Goal: Task Accomplishment & Management: Manage account settings

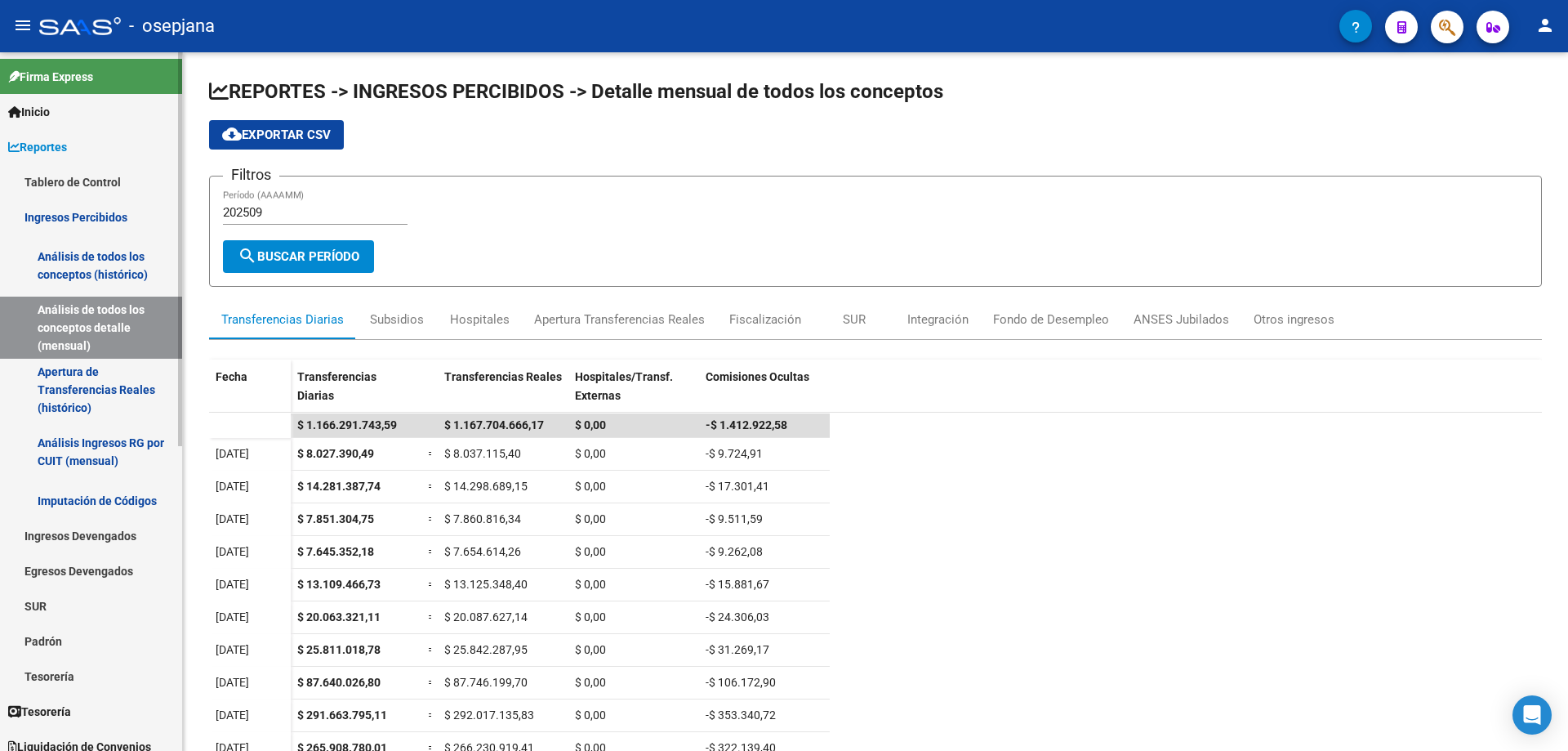
scroll to position [186, 0]
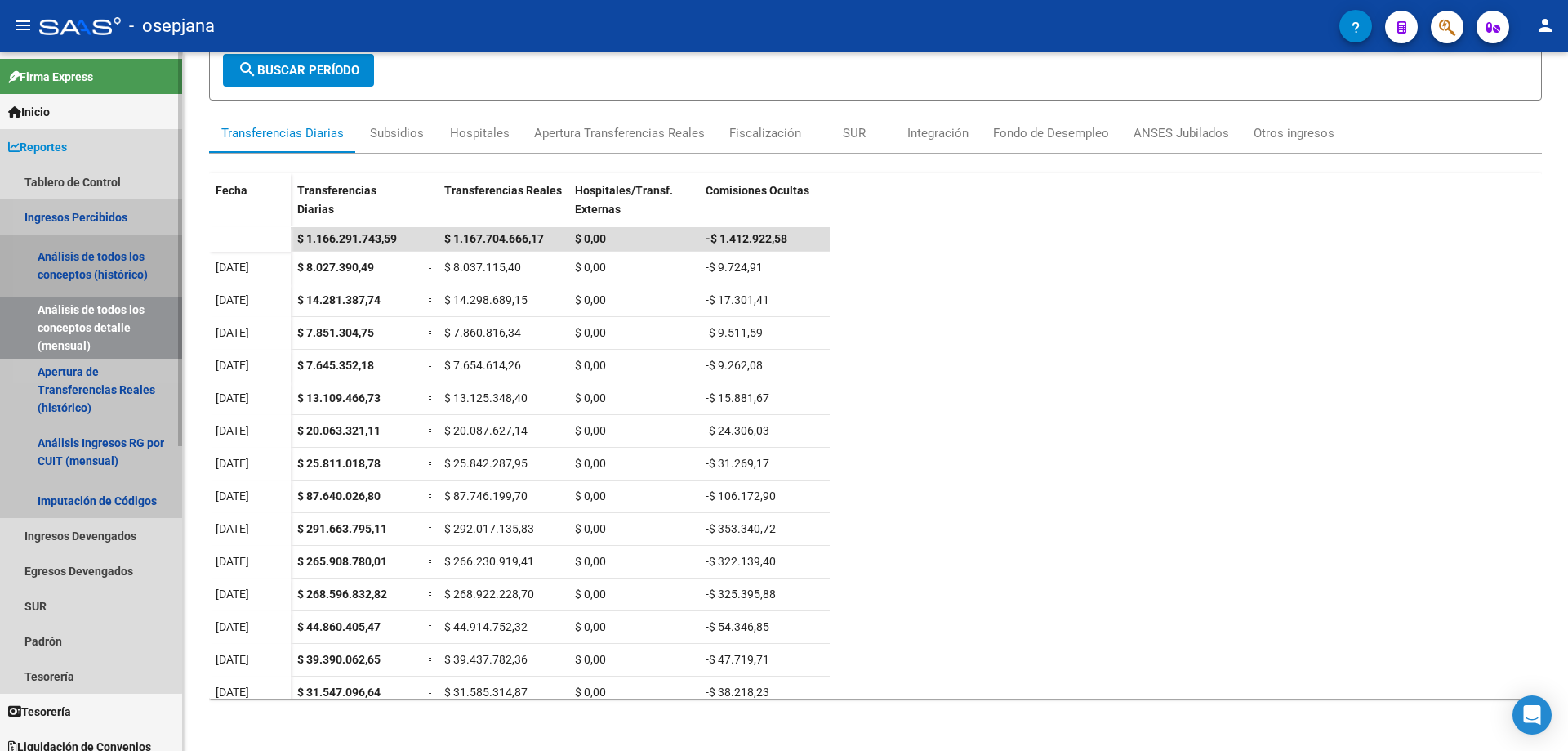
click at [88, 251] on link "Análisis de todos los conceptos (histórico)" at bounding box center [91, 265] width 182 height 62
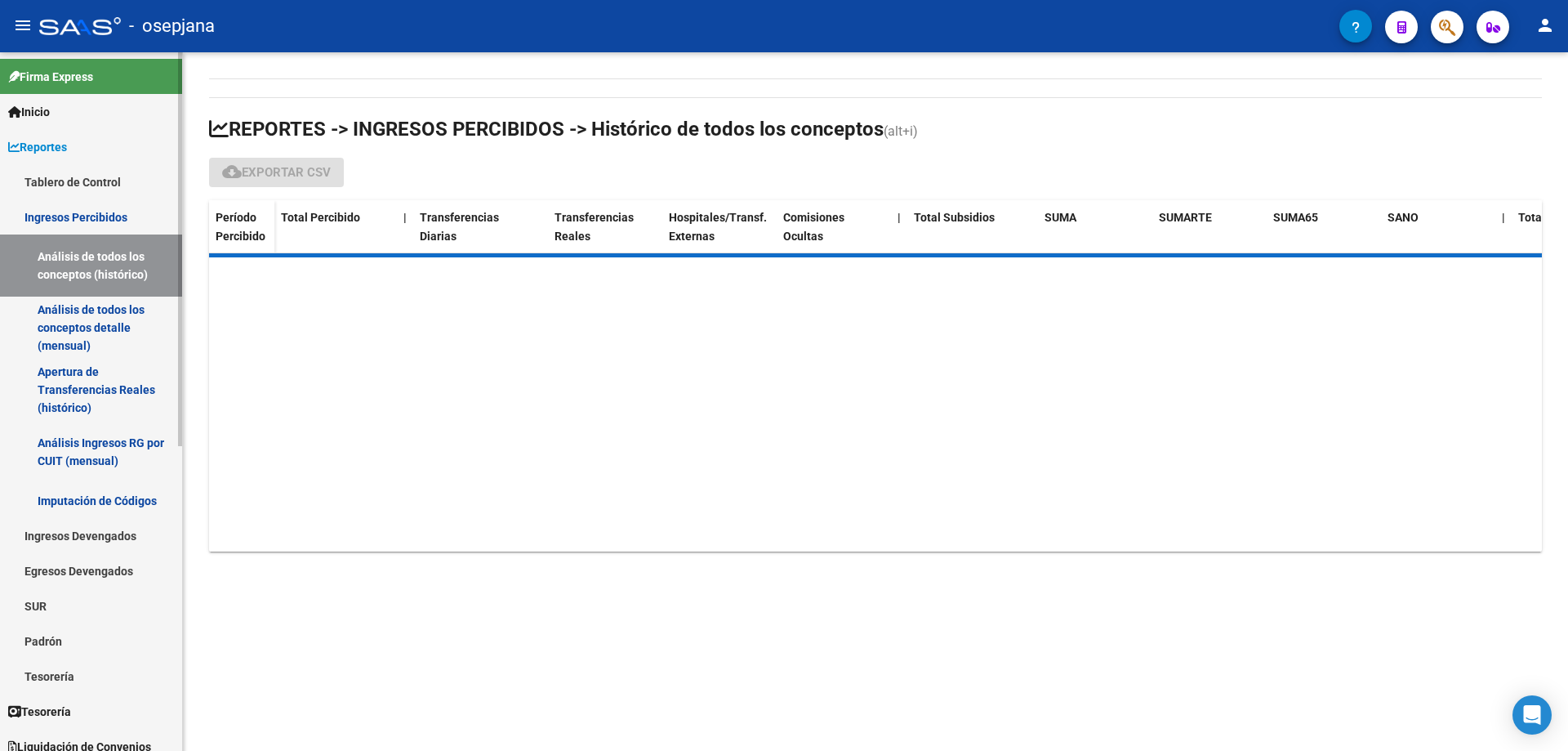
click at [67, 140] on span "Reportes" at bounding box center [37, 147] width 59 height 18
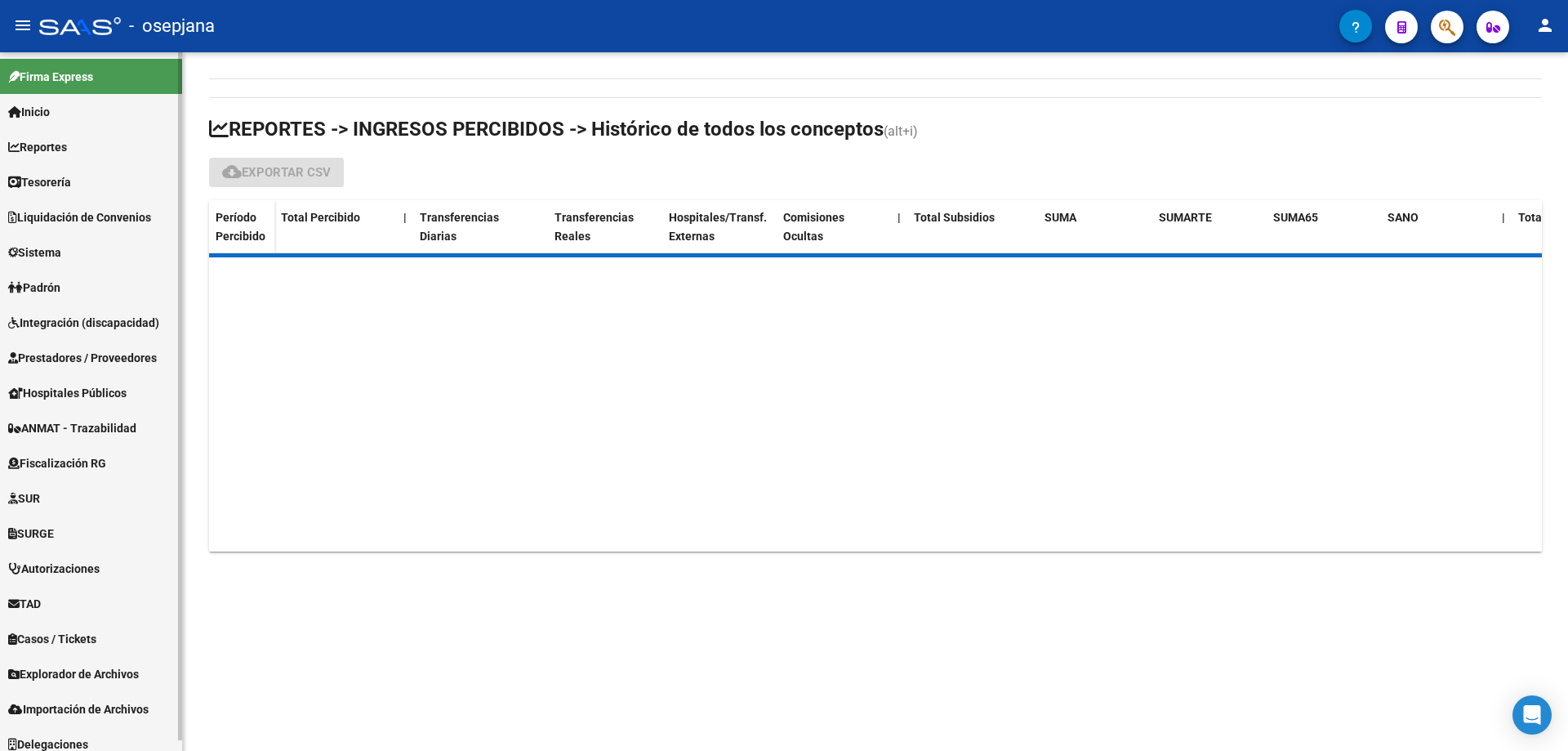
click at [71, 178] on span "Tesorería" at bounding box center [39, 181] width 63 height 18
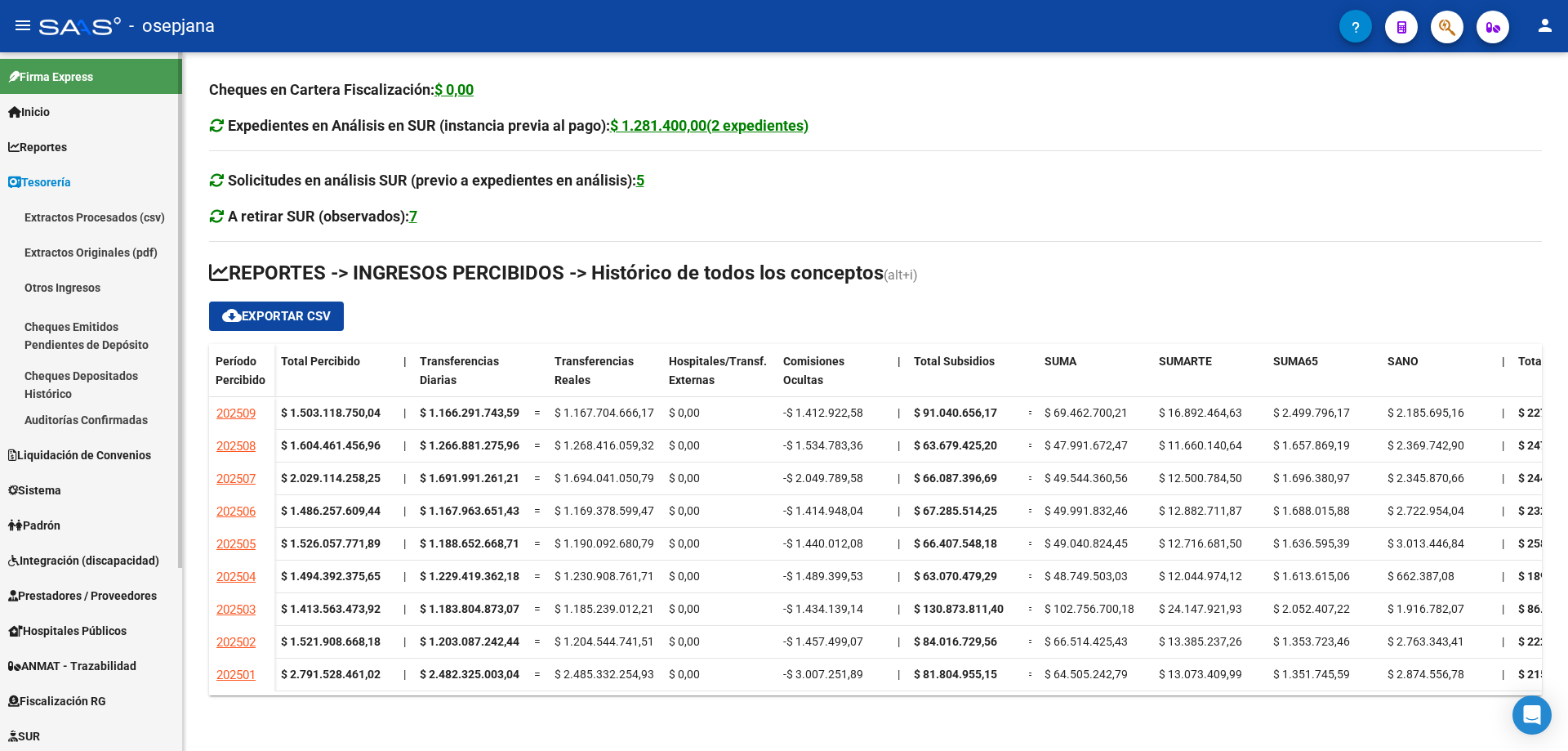
click at [91, 416] on link "Auditorías Confirmadas" at bounding box center [91, 419] width 182 height 35
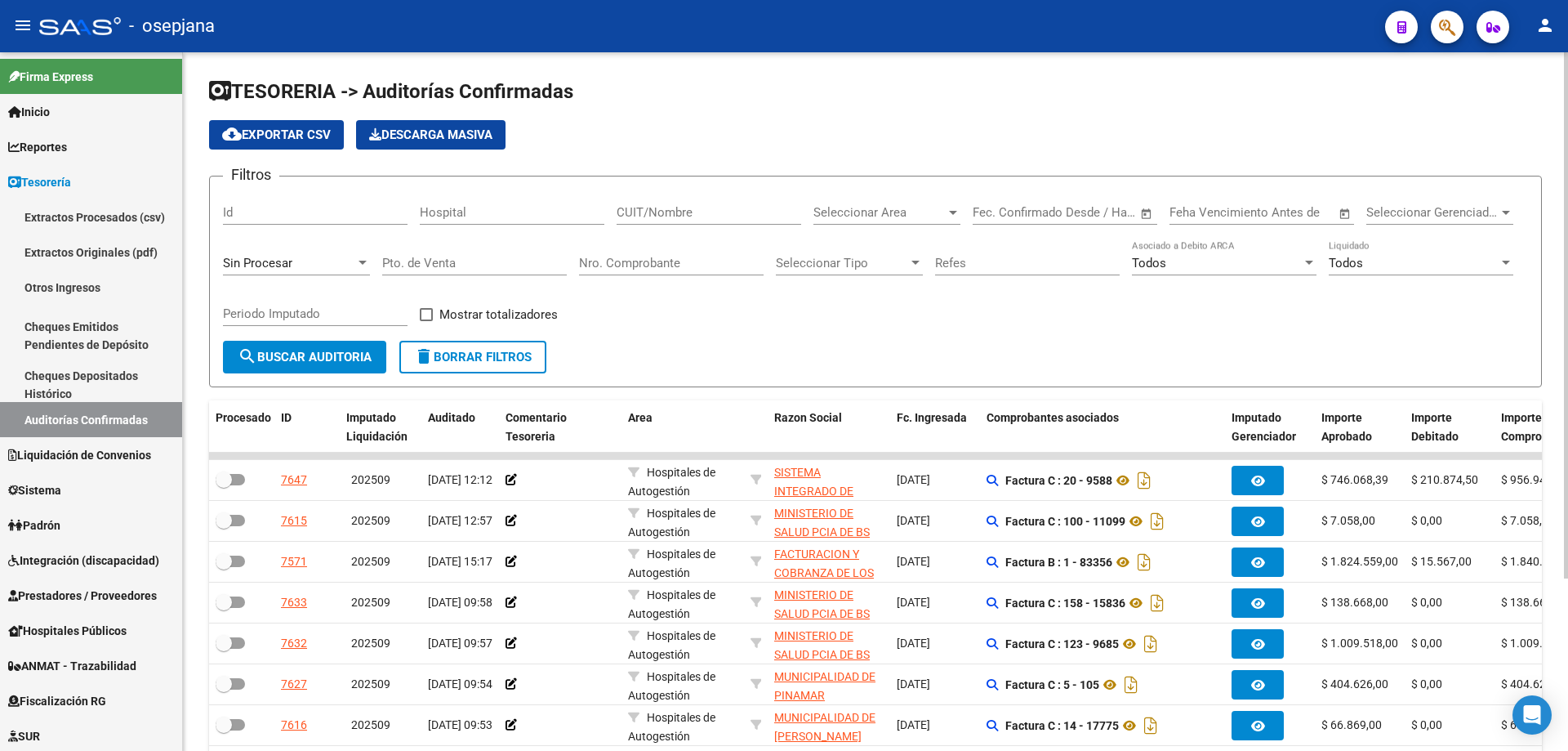
click at [720, 253] on div "Nro. Comprobante" at bounding box center [671, 258] width 184 height 35
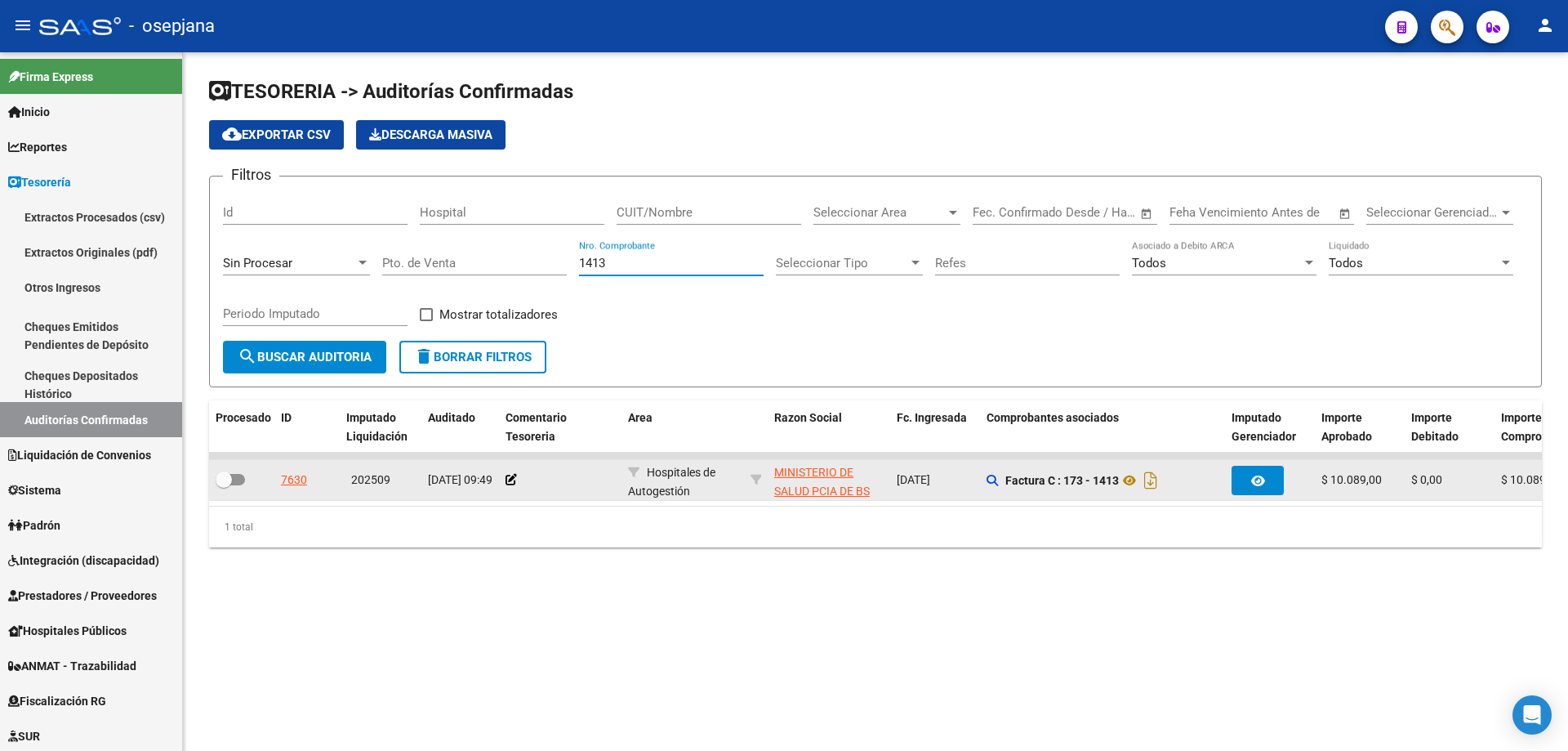
type input "1413"
click at [296, 481] on div "7630" at bounding box center [293, 479] width 26 height 18
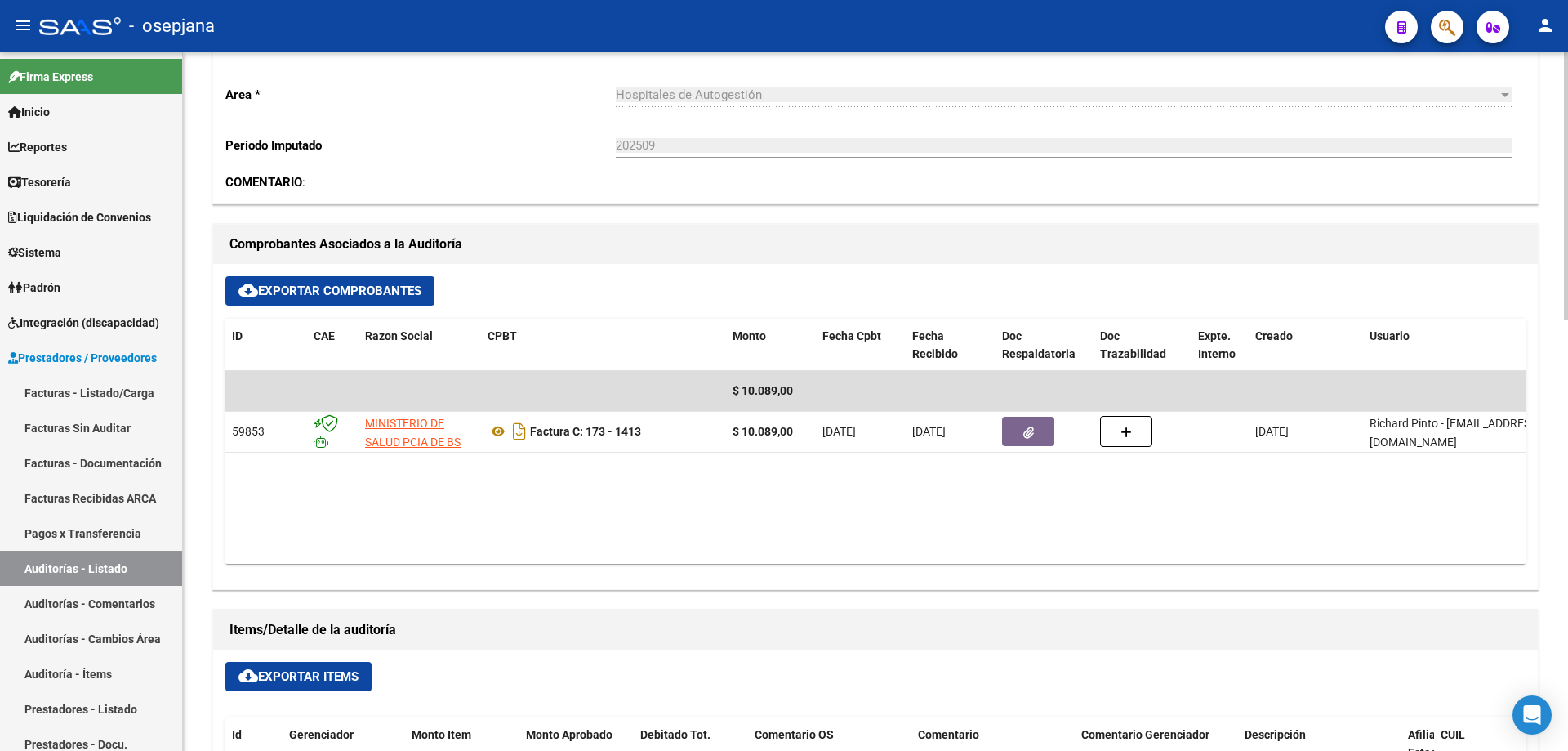
scroll to position [654, 0]
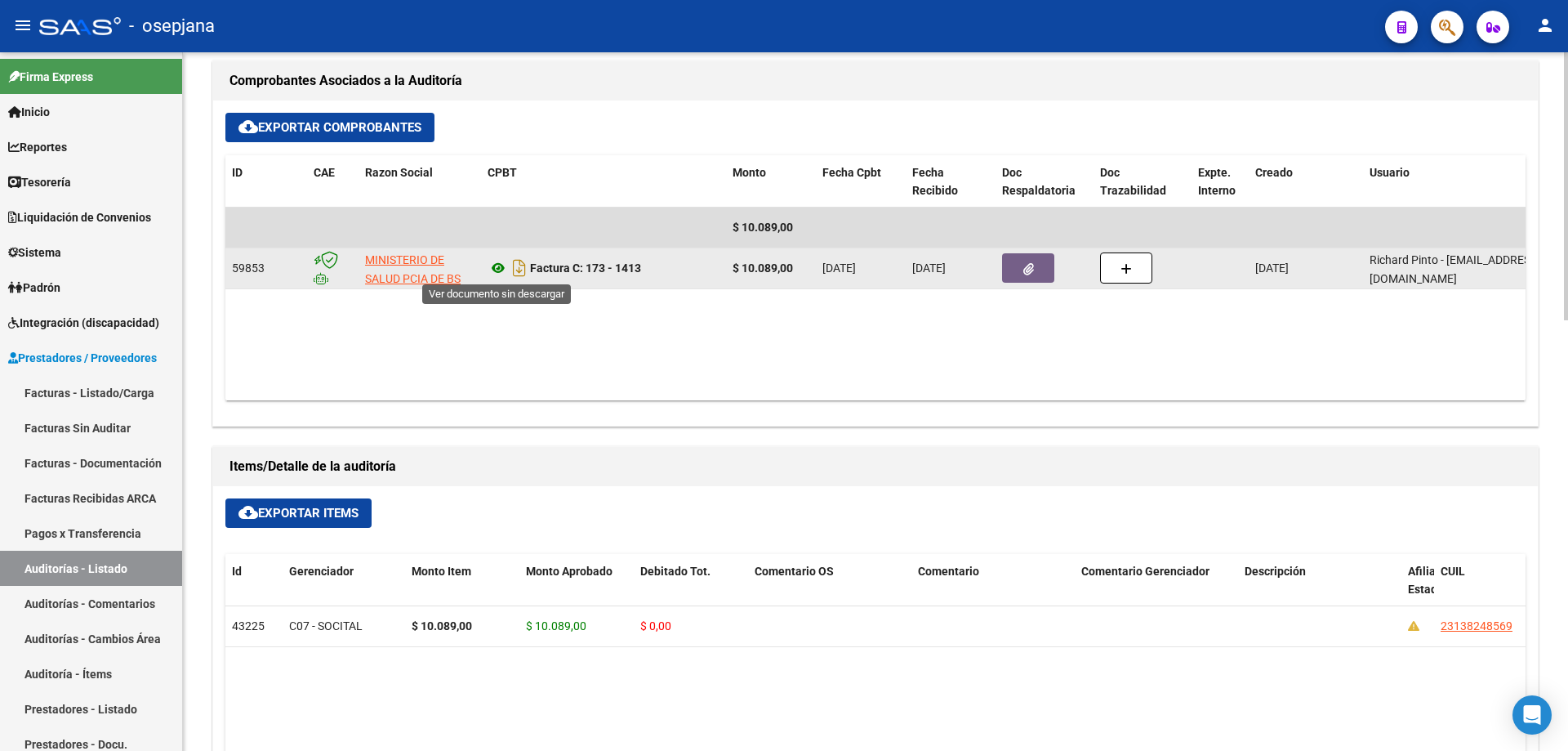
click at [499, 265] on icon at bounding box center [498, 267] width 21 height 19
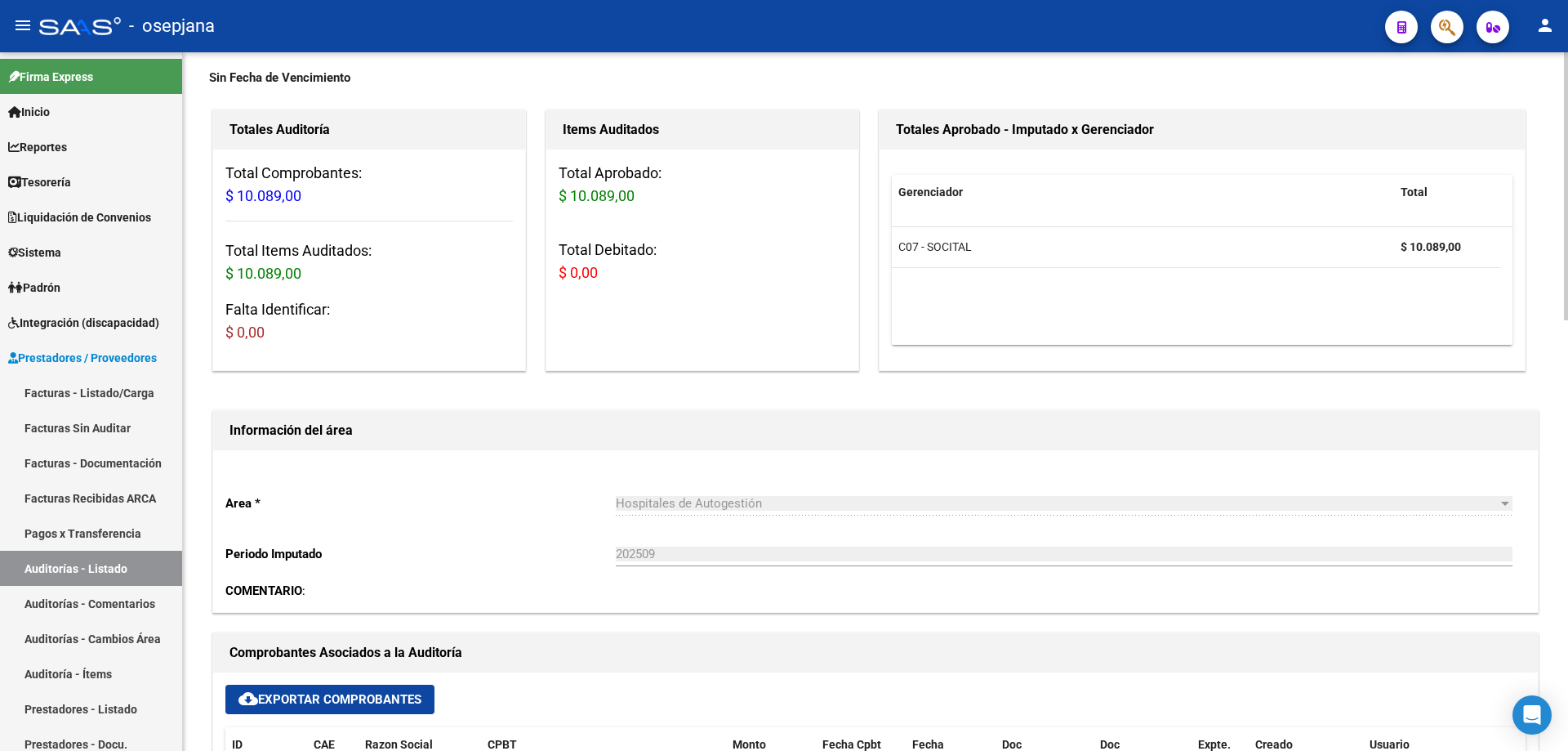
scroll to position [0, 0]
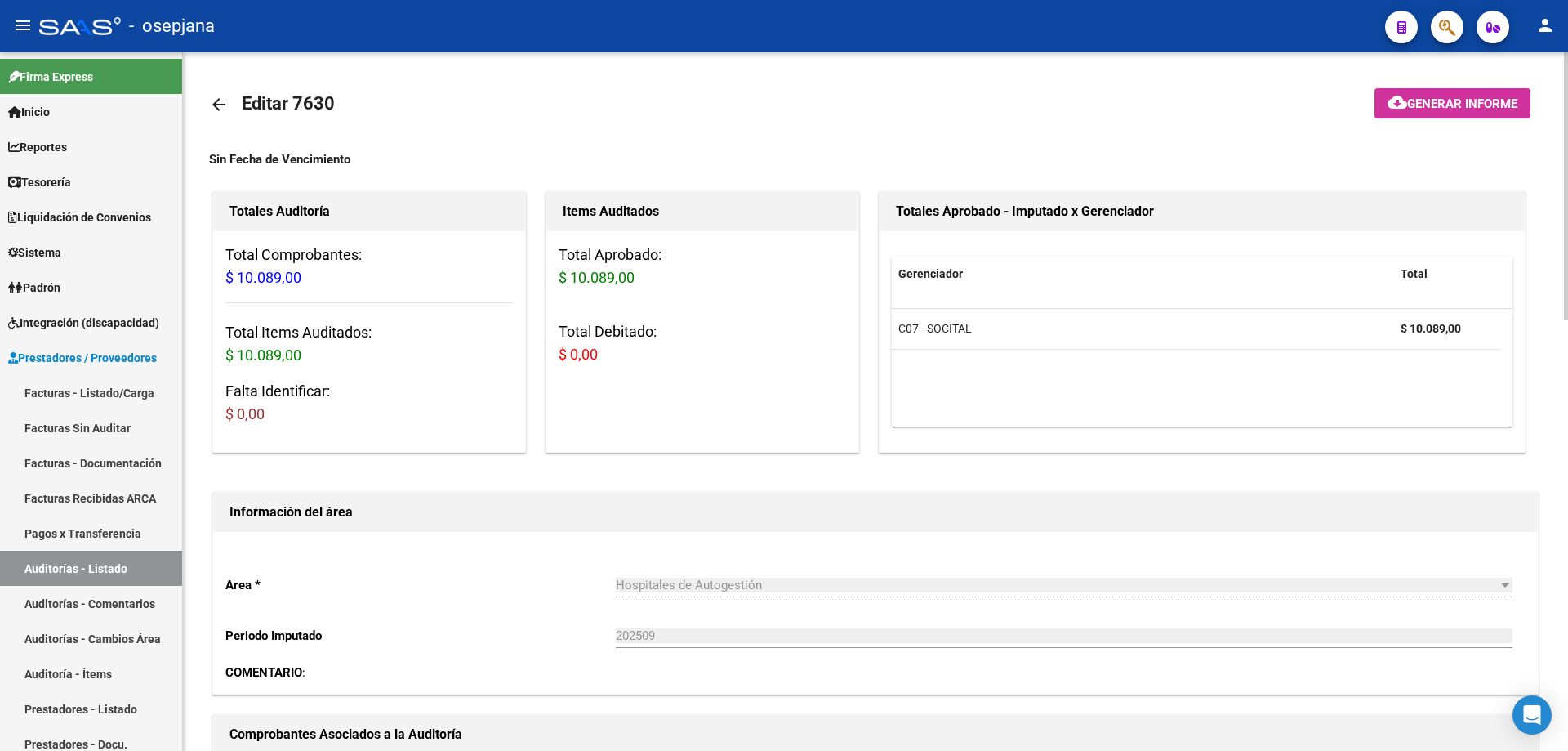
click at [228, 98] on mat-icon "arrow_back" at bounding box center [219, 104] width 19 height 19
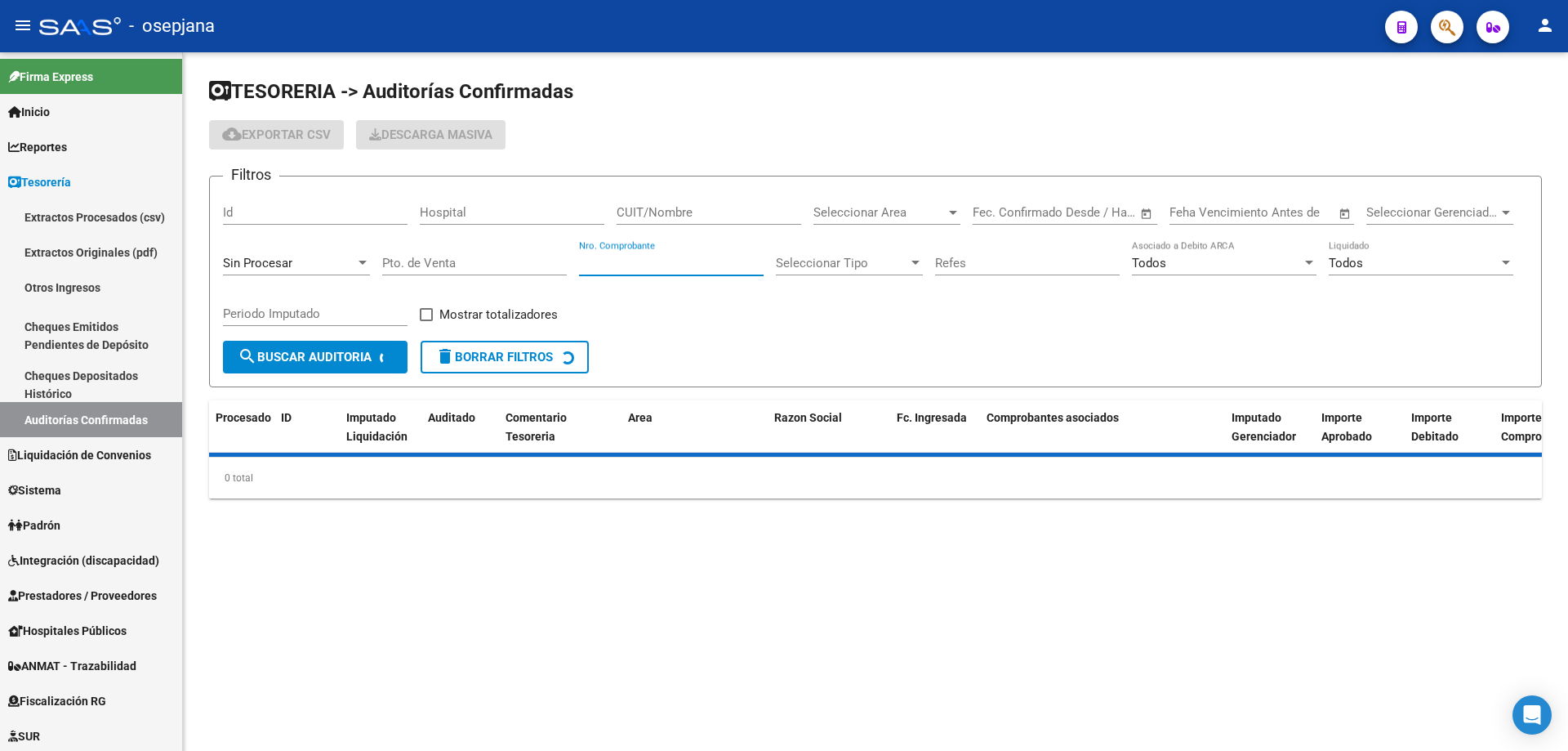
click at [625, 264] on input "Nro. Comprobante" at bounding box center [671, 263] width 184 height 14
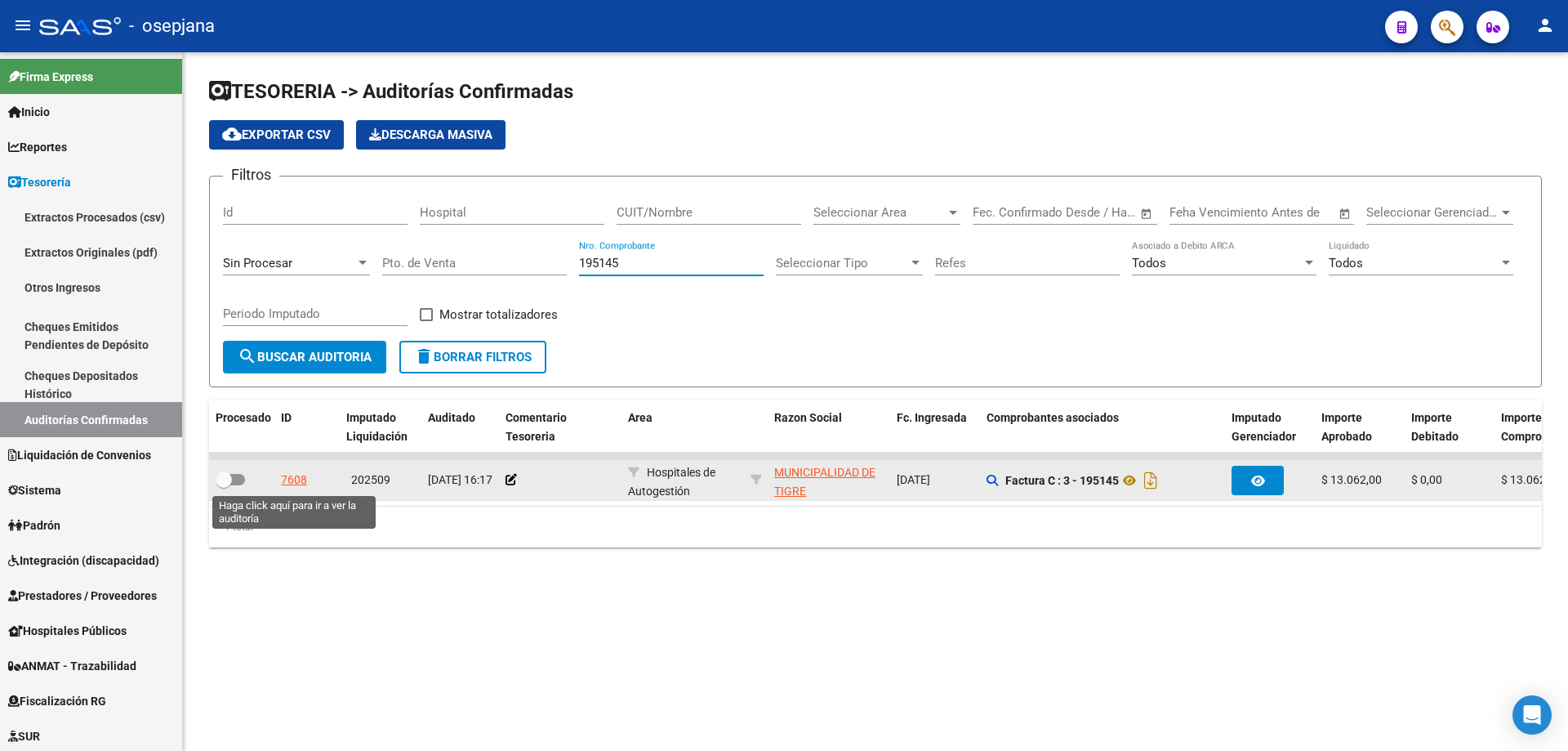
type input "195145"
click at [298, 479] on div "7608" at bounding box center [293, 479] width 26 height 18
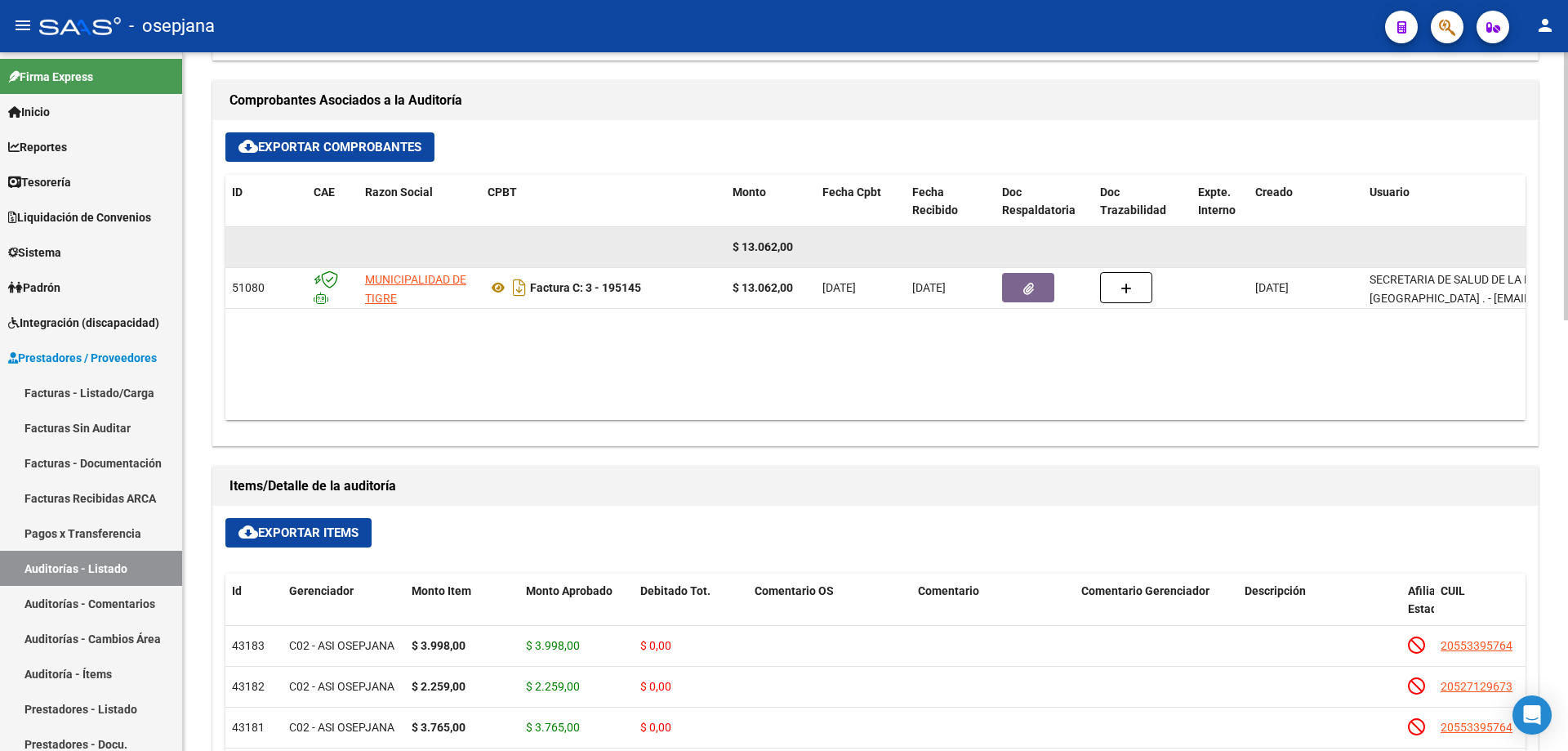
scroll to position [552, 0]
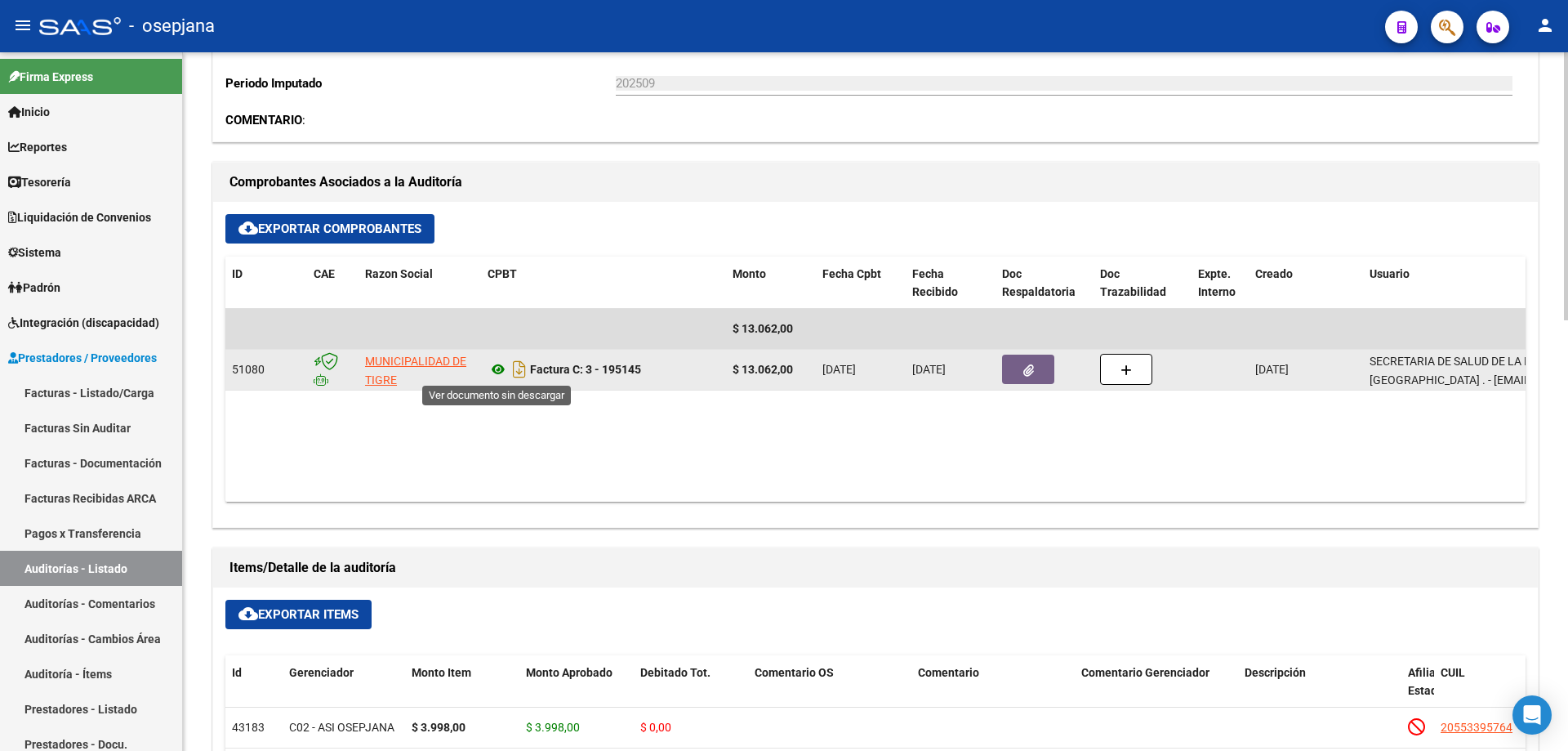
click at [497, 371] on icon at bounding box center [498, 369] width 21 height 19
click at [1027, 369] on icon "button" at bounding box center [1028, 370] width 11 height 13
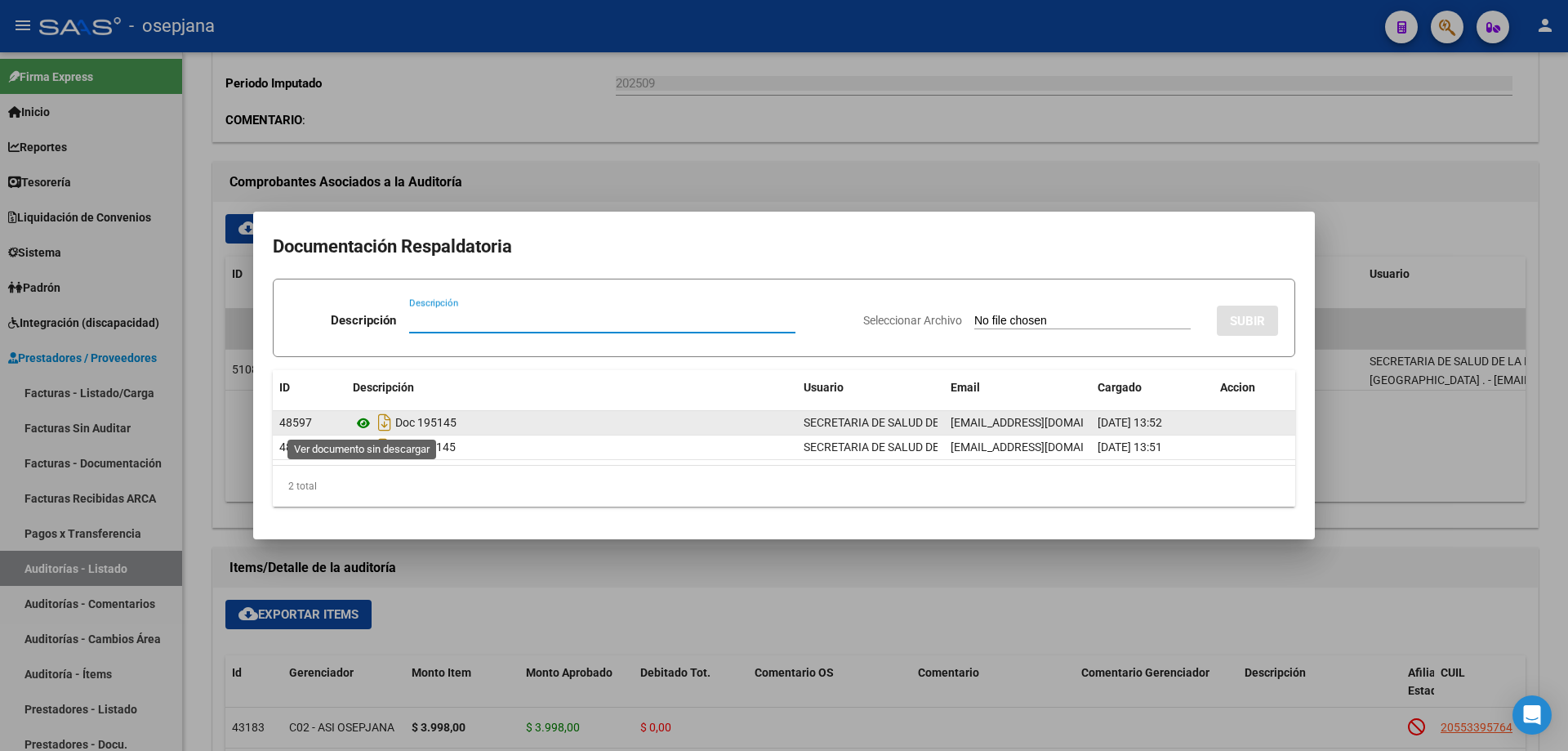
click at [363, 423] on icon at bounding box center [364, 423] width 21 height 19
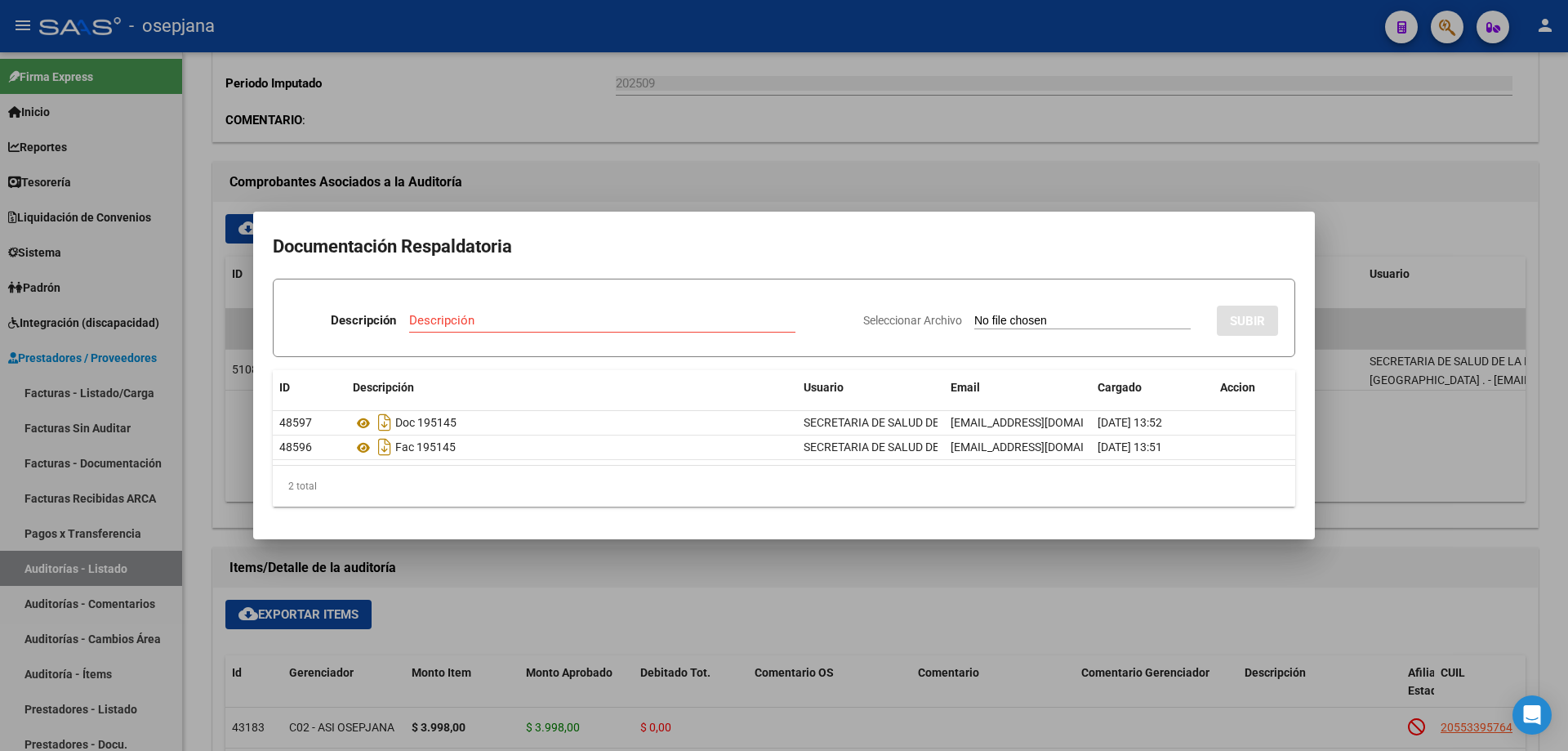
click at [656, 187] on div at bounding box center [784, 376] width 1568 height 751
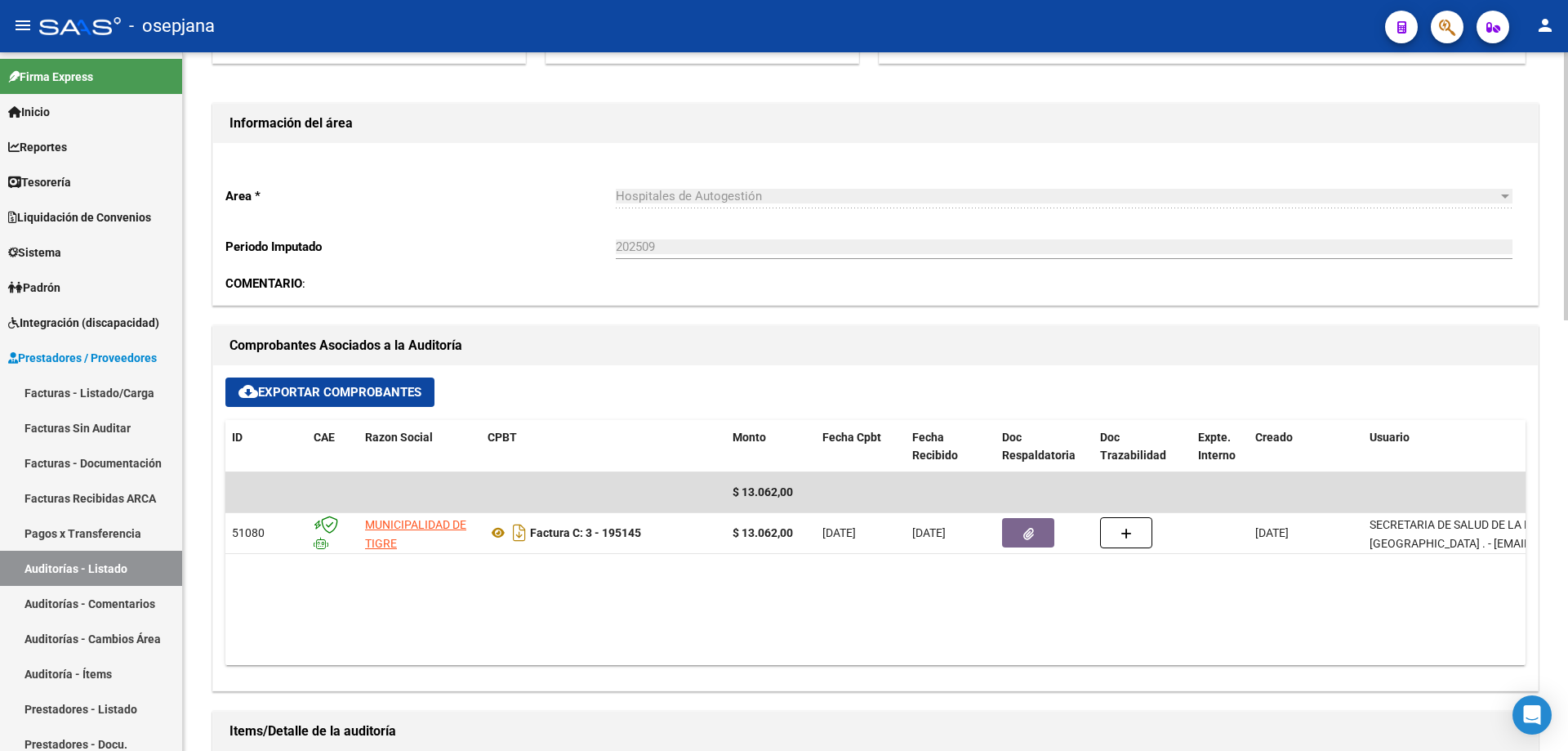
scroll to position [0, 0]
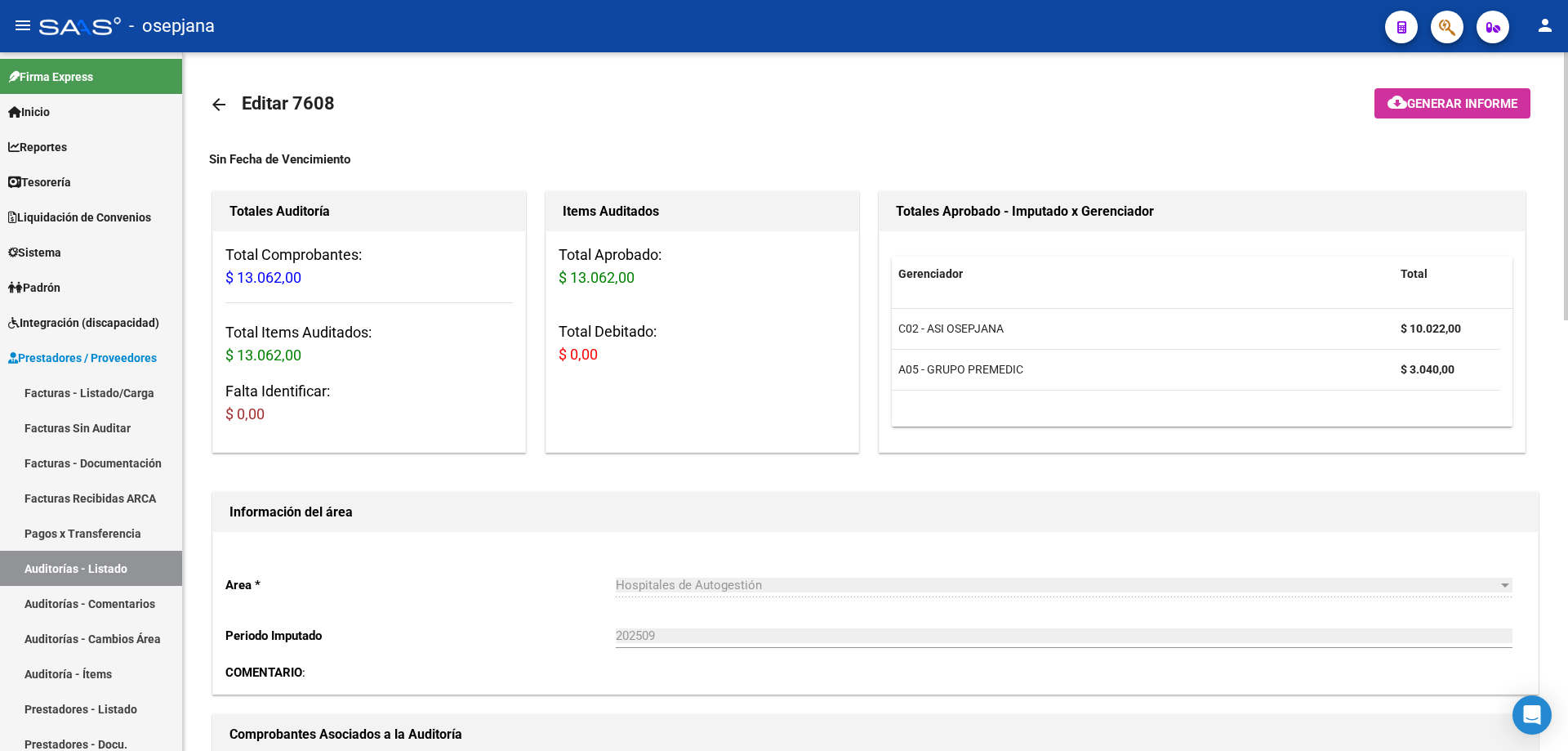
click at [218, 103] on mat-icon "arrow_back" at bounding box center [219, 104] width 19 height 19
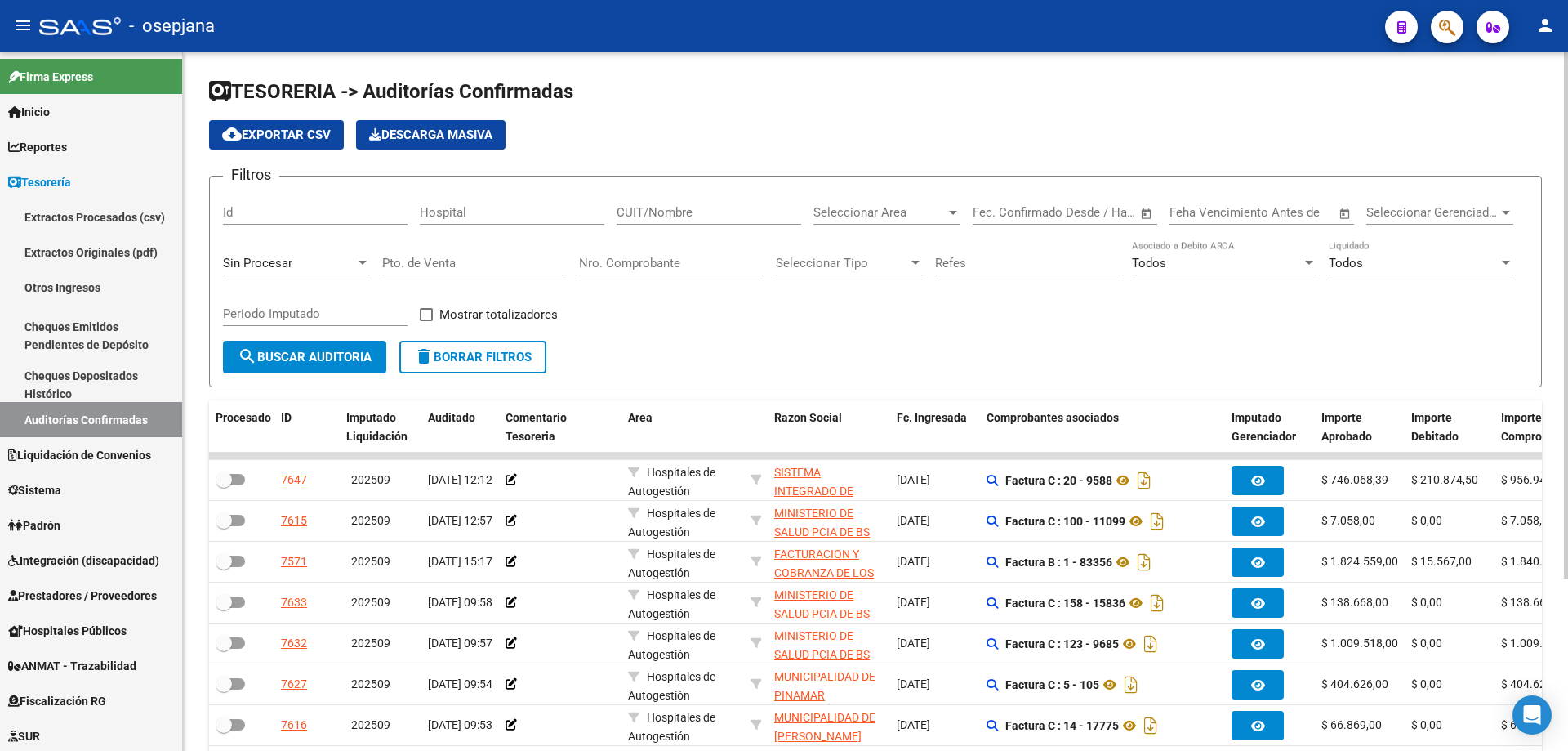
click at [697, 265] on input "Nro. Comprobante" at bounding box center [671, 263] width 184 height 14
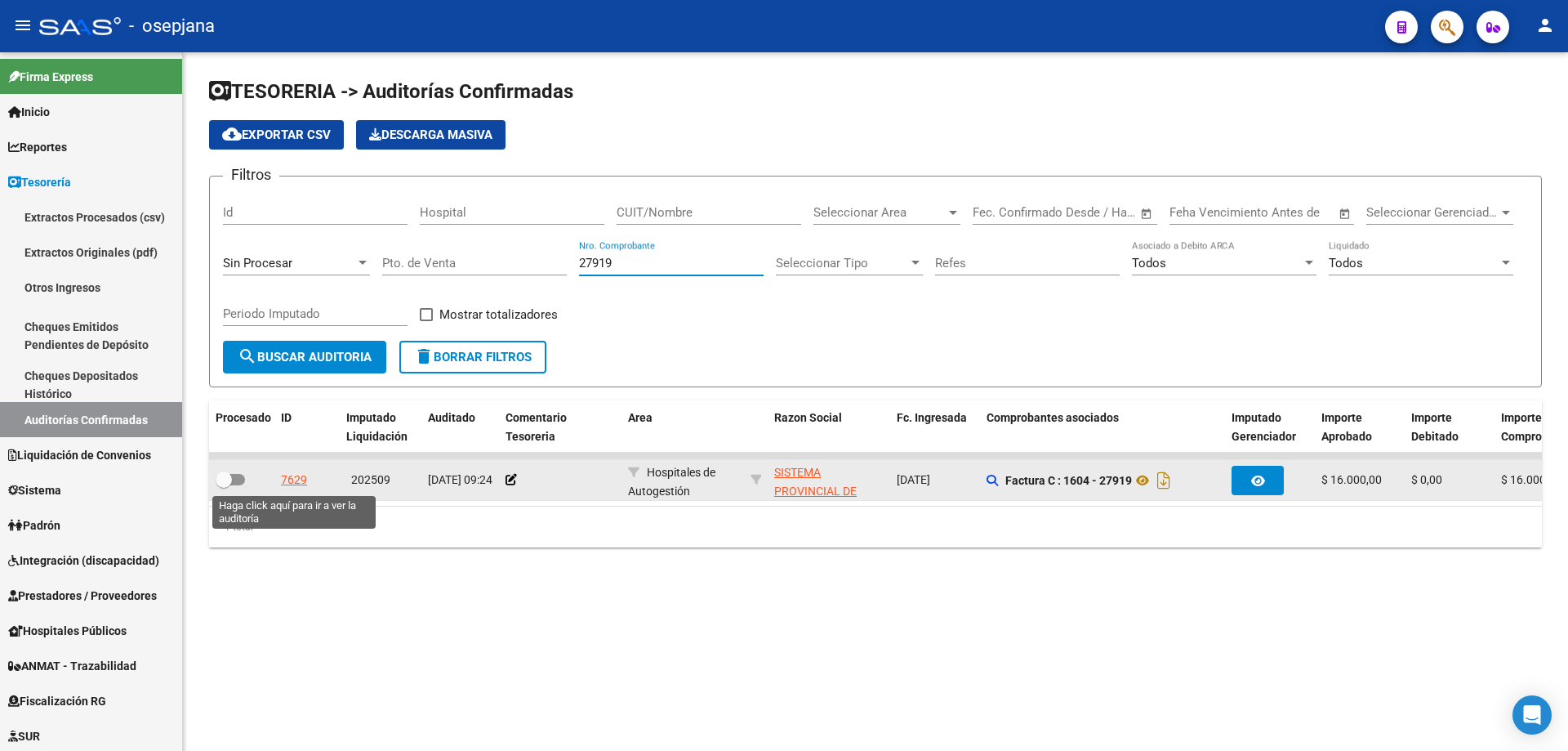
type input "27919"
click at [295, 477] on div "7629" at bounding box center [293, 479] width 26 height 18
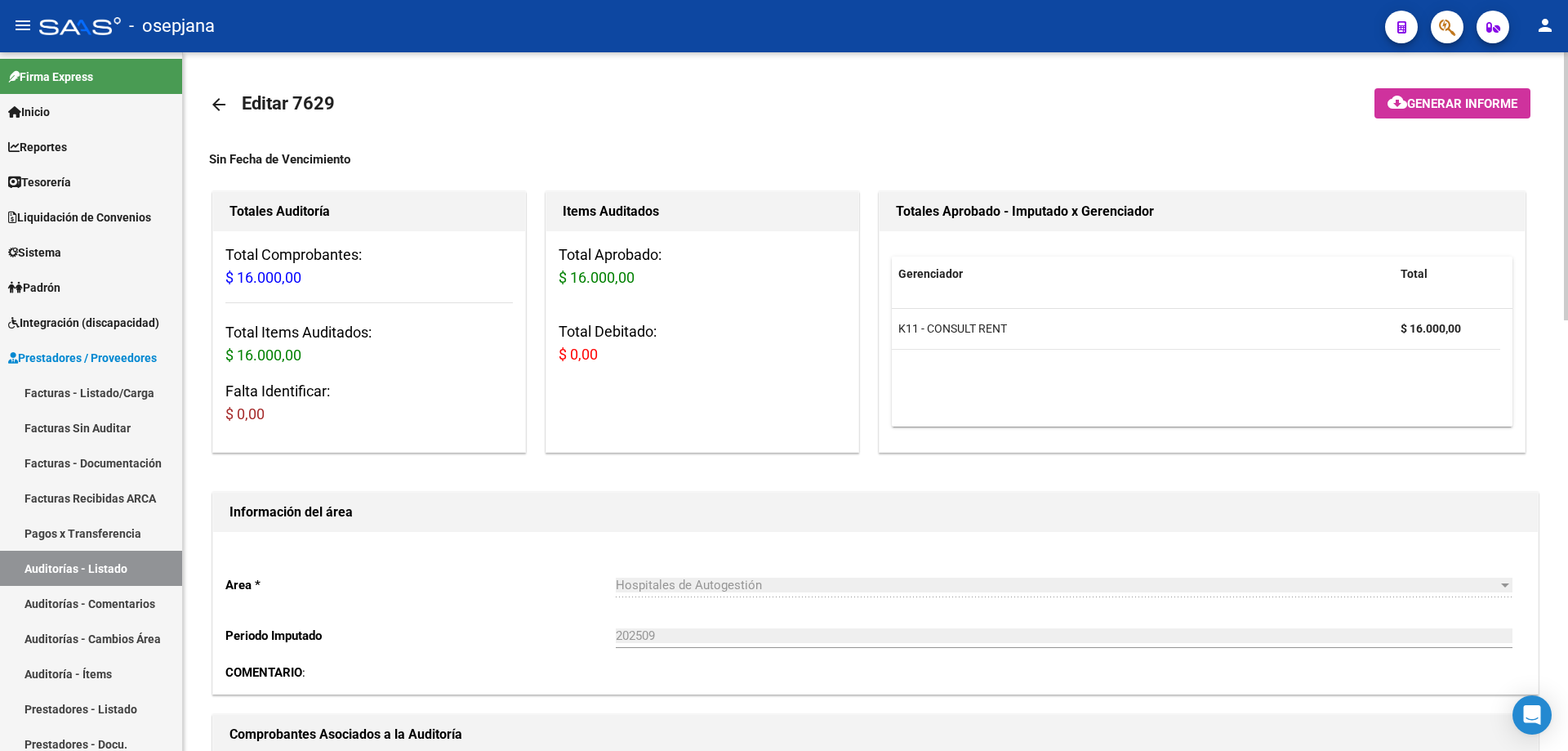
scroll to position [245, 0]
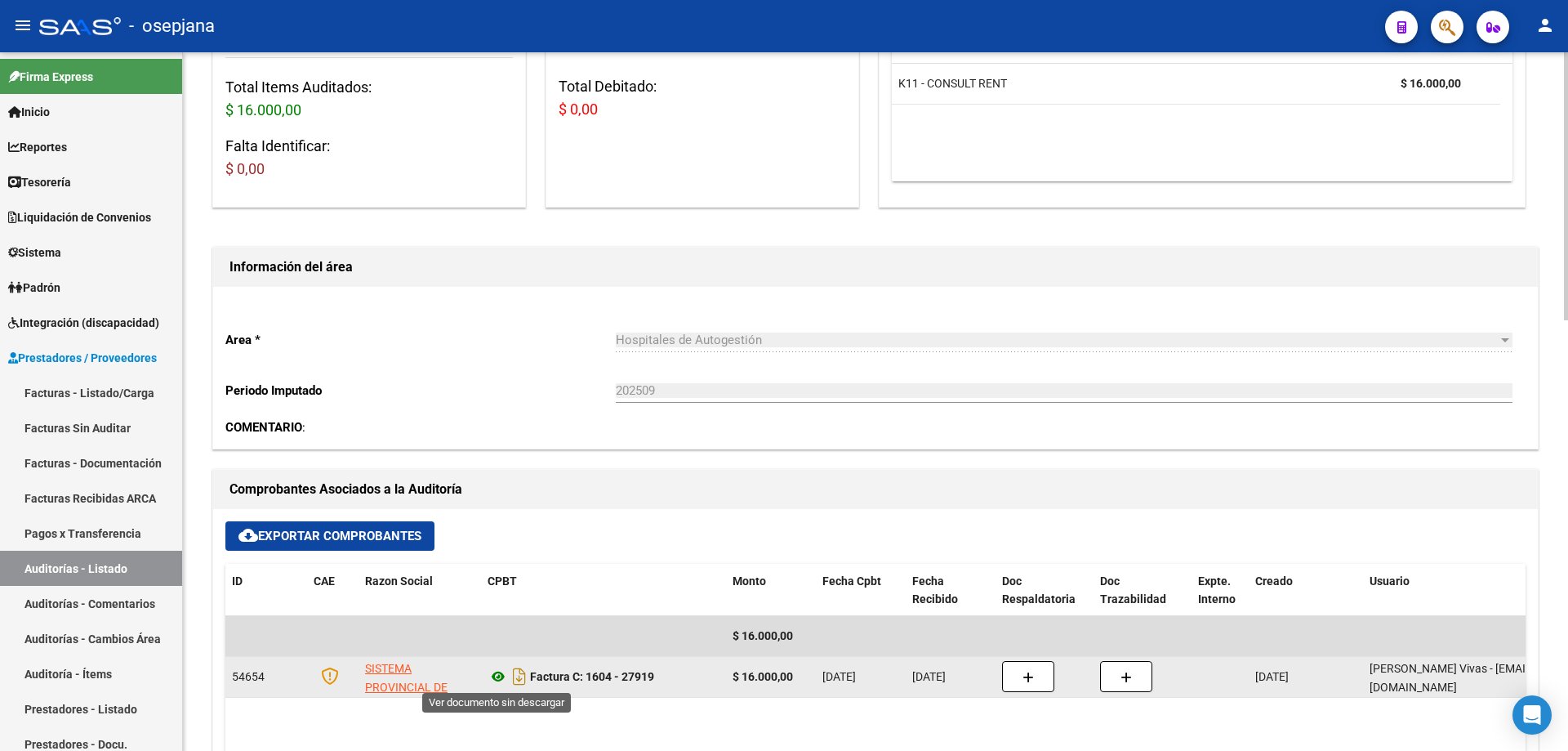
click at [494, 676] on icon at bounding box center [498, 677] width 21 height 19
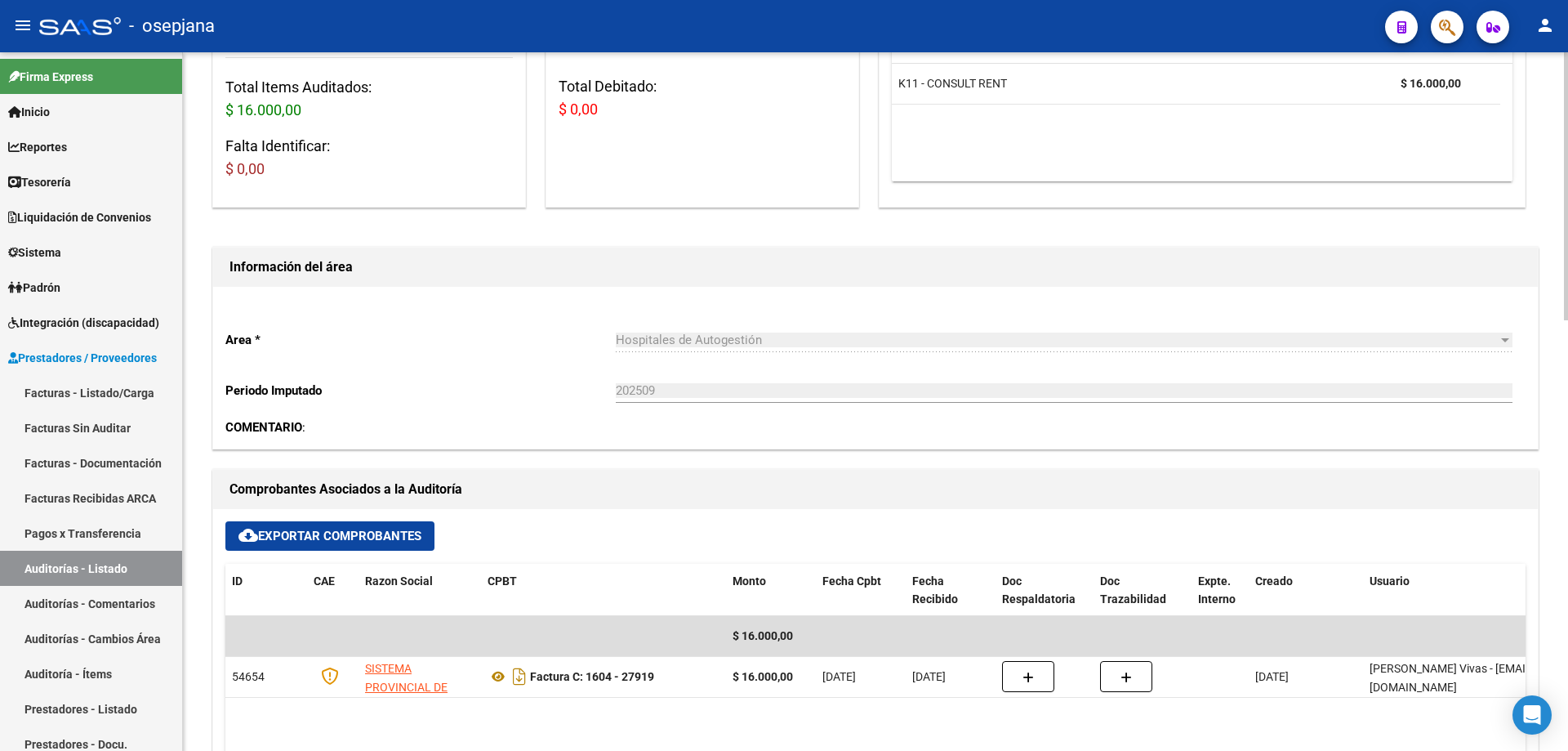
scroll to position [0, 0]
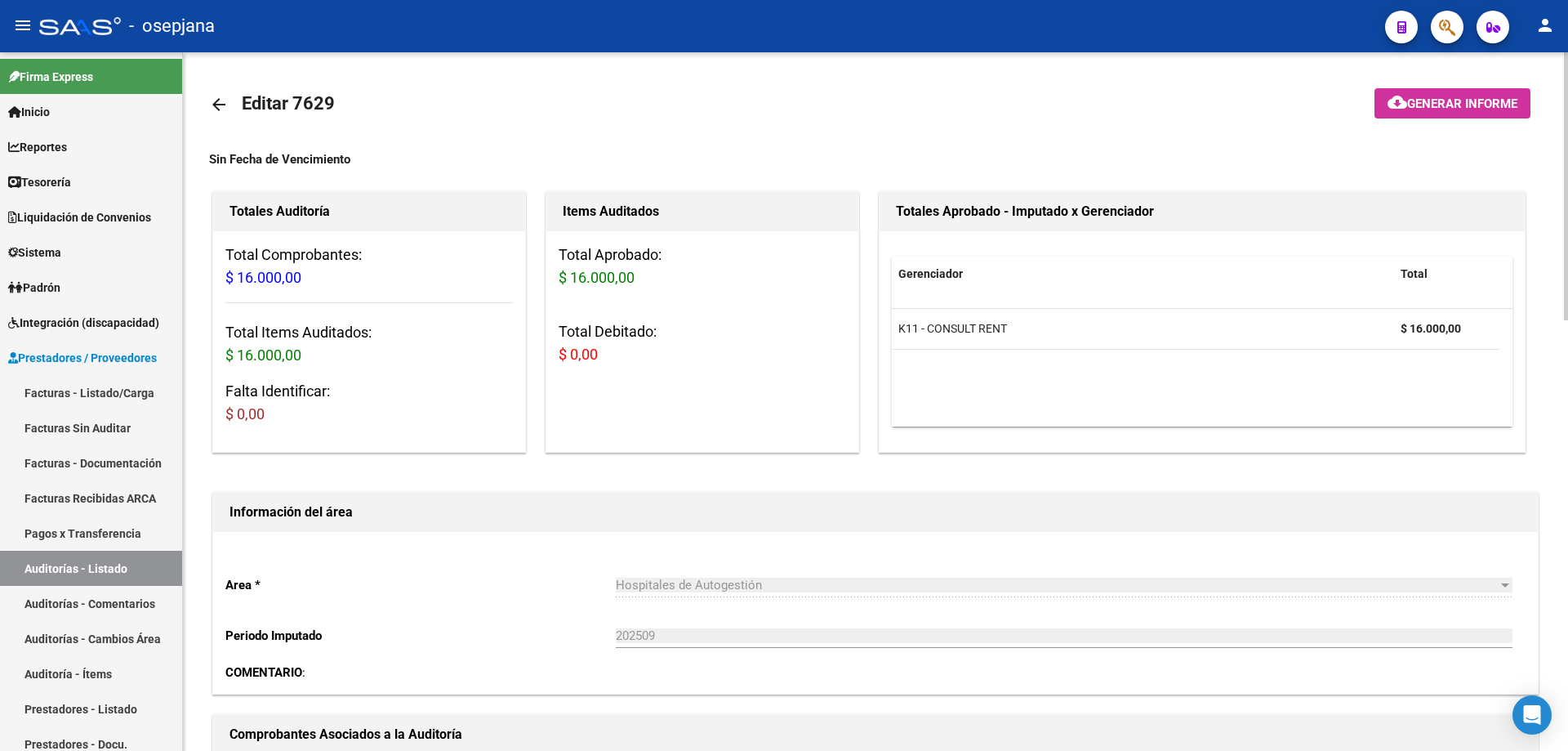
click at [223, 108] on mat-icon "arrow_back" at bounding box center [219, 104] width 19 height 19
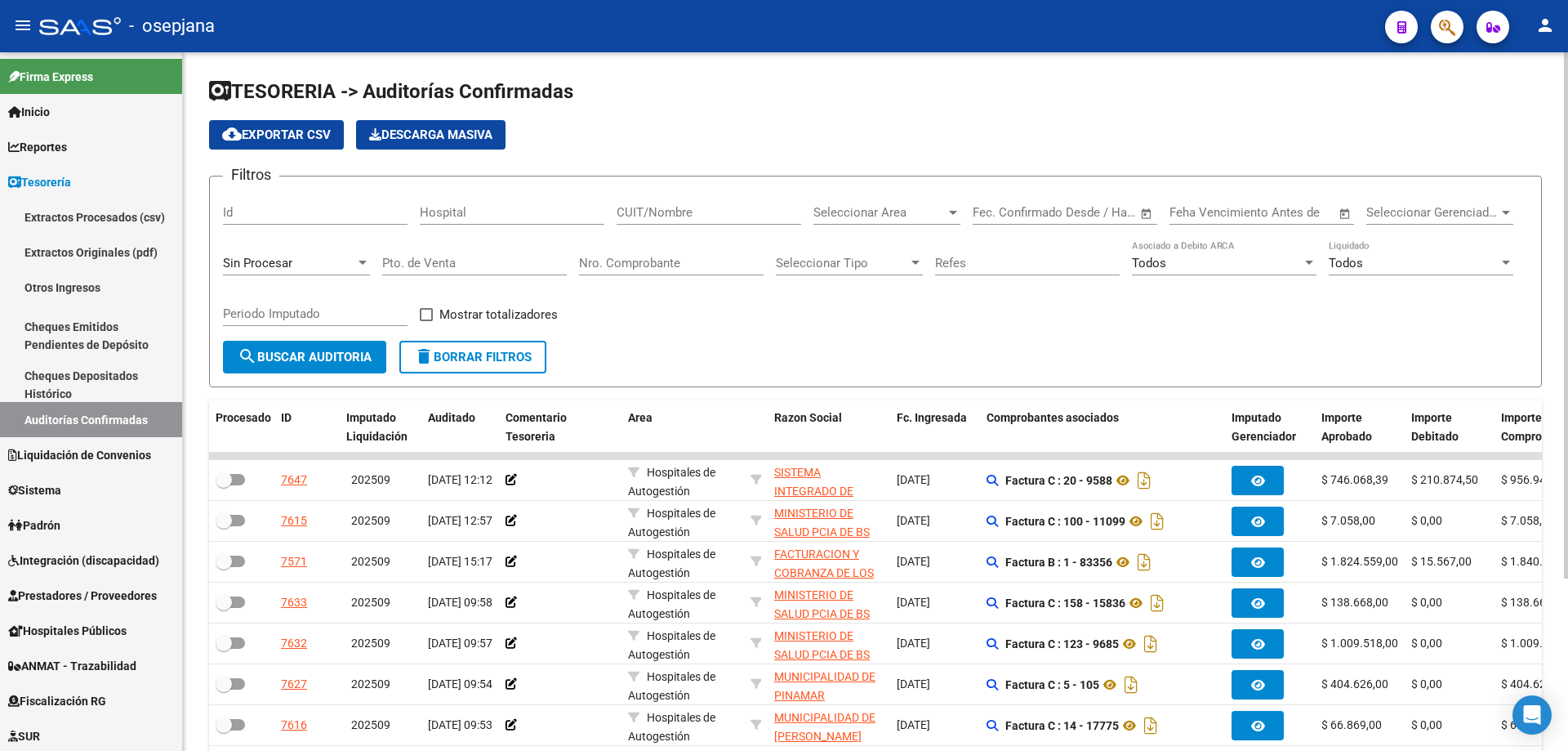
click at [631, 256] on input "Nro. Comprobante" at bounding box center [671, 263] width 184 height 14
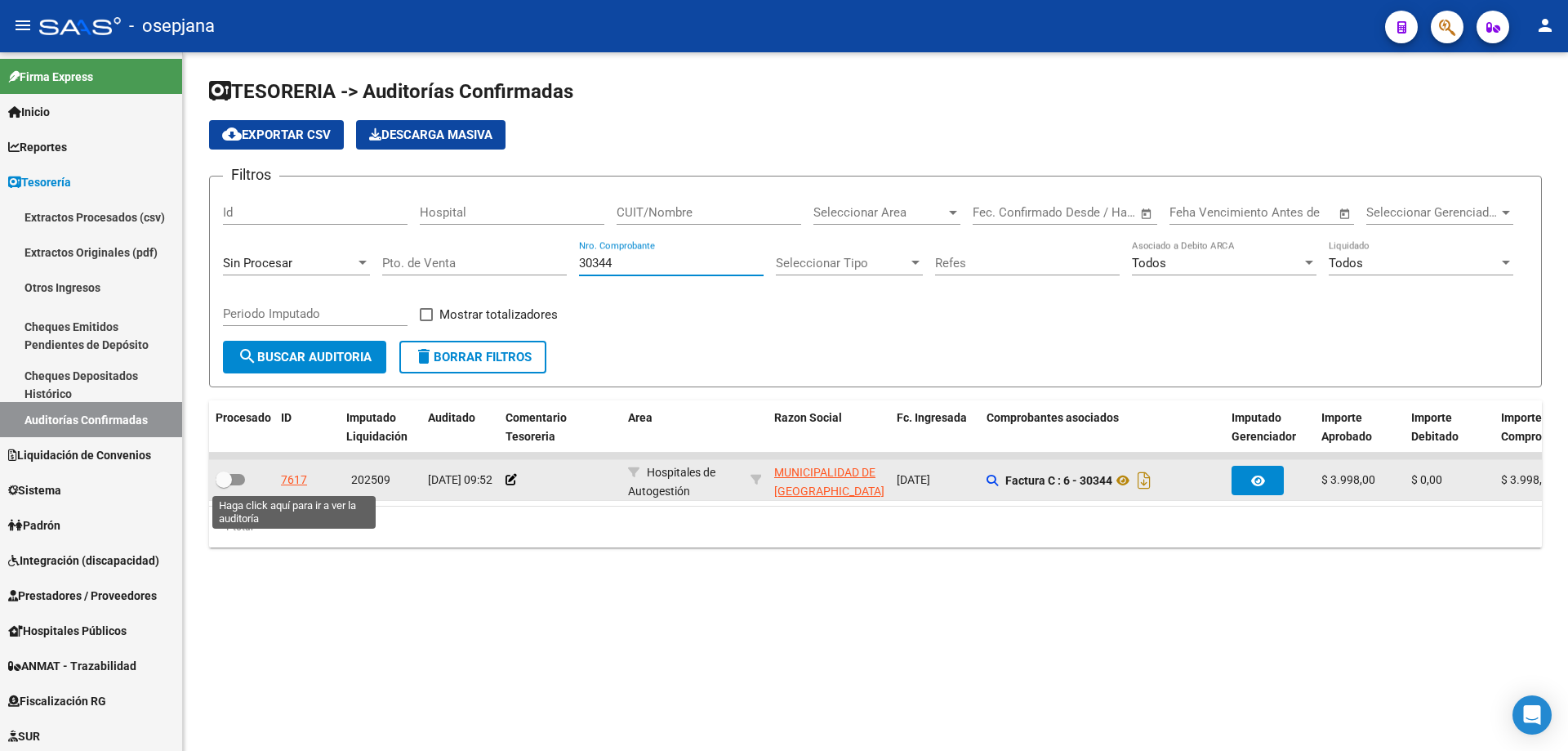
type input "30344"
click at [297, 484] on div "7617" at bounding box center [293, 479] width 26 height 18
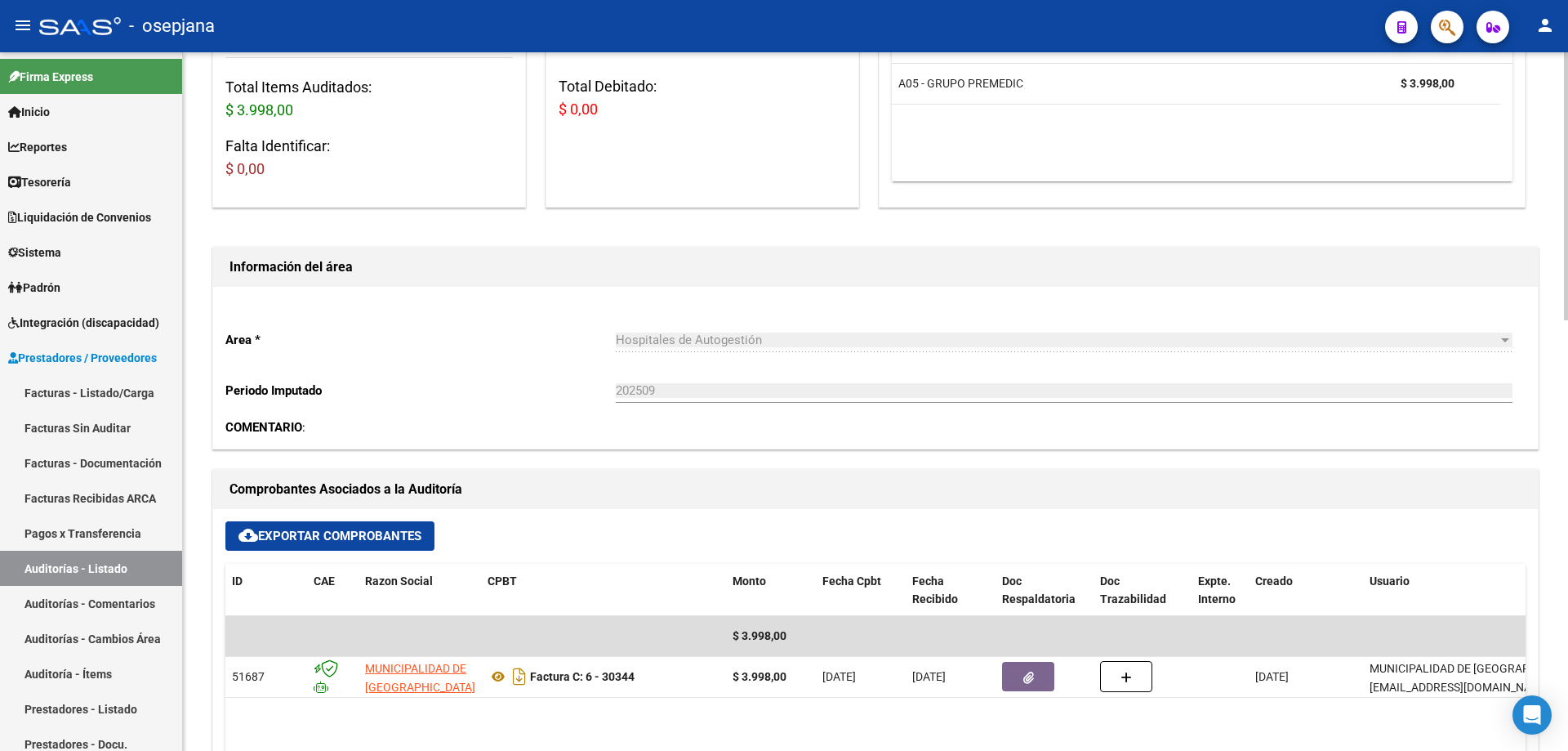
scroll to position [327, 0]
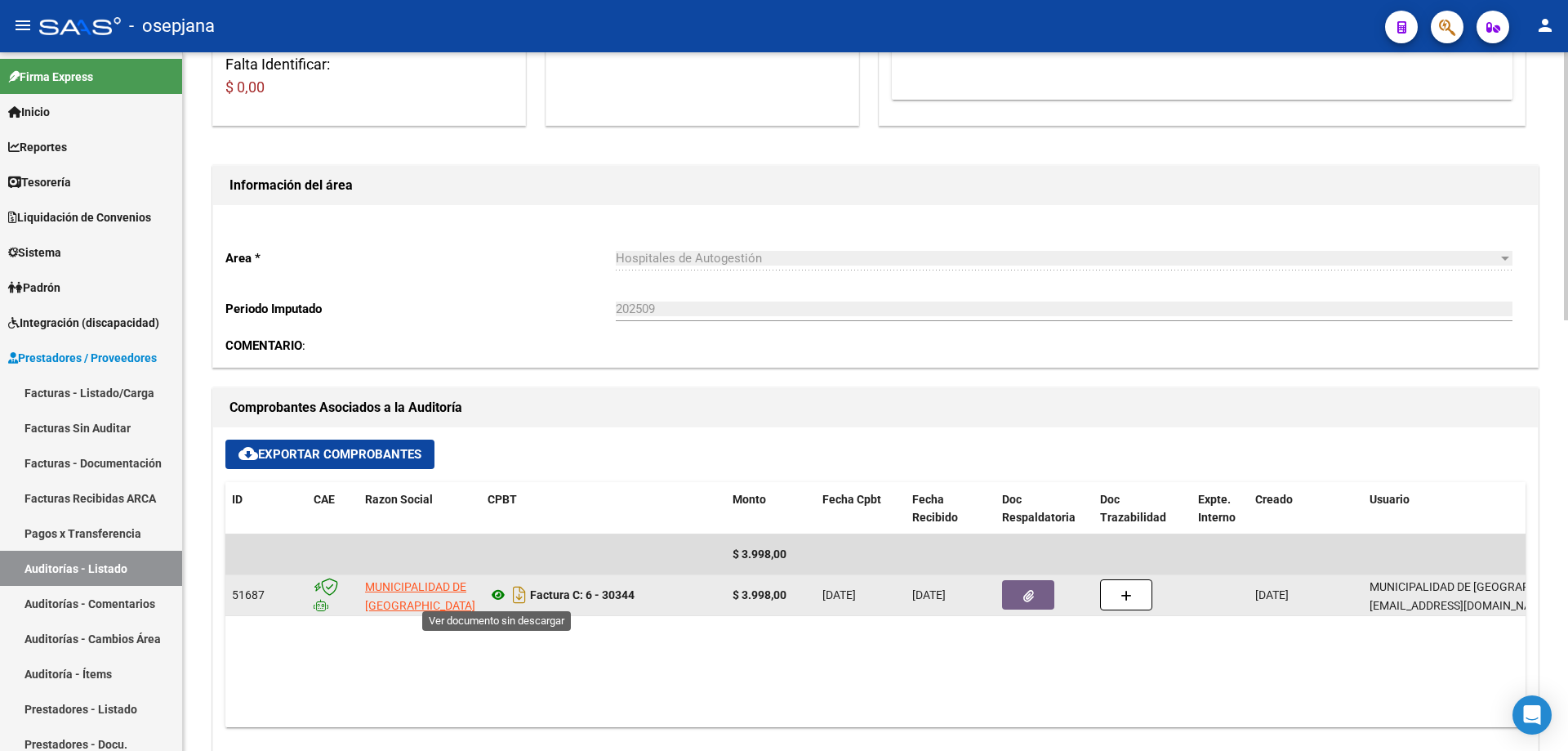
click at [496, 595] on icon at bounding box center [498, 595] width 21 height 19
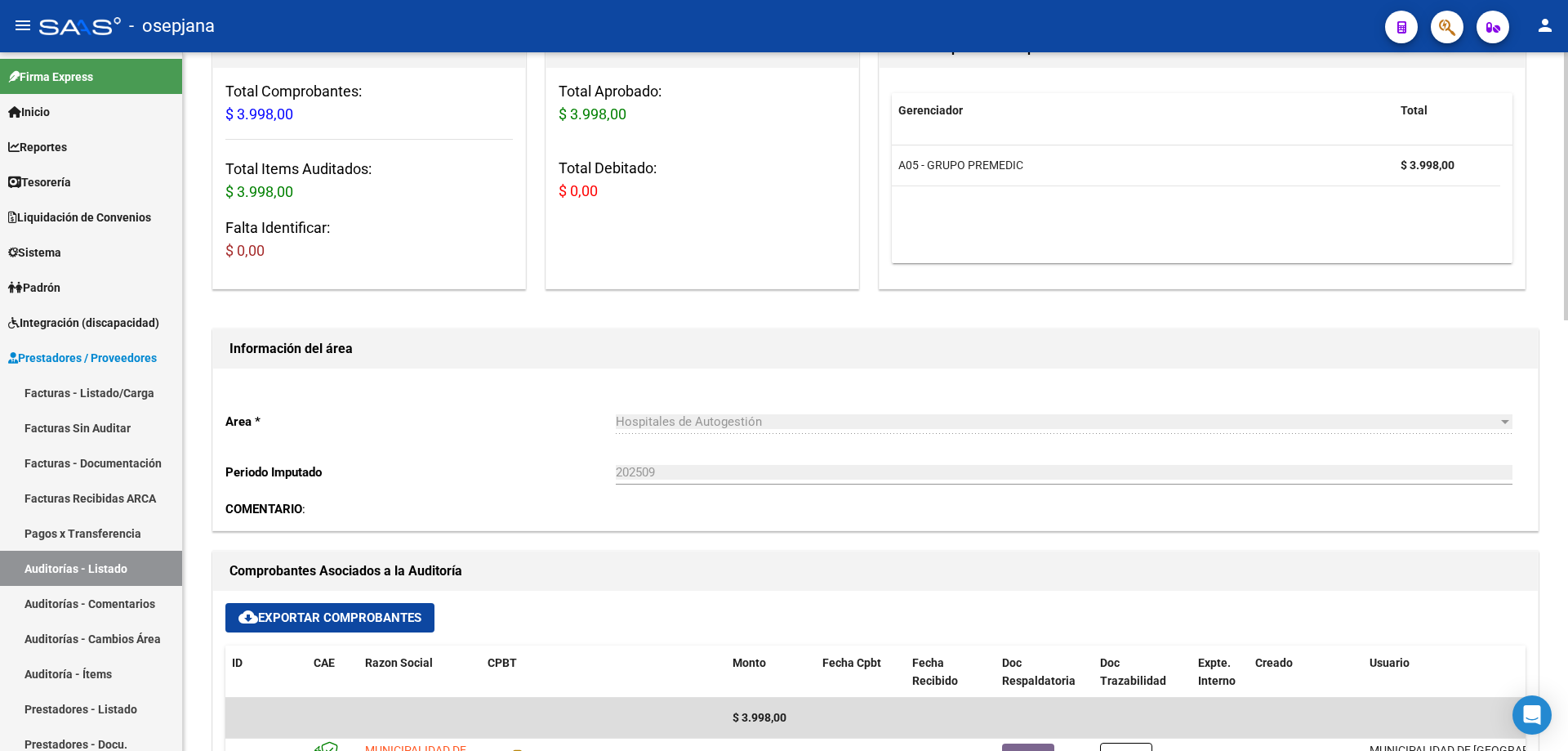
scroll to position [408, 0]
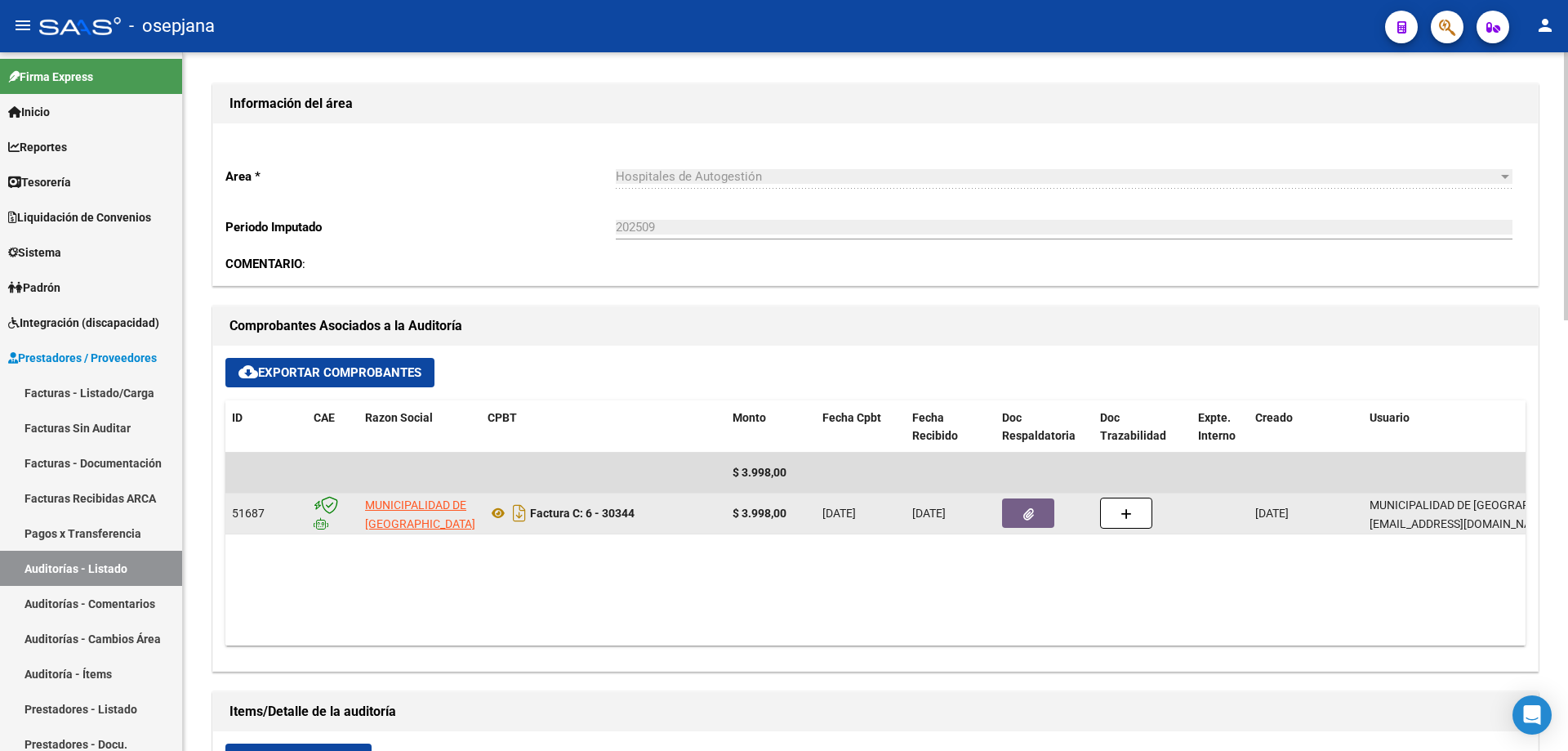
click at [1033, 520] on button "button" at bounding box center [1028, 513] width 52 height 29
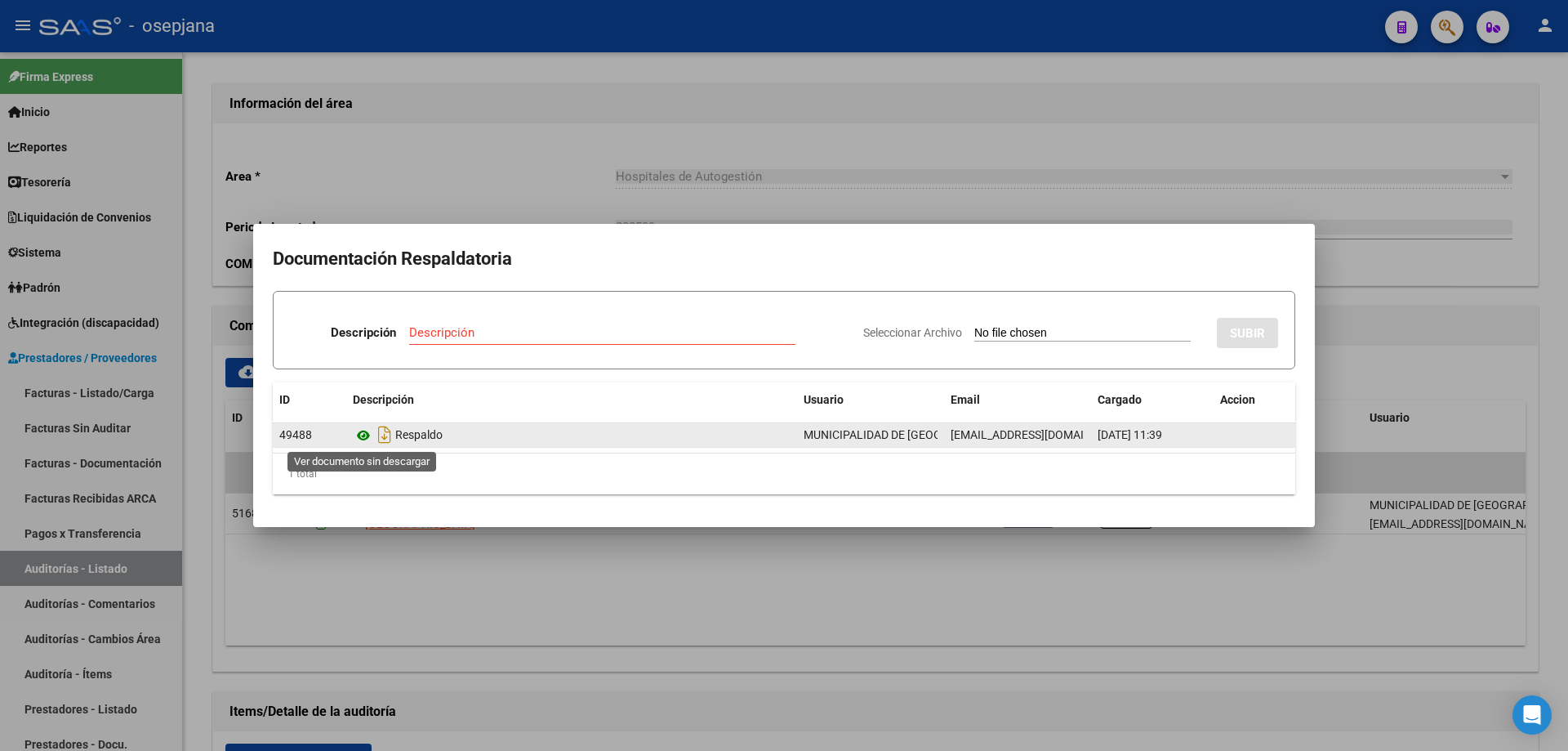
click at [369, 436] on icon at bounding box center [364, 435] width 21 height 19
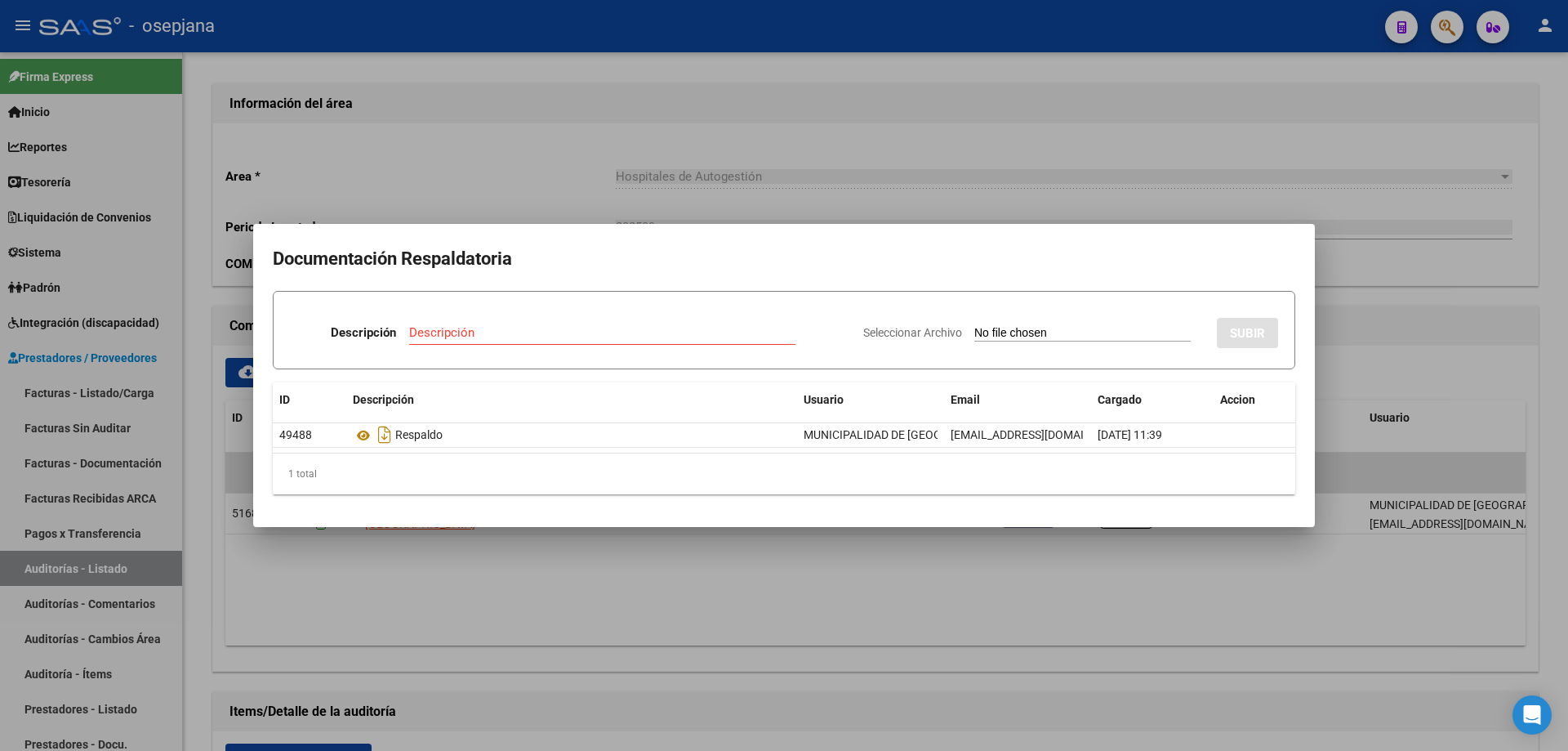
click at [570, 98] on div at bounding box center [784, 376] width 1568 height 751
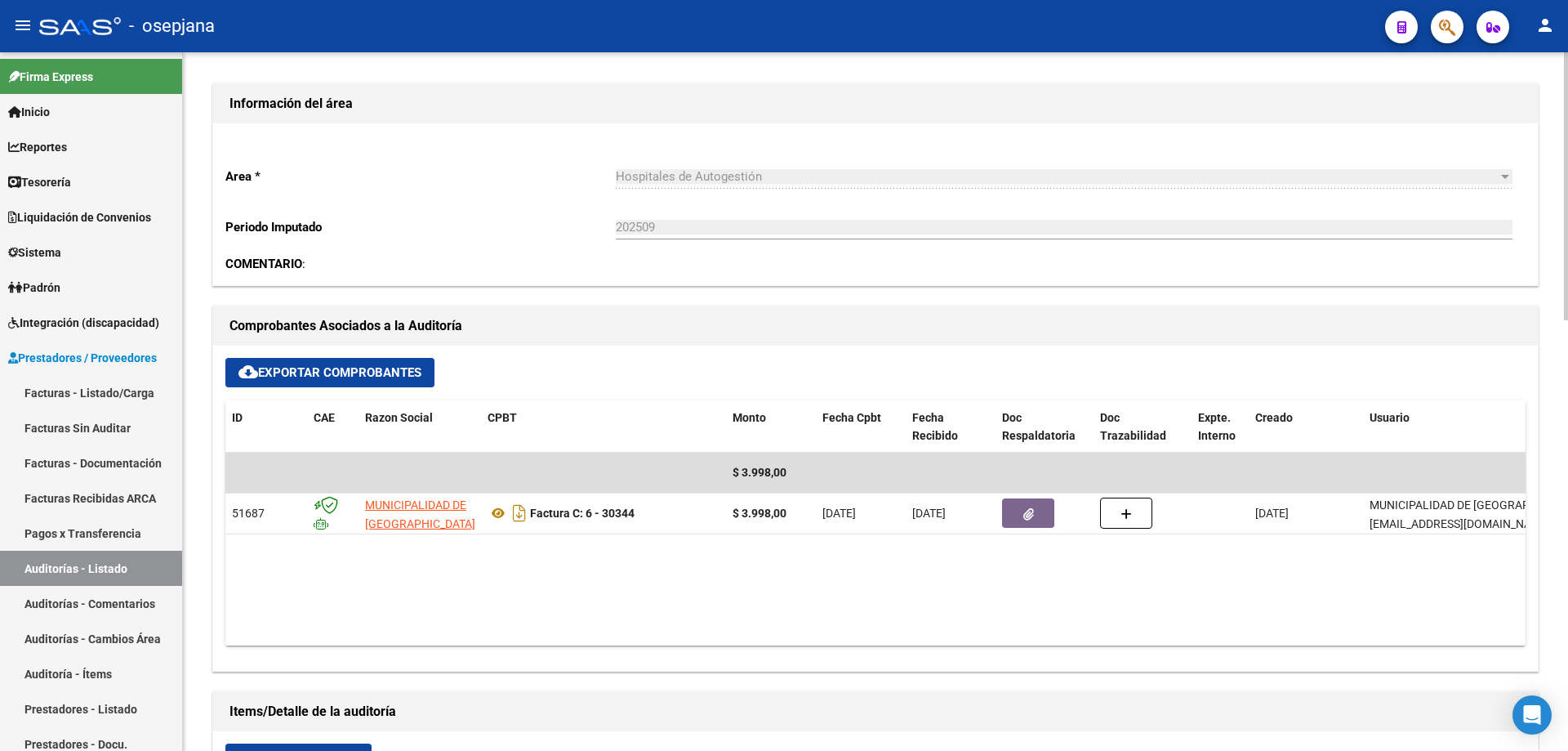
scroll to position [0, 0]
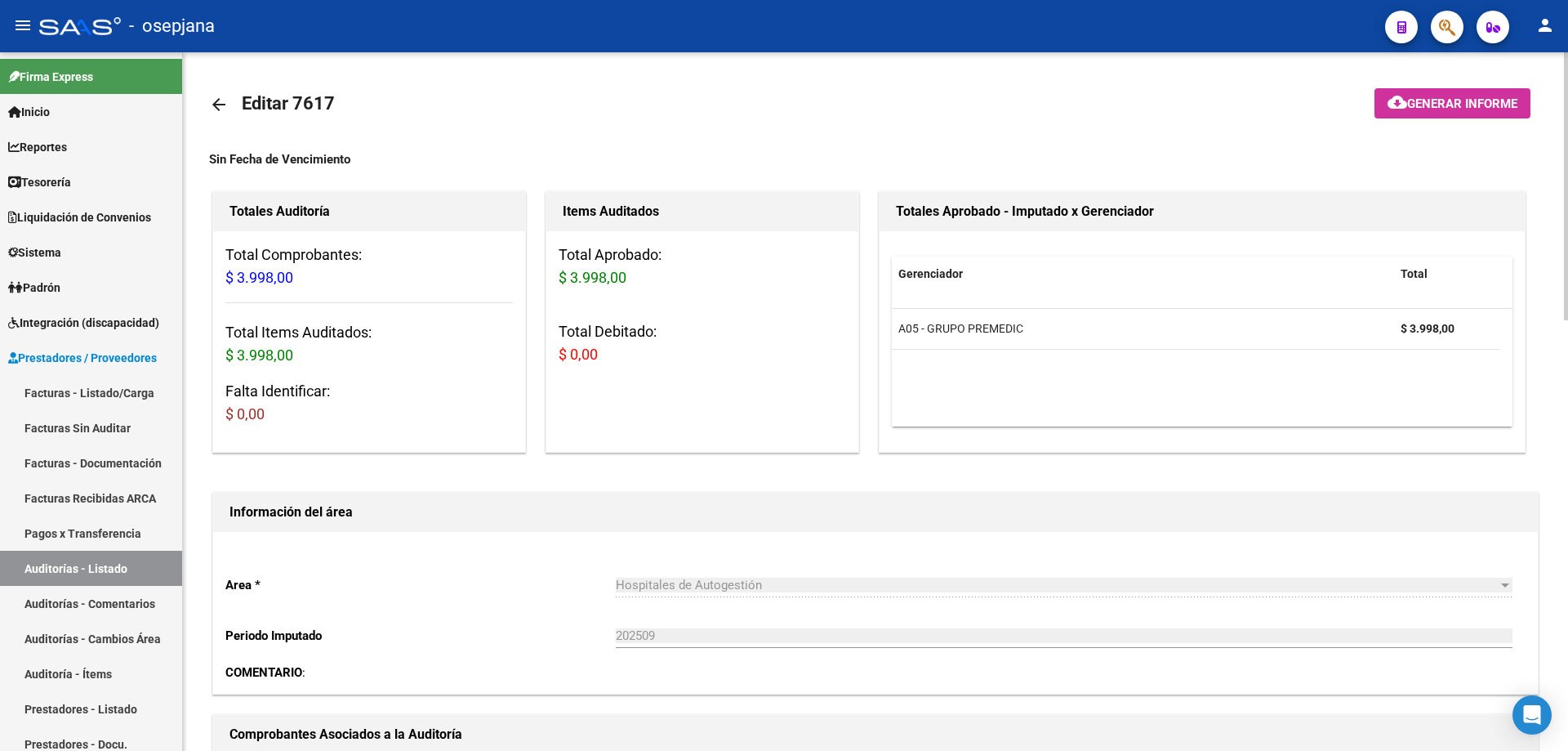
click at [222, 107] on mat-icon "arrow_back" at bounding box center [219, 104] width 19 height 19
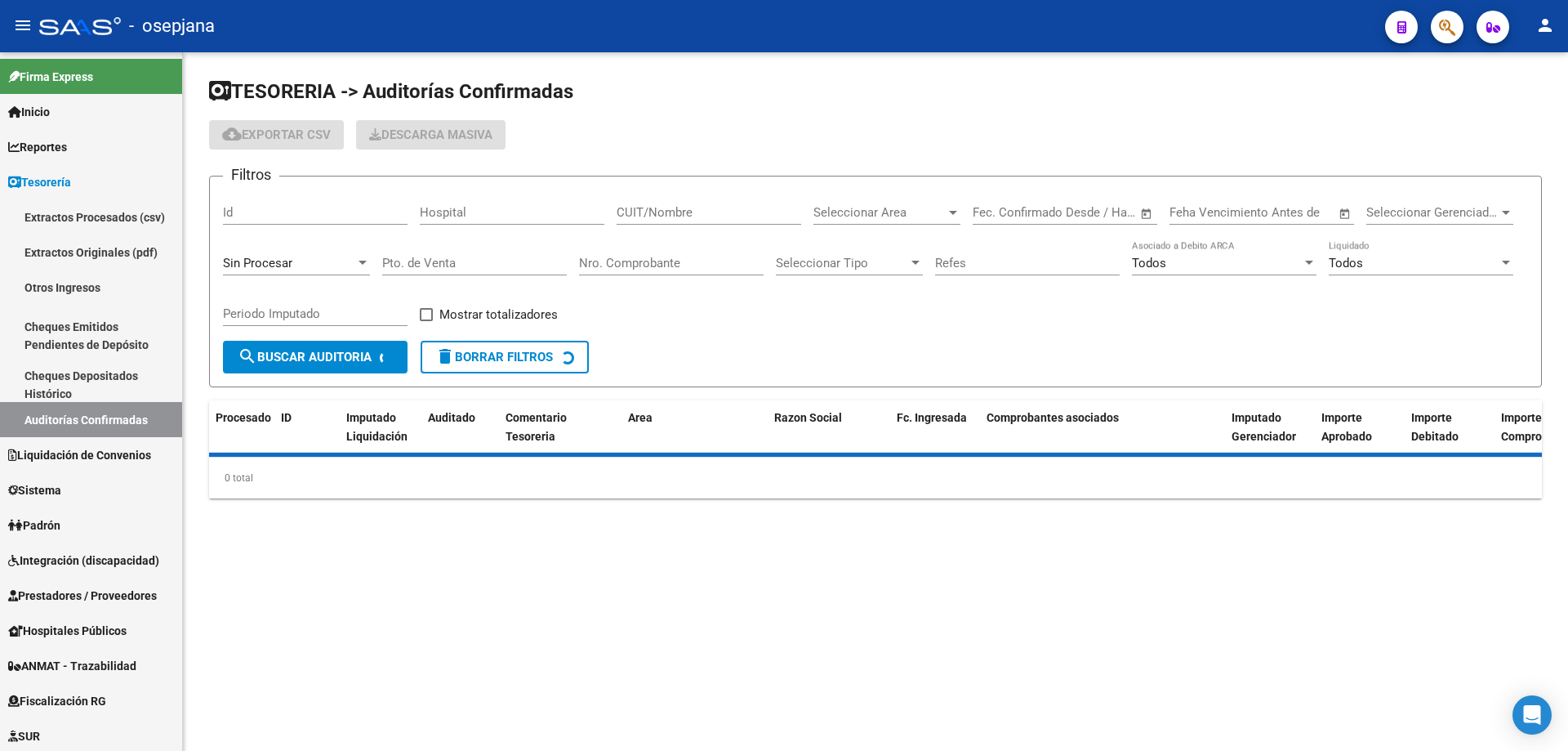
click at [641, 260] on input "Nro. Comprobante" at bounding box center [671, 263] width 184 height 14
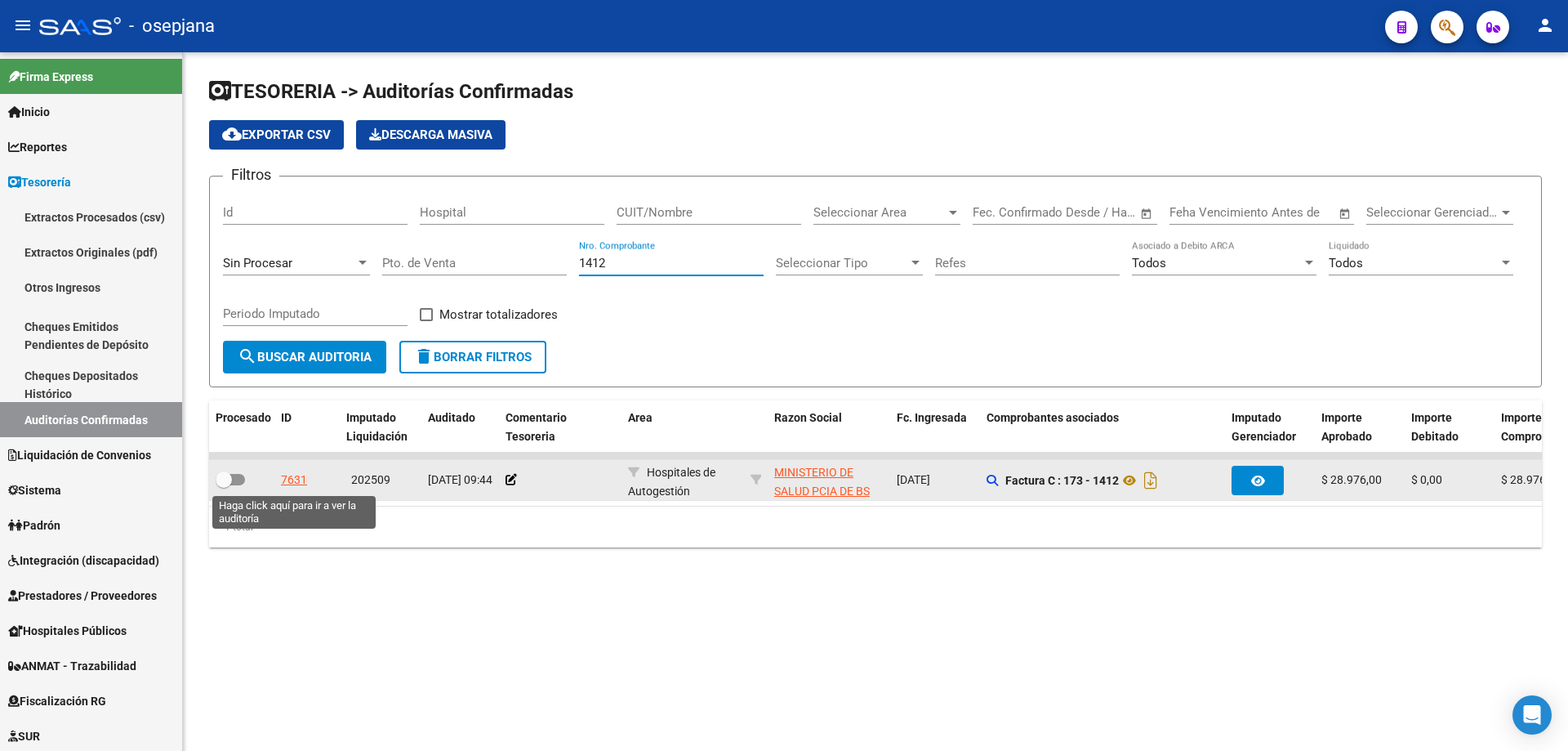
type input "1412"
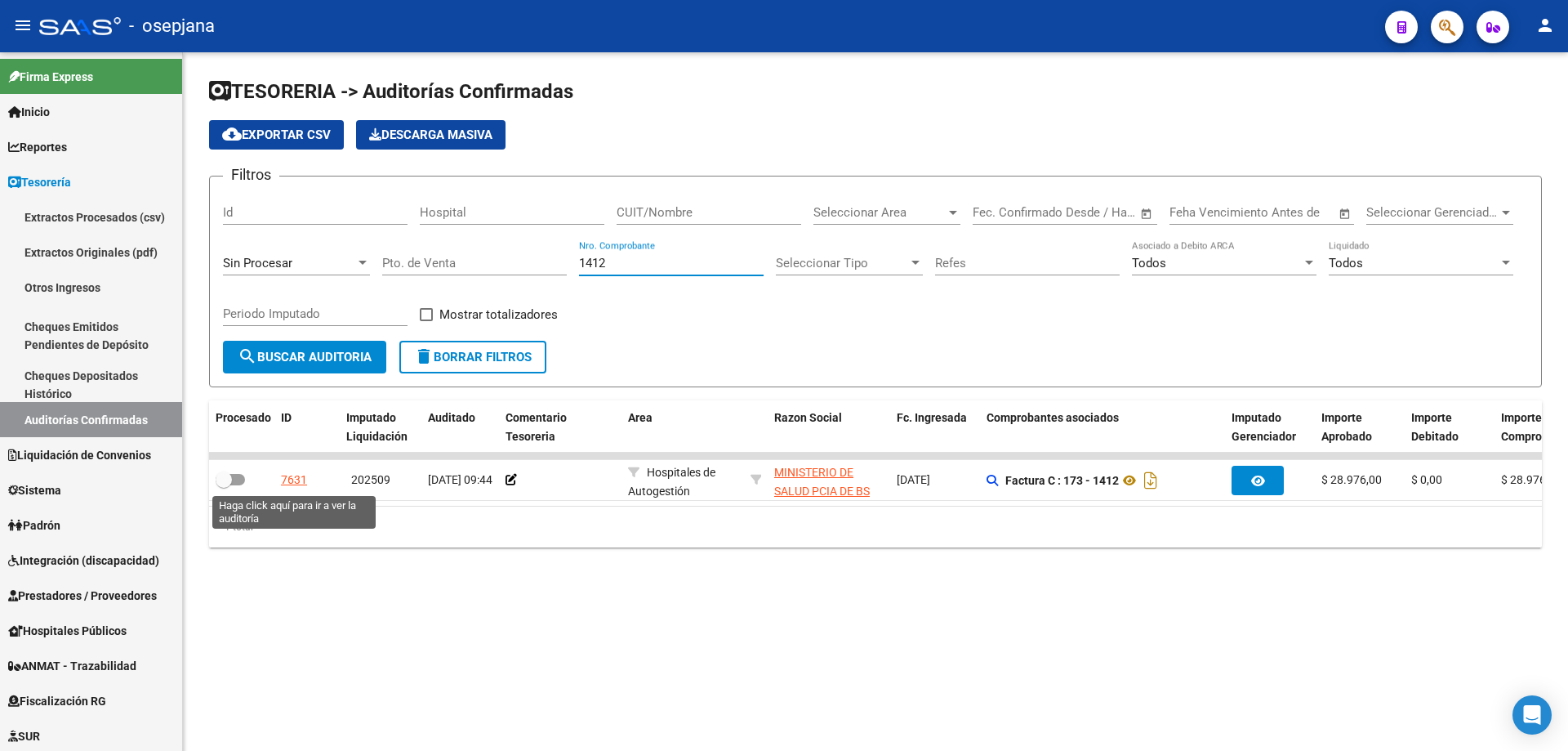
click at [303, 482] on div "7631" at bounding box center [293, 479] width 26 height 18
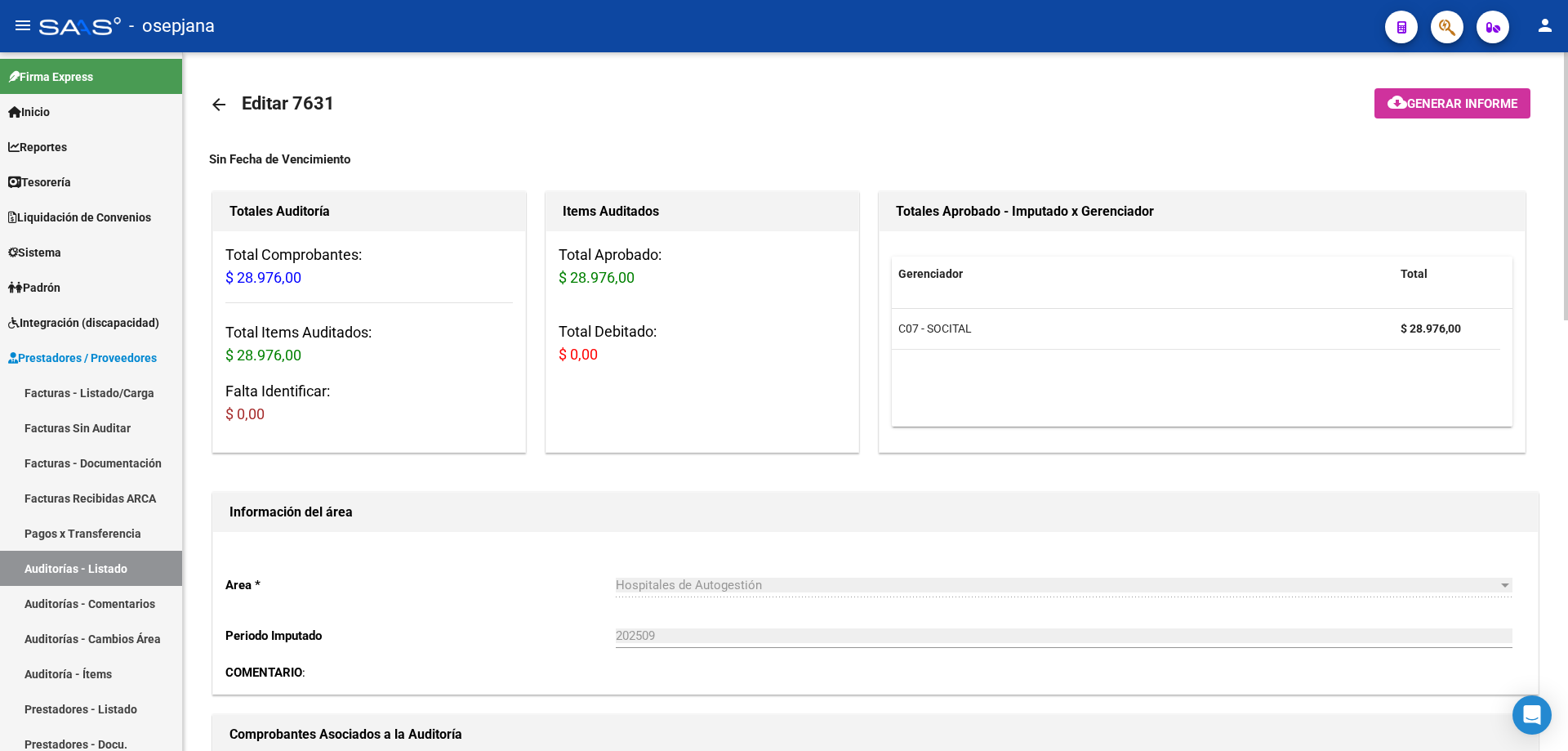
scroll to position [327, 0]
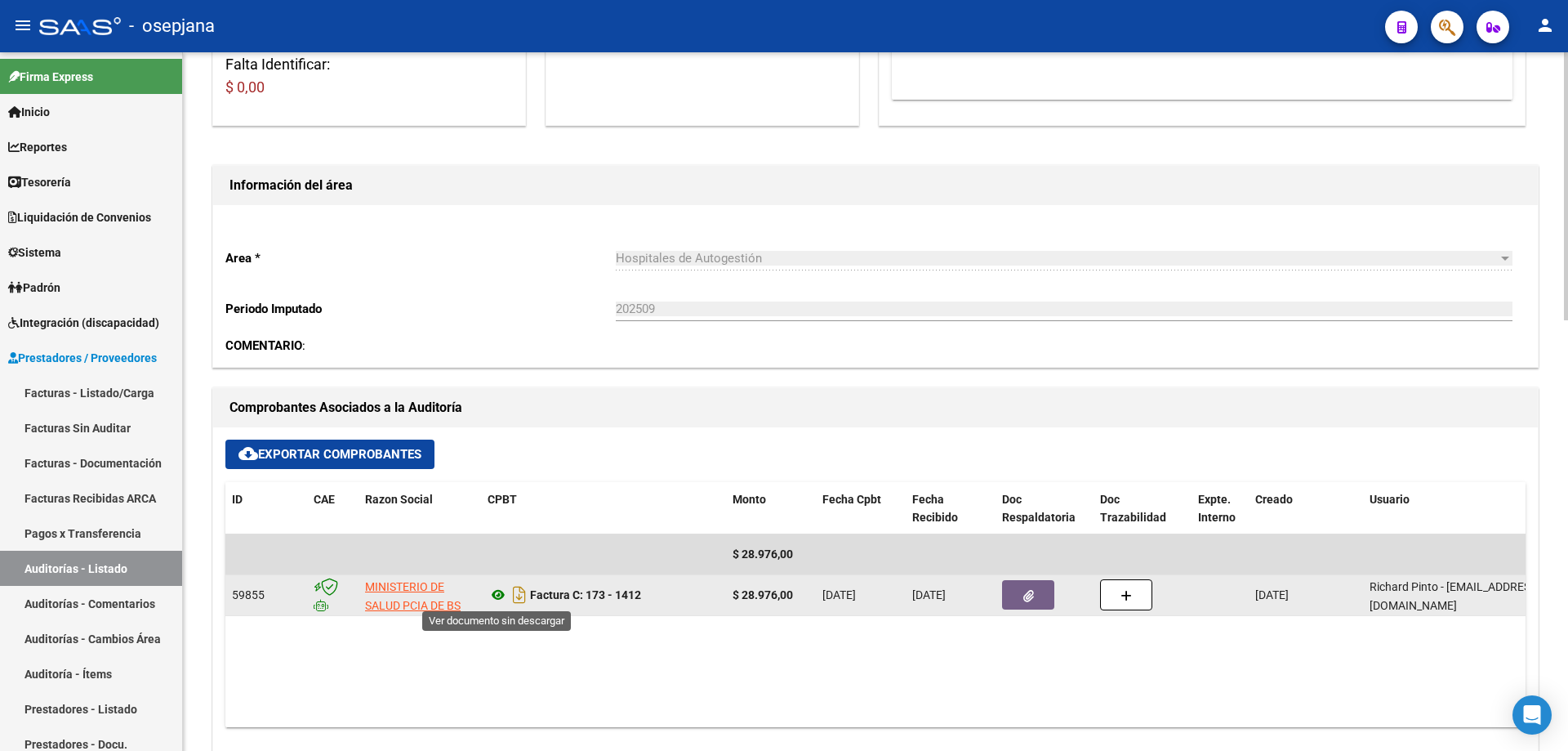
click at [491, 596] on icon at bounding box center [498, 595] width 21 height 19
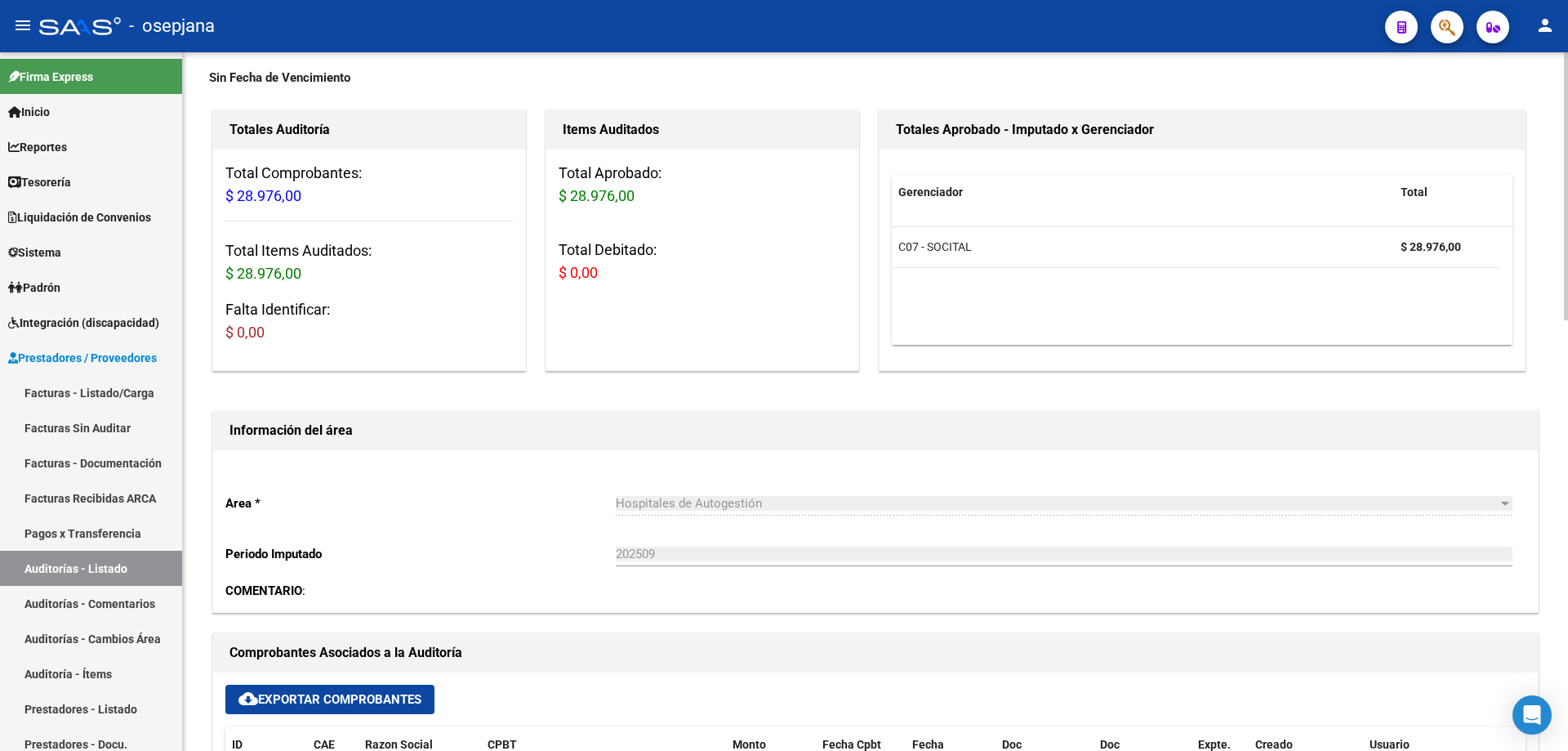
scroll to position [0, 0]
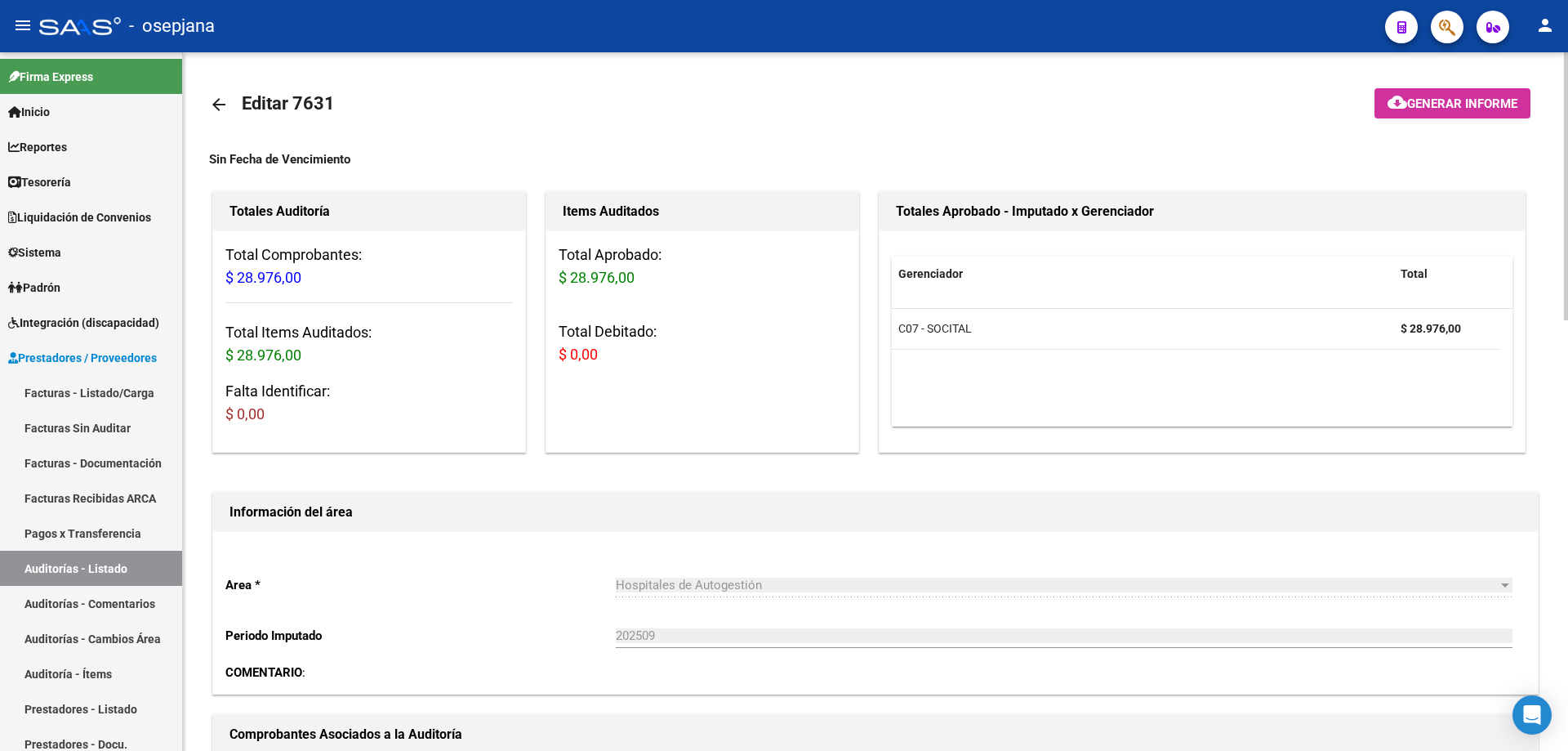
click at [228, 105] on mat-icon "arrow_back" at bounding box center [219, 104] width 19 height 19
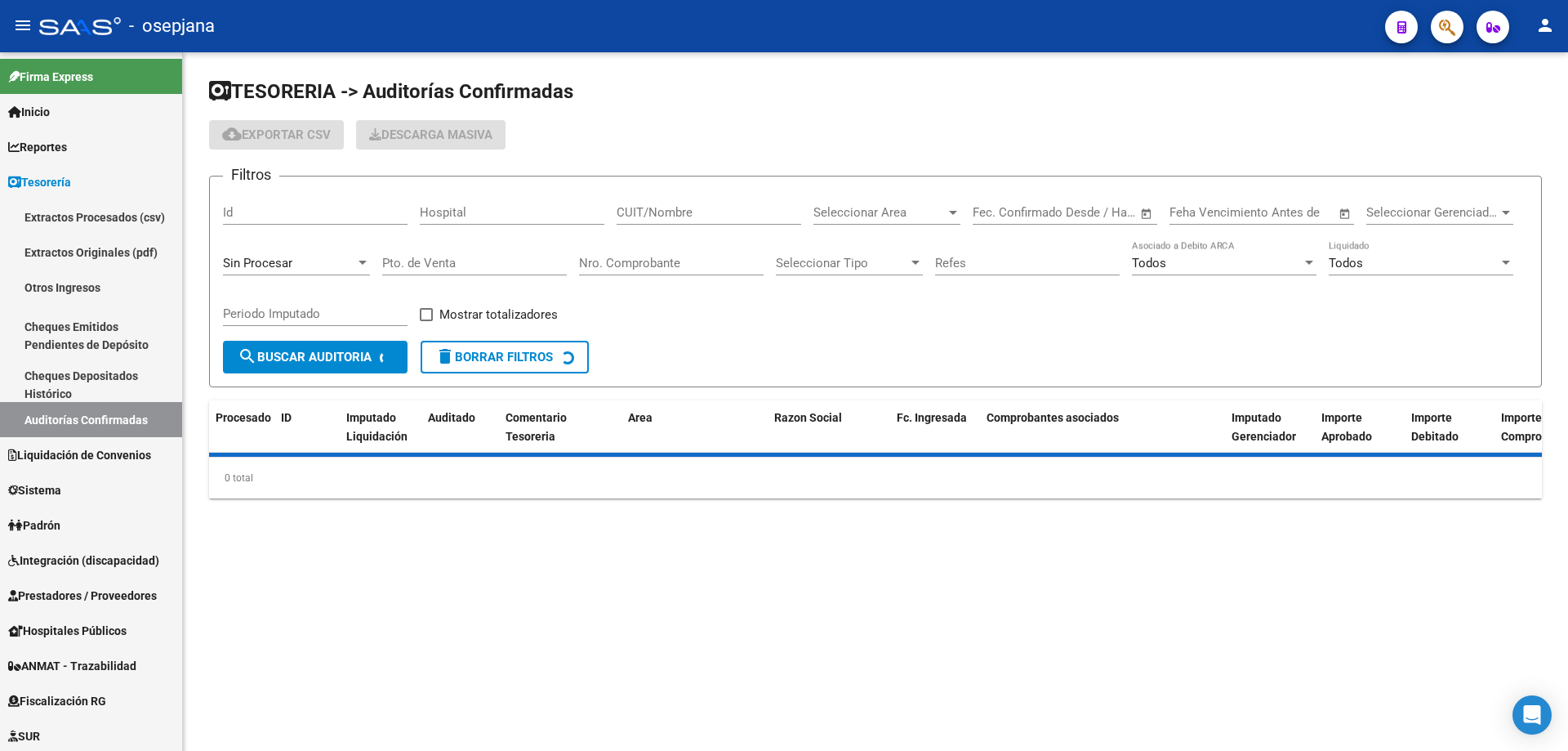
click at [680, 257] on input "Nro. Comprobante" at bounding box center [671, 263] width 184 height 14
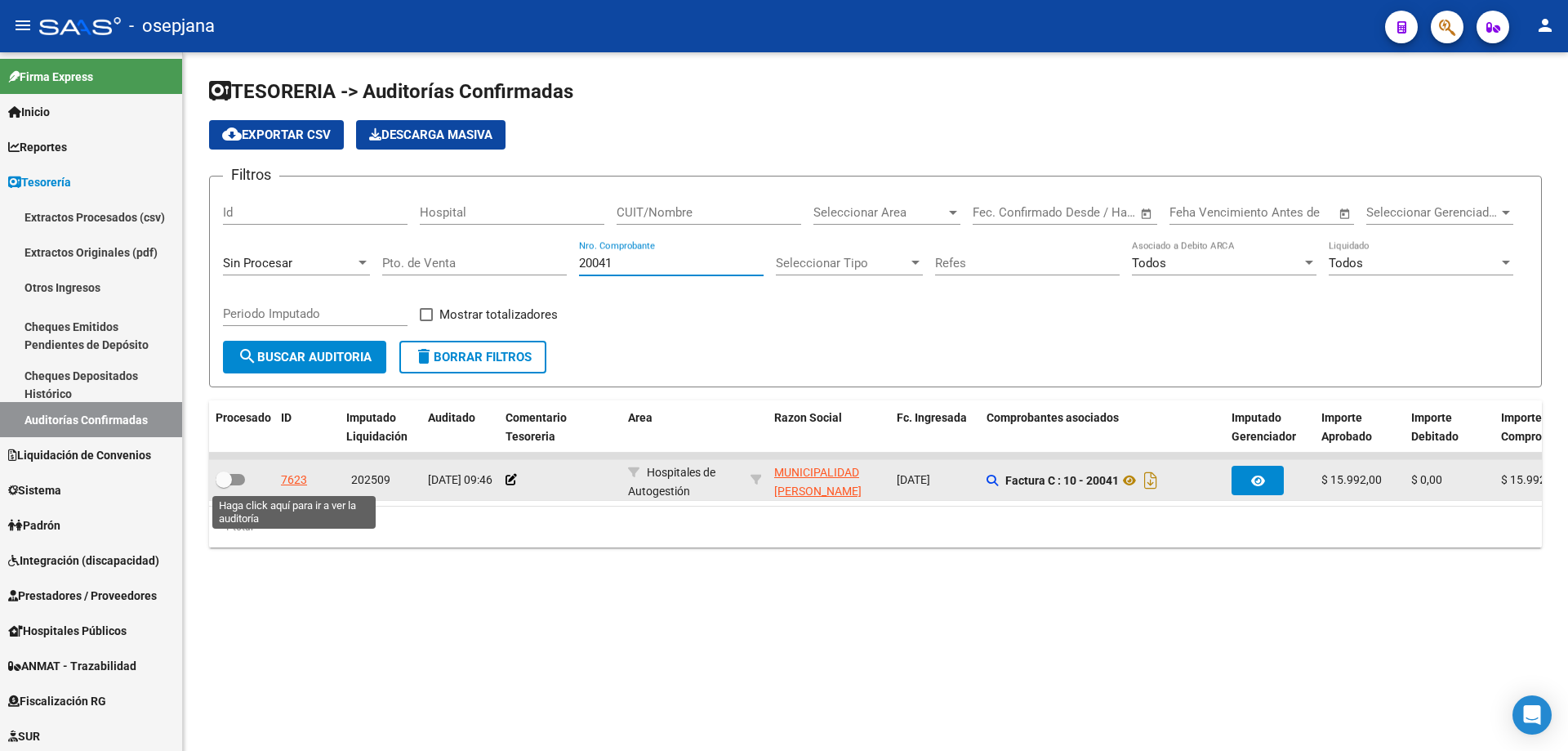
type input "20041"
click at [305, 483] on div "7623" at bounding box center [293, 479] width 26 height 18
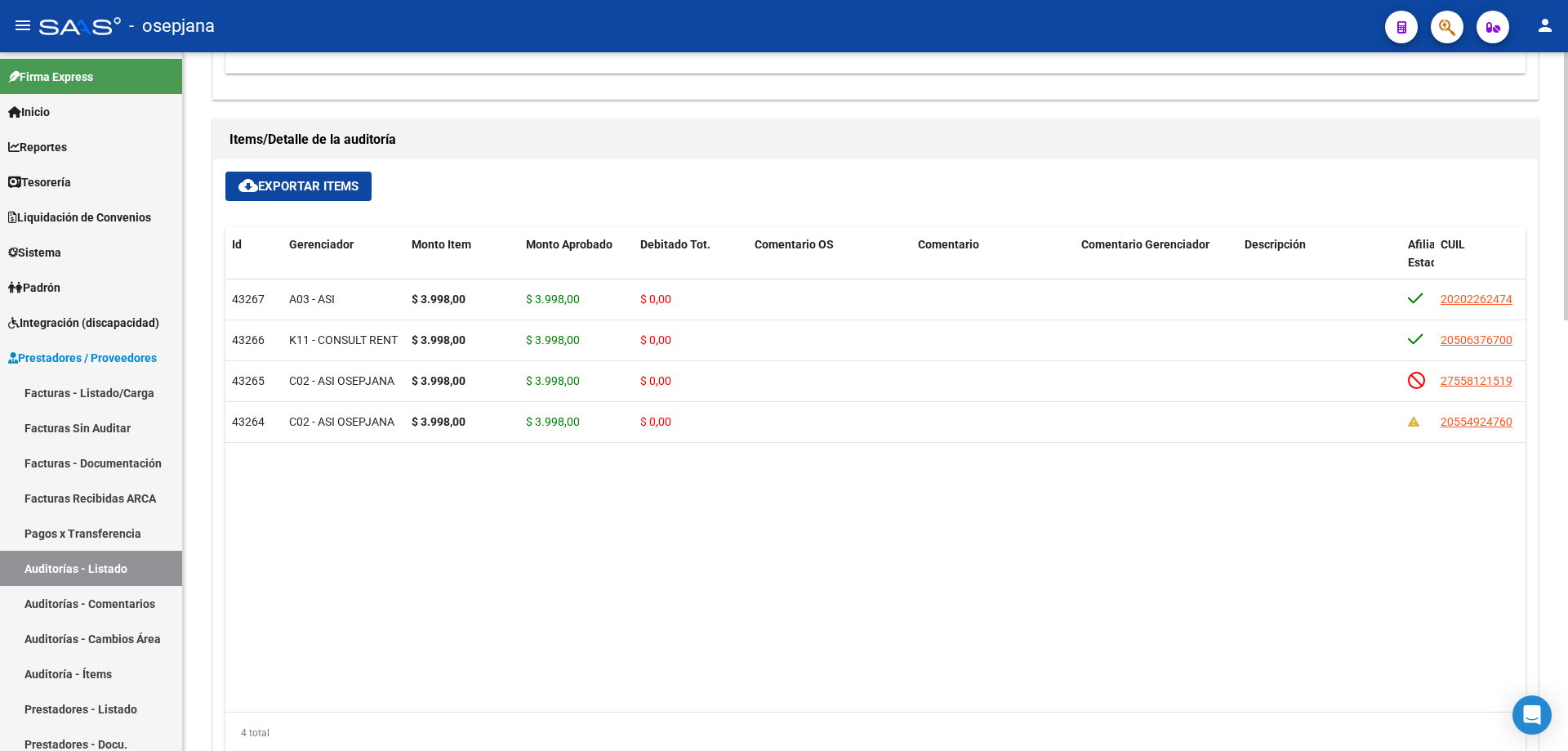
scroll to position [327, 0]
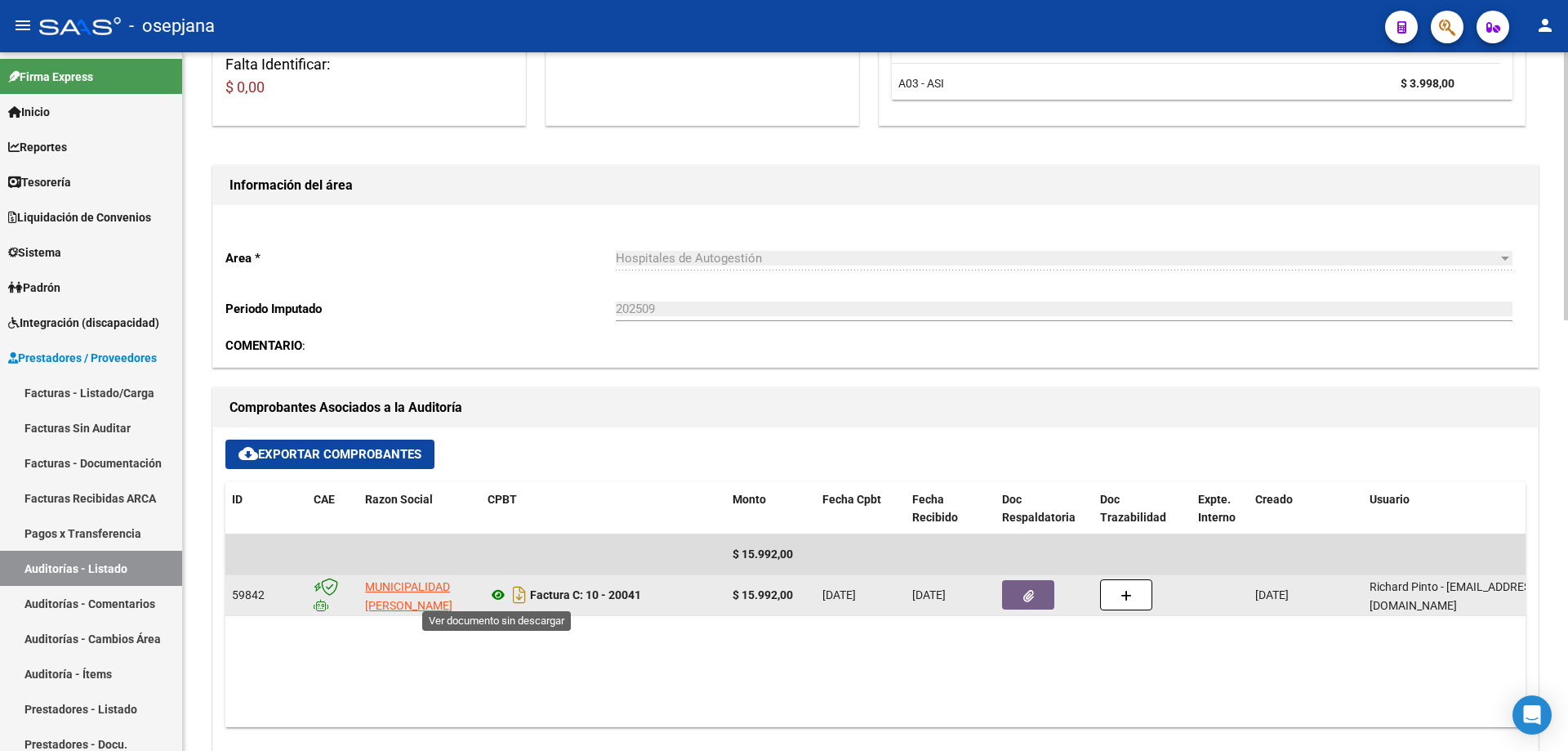
click at [496, 598] on icon at bounding box center [498, 595] width 21 height 19
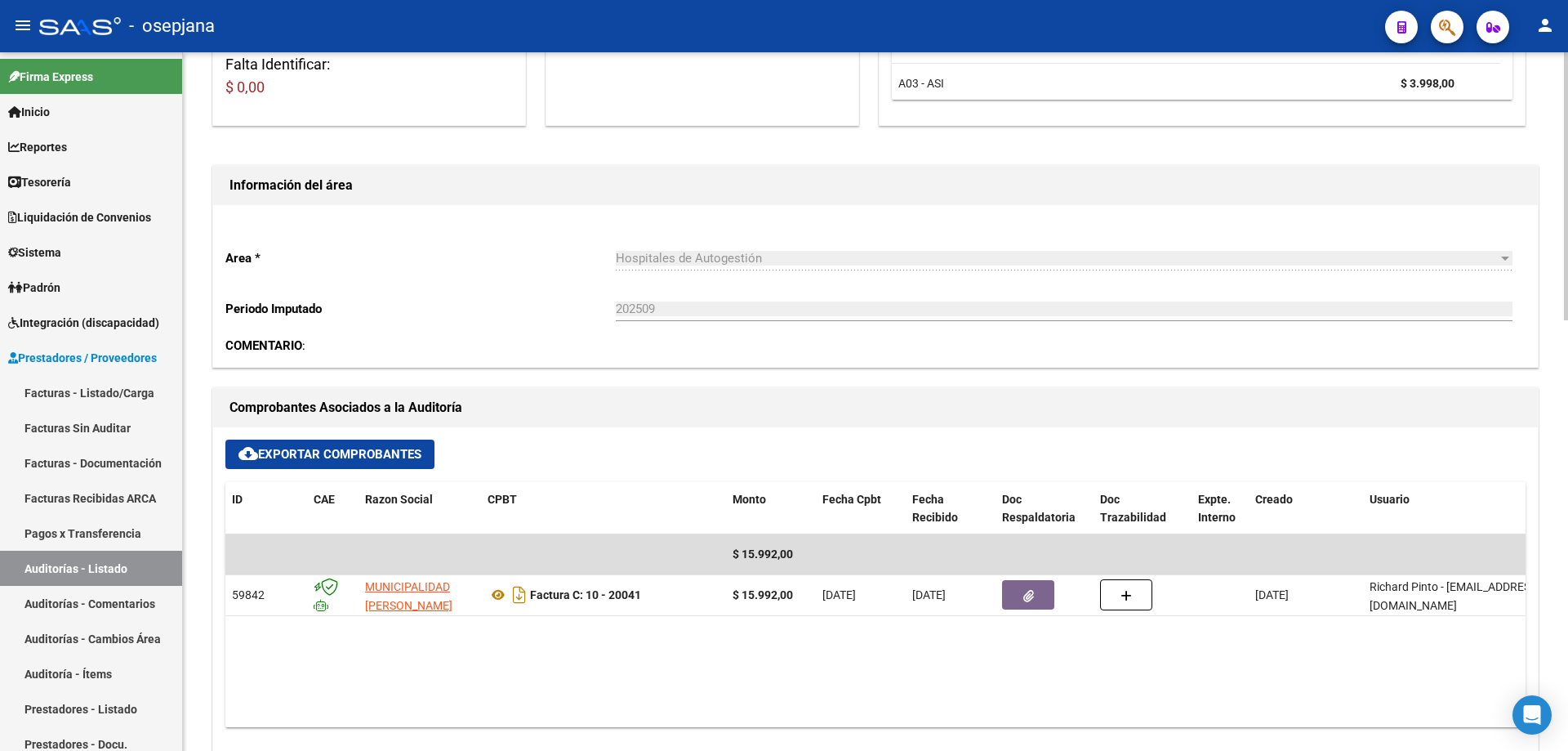
scroll to position [0, 0]
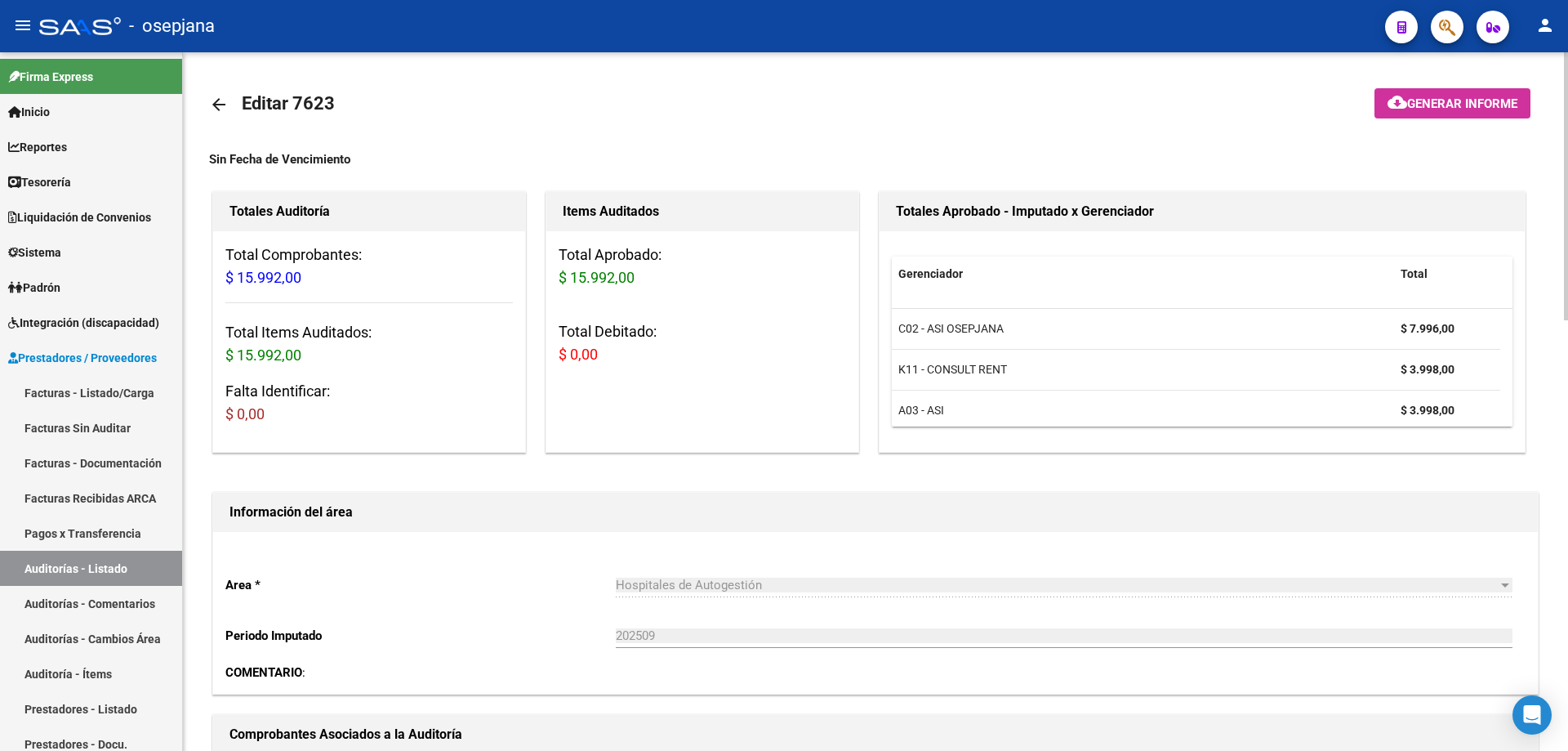
click at [223, 112] on mat-icon "arrow_back" at bounding box center [219, 104] width 19 height 19
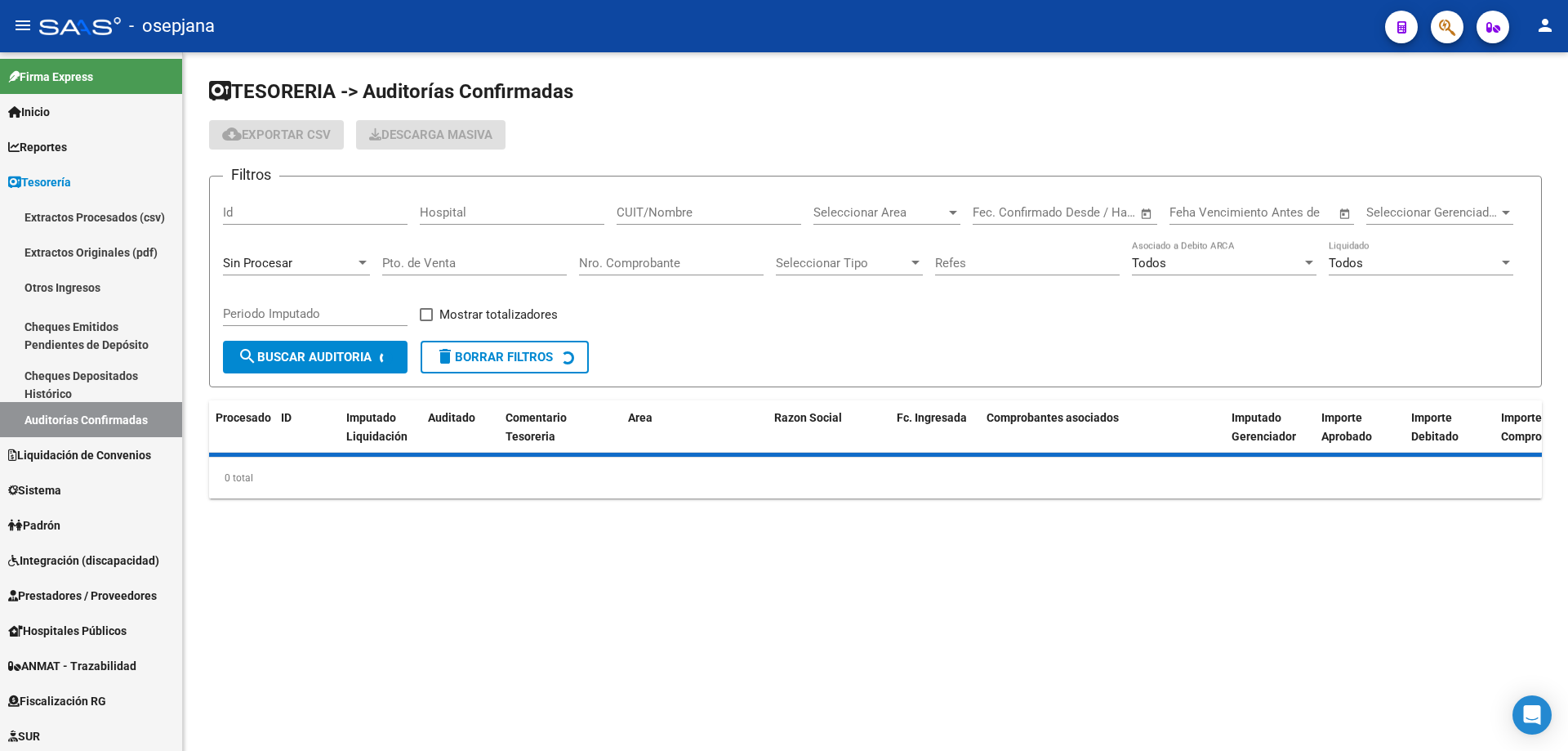
click at [630, 263] on input "Nro. Comprobante" at bounding box center [671, 263] width 184 height 14
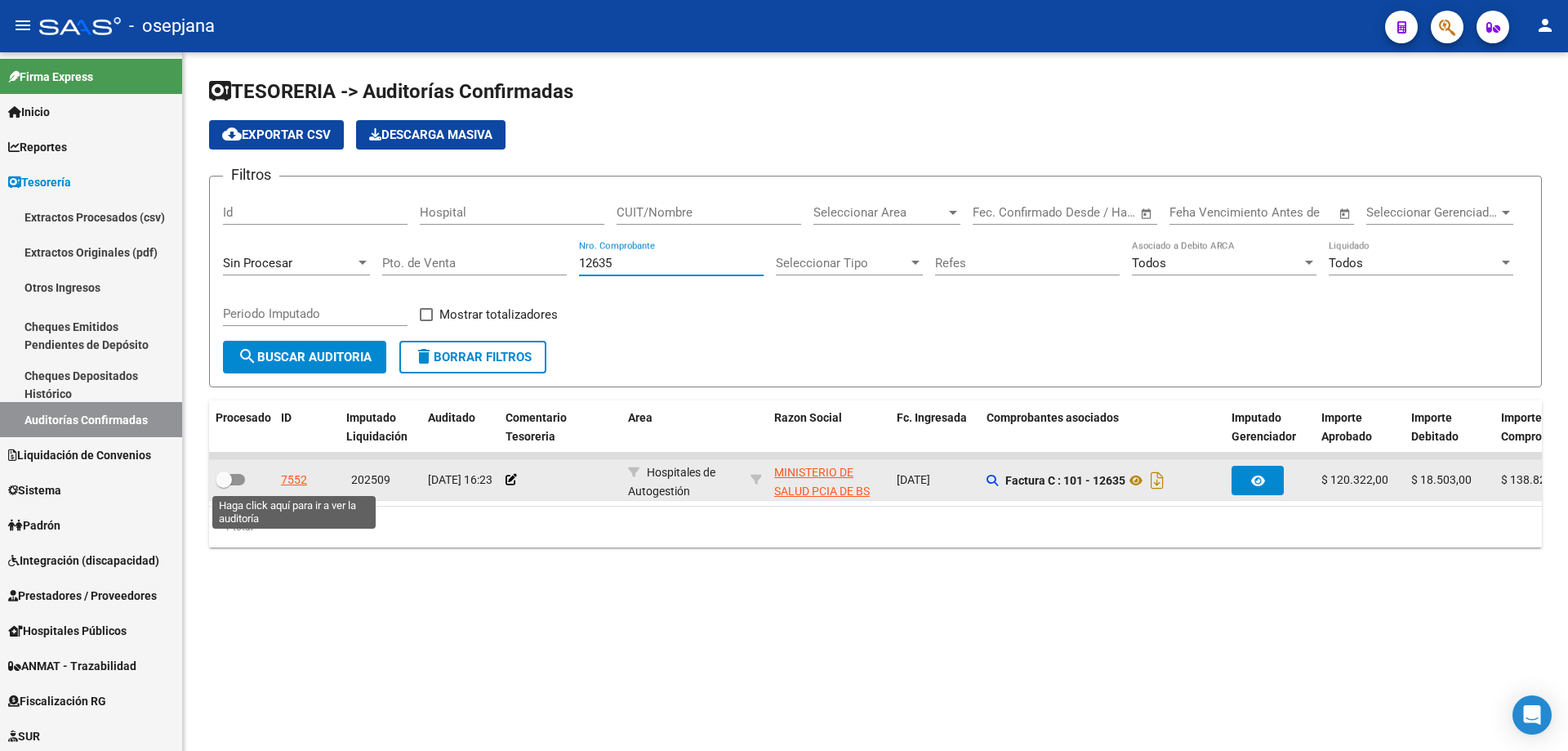
type input "12635"
click at [289, 478] on div "7552" at bounding box center [293, 479] width 26 height 18
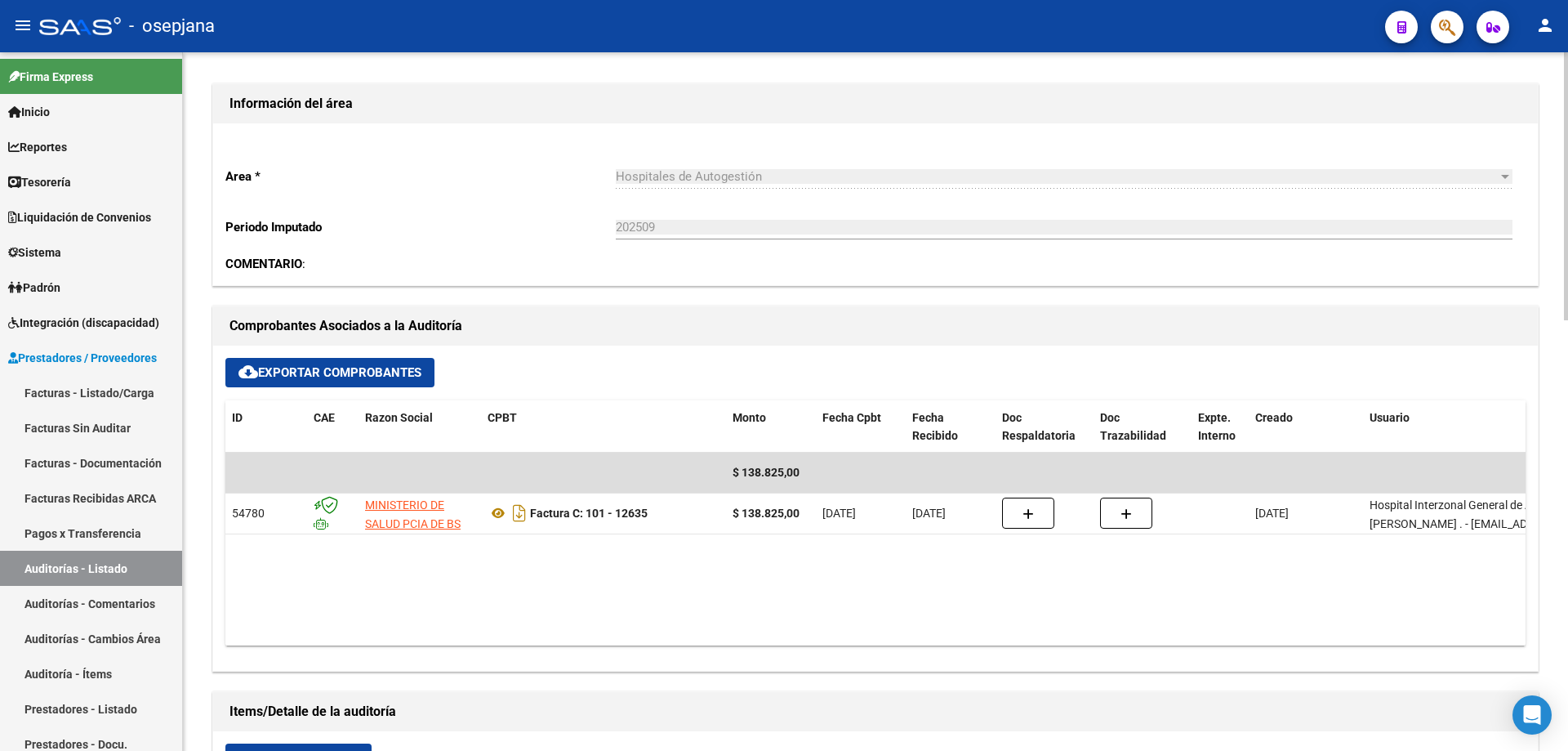
scroll to position [490, 0]
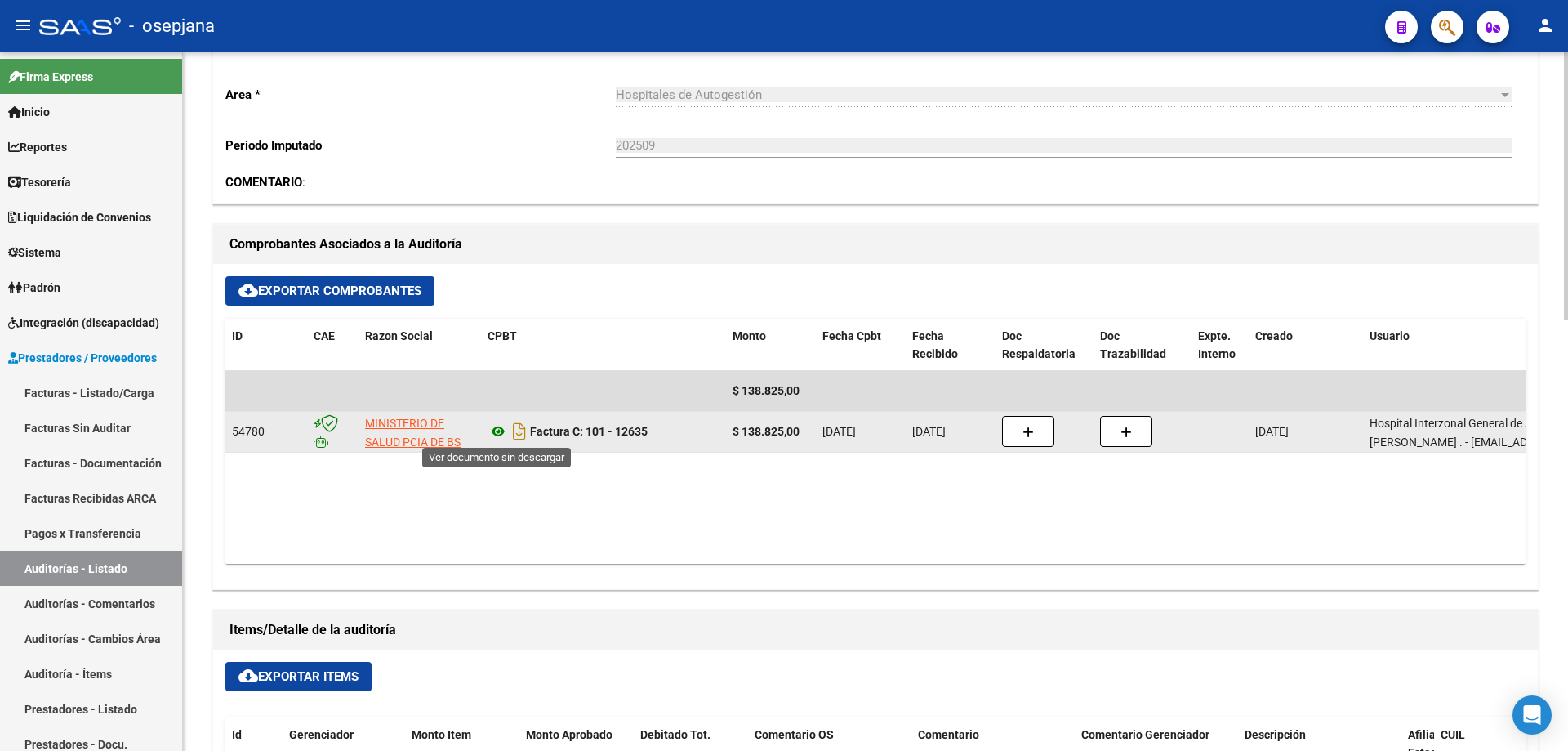
click at [492, 428] on icon at bounding box center [498, 431] width 21 height 19
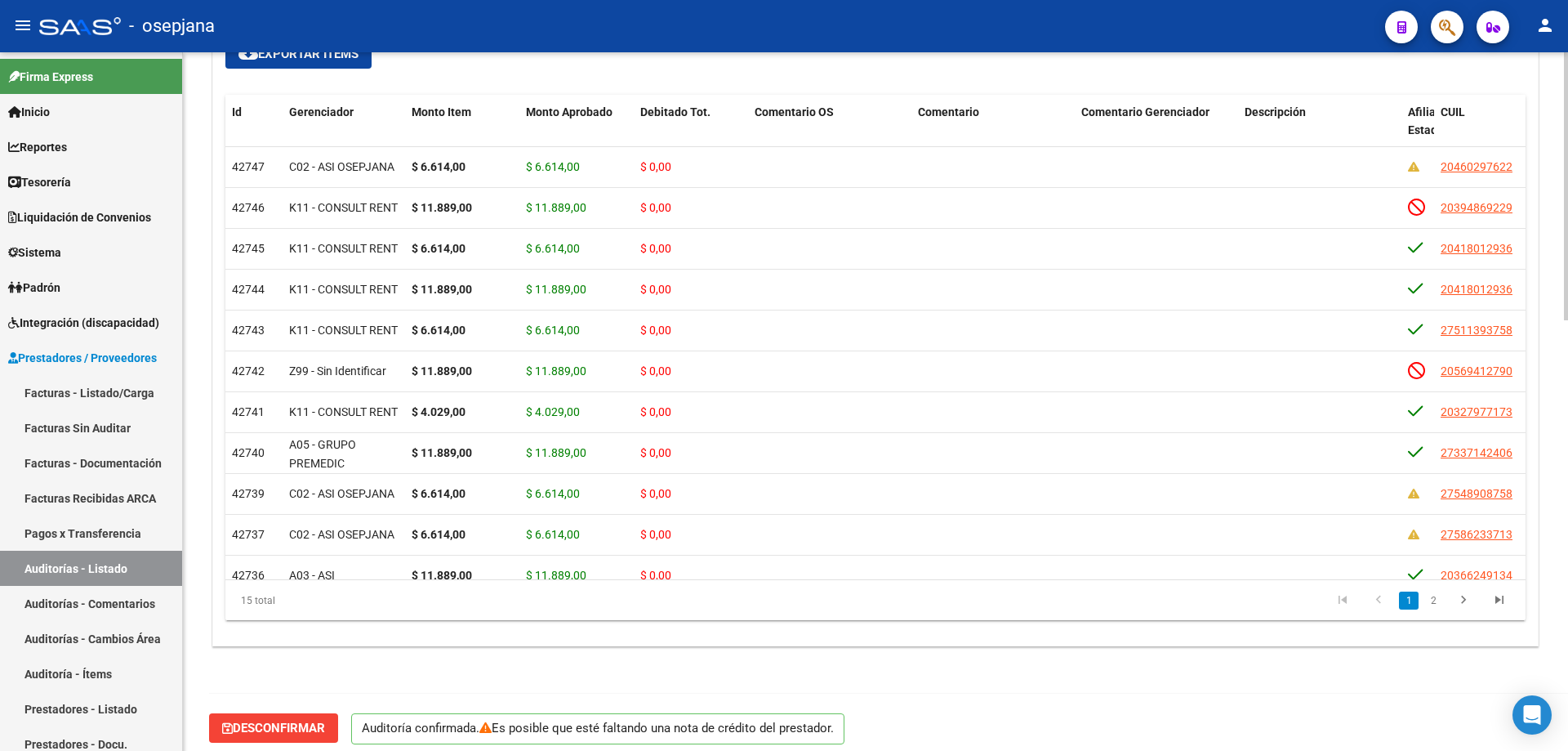
scroll to position [1125, 0]
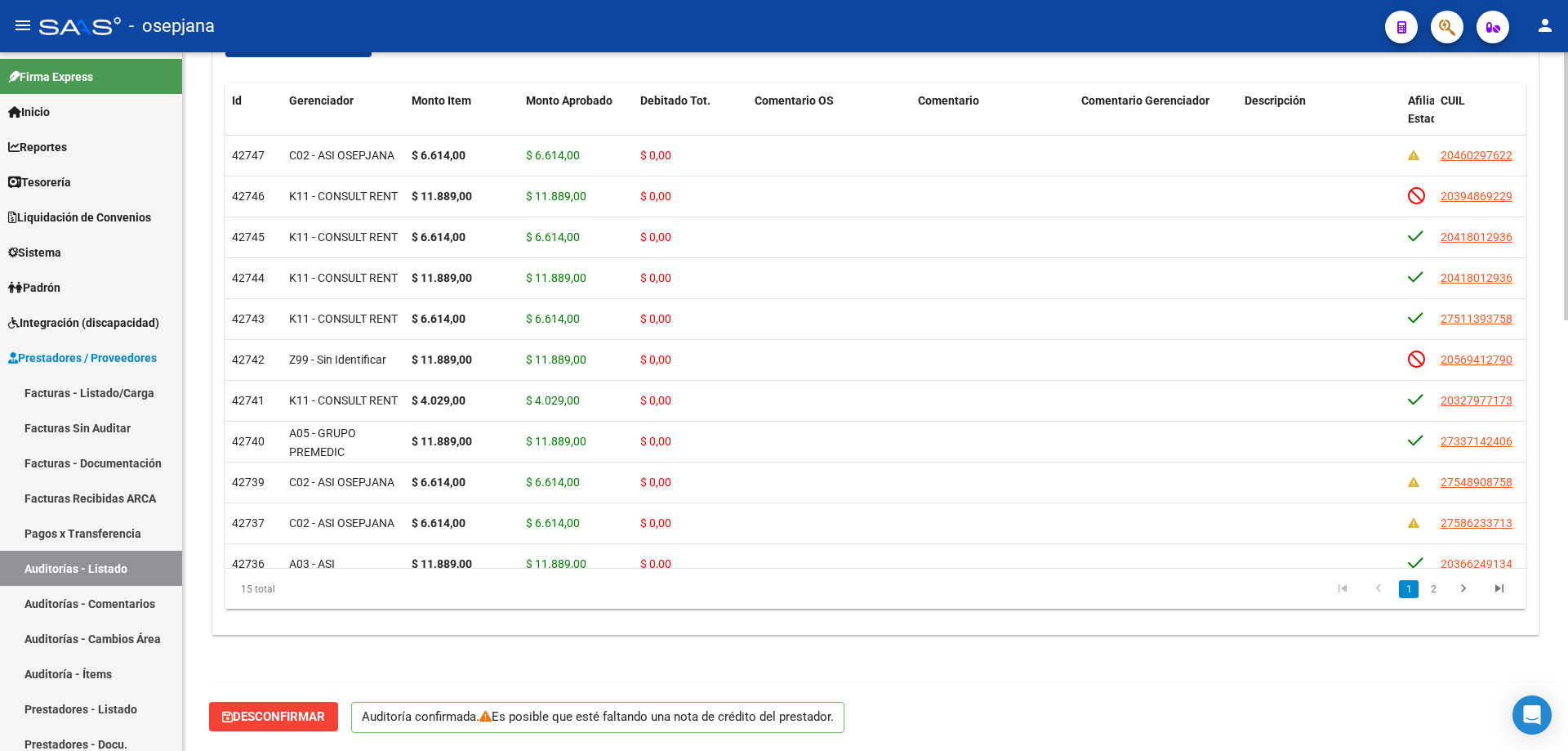
click at [1564, 593] on div at bounding box center [1566, 617] width 4 height 268
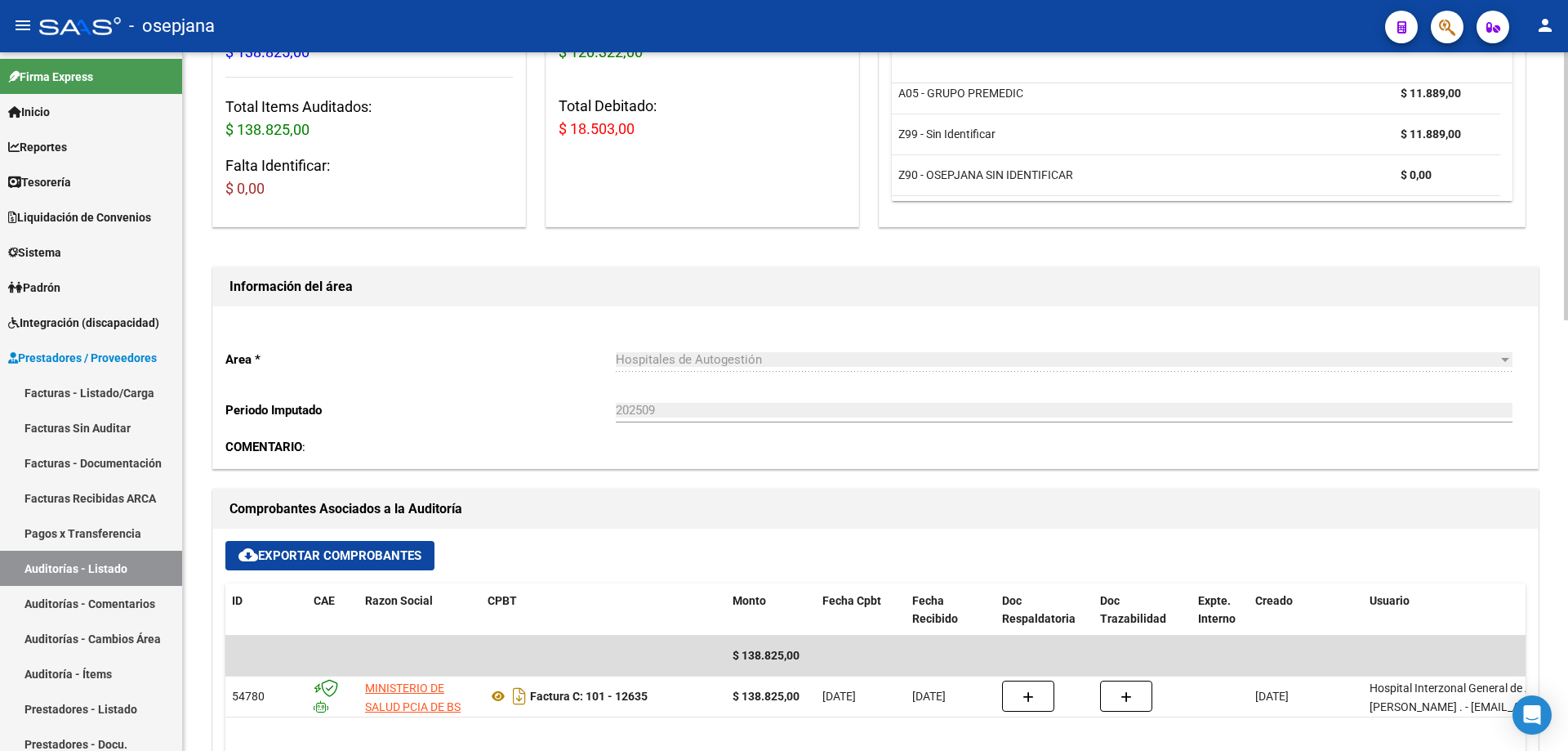
scroll to position [0, 0]
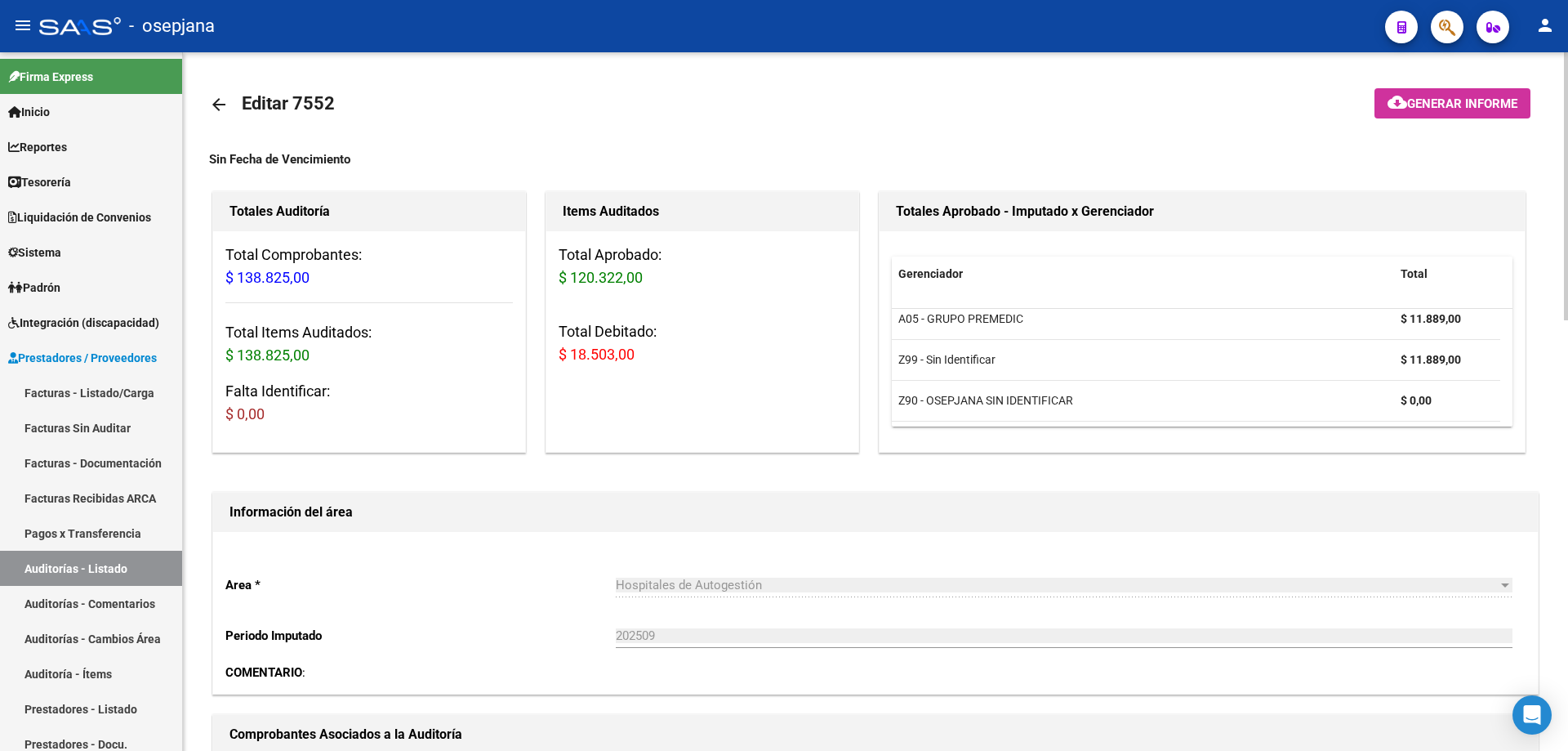
click at [235, 109] on link "arrow_back" at bounding box center [226, 104] width 33 height 39
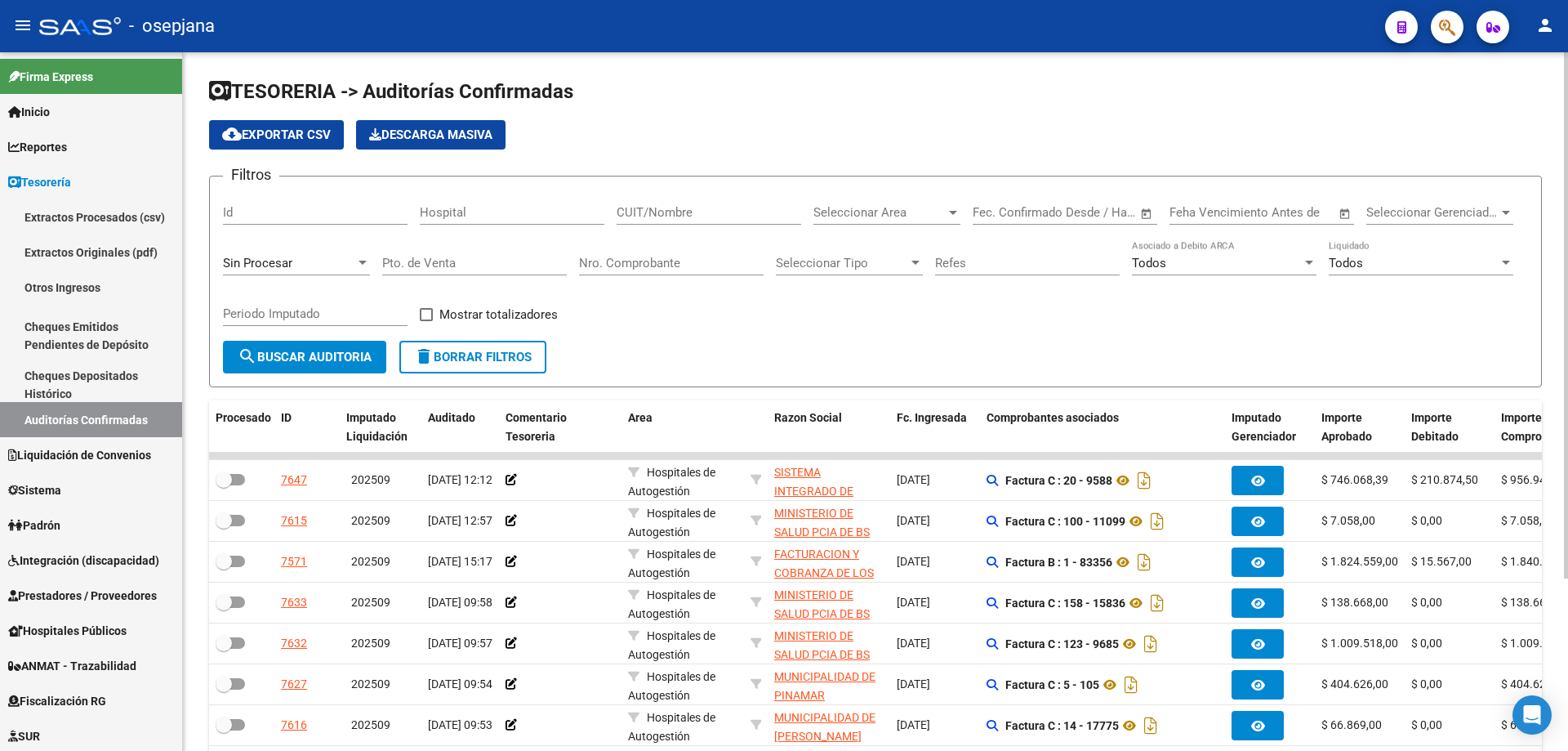
click at [619, 264] on input "Nro. Comprobante" at bounding box center [671, 263] width 184 height 14
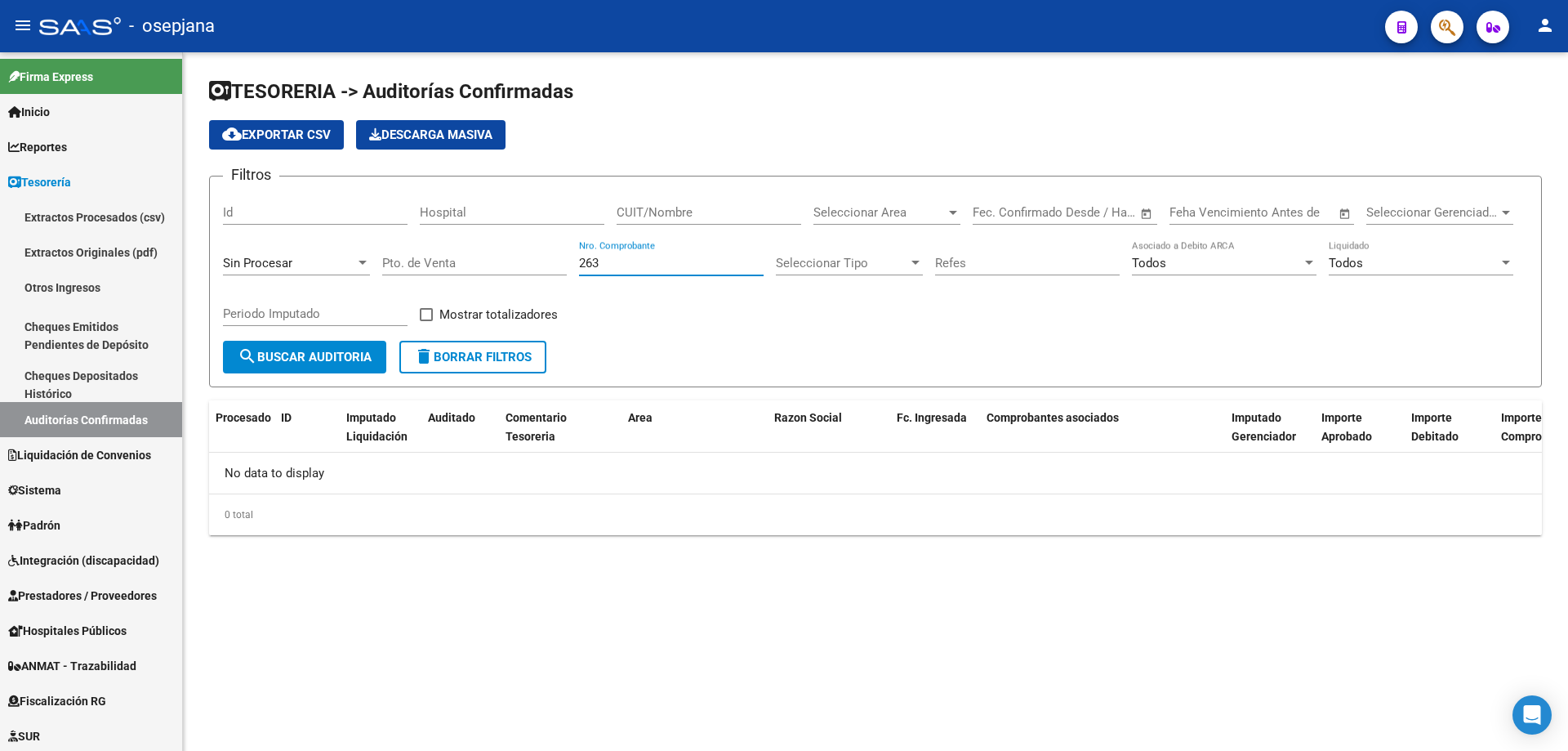
drag, startPoint x: 614, startPoint y: 260, endPoint x: 528, endPoint y: 266, distance: 86.2
click at [528, 266] on div "Filtros Id Hospital CUIT/Nombre Seleccionar Area Seleccionar Area Fecha inicio …" at bounding box center [875, 264] width 1305 height 152
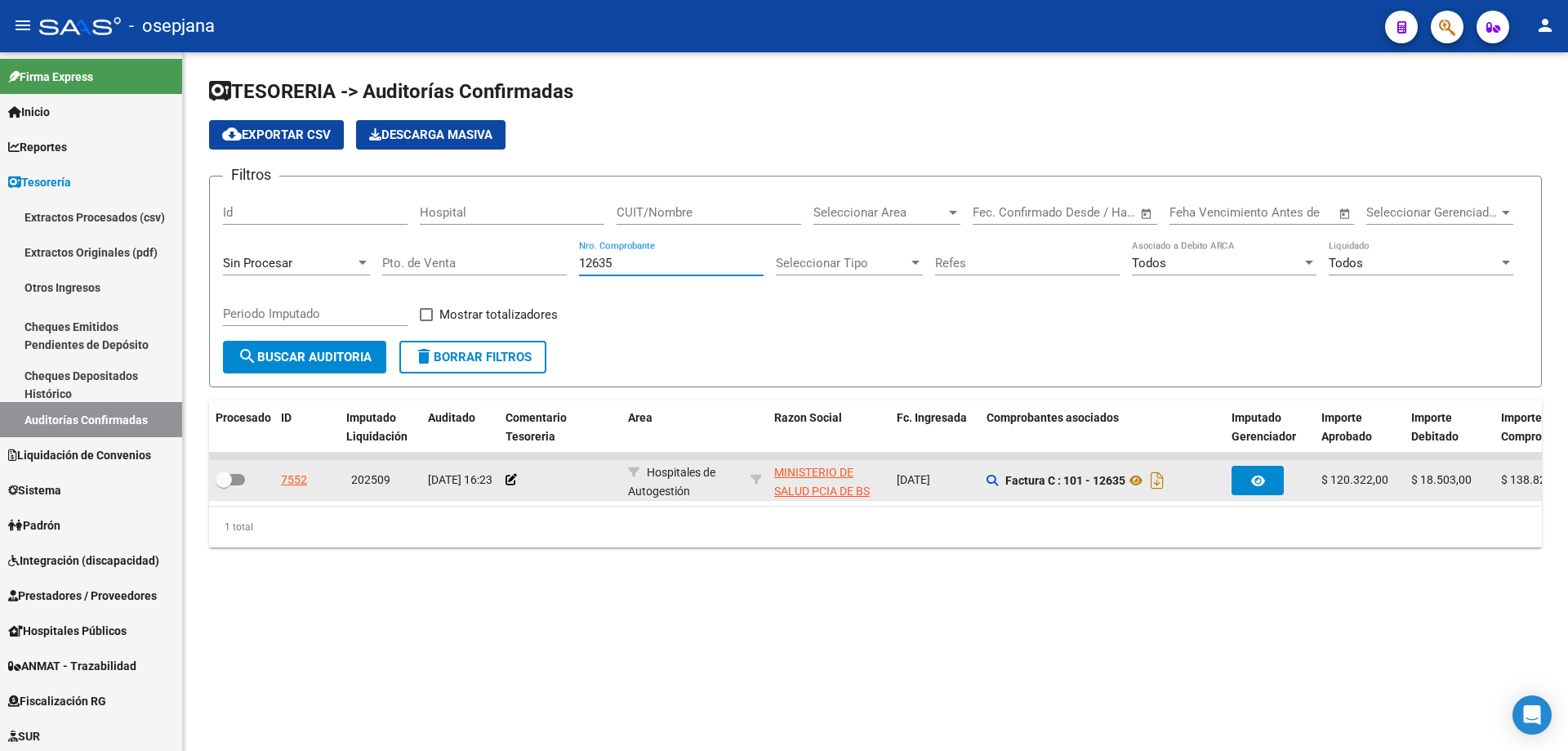
type input "12635"
click at [305, 480] on div "7552" at bounding box center [293, 479] width 26 height 18
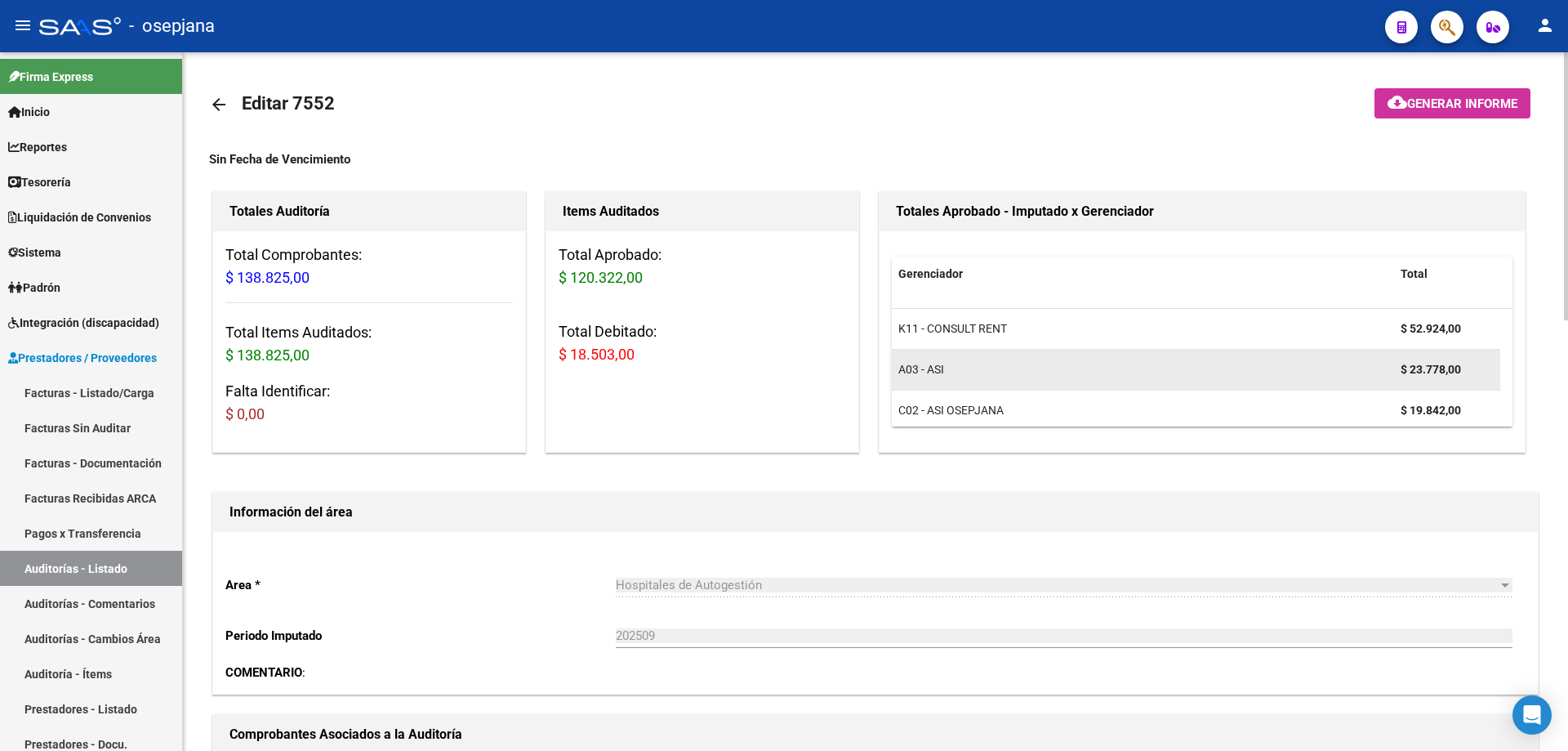
scroll to position [132, 0]
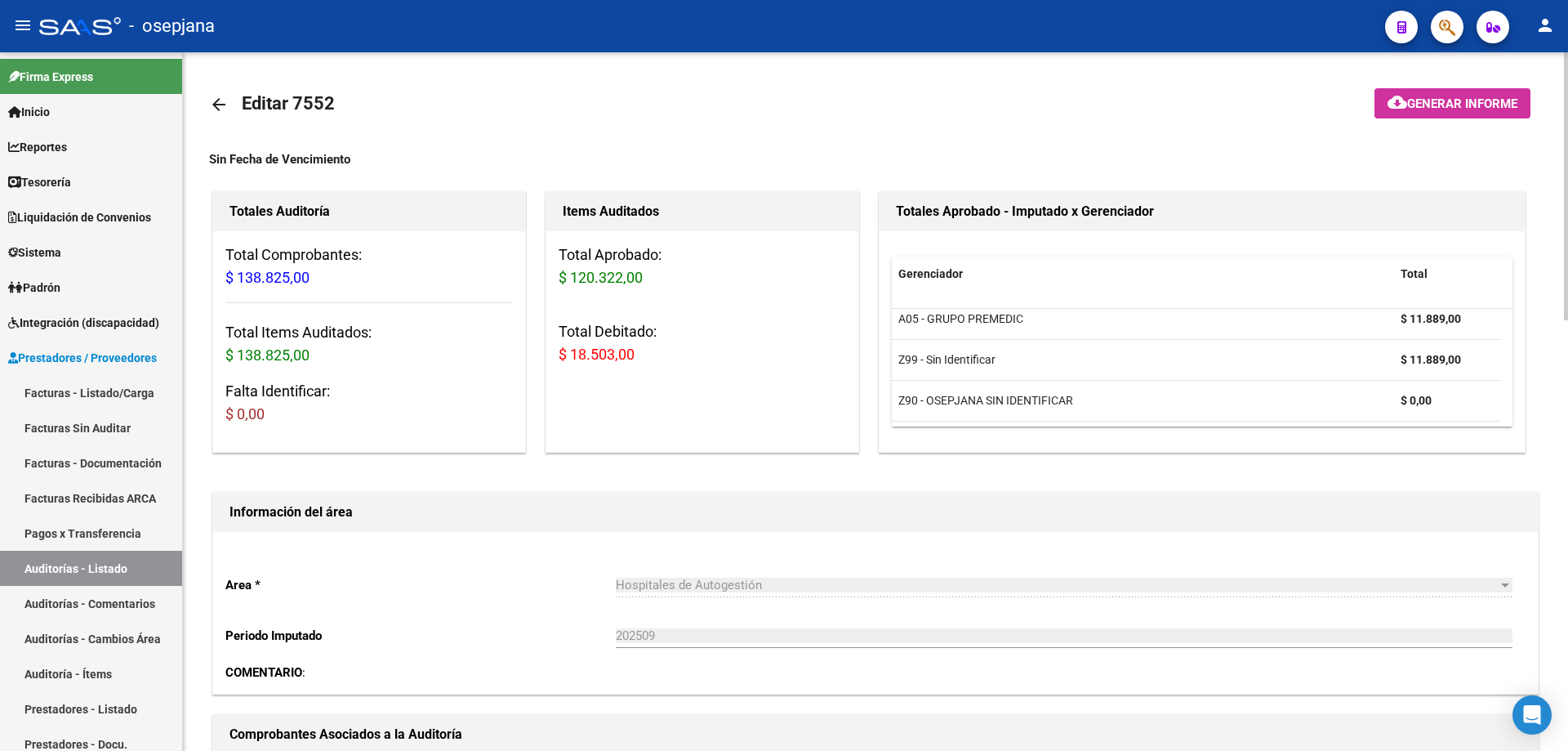
click at [215, 103] on mat-icon "arrow_back" at bounding box center [219, 104] width 19 height 19
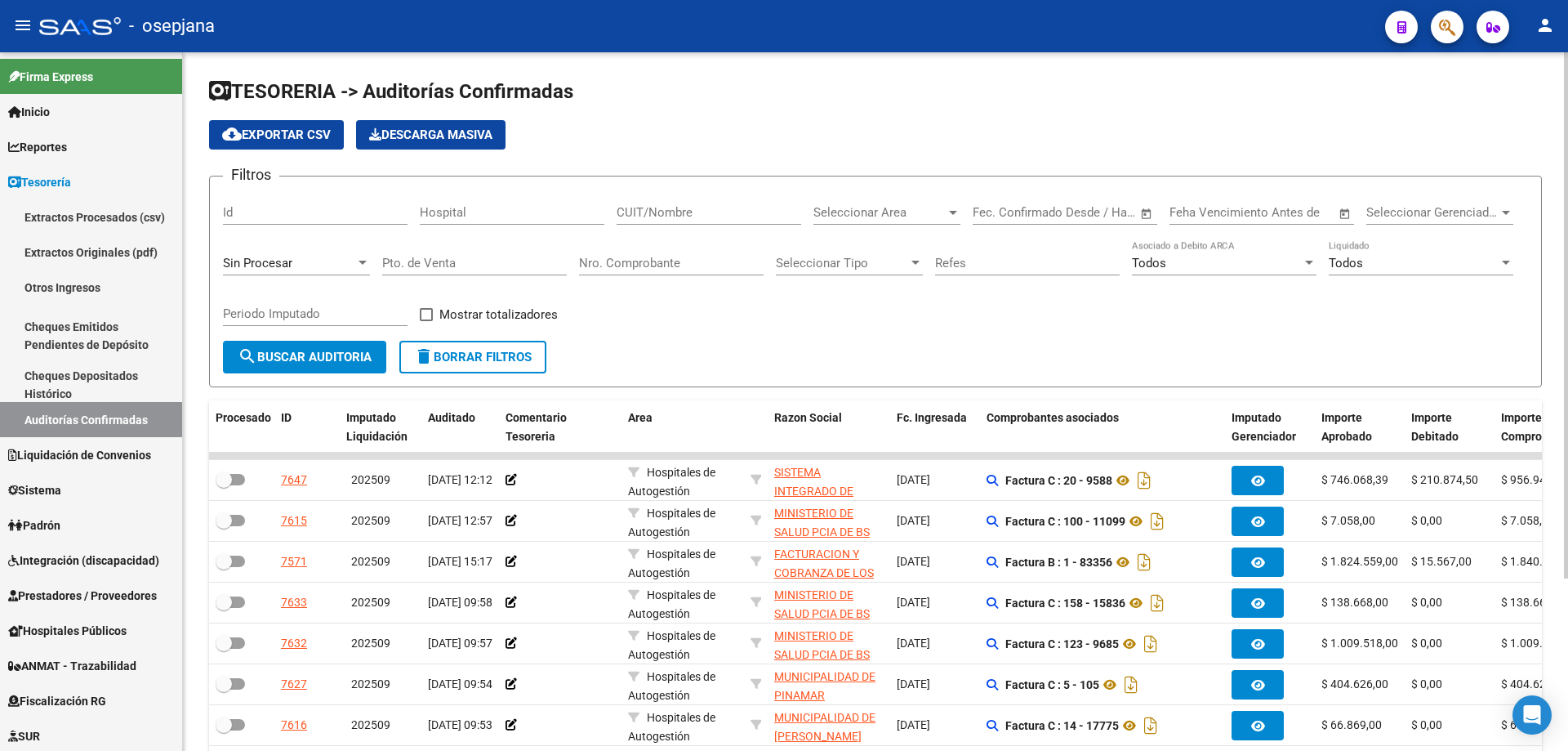
click at [606, 264] on input "Nro. Comprobante" at bounding box center [671, 263] width 184 height 14
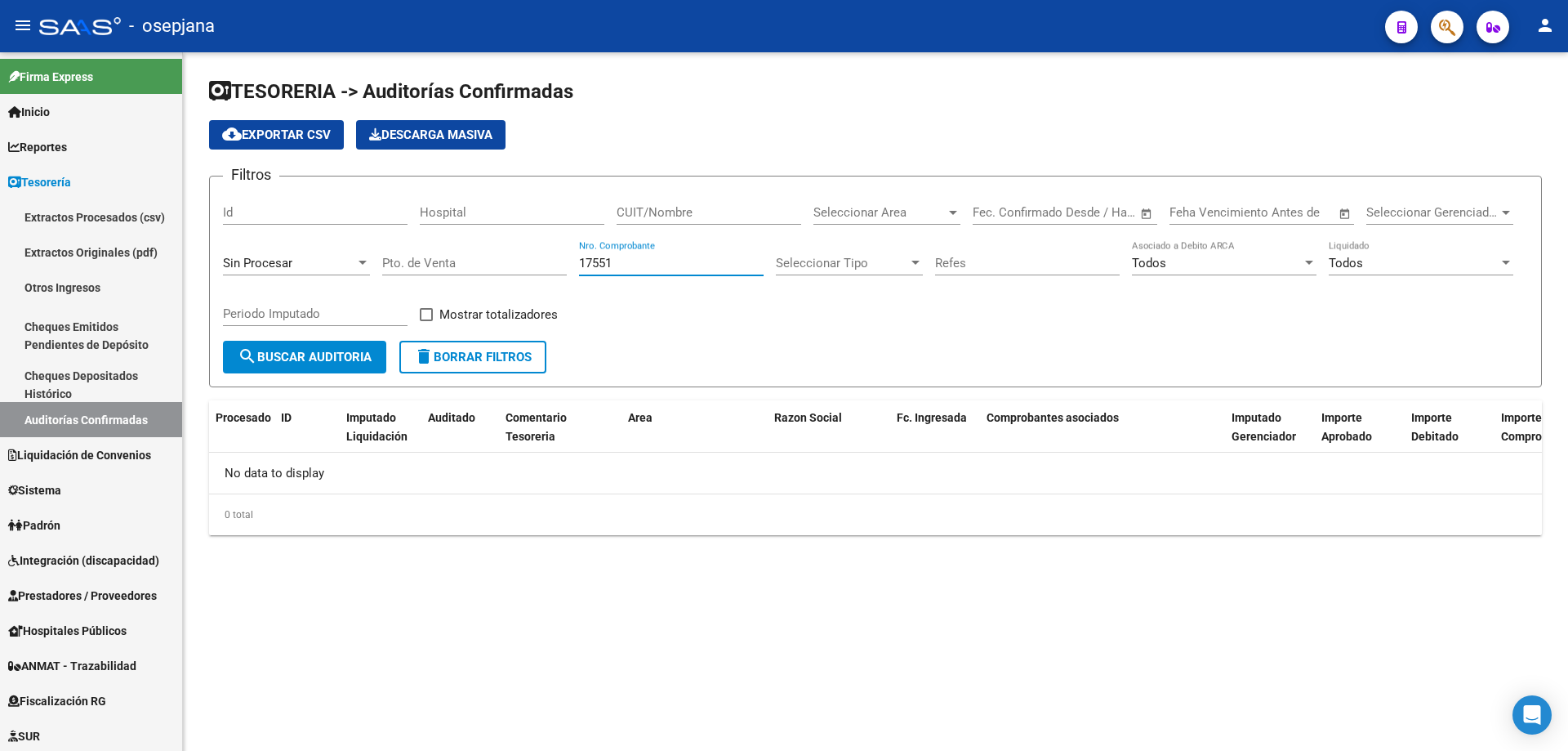
drag, startPoint x: 632, startPoint y: 262, endPoint x: 504, endPoint y: 260, distance: 128.0
click at [504, 260] on div "Filtros Id Hospital CUIT/Nombre Seleccionar Area Seleccionar Area Fecha inicio …" at bounding box center [875, 264] width 1305 height 152
drag, startPoint x: 622, startPoint y: 267, endPoint x: 404, endPoint y: 274, distance: 218.1
click at [404, 274] on div "Filtros Id Hospital CUIT/Nombre Seleccionar Area Seleccionar Area Fecha inicio …" at bounding box center [875, 264] width 1305 height 152
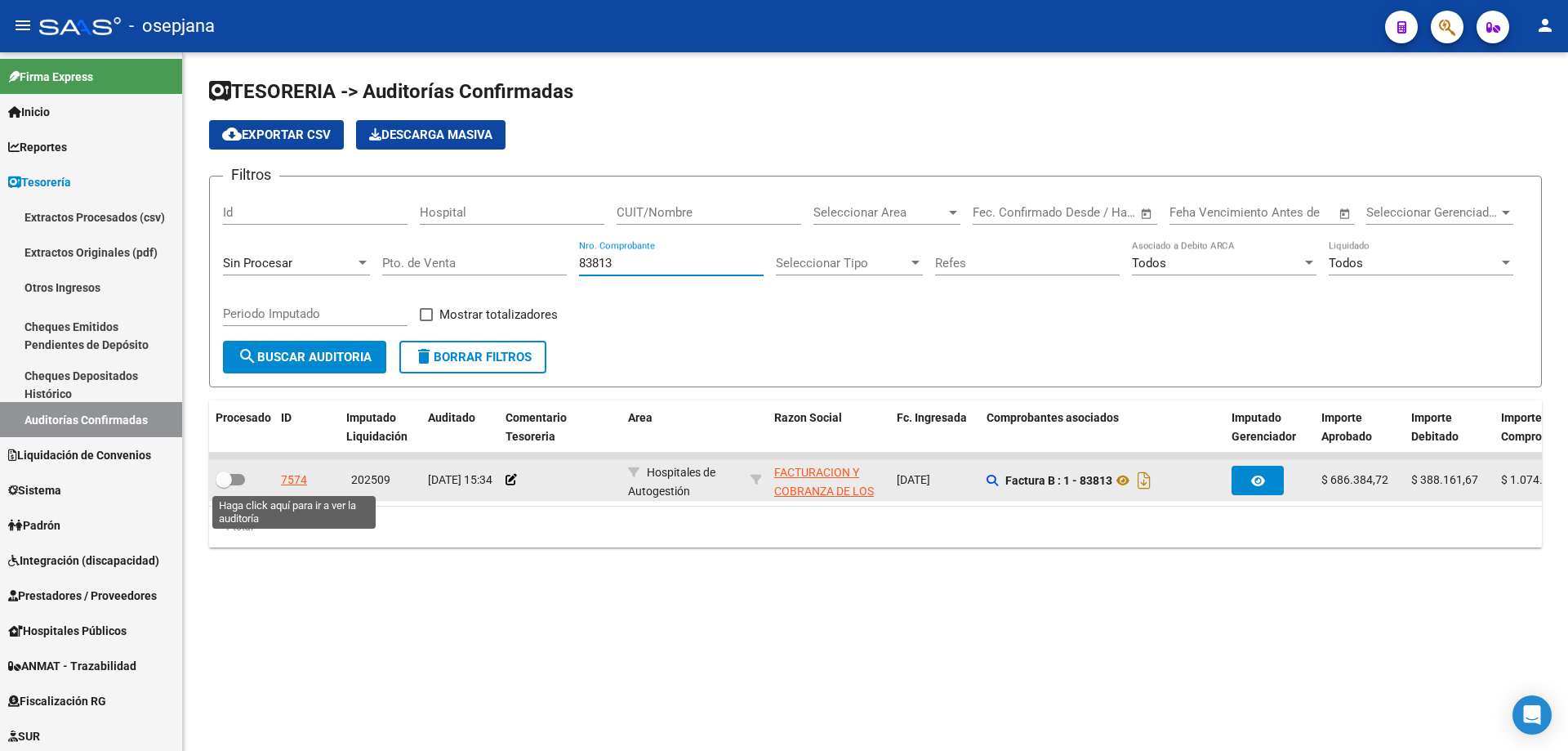
type input "83813"
click at [299, 479] on div "7574" at bounding box center [293, 479] width 26 height 18
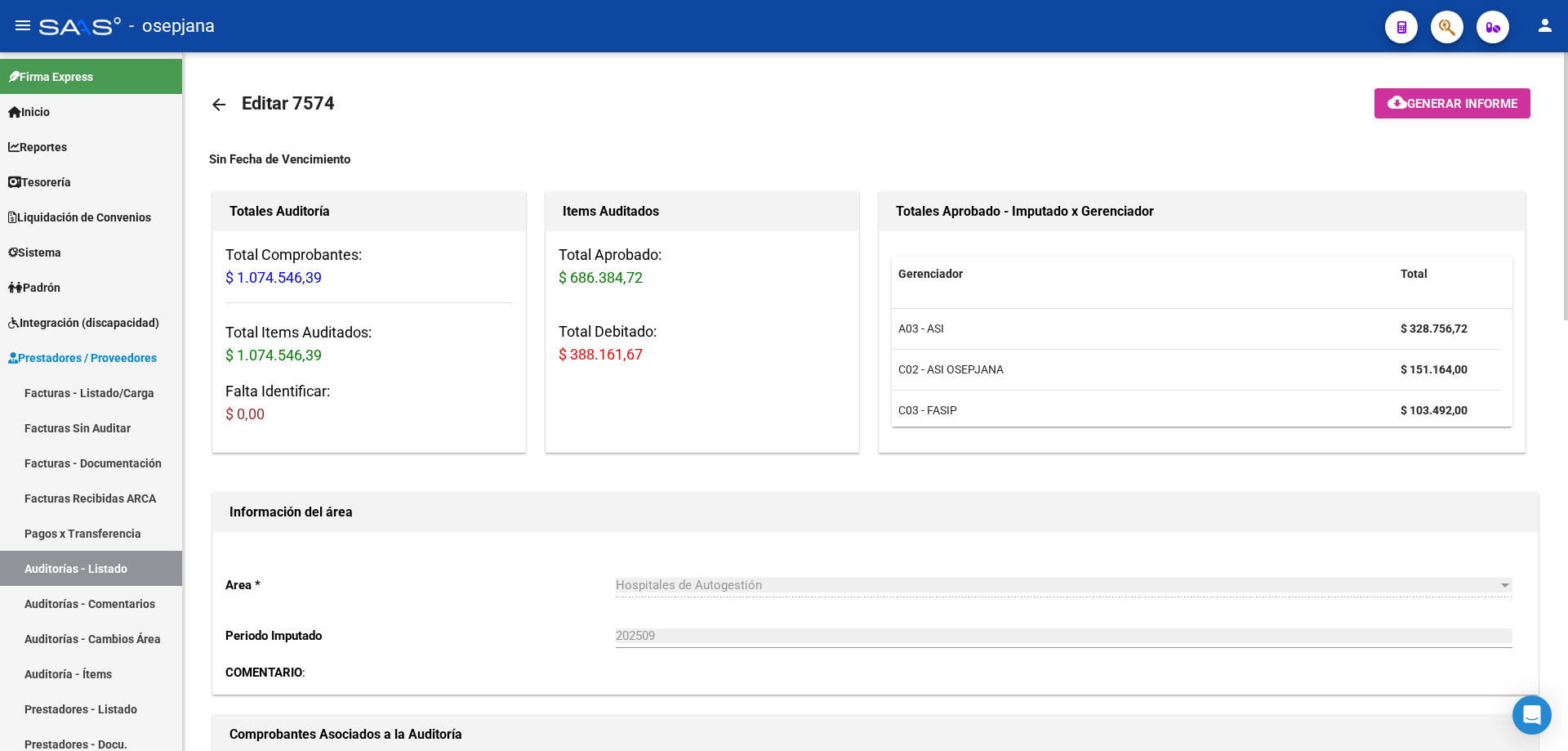
scroll to position [408, 0]
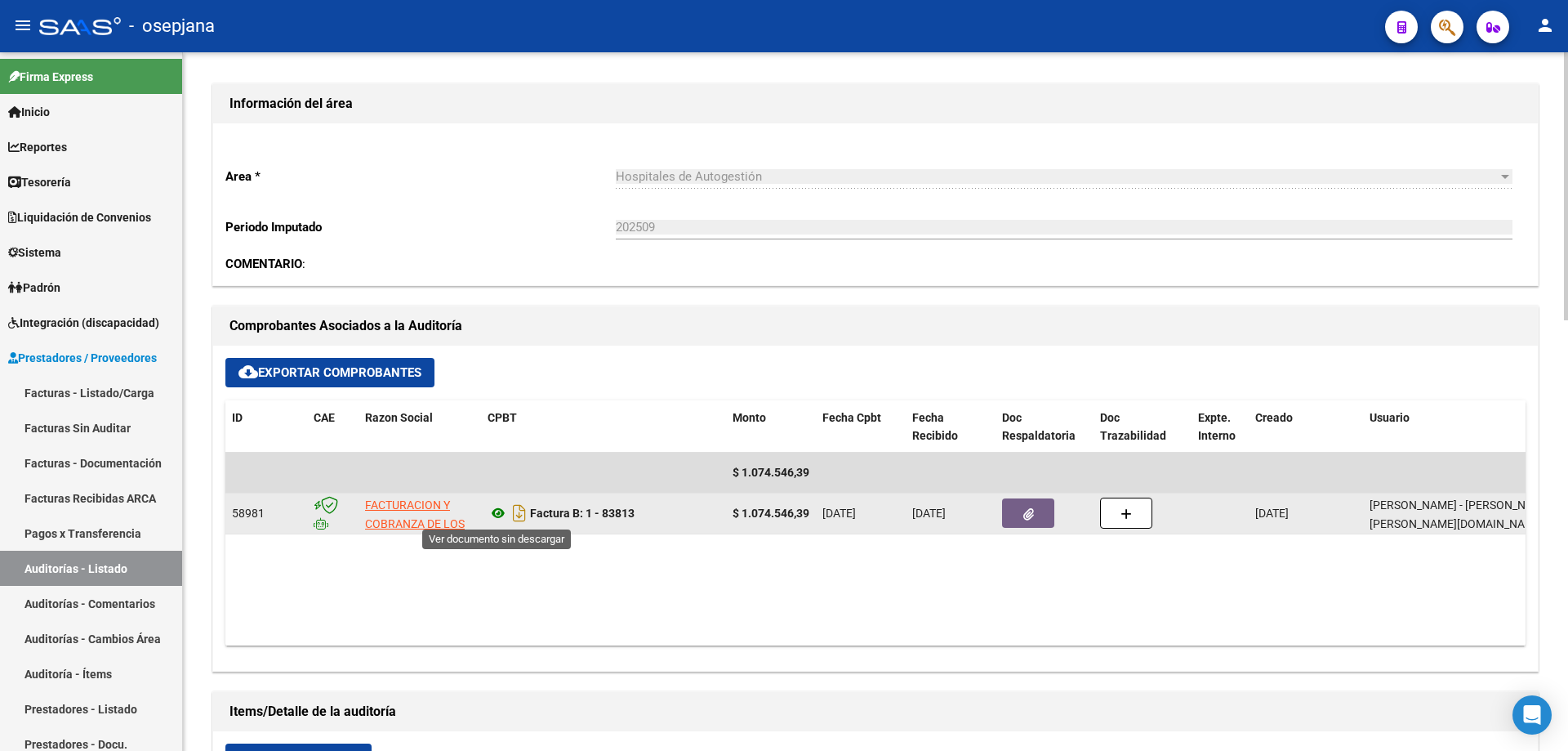
click at [501, 511] on icon at bounding box center [498, 513] width 21 height 19
click at [1031, 518] on icon "button" at bounding box center [1028, 514] width 11 height 13
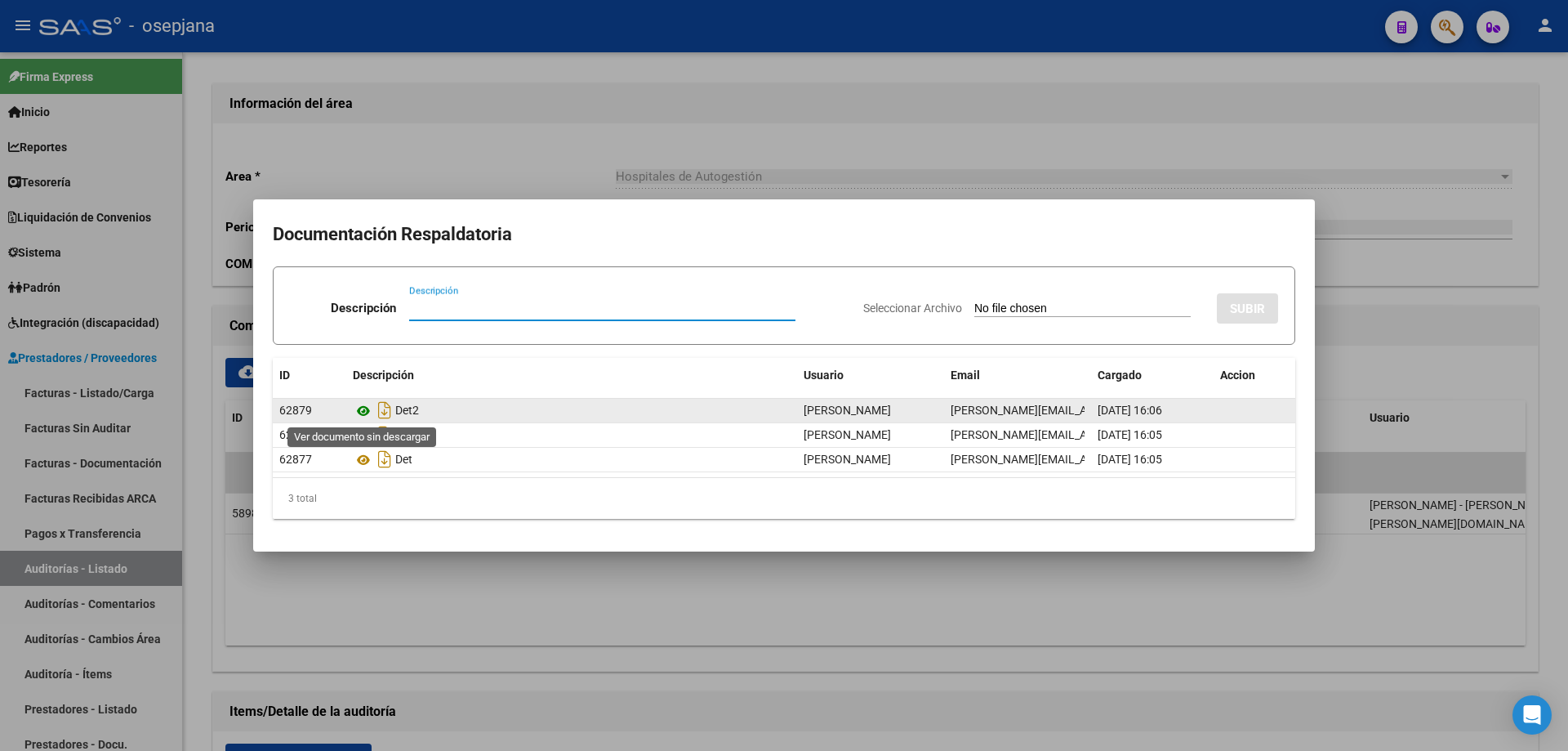
click at [367, 411] on icon at bounding box center [364, 411] width 21 height 19
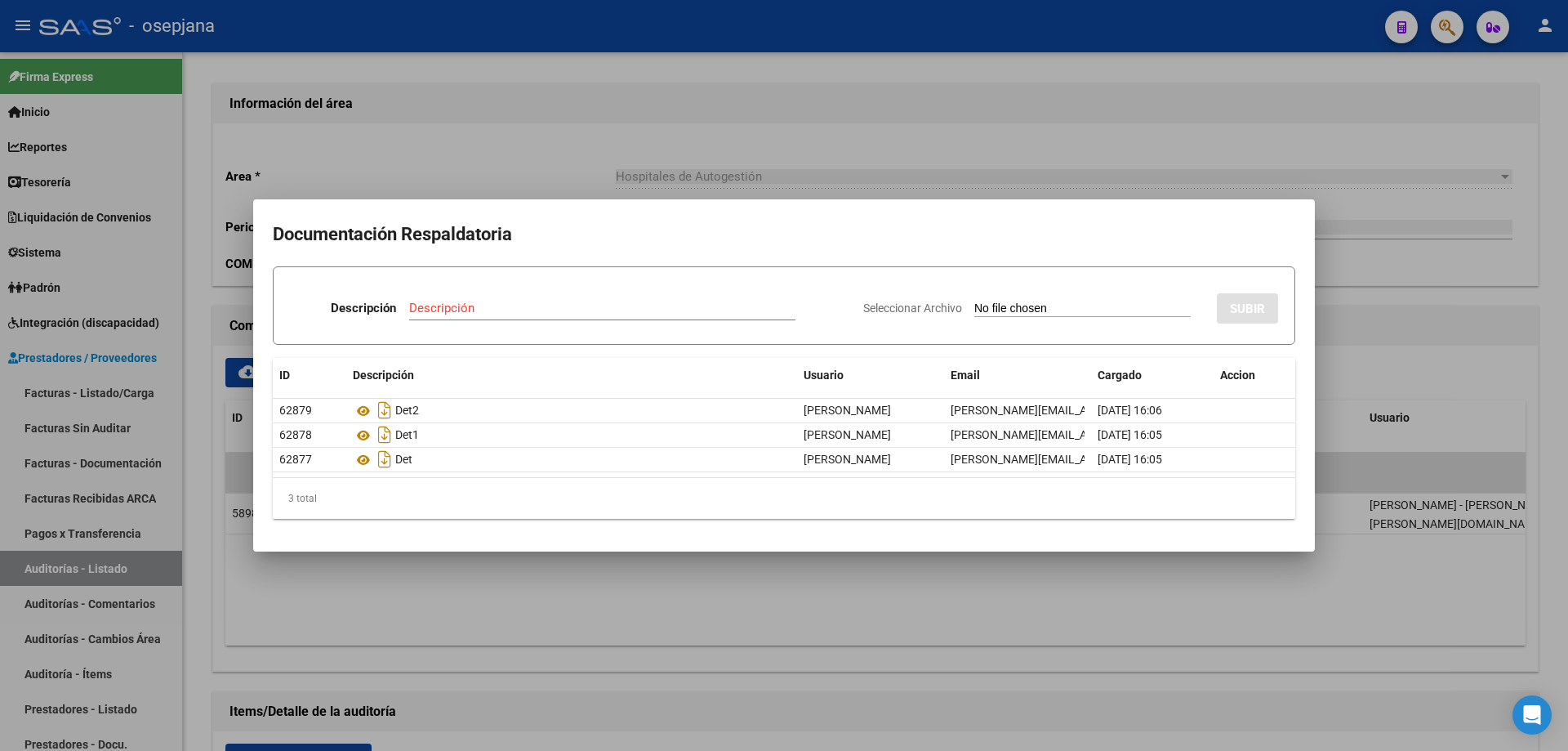
click at [564, 606] on div at bounding box center [784, 376] width 1568 height 751
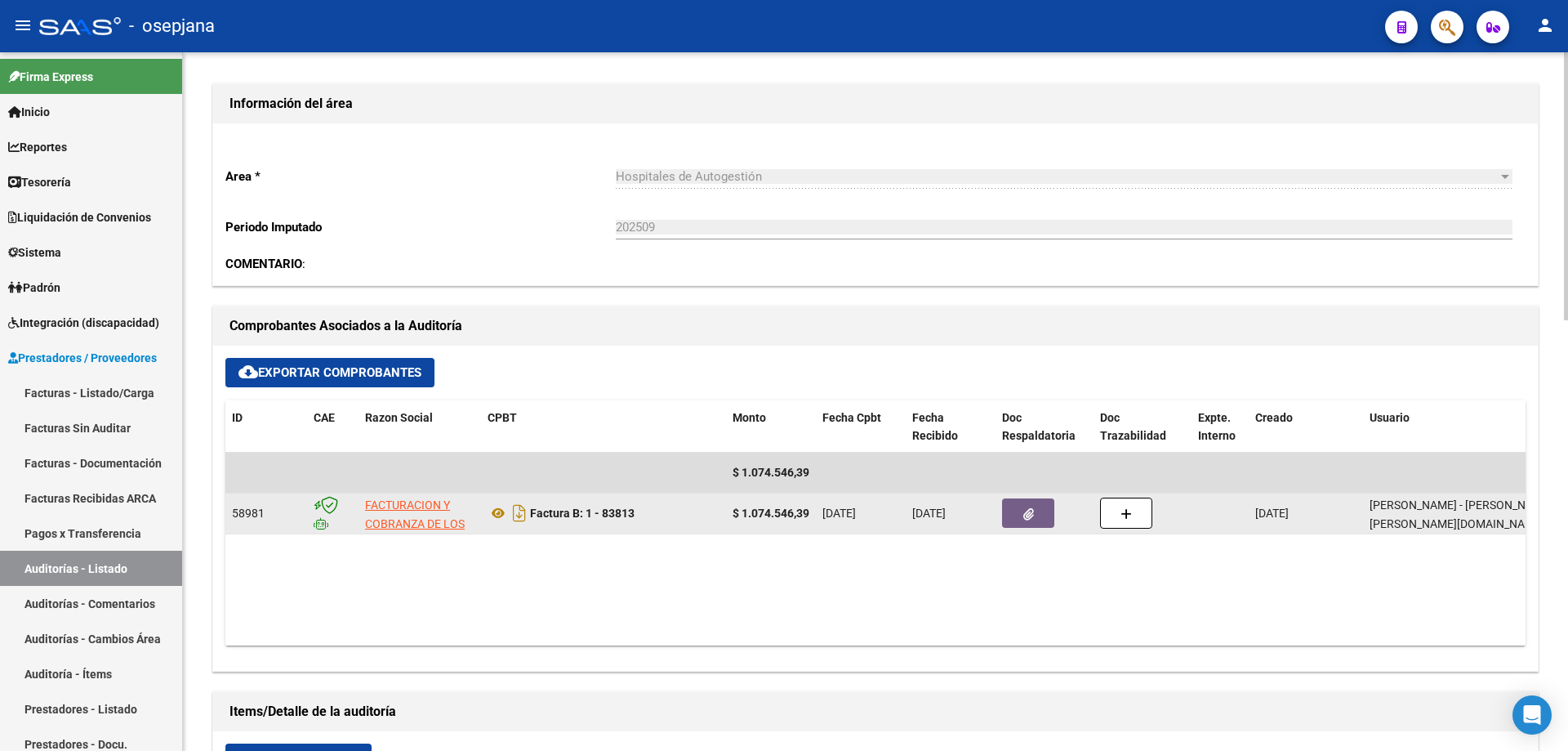
click at [1028, 515] on icon "button" at bounding box center [1028, 514] width 11 height 13
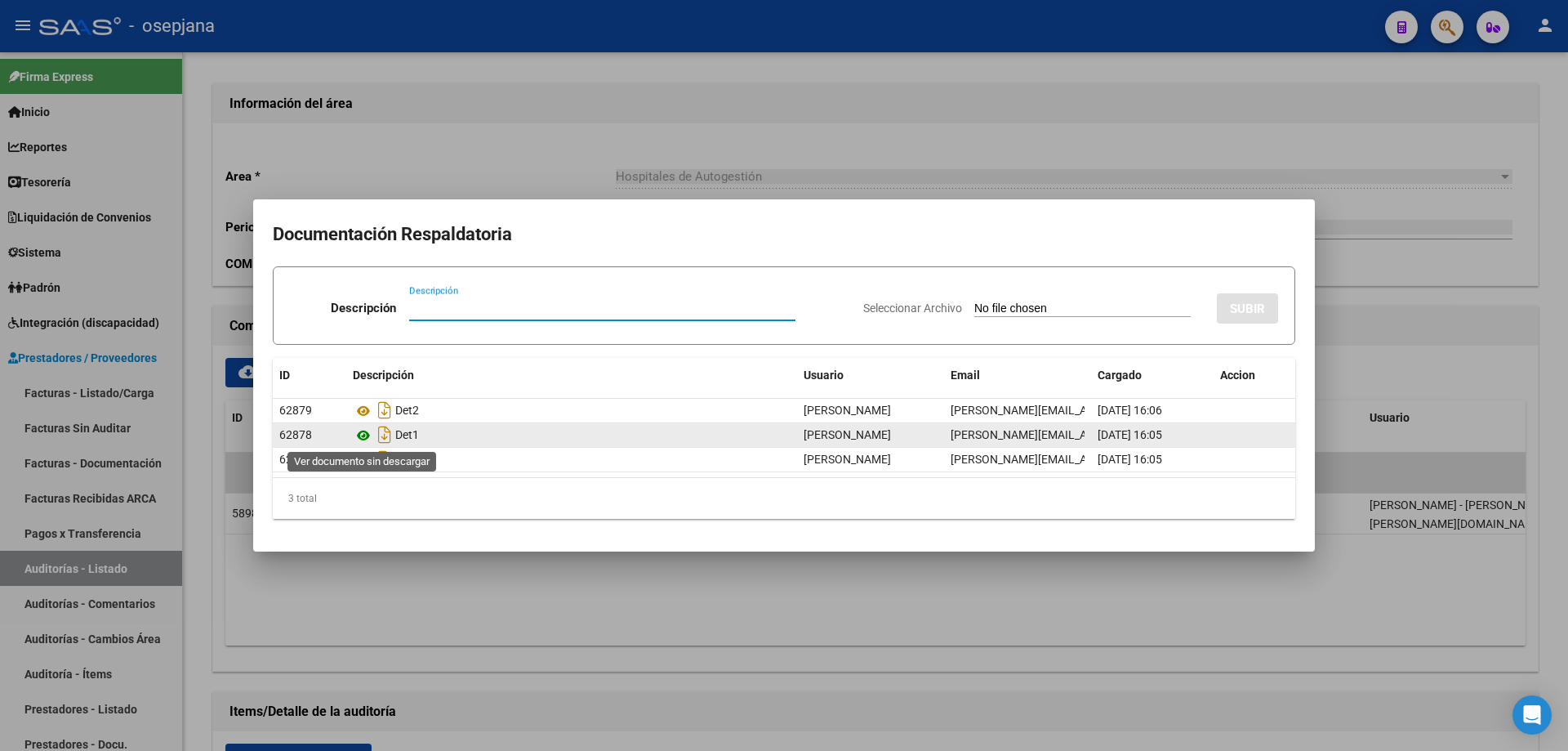
click at [364, 433] on icon at bounding box center [364, 435] width 21 height 19
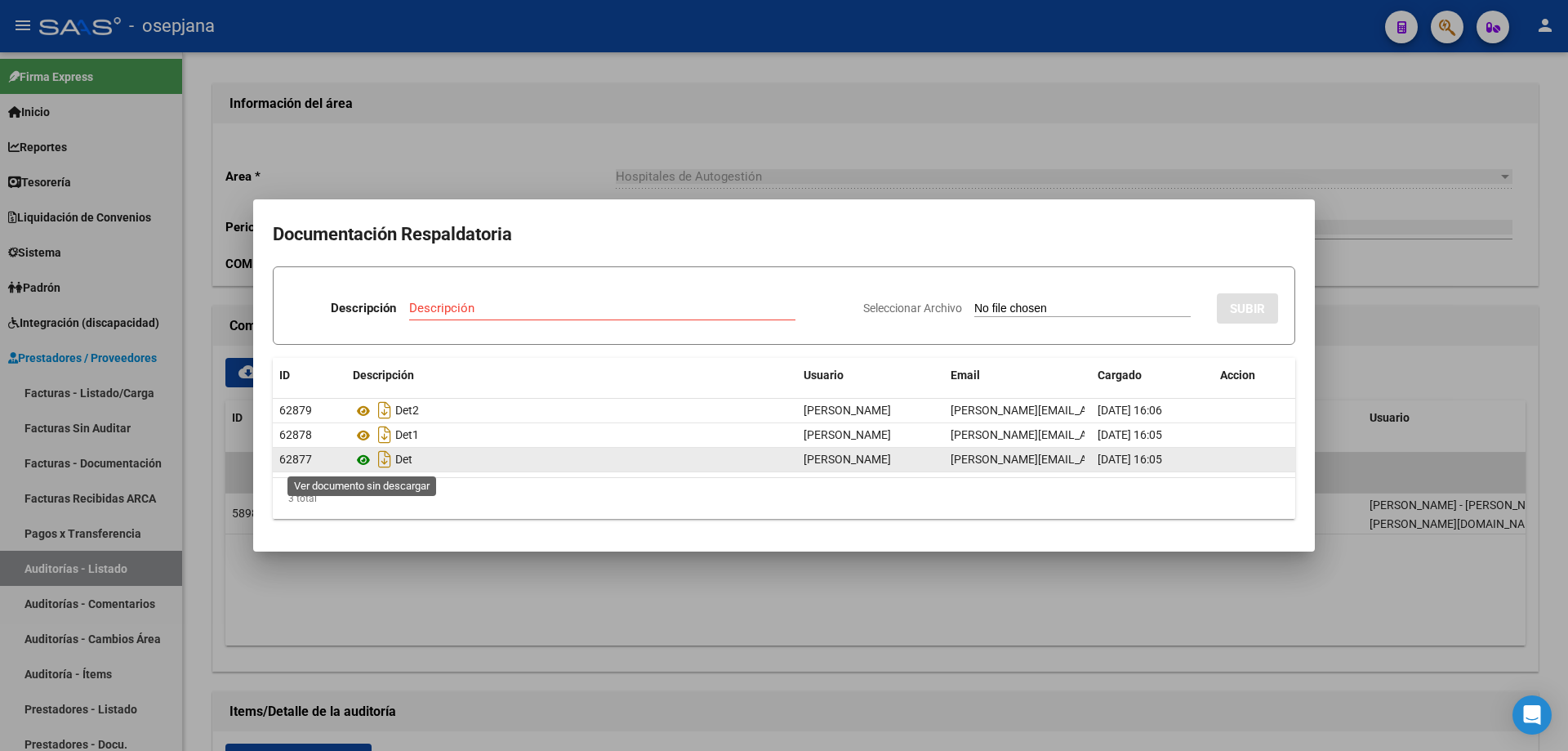
click at [369, 456] on icon at bounding box center [364, 459] width 21 height 19
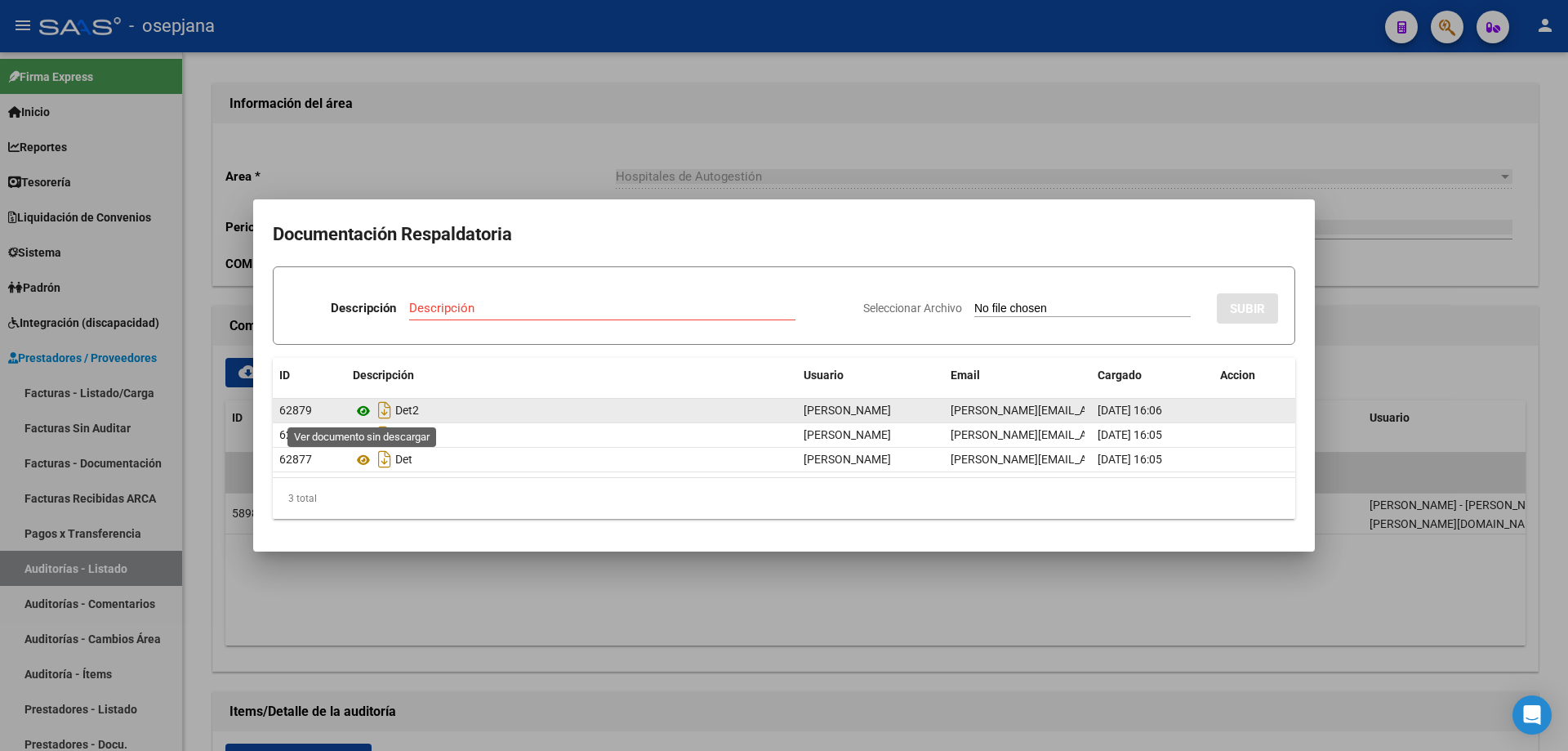
click at [371, 406] on icon at bounding box center [364, 411] width 21 height 19
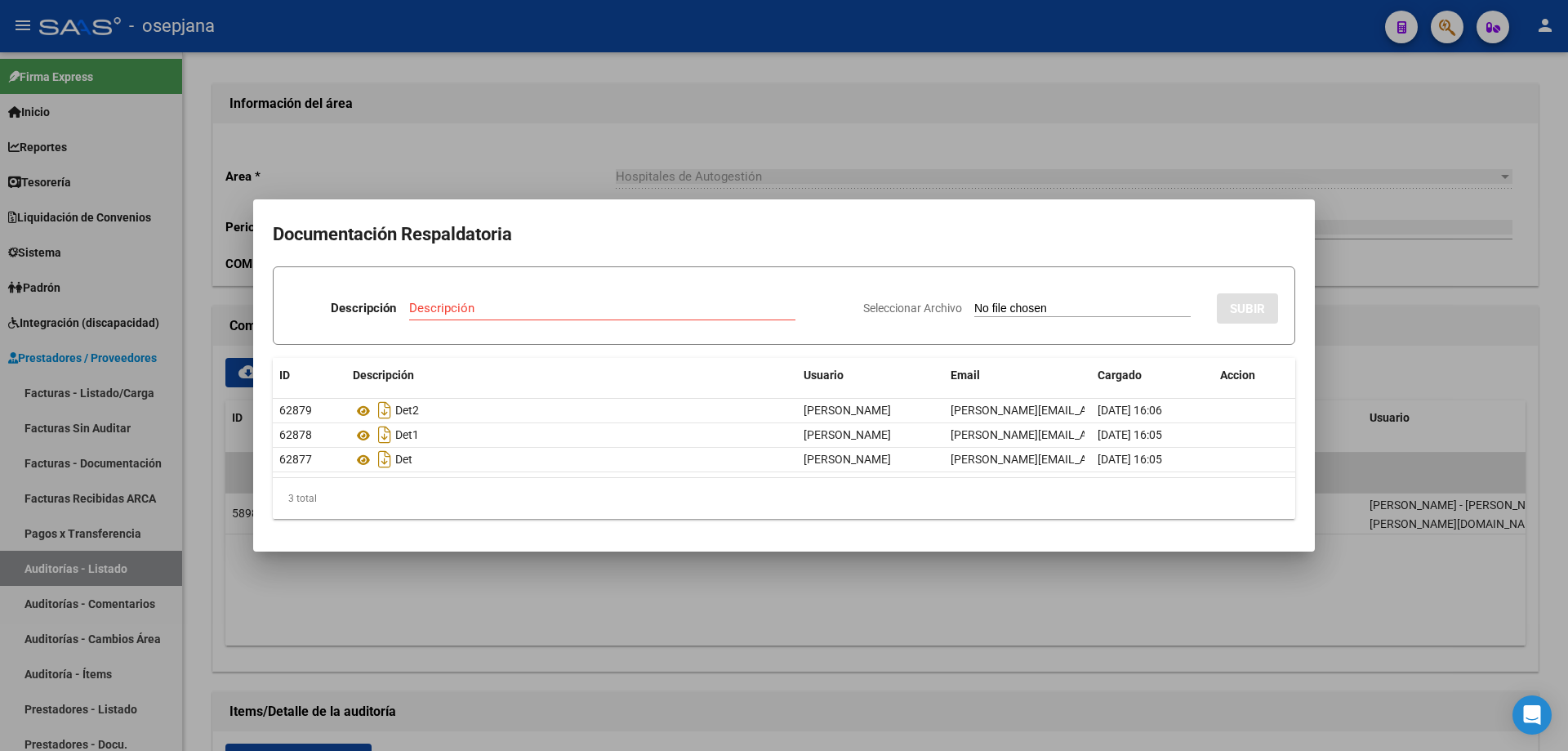
click at [1097, 133] on div at bounding box center [784, 376] width 1568 height 751
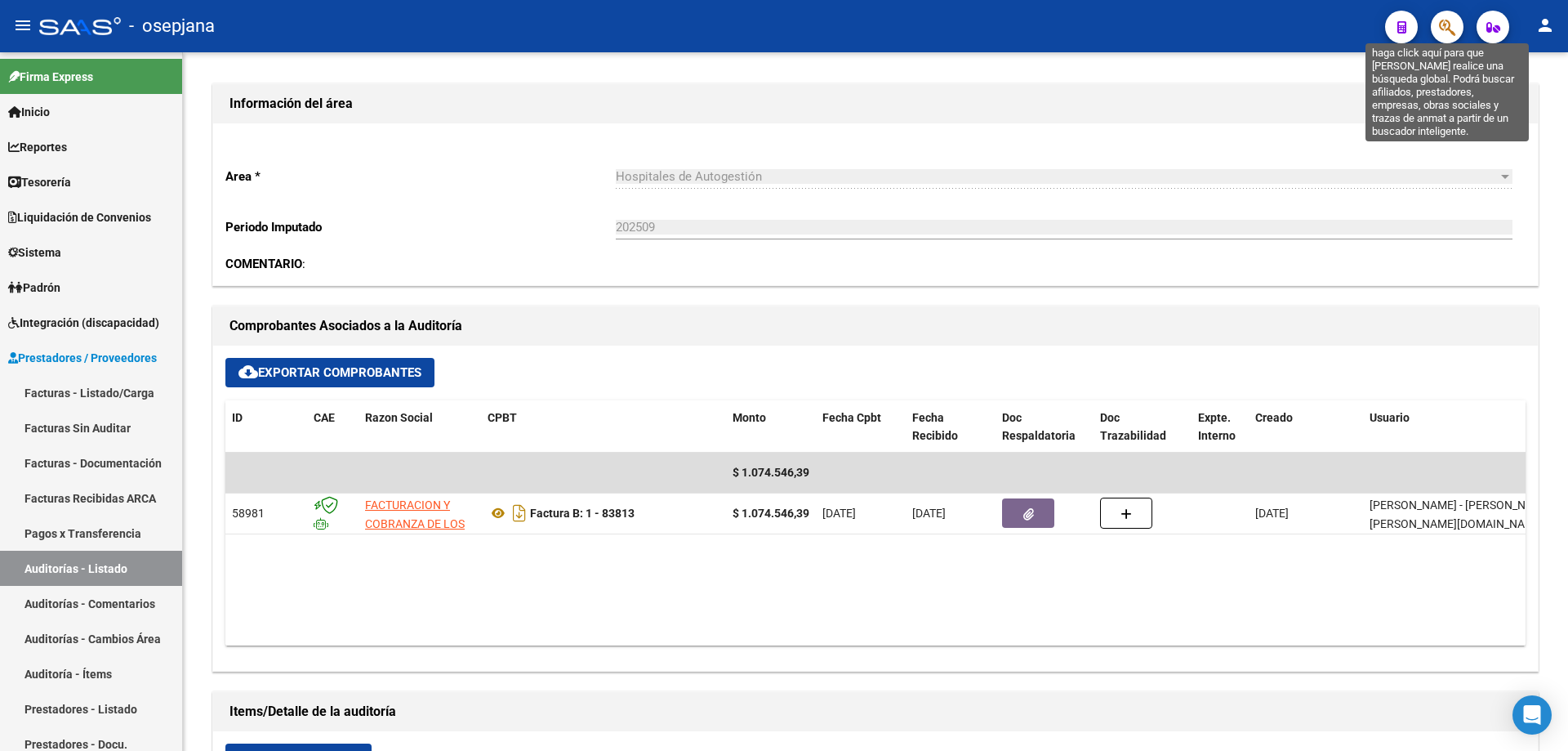
click at [1444, 26] on icon "button" at bounding box center [1446, 27] width 16 height 18
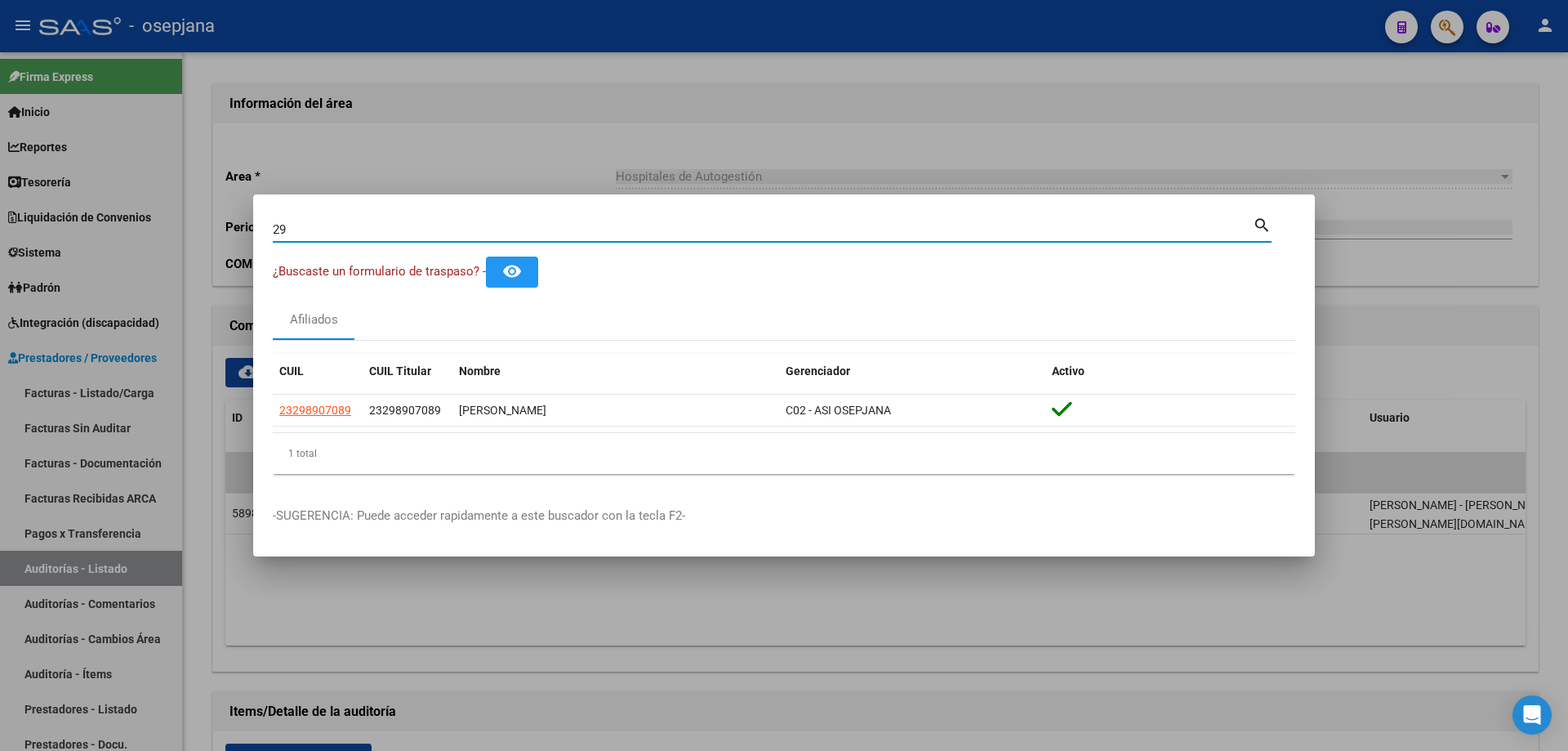
type input "2"
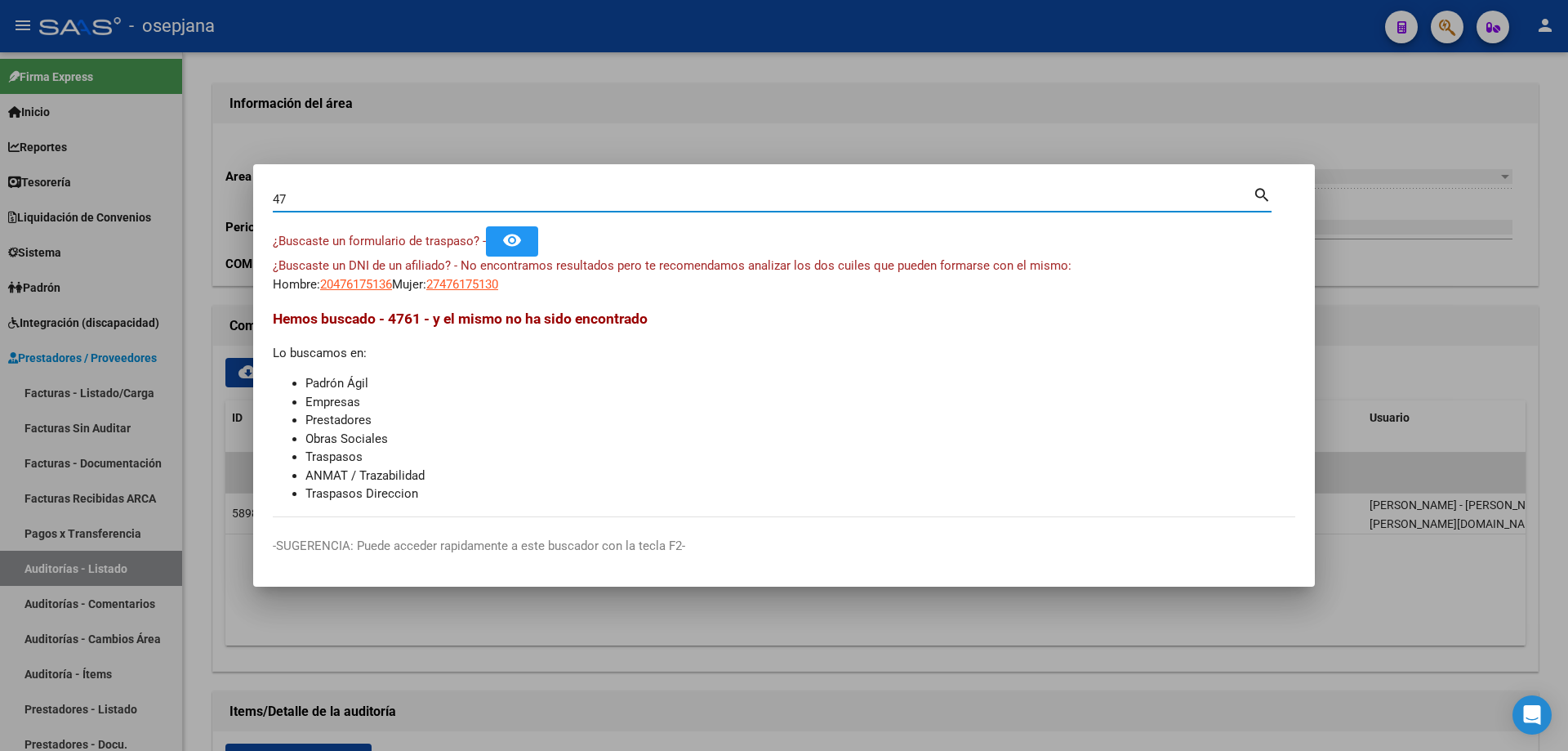
type input "4"
type input "50251253"
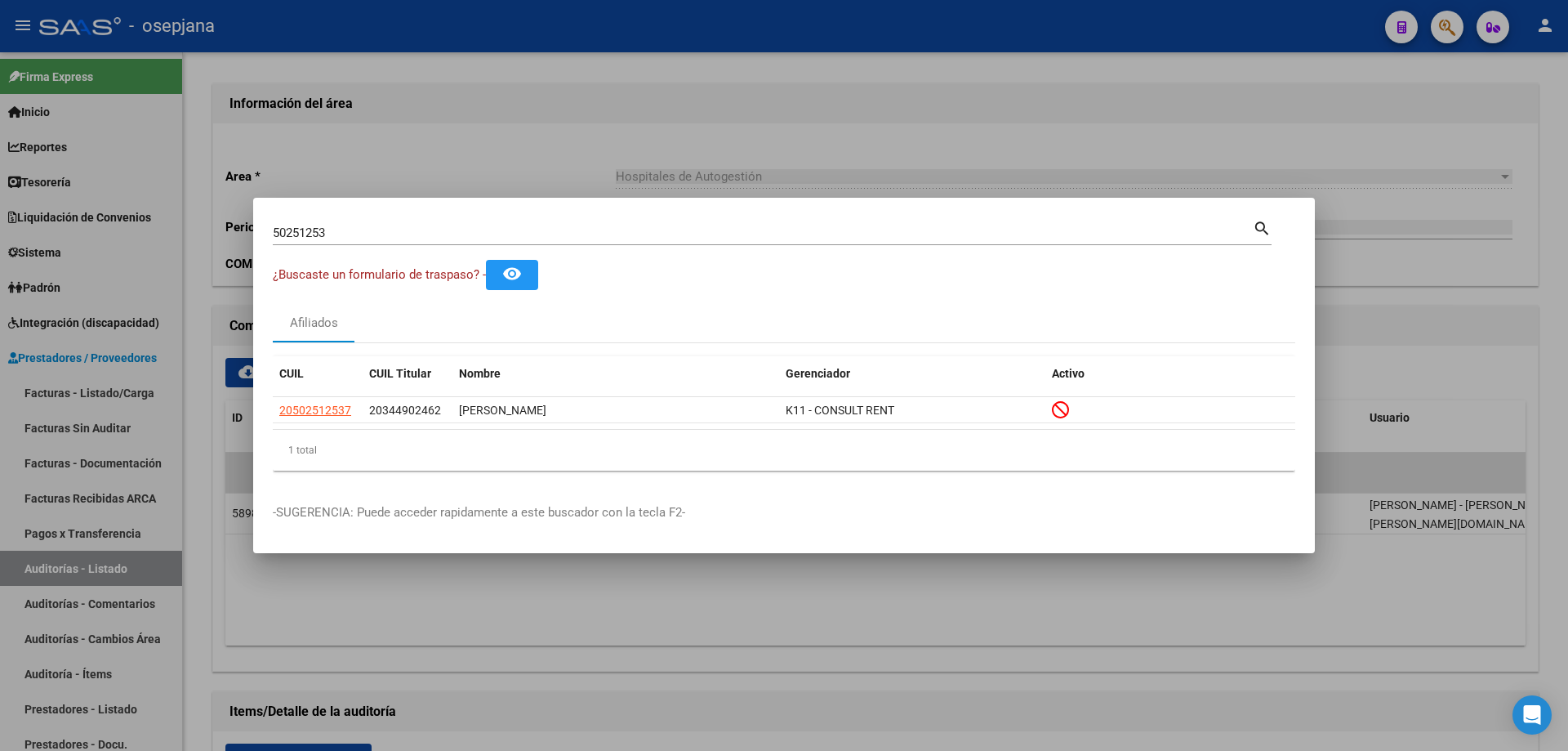
click at [1444, 26] on div at bounding box center [784, 376] width 1568 height 751
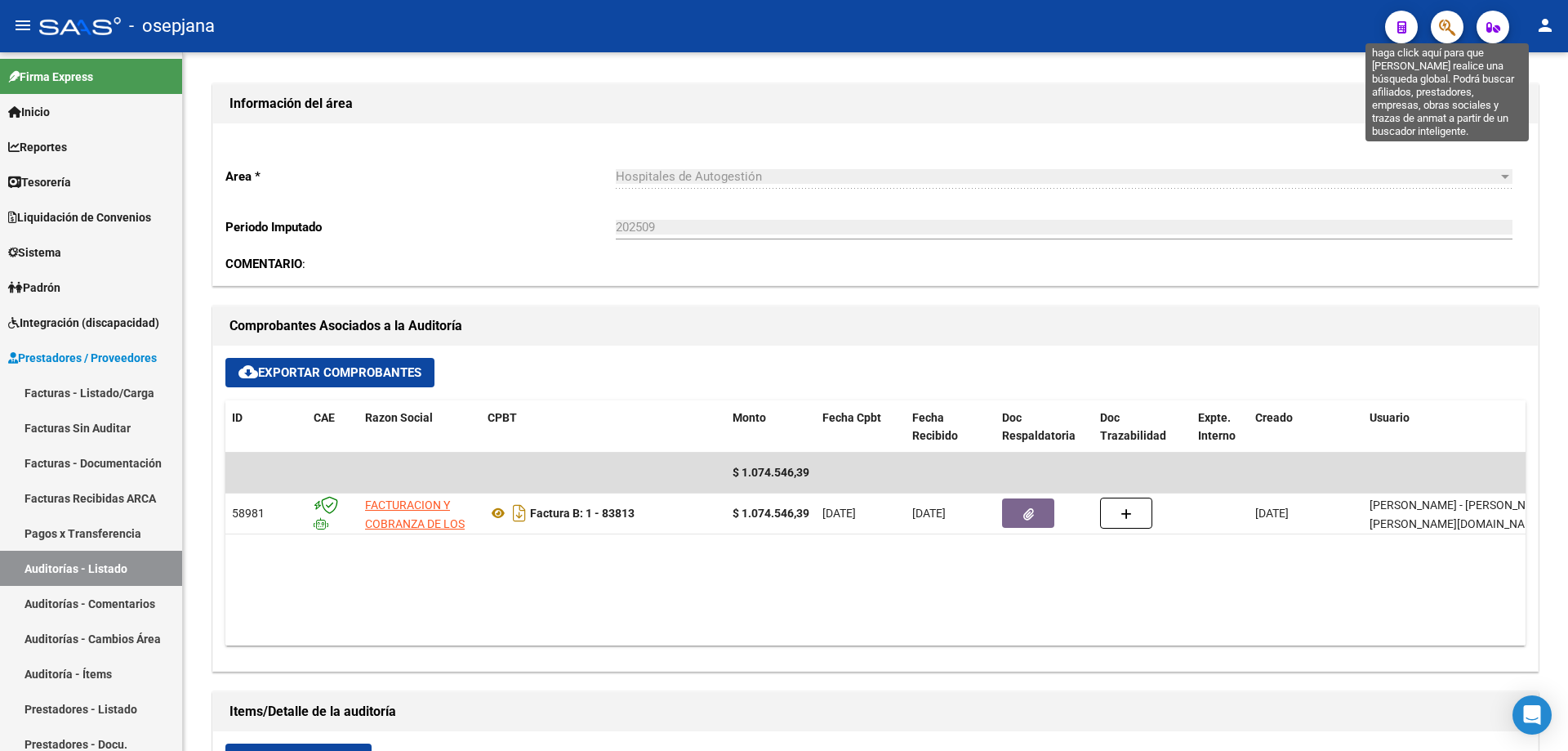
click at [1443, 33] on icon "button" at bounding box center [1446, 27] width 16 height 18
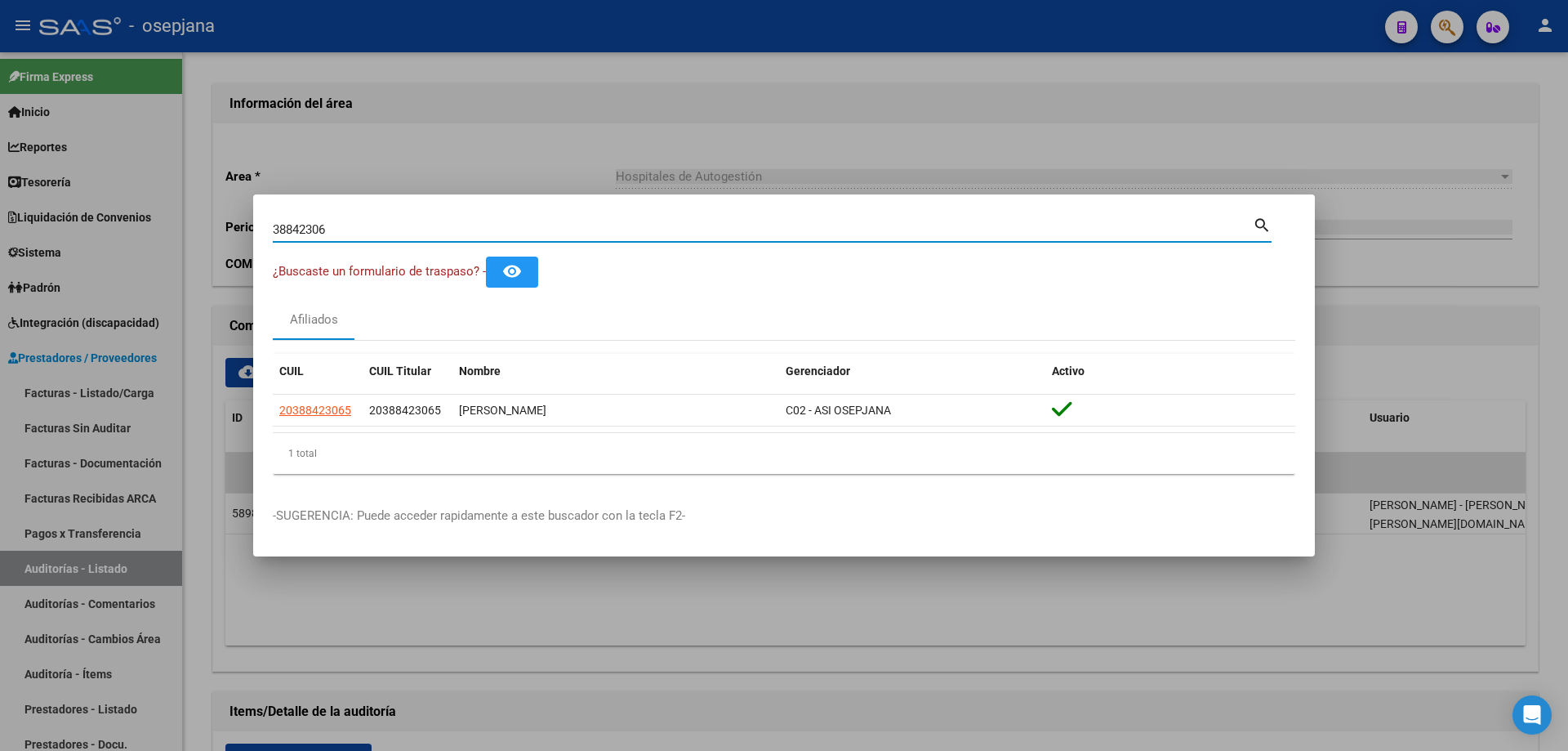
click at [383, 226] on input "38842306" at bounding box center [763, 229] width 980 height 14
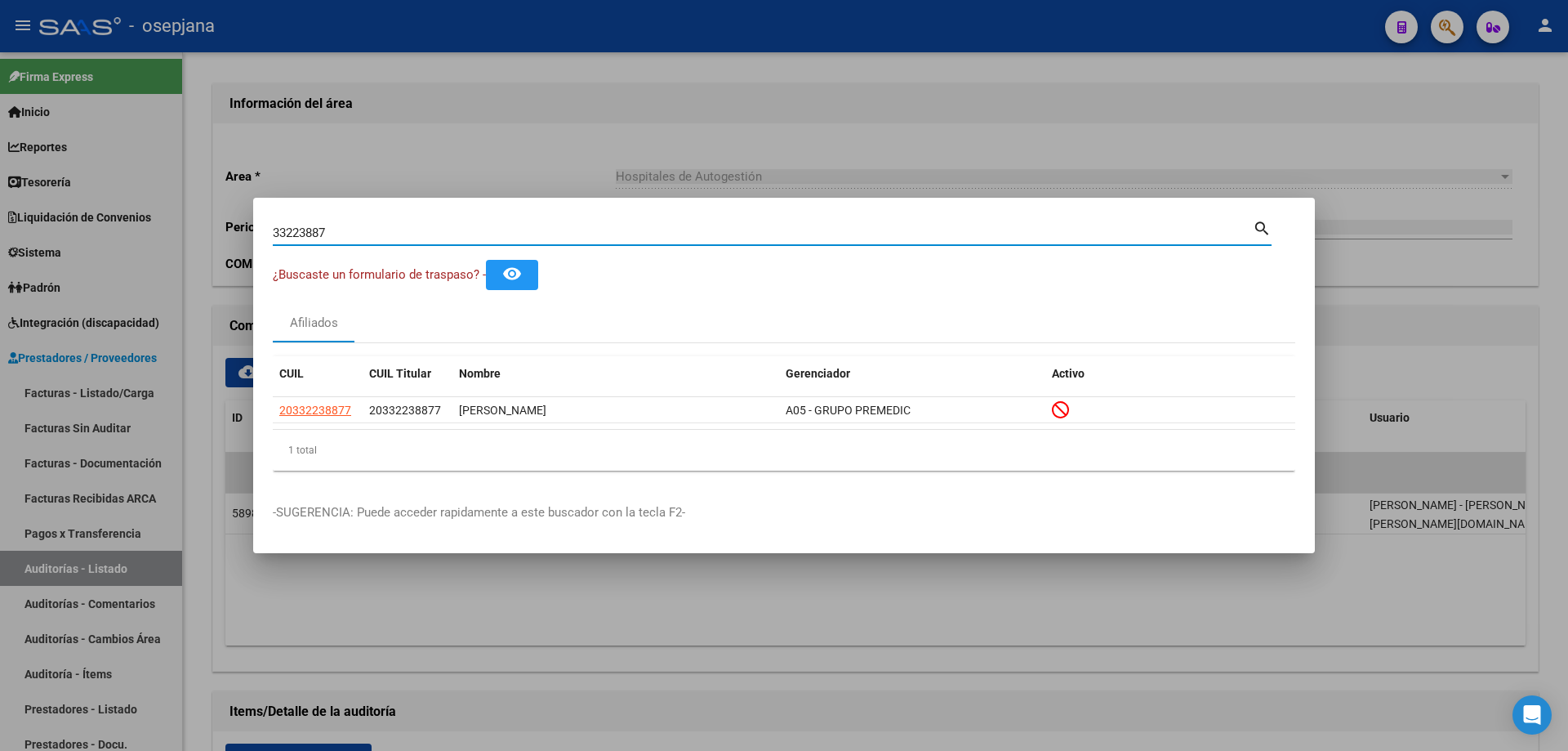
click at [383, 226] on input "33223887" at bounding box center [763, 233] width 980 height 14
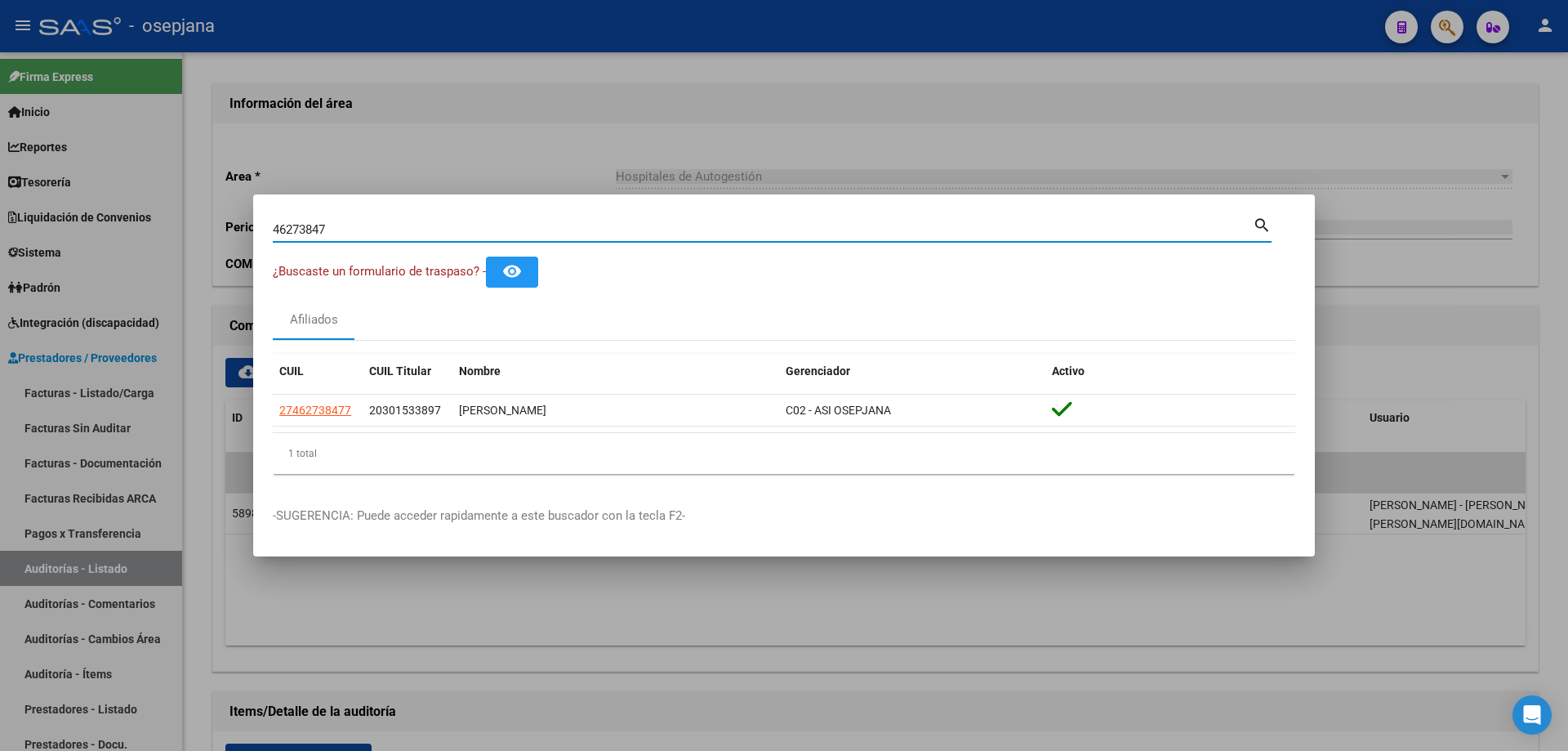
click at [383, 226] on input "46273847" at bounding box center [763, 229] width 980 height 14
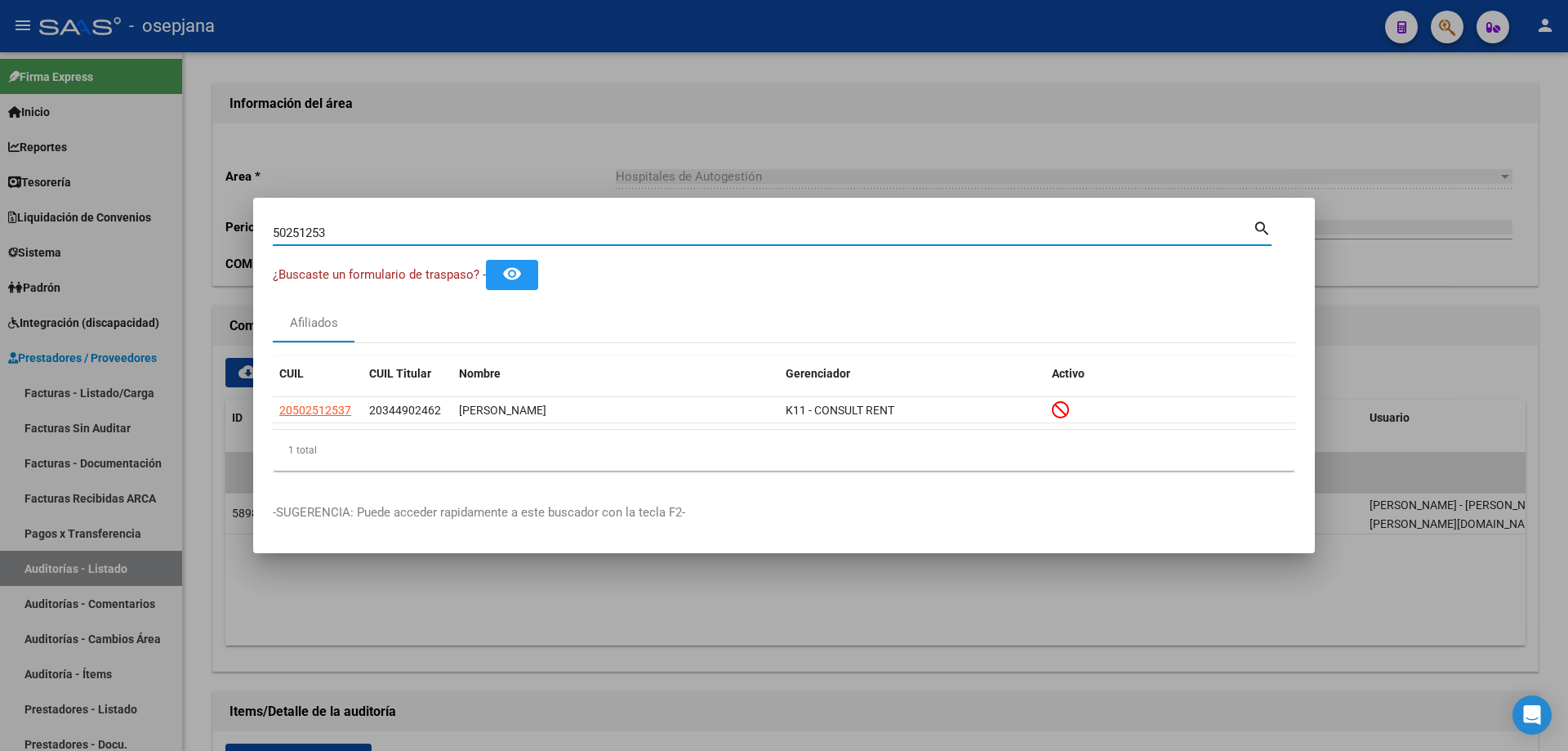
click at [383, 226] on input "50251253" at bounding box center [763, 233] width 980 height 14
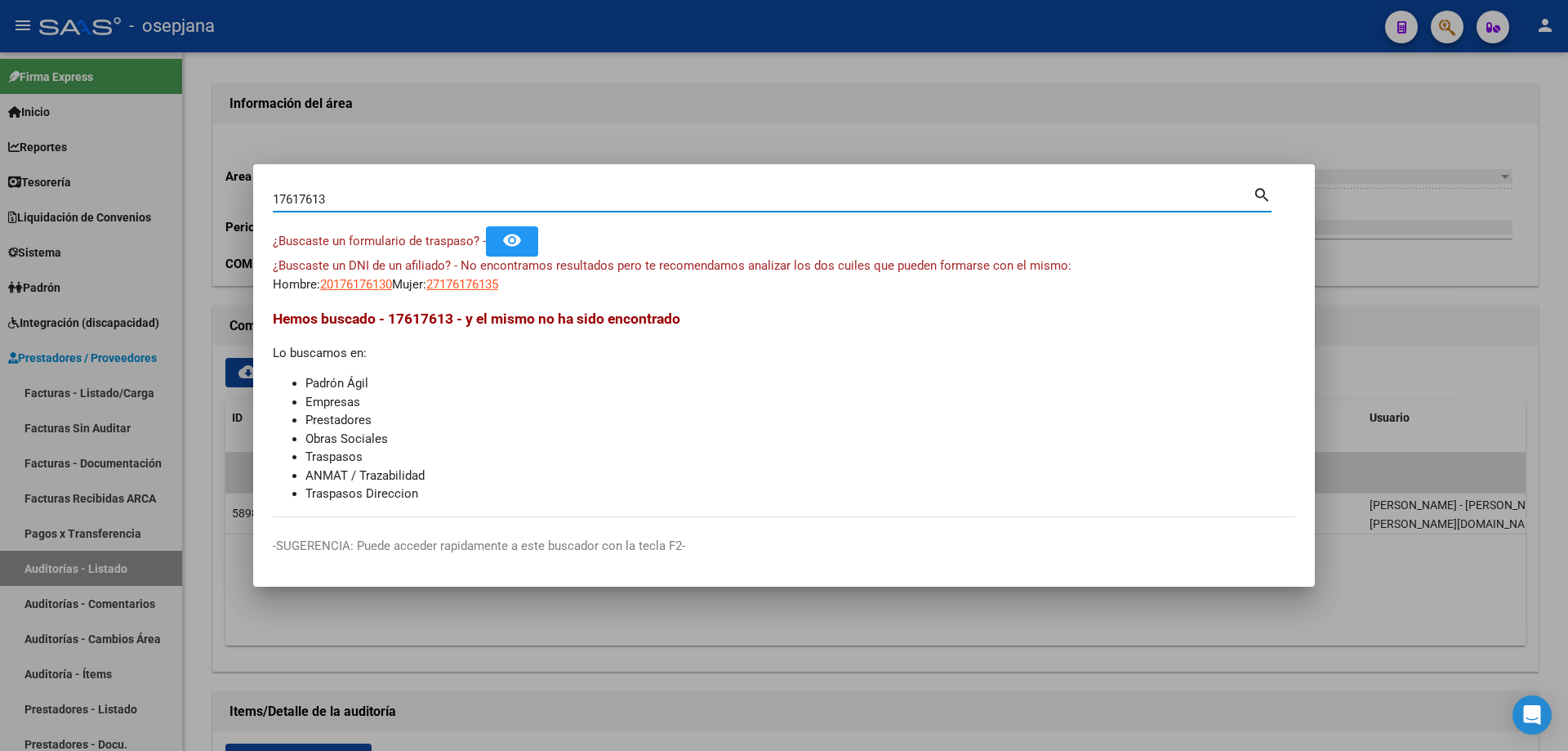
click at [383, 226] on div "17617613 Buscar (apellido, dni, [PERSON_NAME], nro traspaso, cuit, obra social)…" at bounding box center [772, 205] width 999 height 43
click at [344, 200] on input "17617613" at bounding box center [763, 199] width 980 height 14
type input "17817513"
click at [344, 200] on input "17817513" at bounding box center [763, 199] width 980 height 14
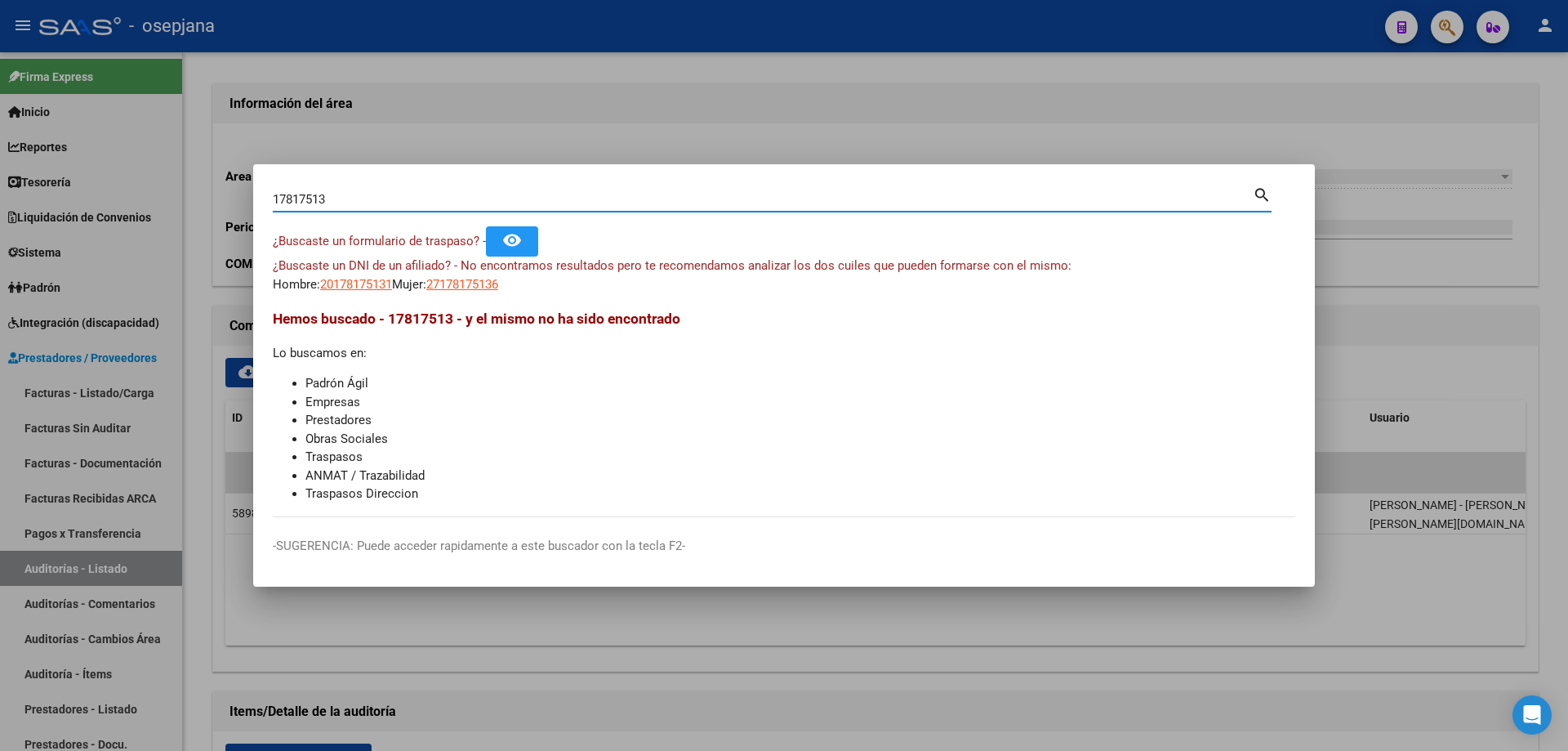
click at [344, 200] on input "17817513" at bounding box center [763, 199] width 980 height 14
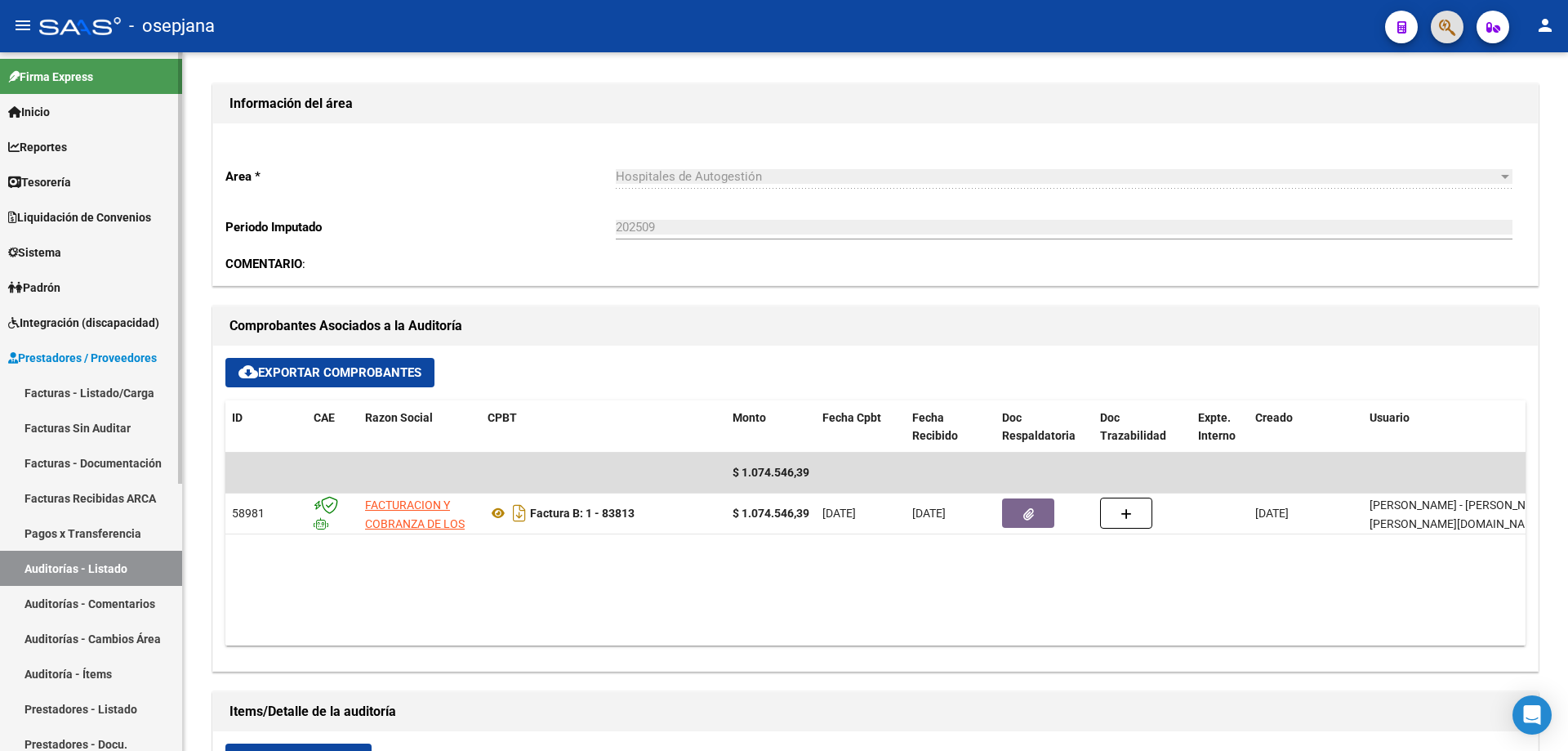
click at [83, 347] on link "Prestadores / Proveedores" at bounding box center [91, 357] width 182 height 35
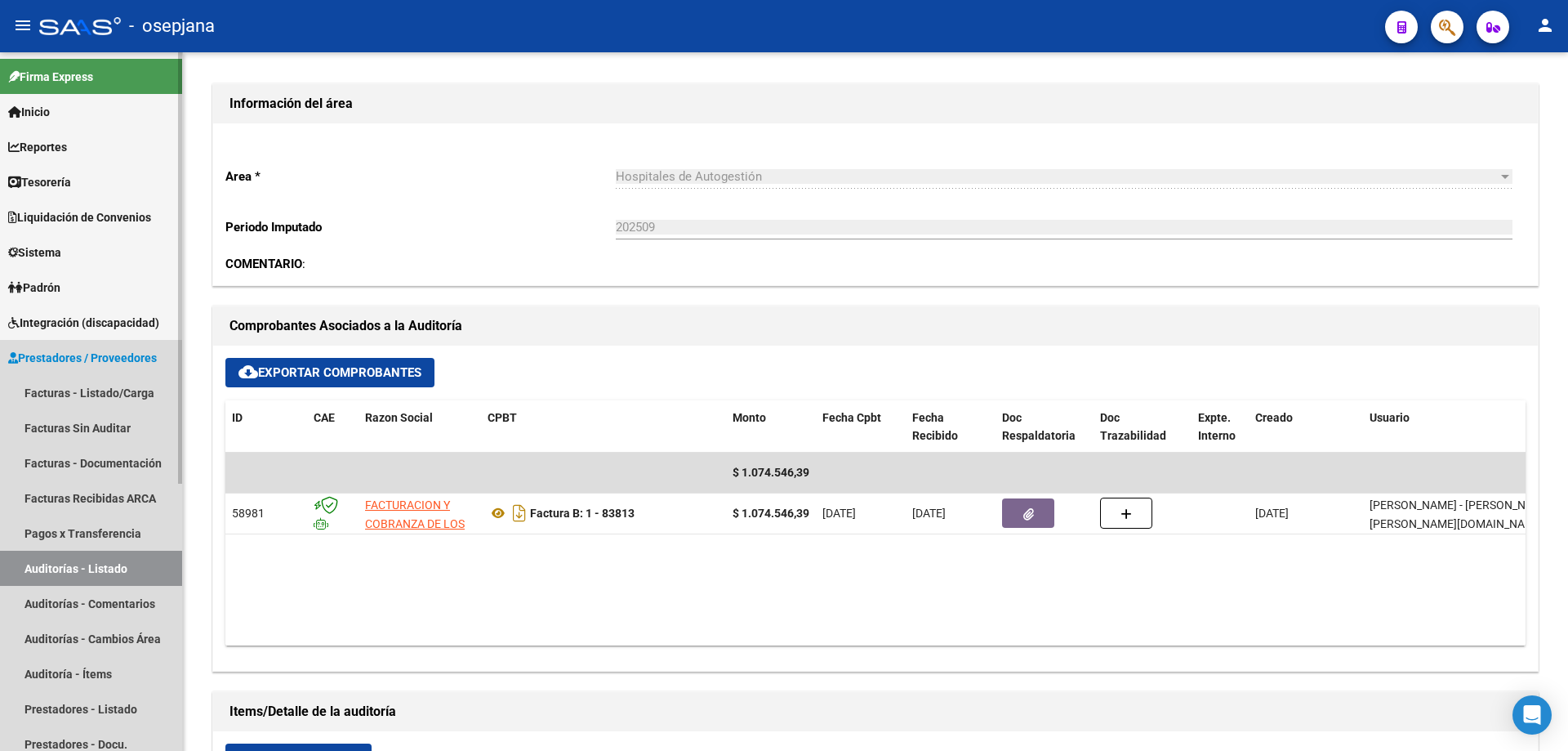
click at [92, 354] on span "Prestadores / Proveedores" at bounding box center [82, 357] width 149 height 18
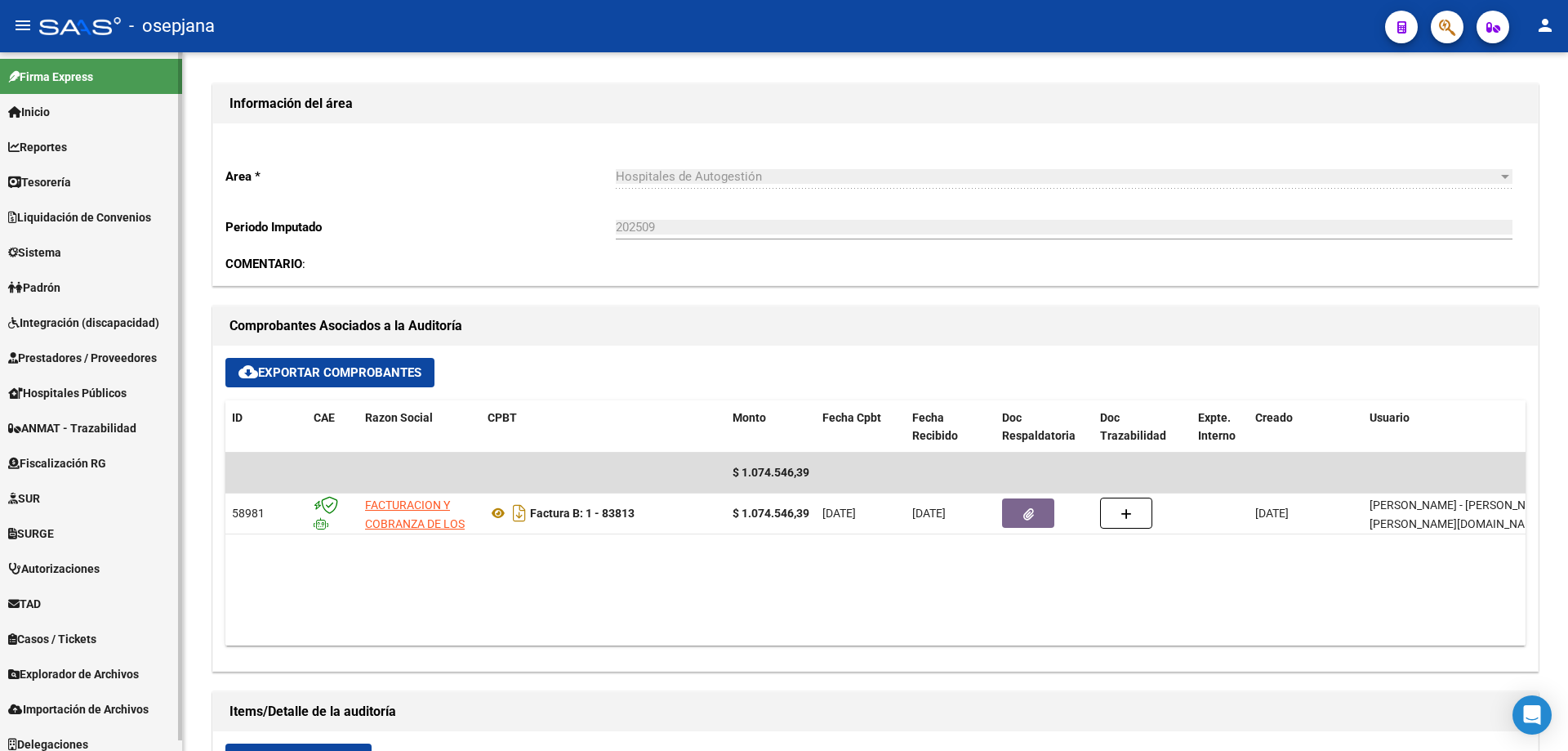
click at [76, 344] on link "Prestadores / Proveedores" at bounding box center [91, 357] width 182 height 35
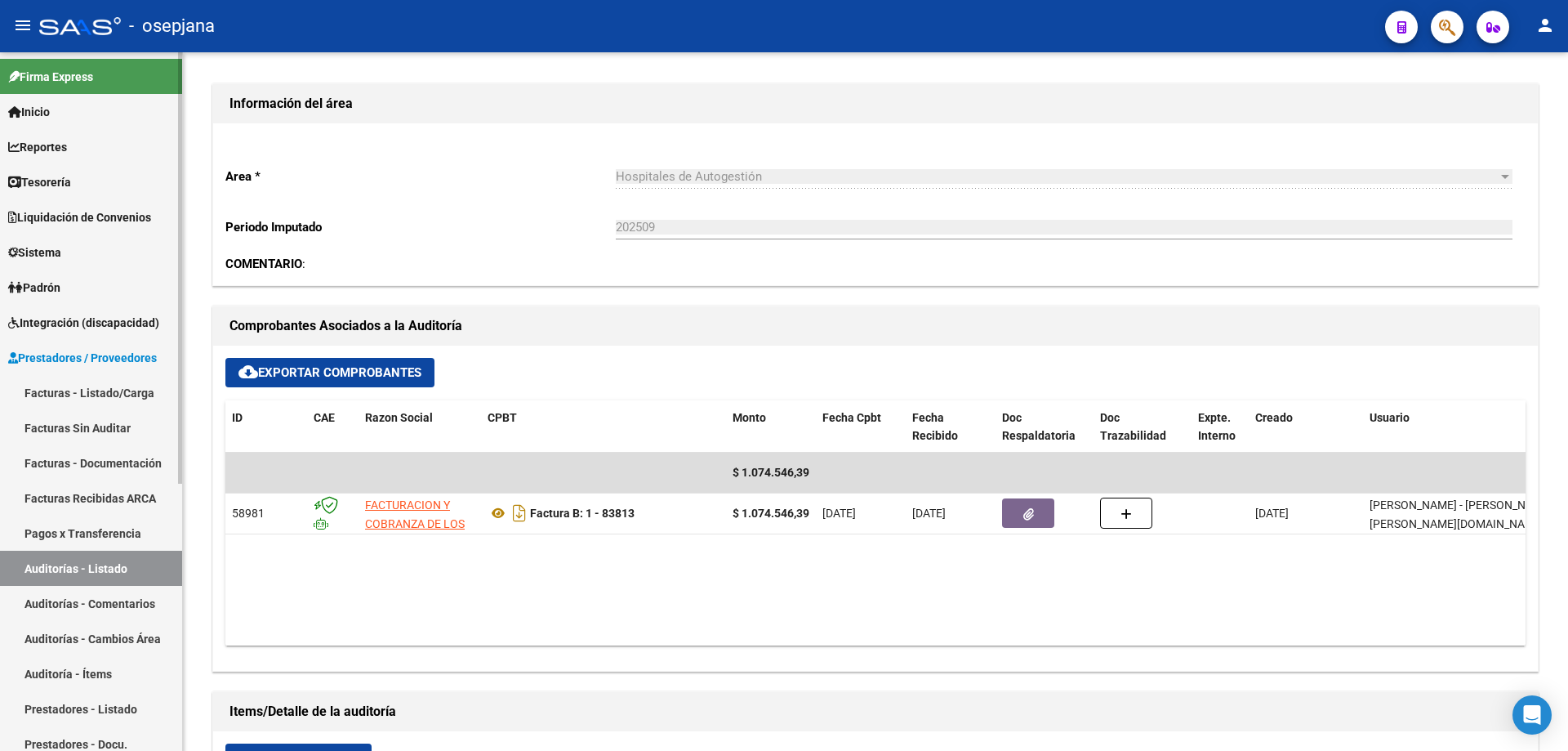
click at [88, 703] on link "Prestadores - Listado" at bounding box center [91, 709] width 182 height 35
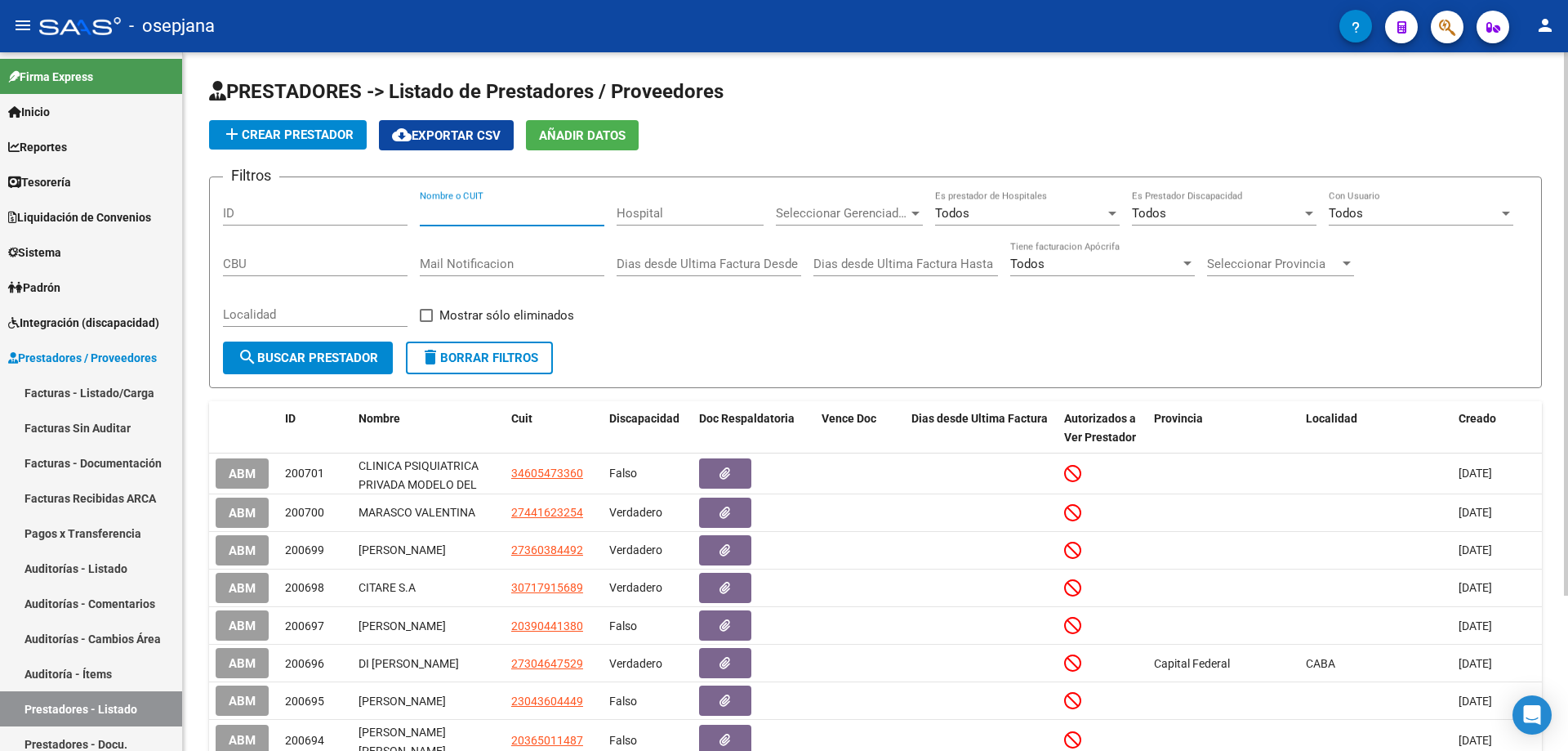
click at [497, 215] on input "Nombre o CUIT" at bounding box center [511, 212] width 184 height 14
paste input "30-66527284-9"
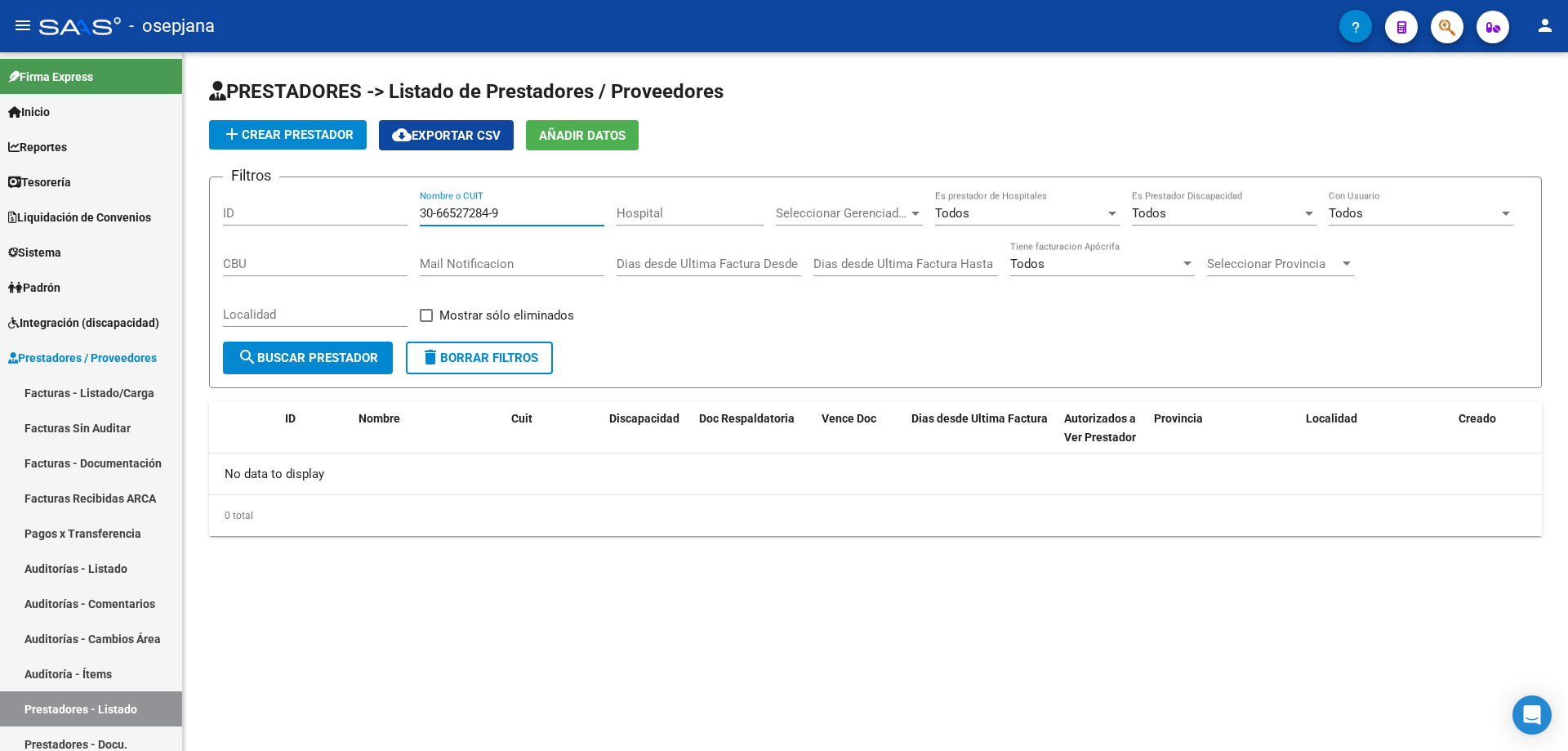
type input "30-66527284-9"
click at [310, 146] on button "add Crear Prestador" at bounding box center [288, 134] width 157 height 29
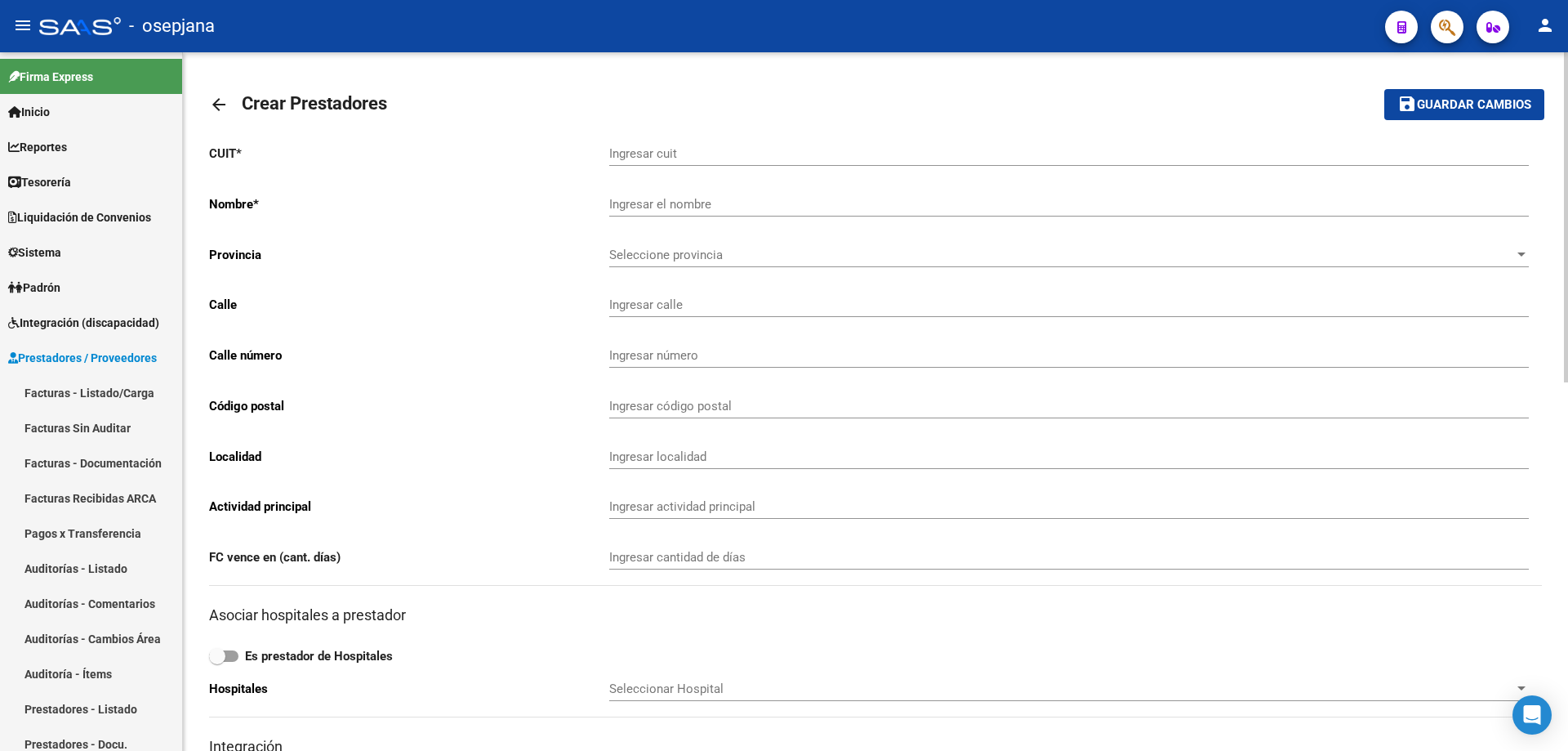
click at [671, 156] on input "Ingresar cuit" at bounding box center [1068, 153] width 920 height 14
paste input "30-66527284-9"
type input "30-66527284-9"
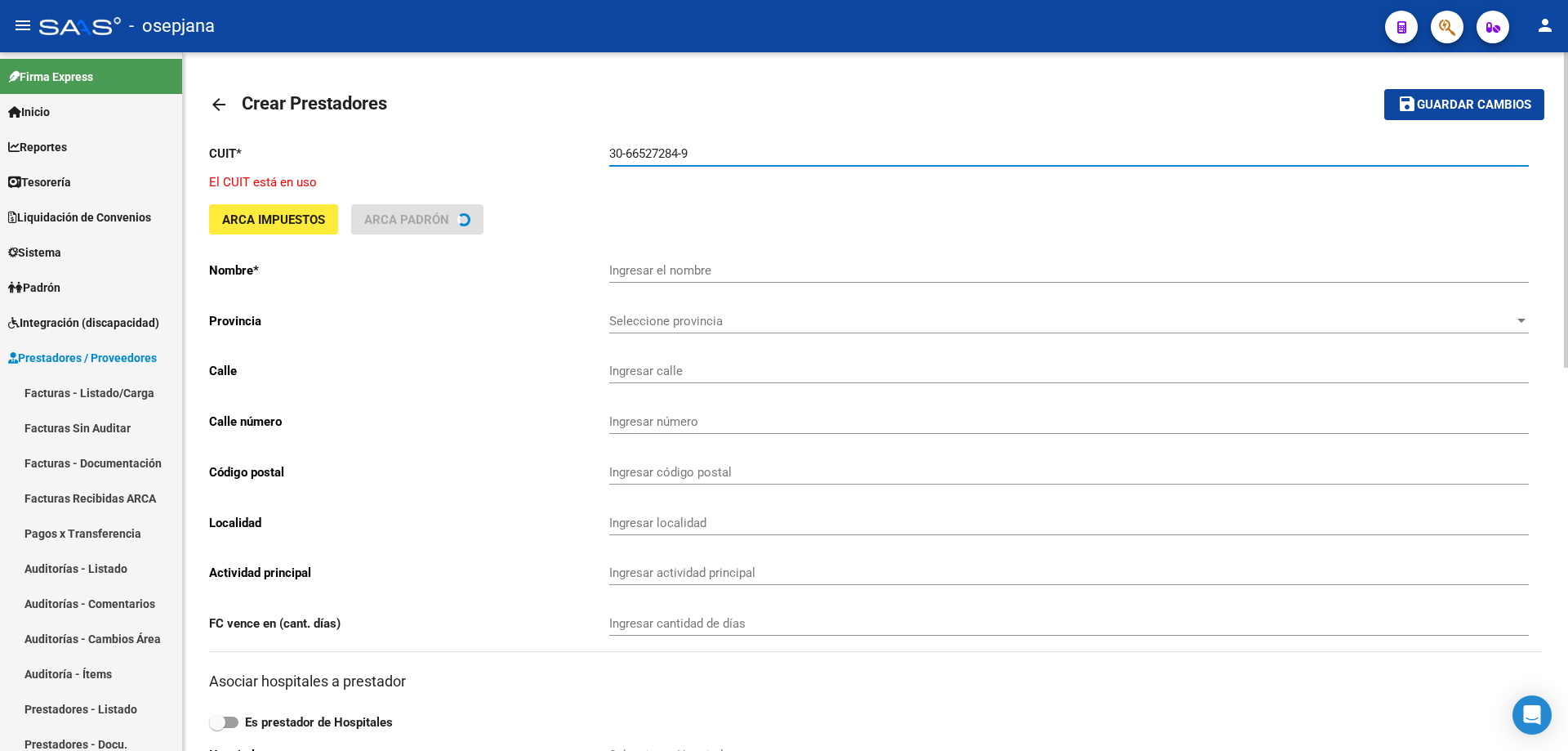
type input "MUNICIPALIDAD [PERSON_NAME][GEOGRAPHIC_DATA]"
type input "[PERSON_NAME] 110"
type input "110"
type input "7101"
type input "GENERAL CONESA"
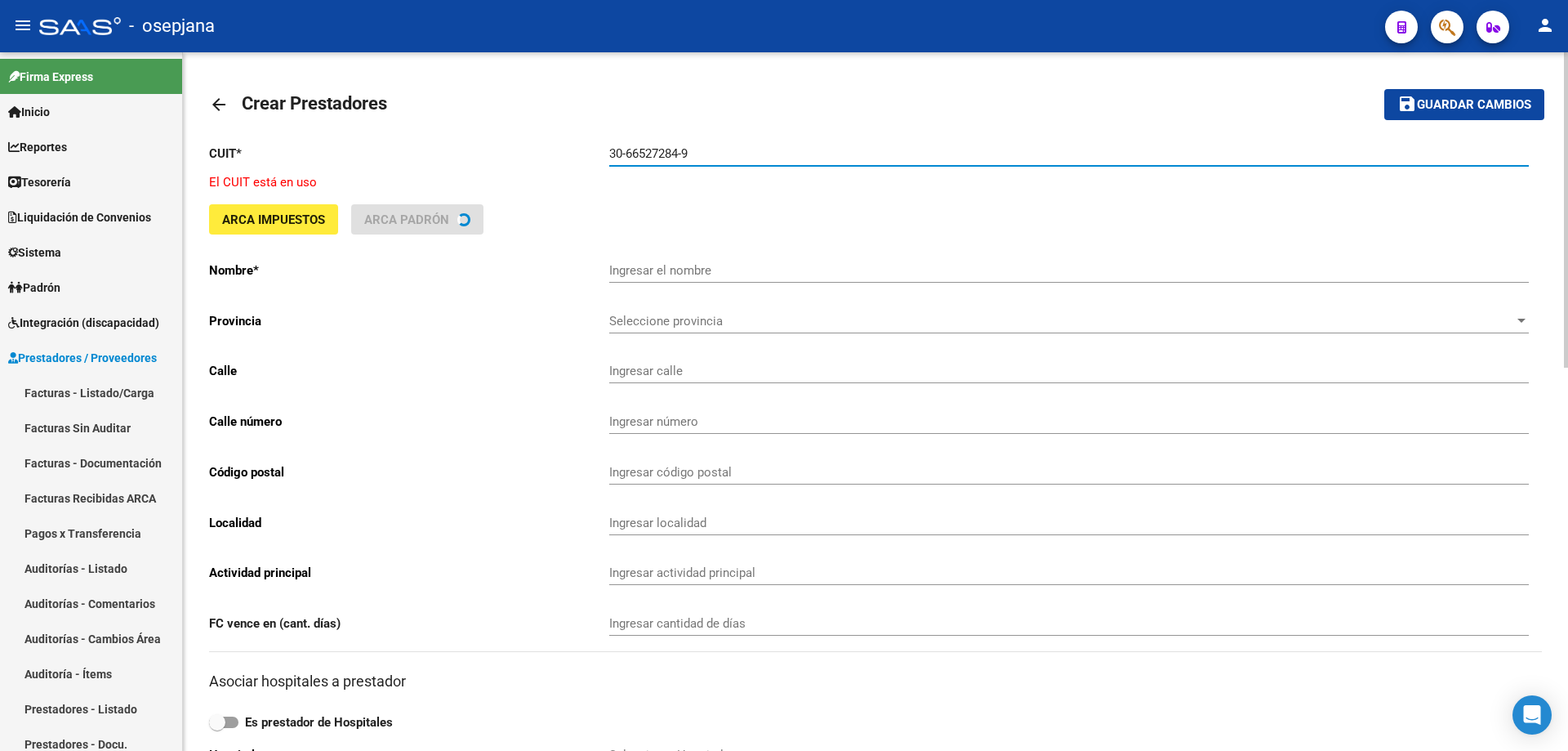
type input "841100"
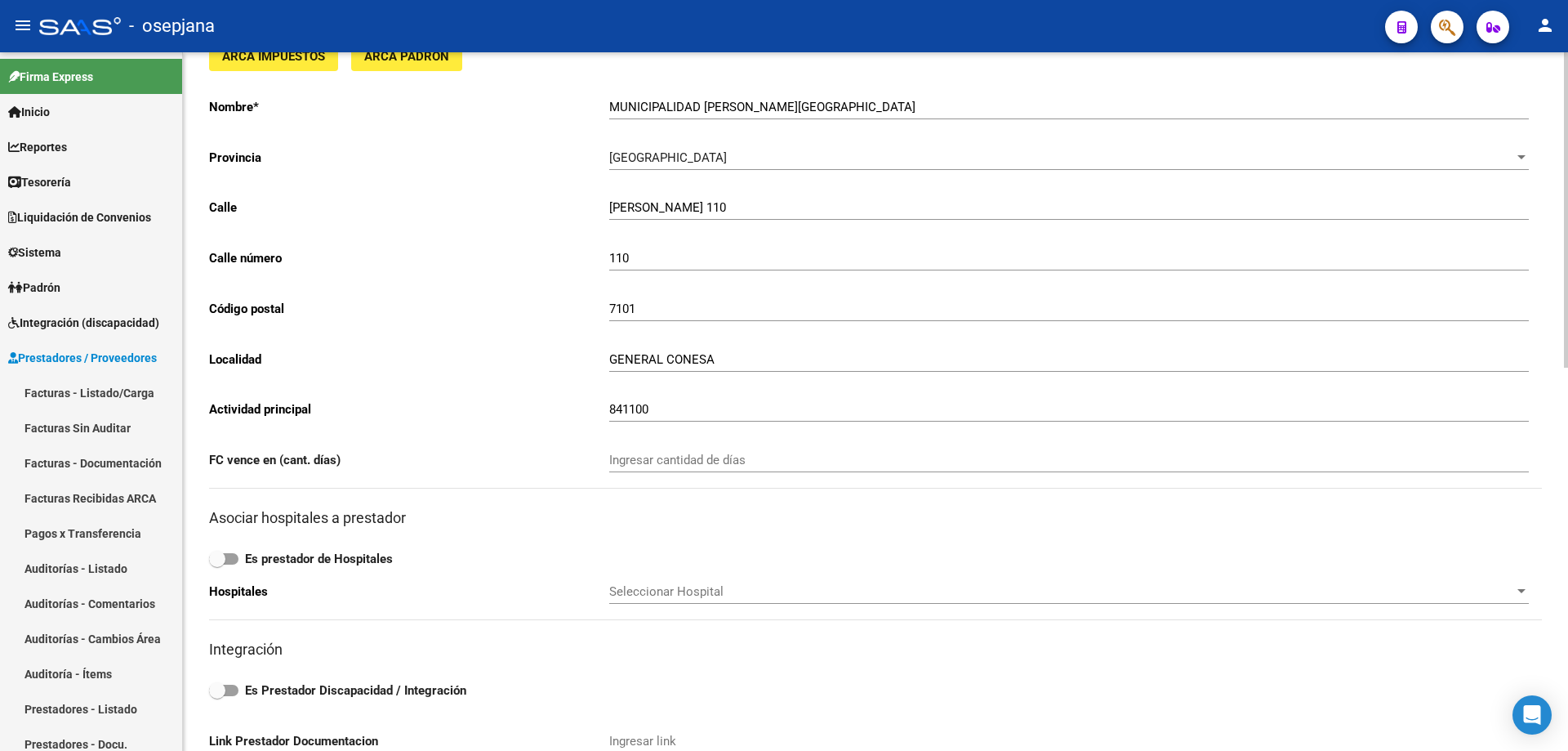
scroll to position [327, 0]
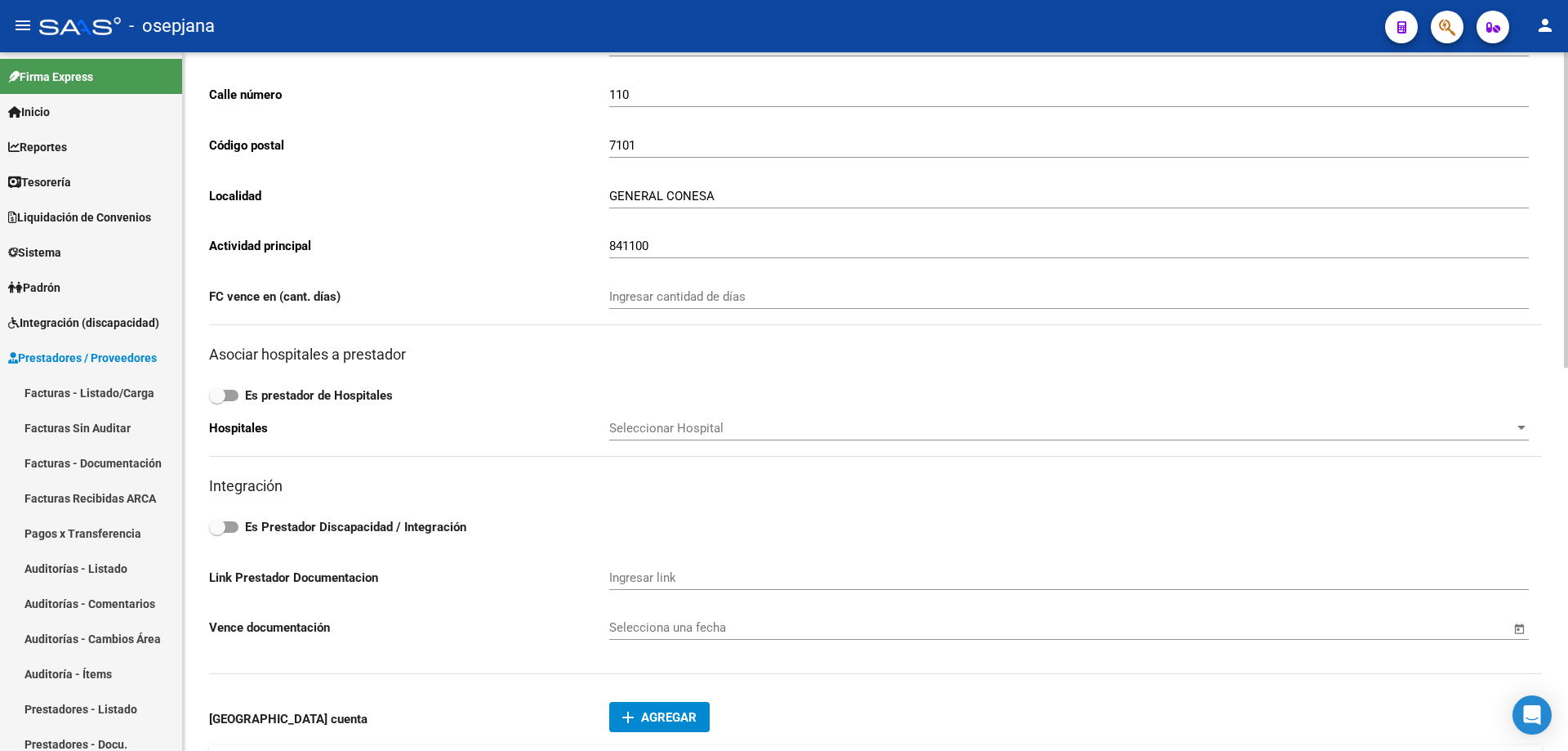
type input "30-66527284-9"
click at [327, 526] on strong "Es Prestador Discapacidad / Integración" at bounding box center [355, 526] width 221 height 14
click at [217, 533] on input "Es Prestador Discapacidad / Integración" at bounding box center [216, 533] width 1 height 1
checkbox input "true"
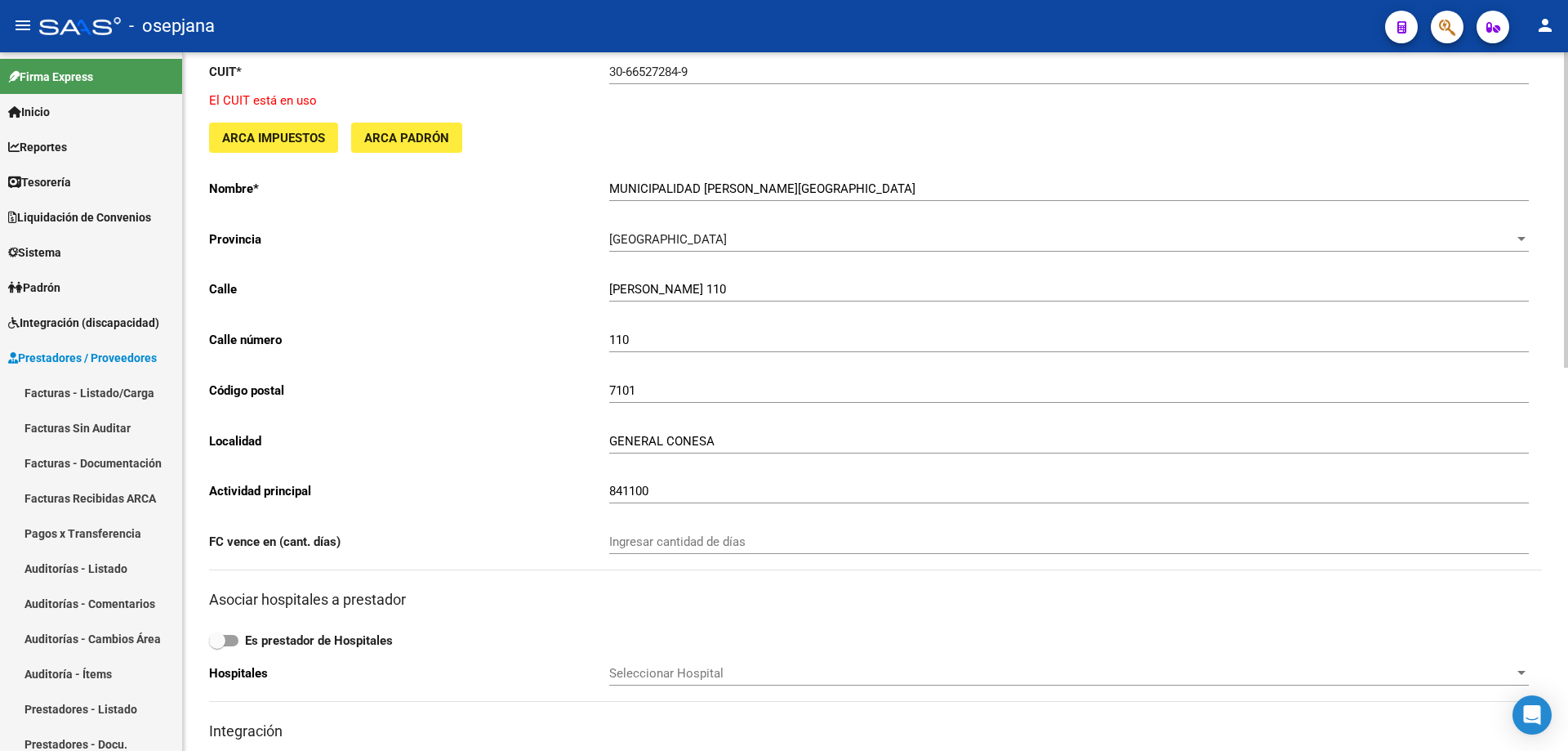
scroll to position [0, 0]
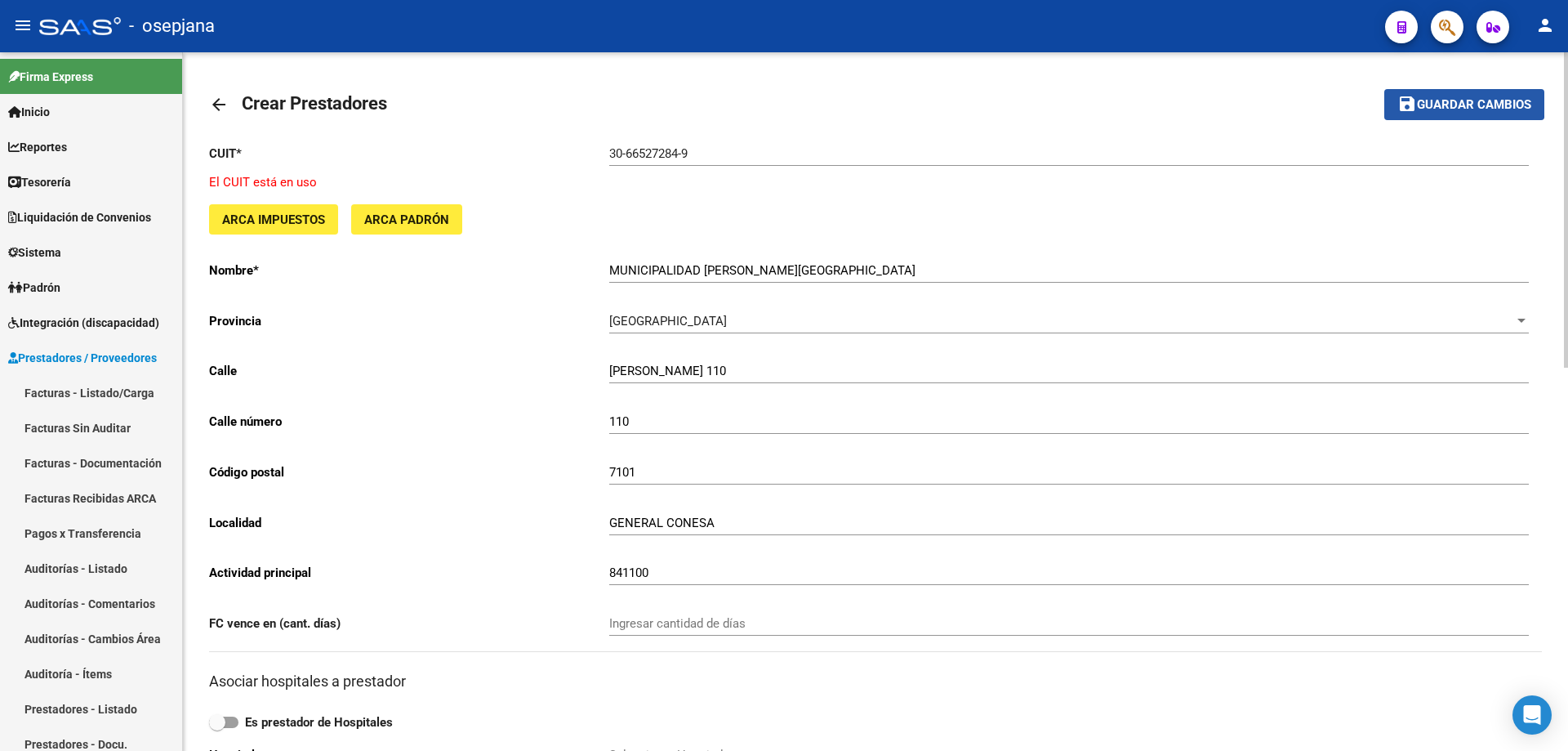
click at [1442, 102] on span "Guardar cambios" at bounding box center [1473, 105] width 114 height 14
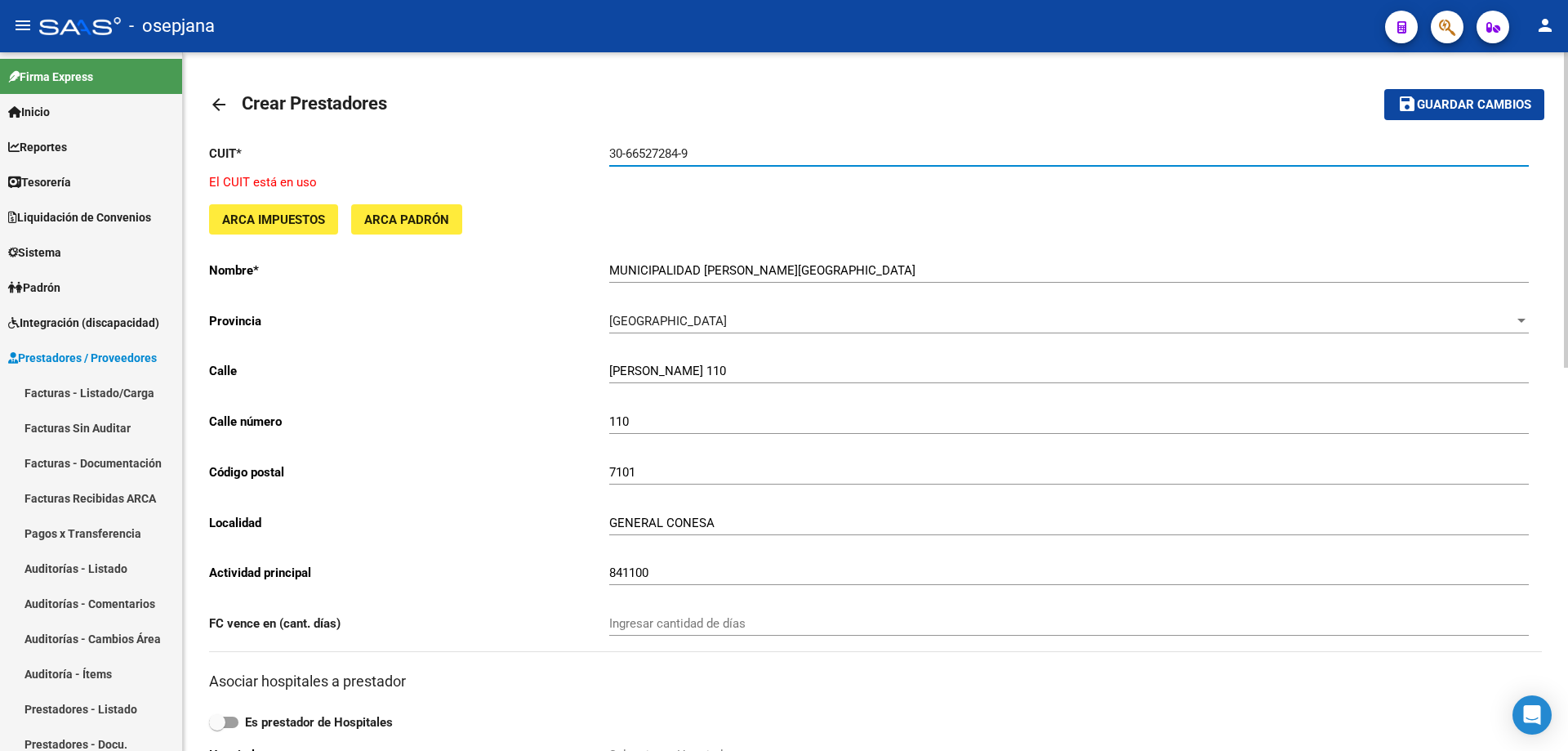
drag, startPoint x: 626, startPoint y: 152, endPoint x: 679, endPoint y: 153, distance: 53.0
click at [679, 153] on input "30-66527284-9" at bounding box center [1068, 153] width 920 height 14
click at [220, 110] on mat-icon "arrow_back" at bounding box center [219, 104] width 19 height 19
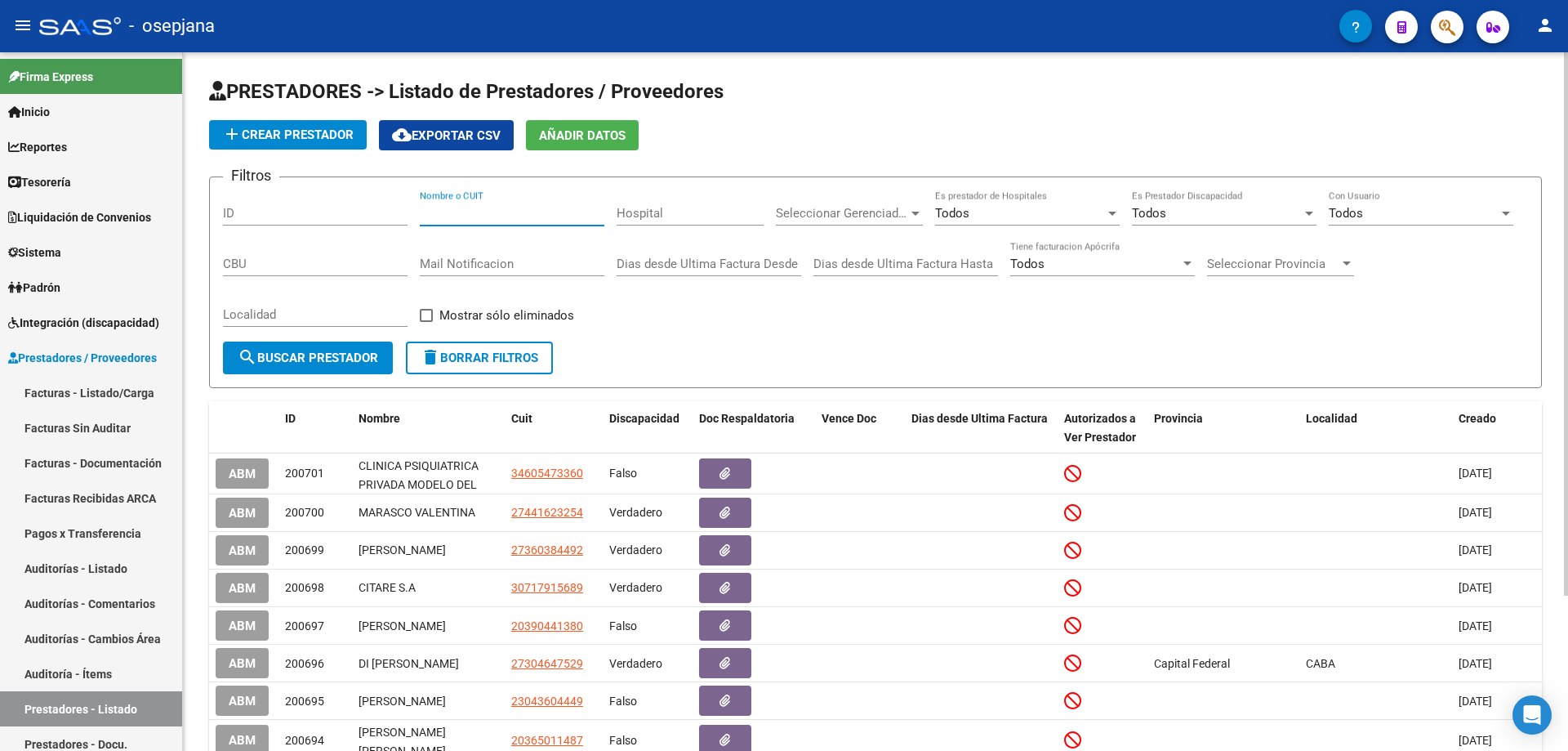
click at [489, 209] on input "Nombre o CUIT" at bounding box center [511, 212] width 184 height 14
paste input "66527284"
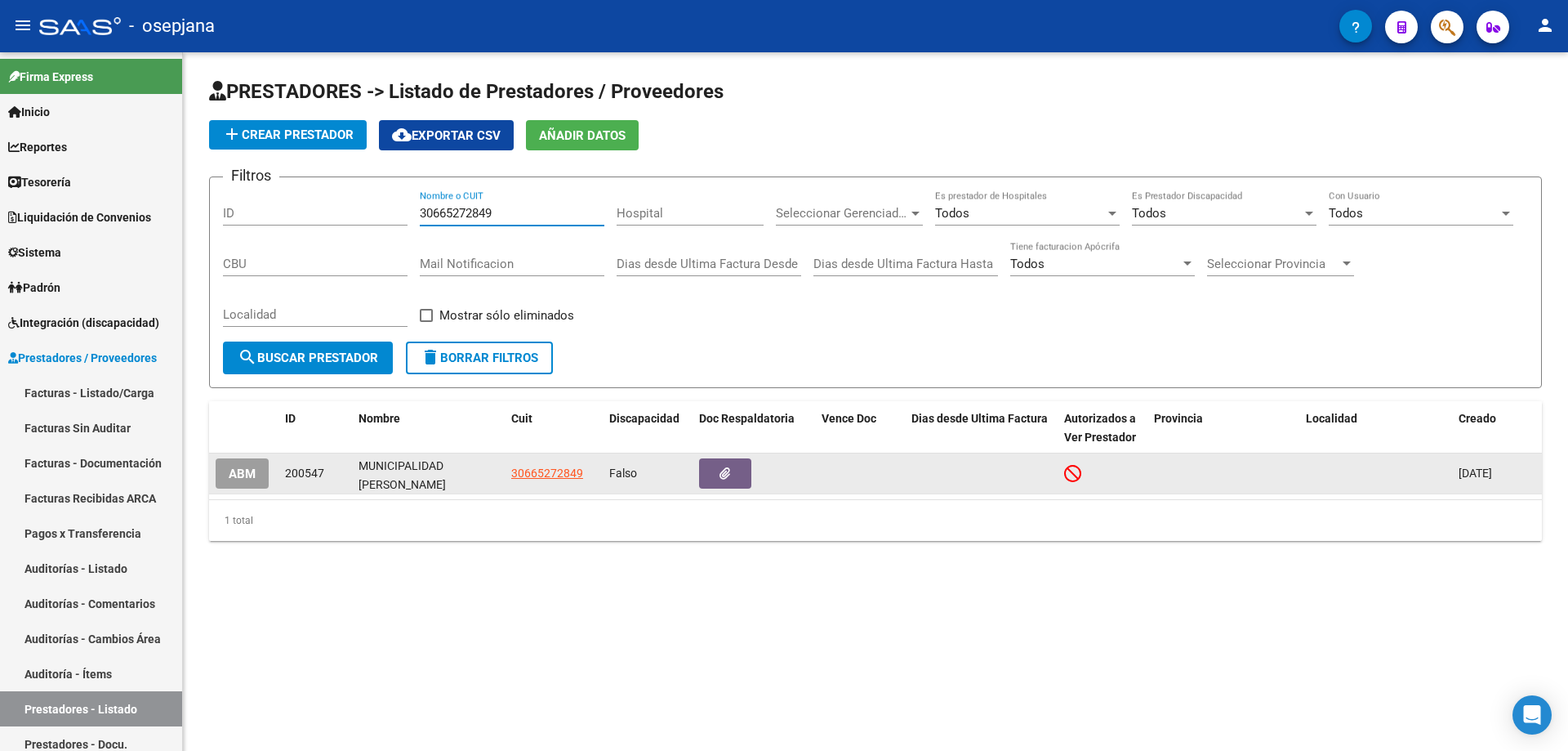
type input "30665272849"
click at [241, 476] on span "ABM" at bounding box center [242, 473] width 27 height 14
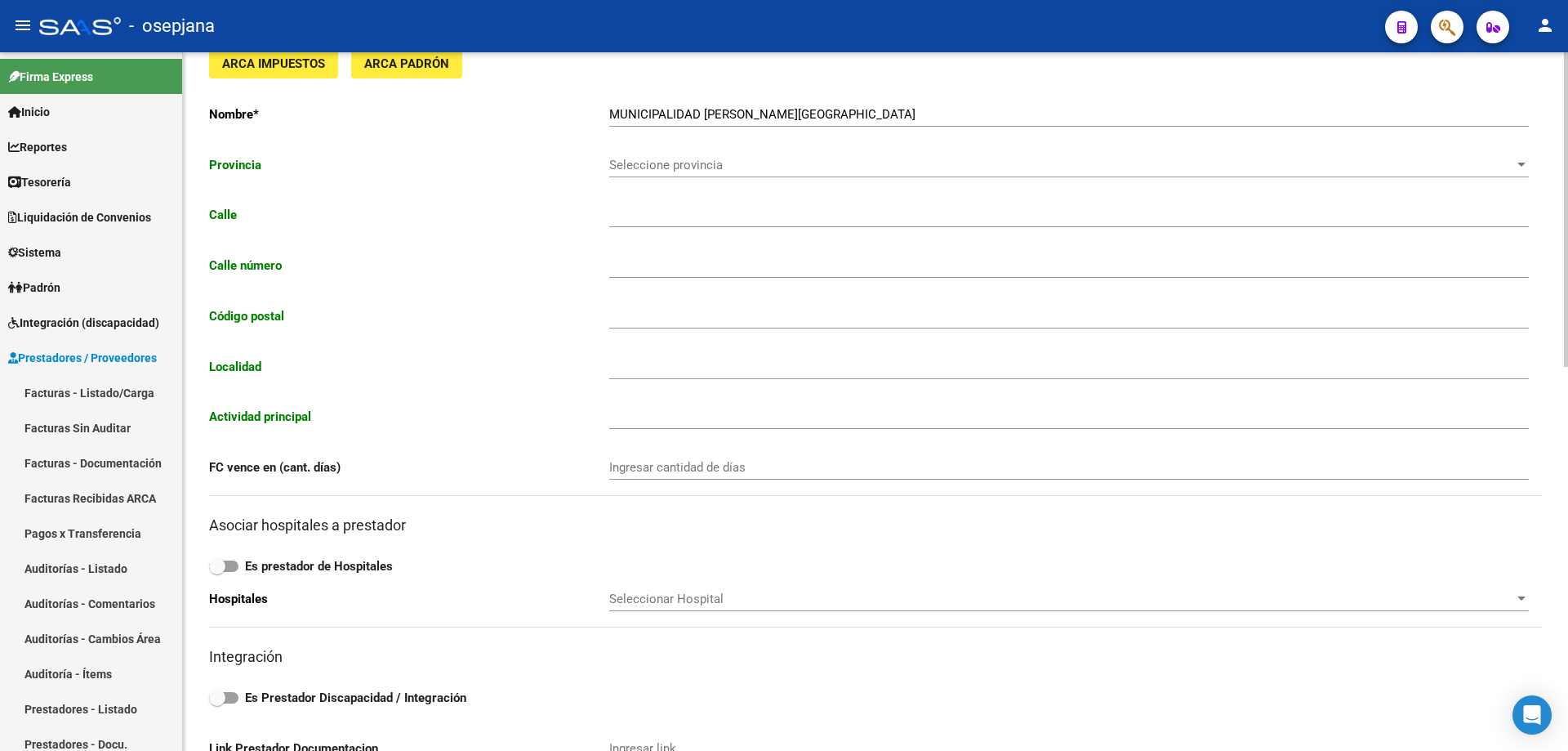
type input "[PERSON_NAME]"
type input "110"
type input "7101"
type input "GENERAL CONESA"
type input "841100"
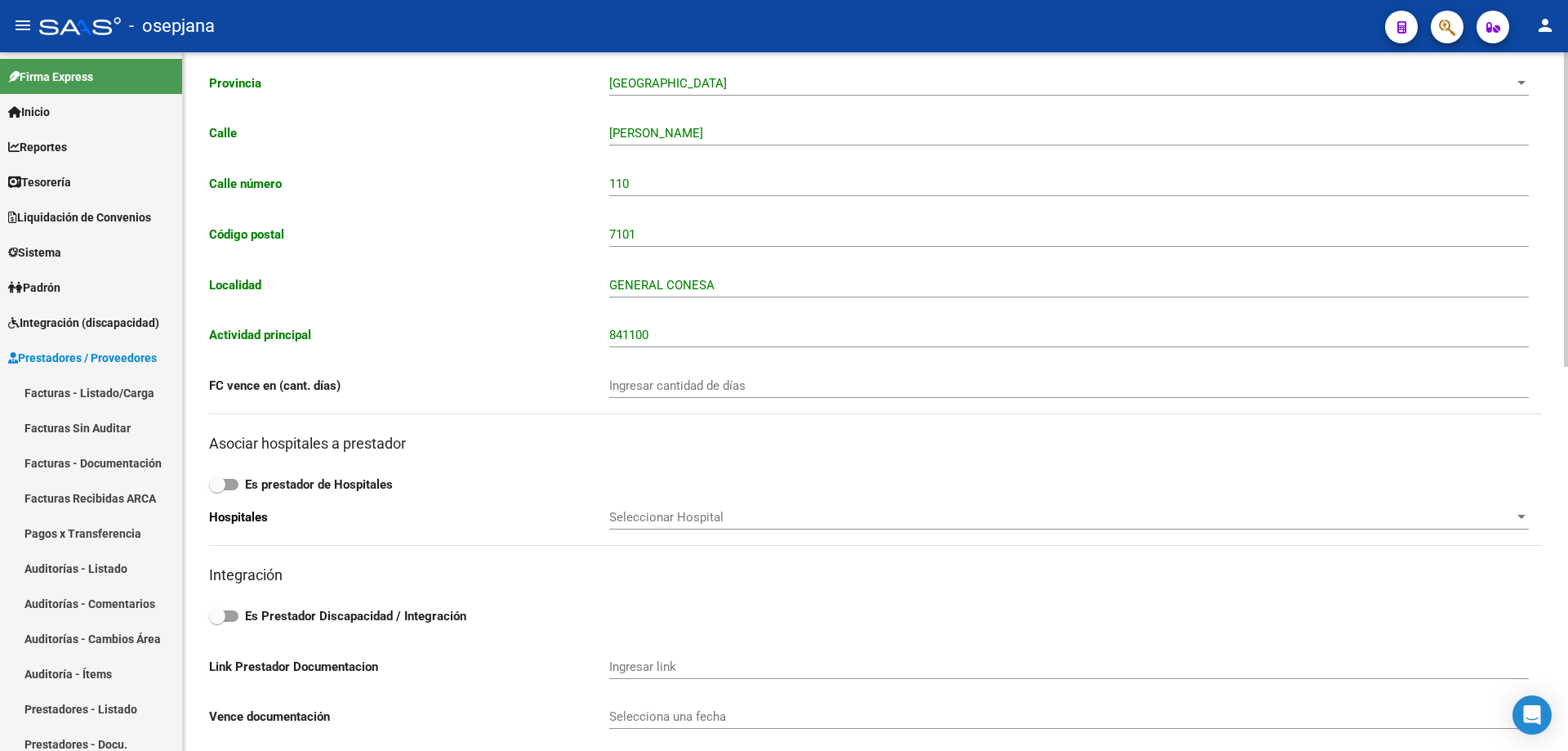
scroll to position [408, 0]
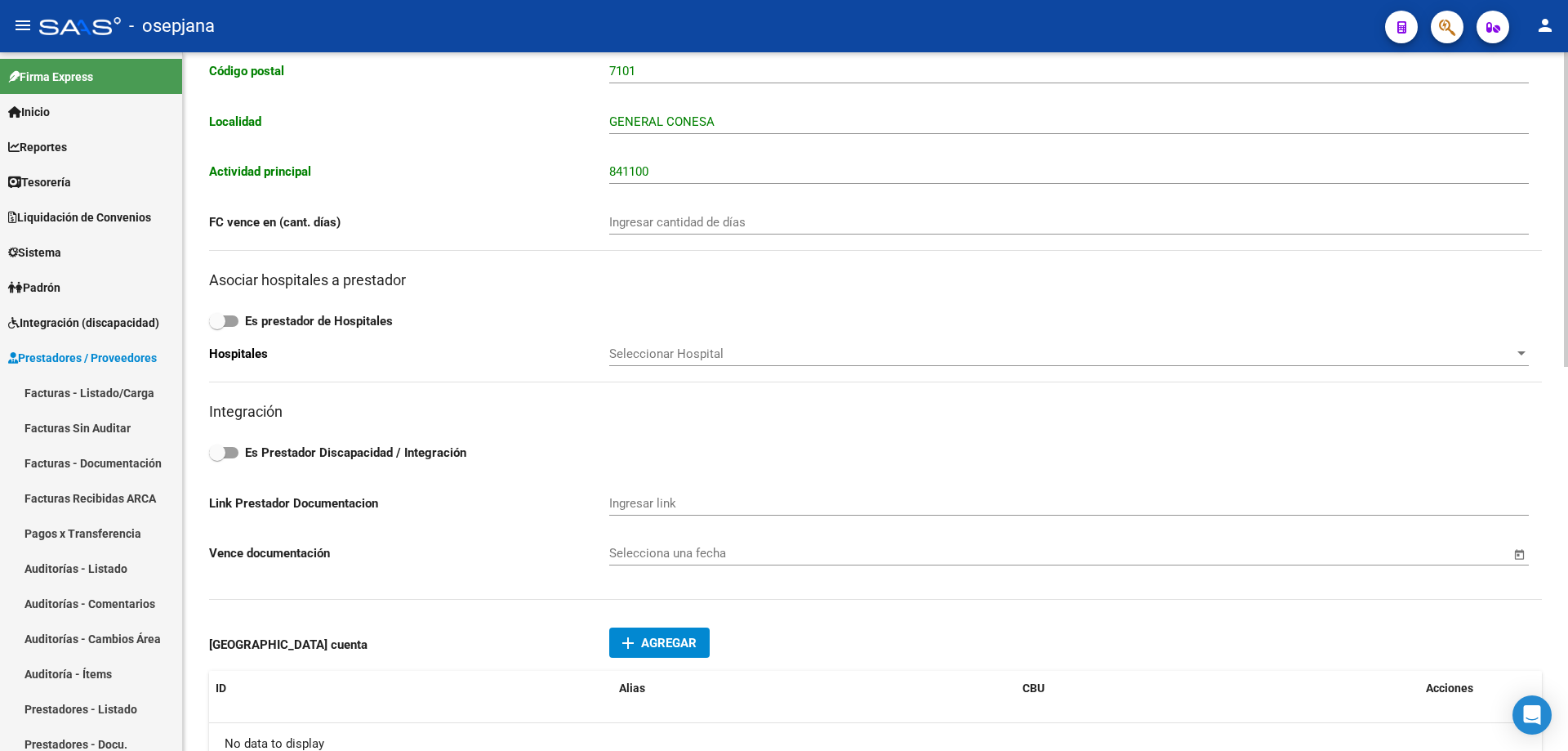
click at [297, 449] on strong "Es Prestador Discapacidad / Integración" at bounding box center [355, 452] width 221 height 14
click at [217, 459] on input "Es Prestador Discapacidad / Integración" at bounding box center [216, 459] width 1 height 1
checkbox input "true"
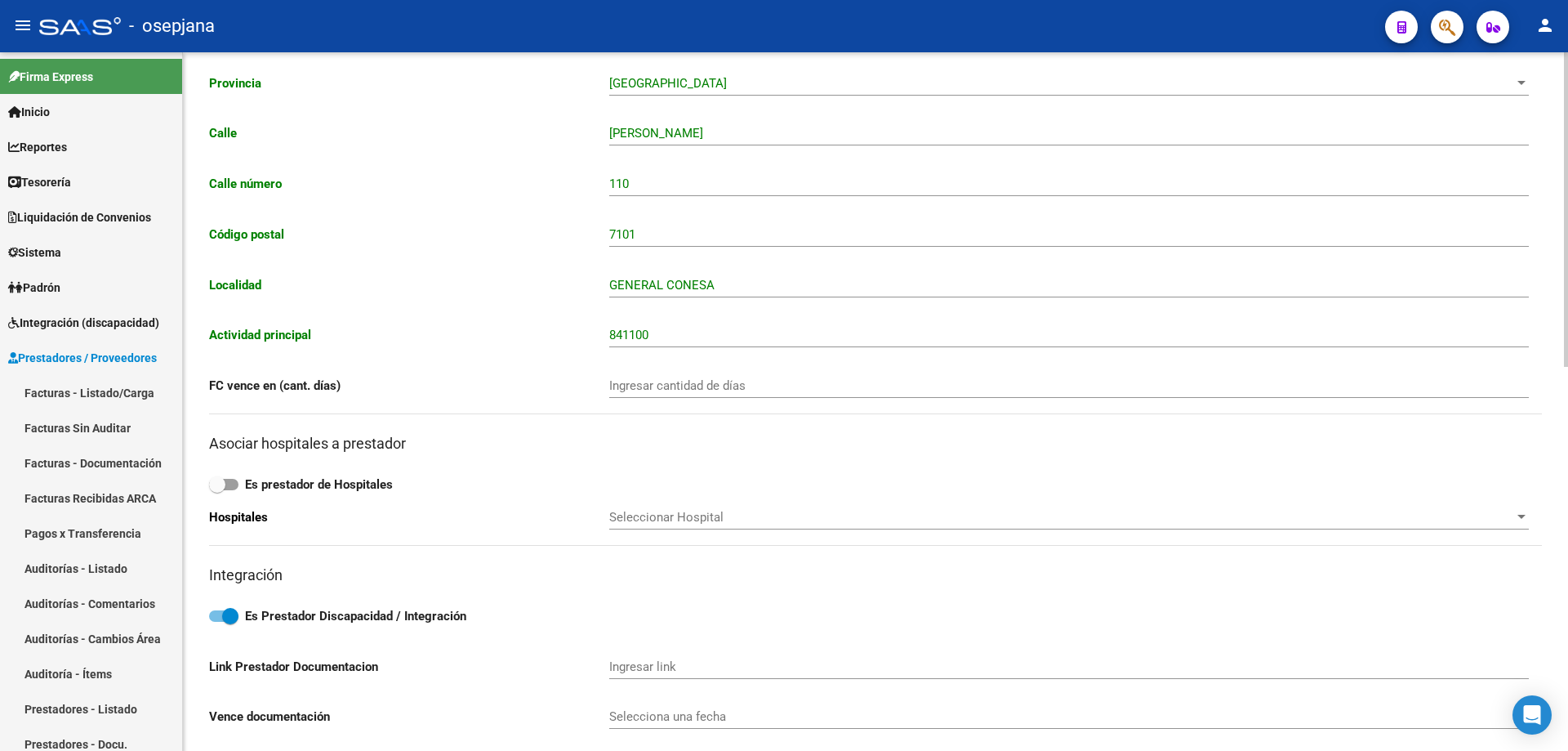
scroll to position [0, 0]
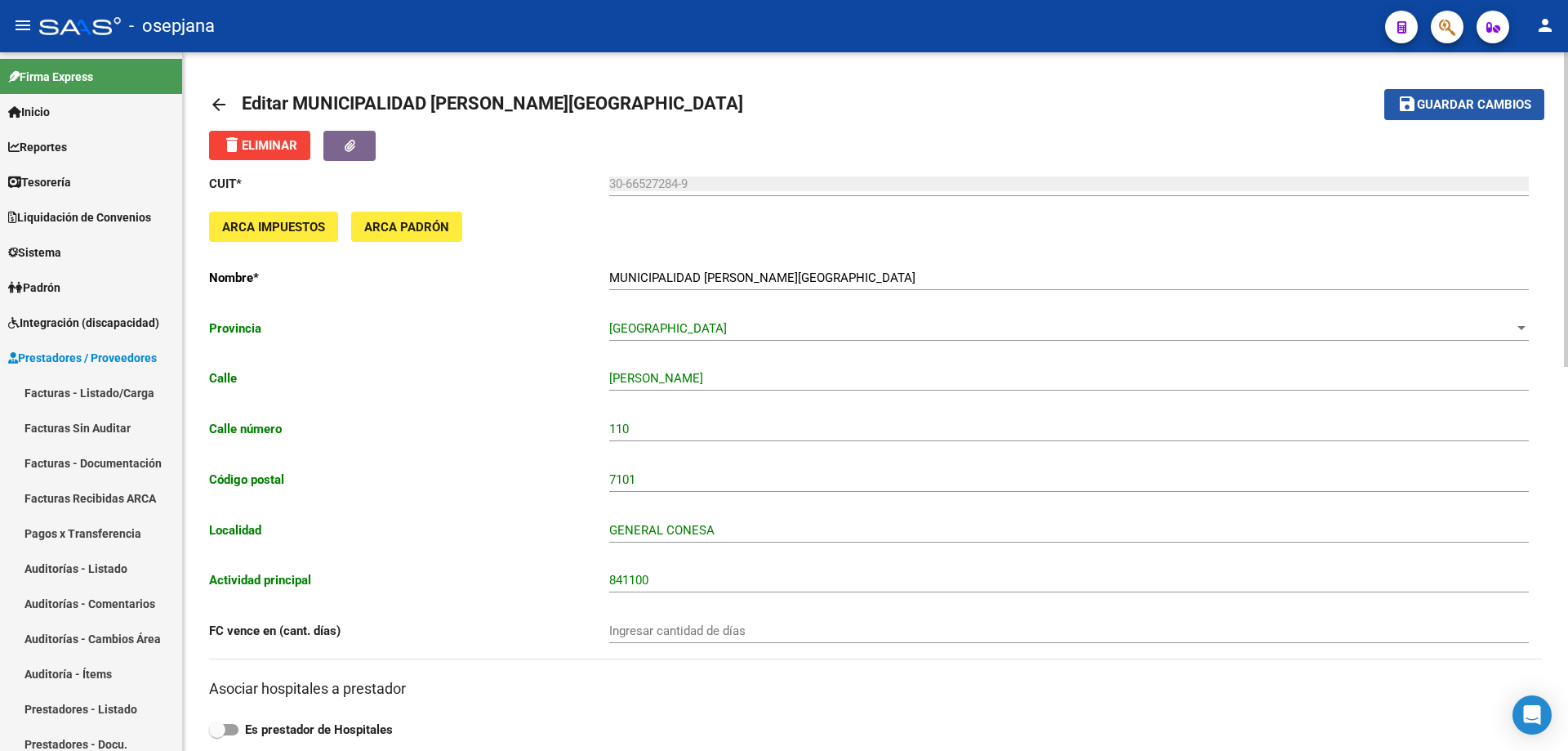
click at [1443, 98] on span "Guardar cambios" at bounding box center [1473, 105] width 114 height 14
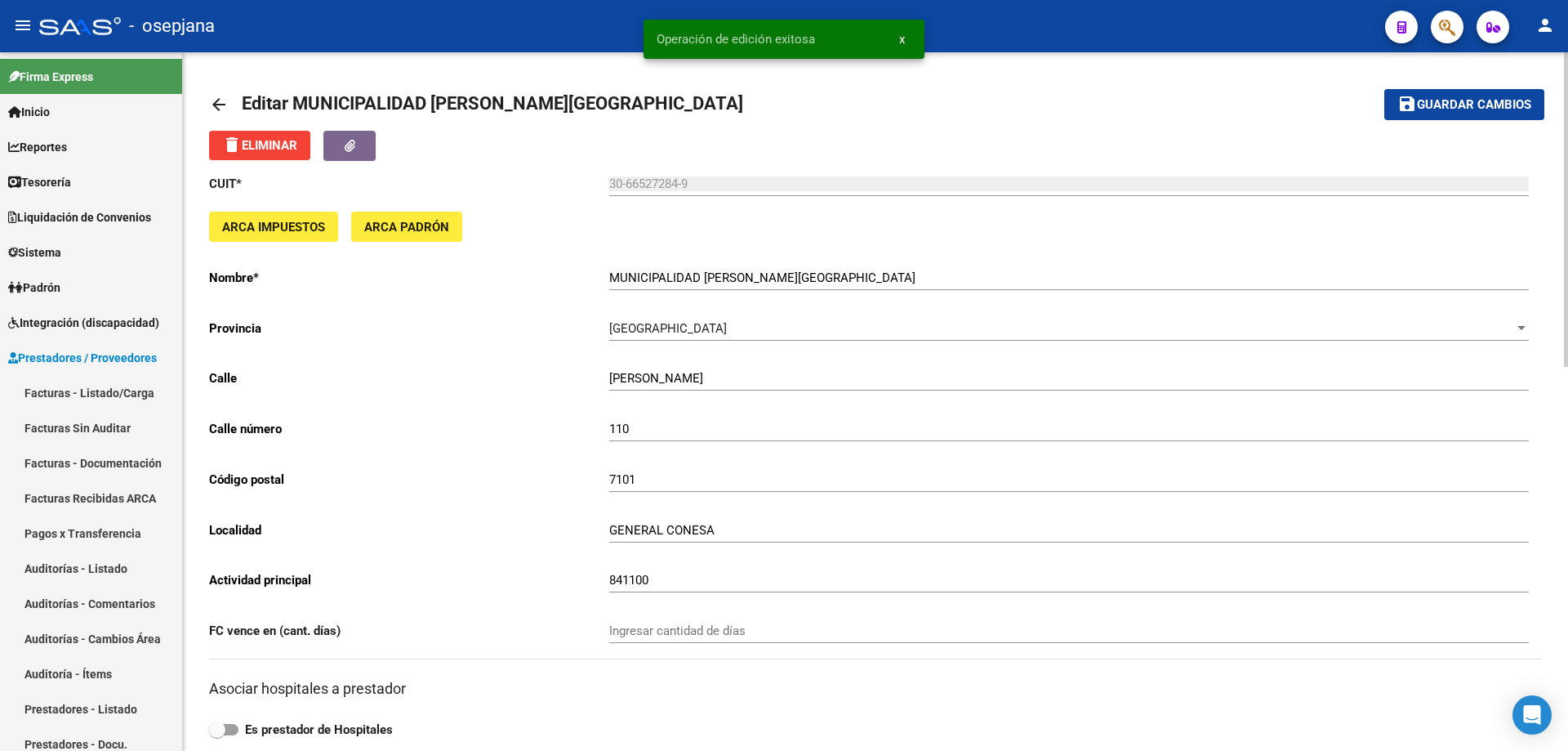
click at [234, 99] on link "arrow_back" at bounding box center [226, 104] width 33 height 39
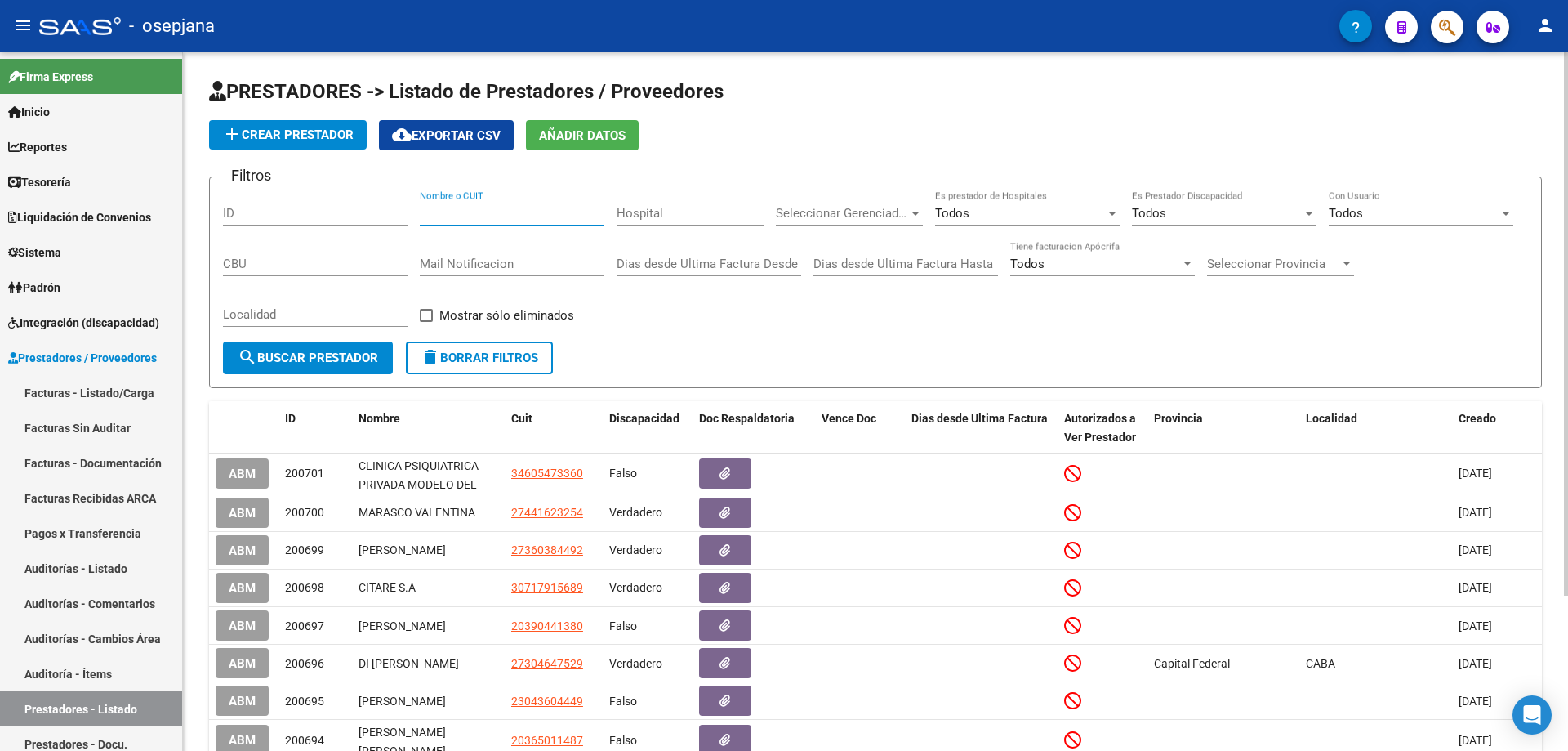
click at [485, 217] on input "Nombre o CUIT" at bounding box center [511, 212] width 184 height 14
paste input "66527284"
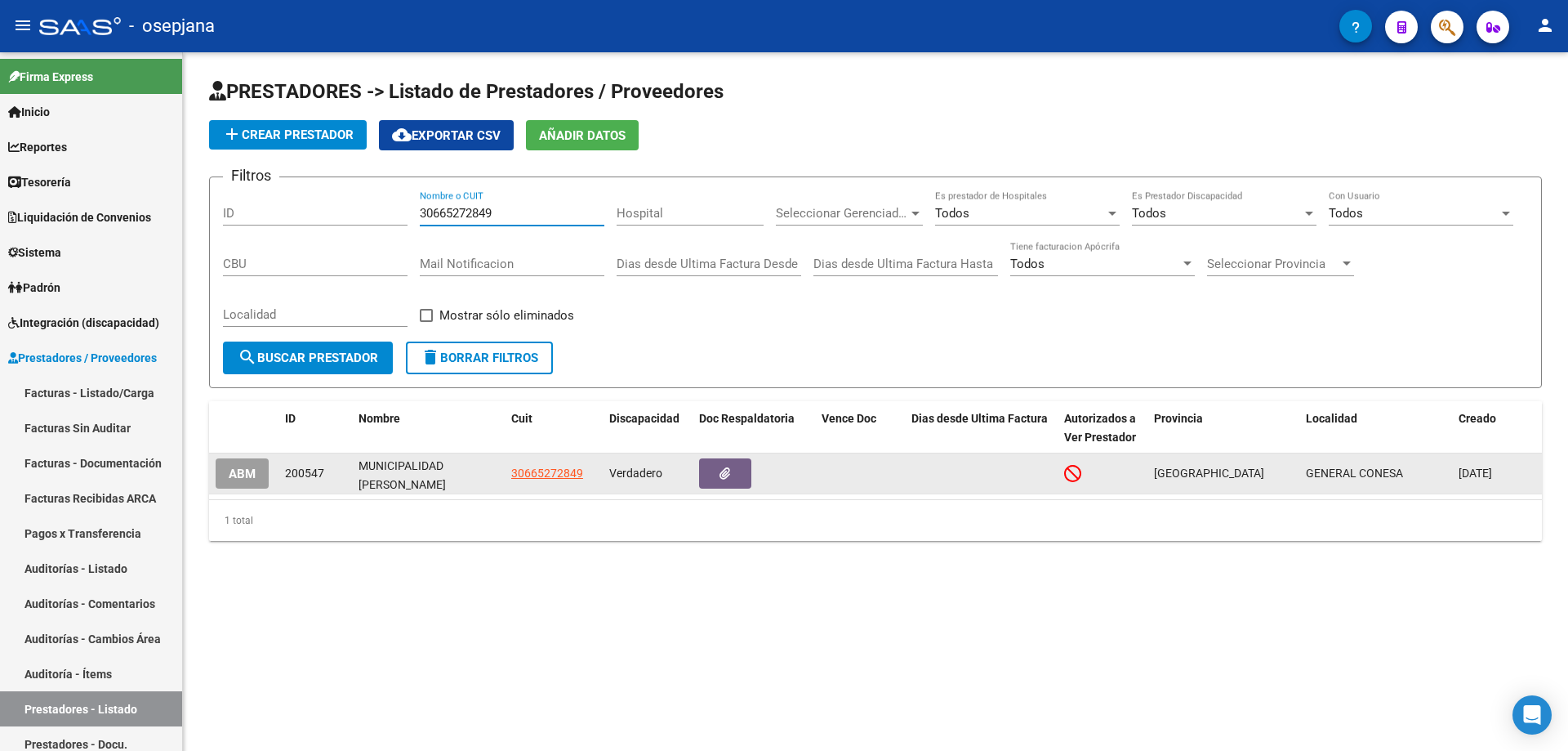
type input "30665272849"
drag, startPoint x: 358, startPoint y: 459, endPoint x: 415, endPoint y: 481, distance: 61.1
click at [415, 481] on datatable-body-cell "MUNICIPALIDAD [PERSON_NAME][GEOGRAPHIC_DATA]" at bounding box center [428, 473] width 152 height 40
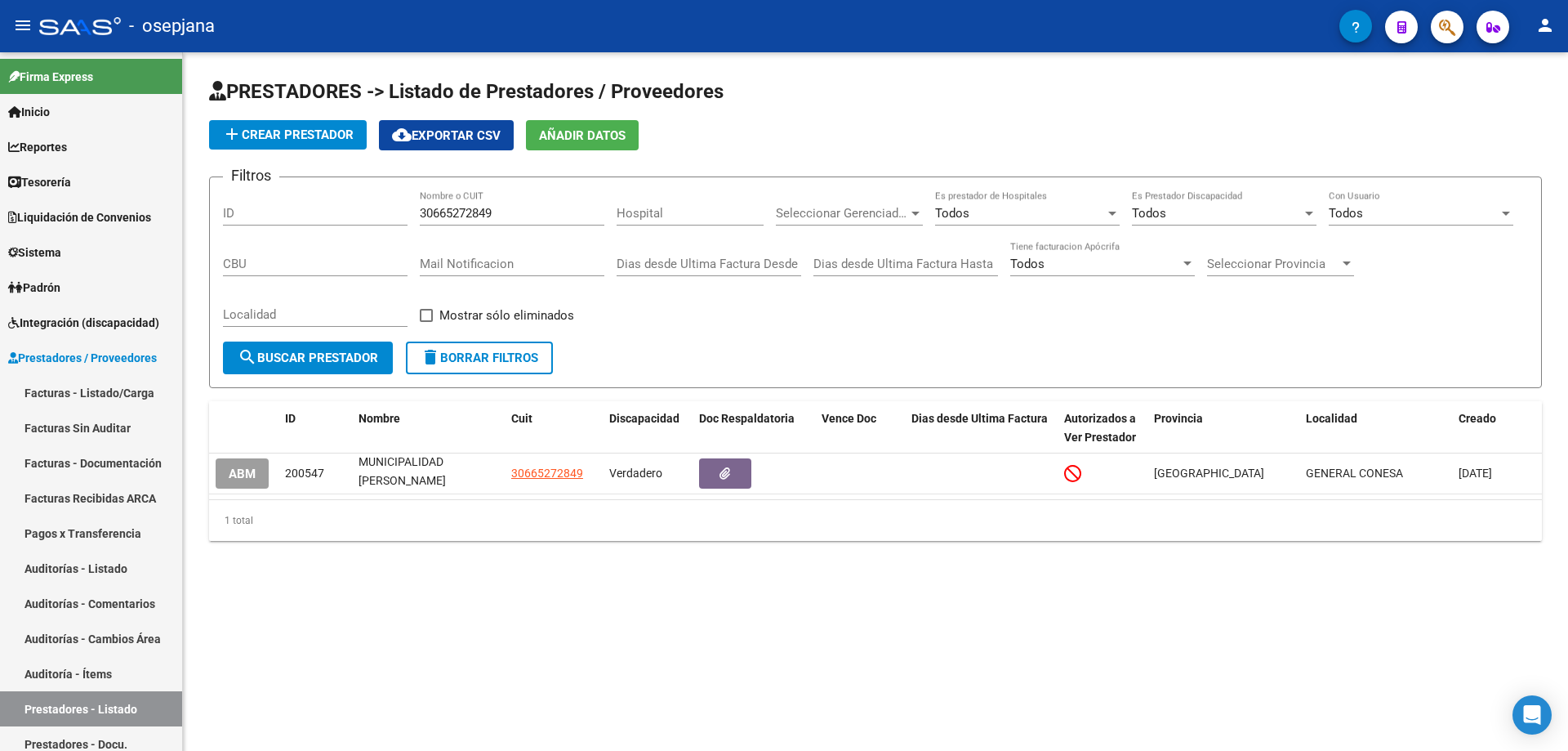
copy div "MUNICIPALIDAD [PERSON_NAME][GEOGRAPHIC_DATA]"
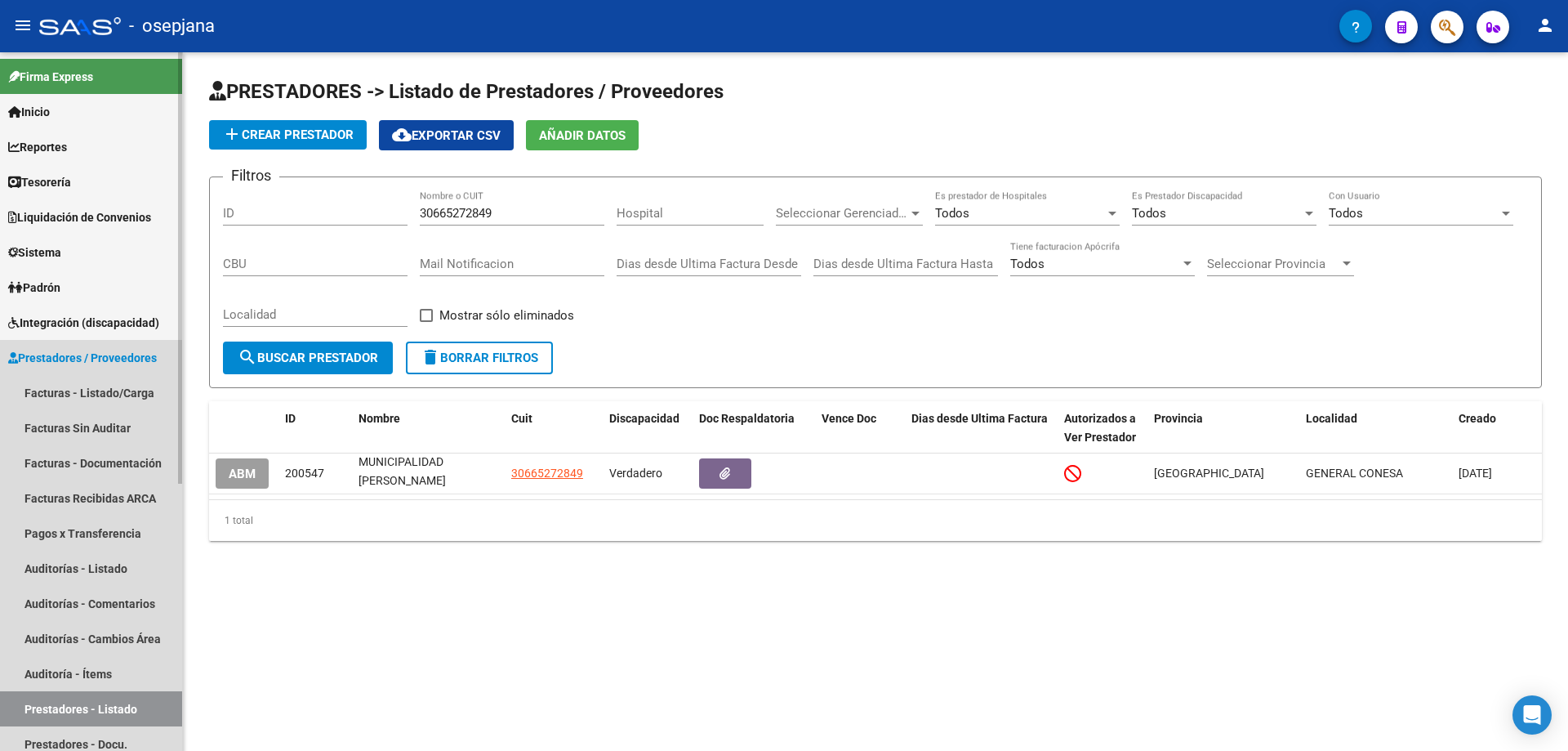
click at [88, 355] on span "Prestadores / Proveedores" at bounding box center [82, 357] width 149 height 18
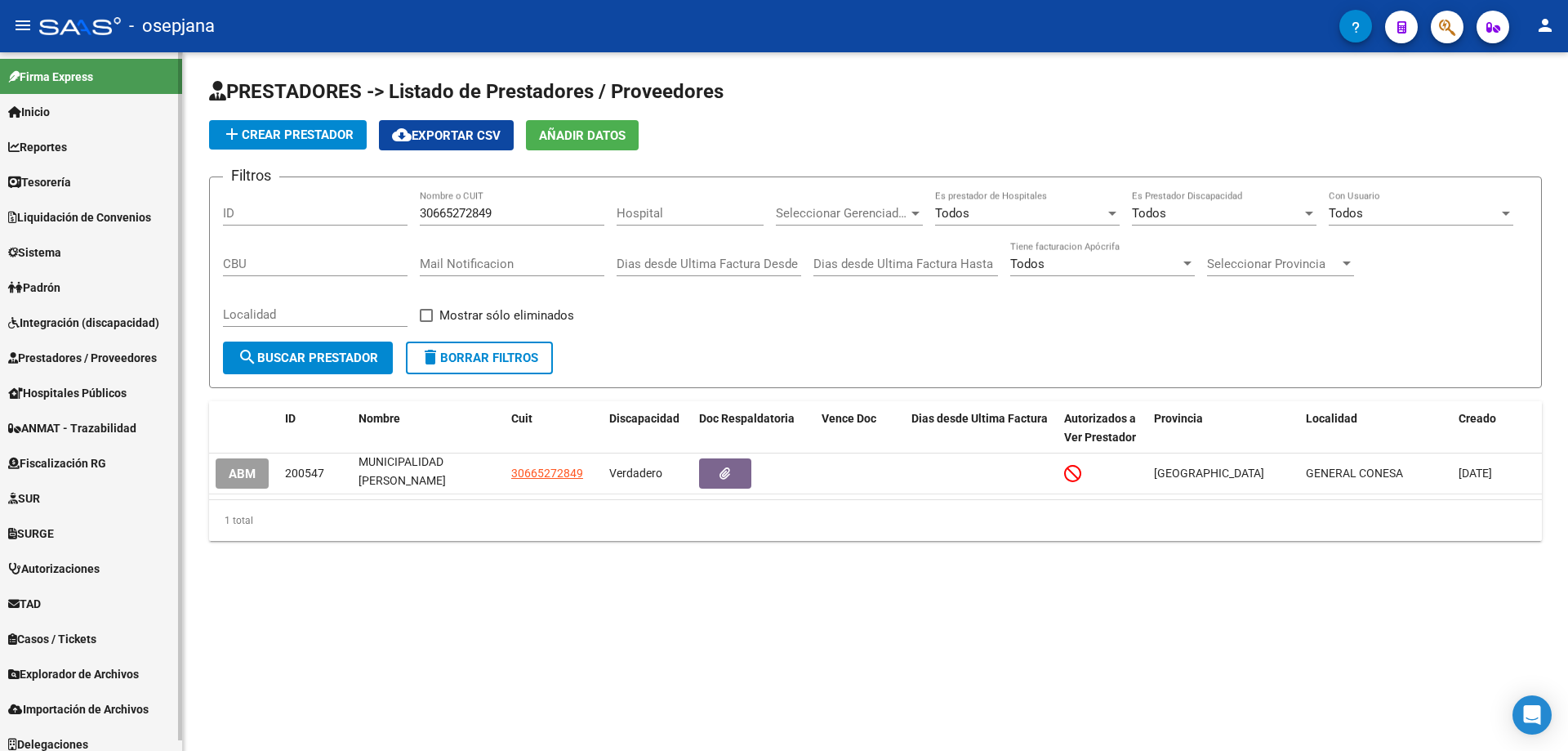
click at [73, 255] on link "Sistema" at bounding box center [91, 252] width 182 height 35
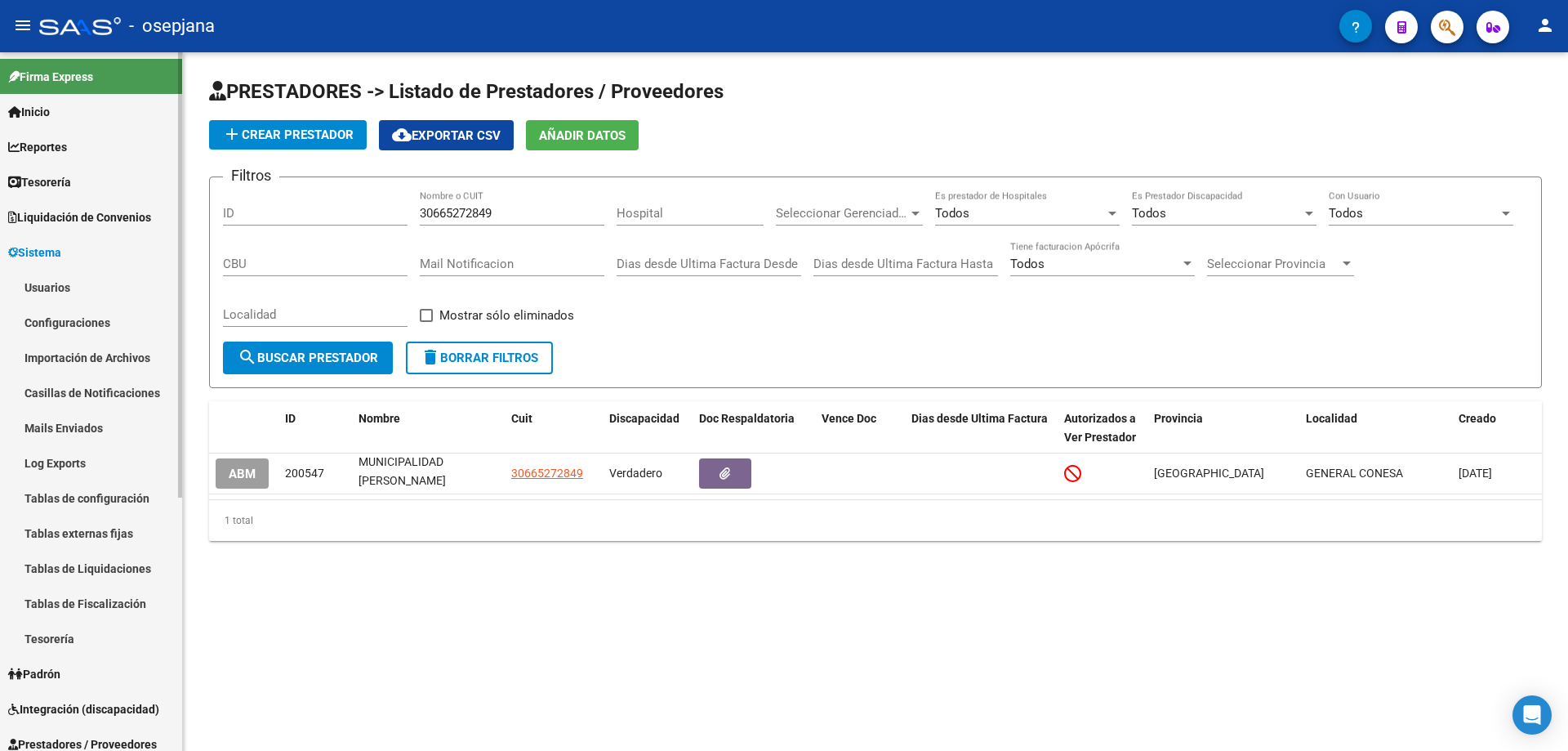
click at [77, 288] on link "Usuarios" at bounding box center [91, 287] width 182 height 35
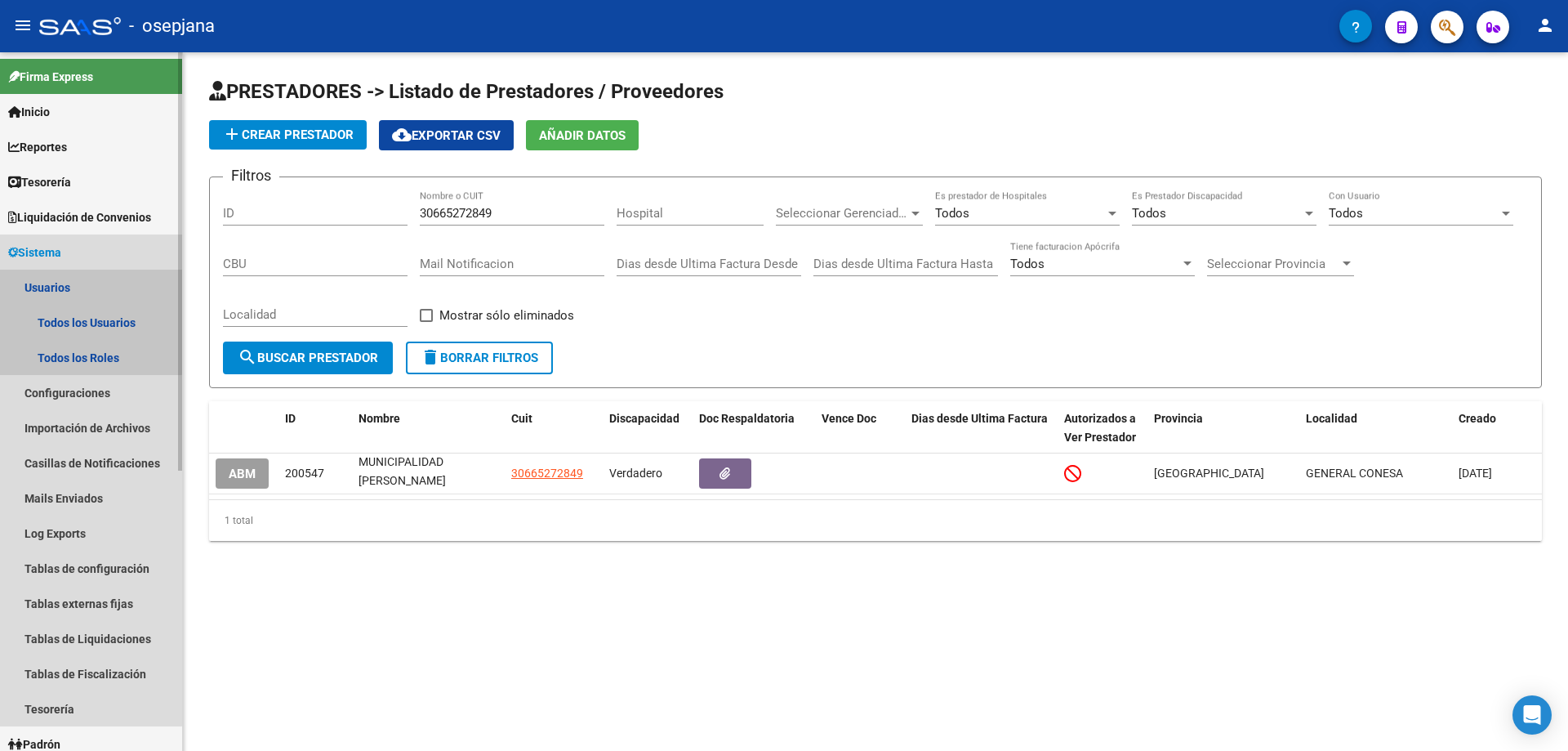
click at [54, 283] on link "Usuarios" at bounding box center [91, 287] width 182 height 35
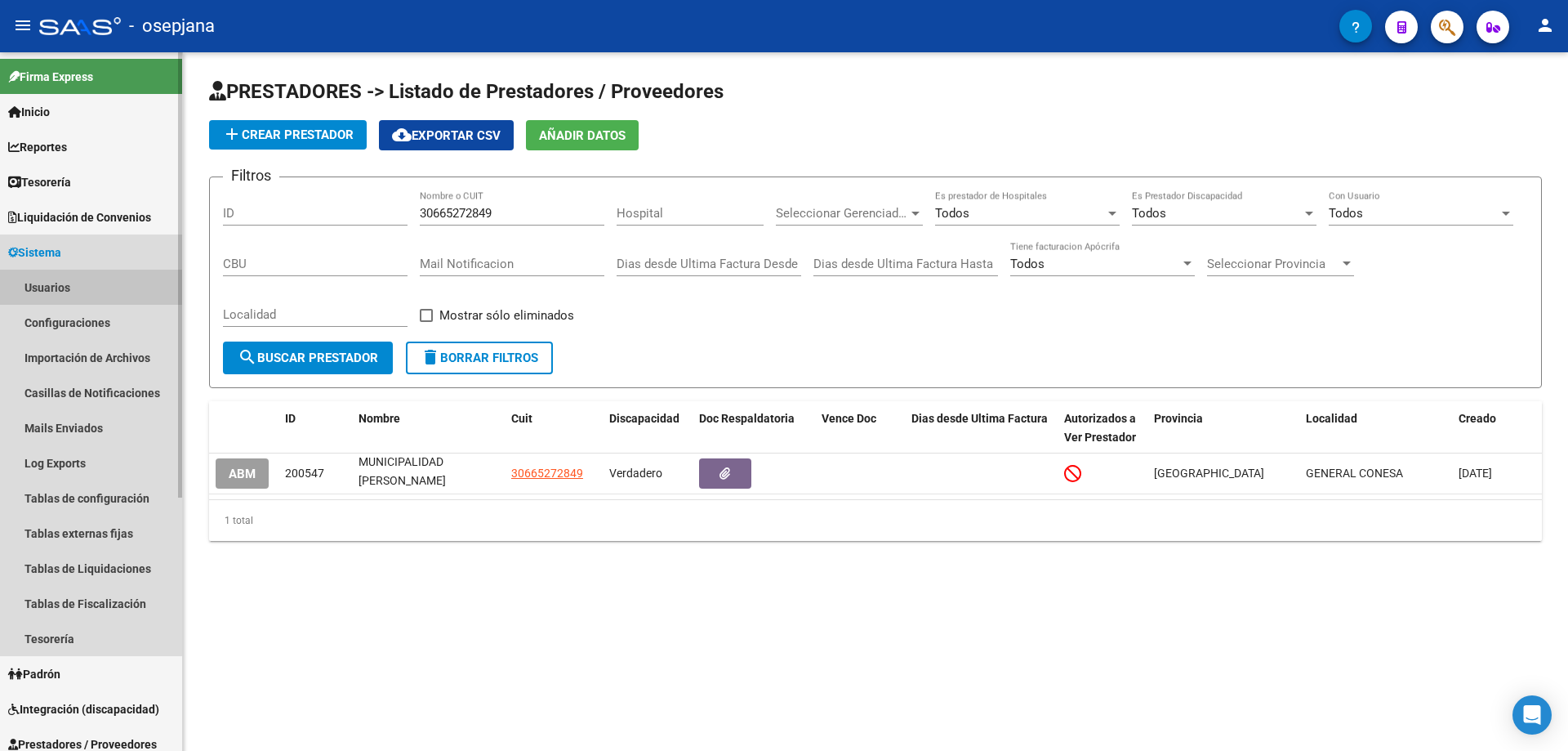
click at [82, 277] on link "Usuarios" at bounding box center [91, 287] width 182 height 35
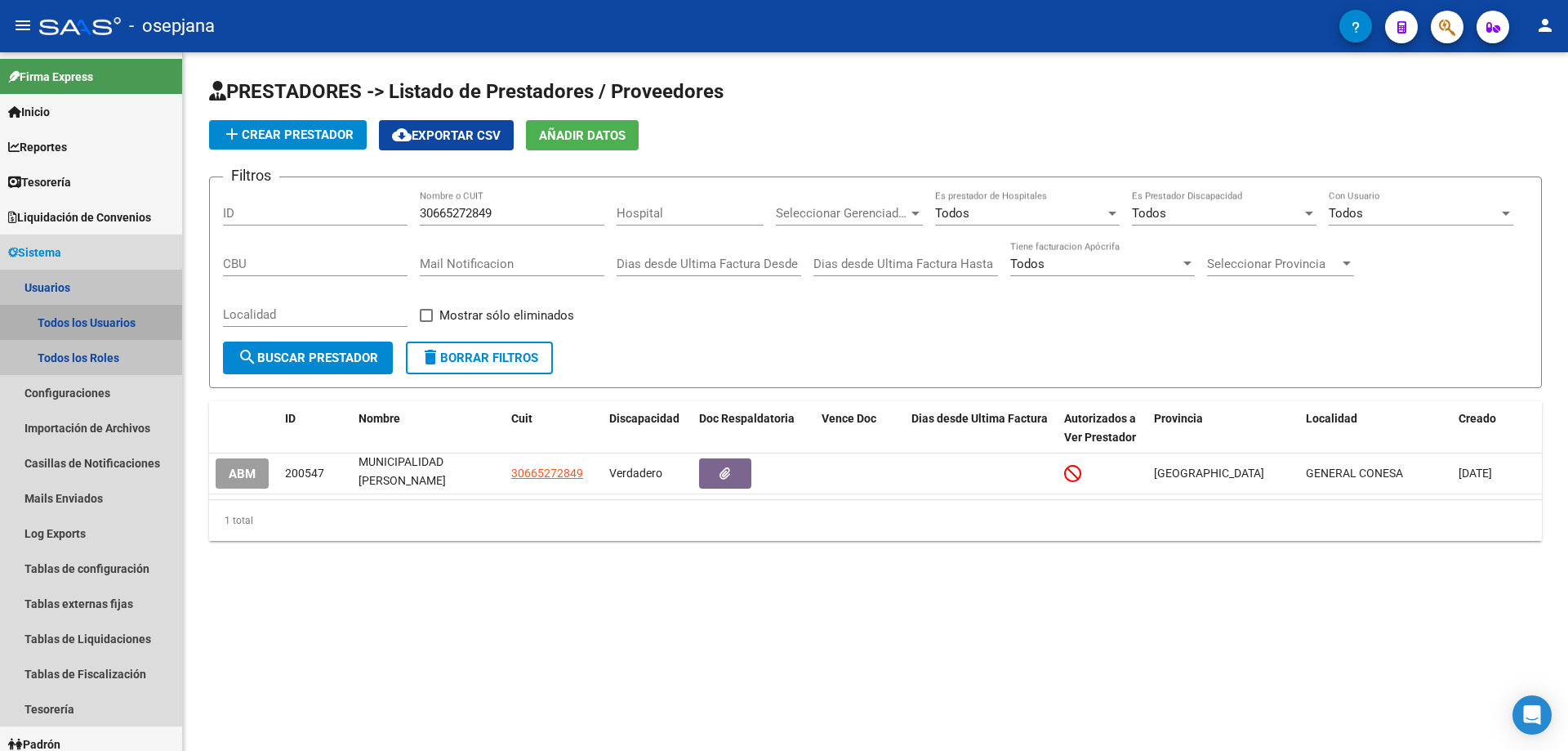
drag, startPoint x: 82, startPoint y: 311, endPoint x: 197, endPoint y: 236, distance: 137.3
click at [82, 311] on link "Todos los Usuarios" at bounding box center [91, 322] width 182 height 35
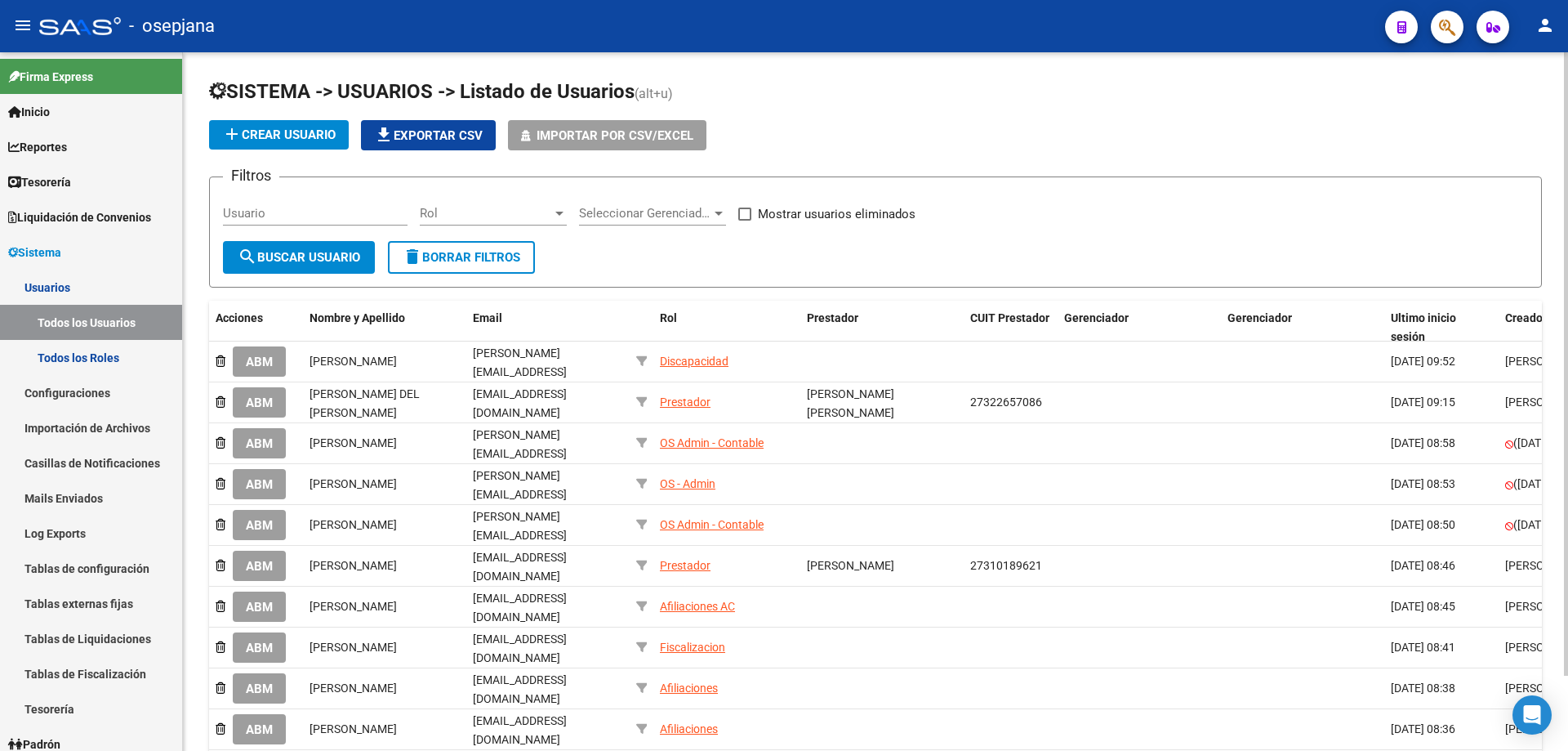
click at [303, 134] on span "add Crear Usuario" at bounding box center [279, 134] width 114 height 14
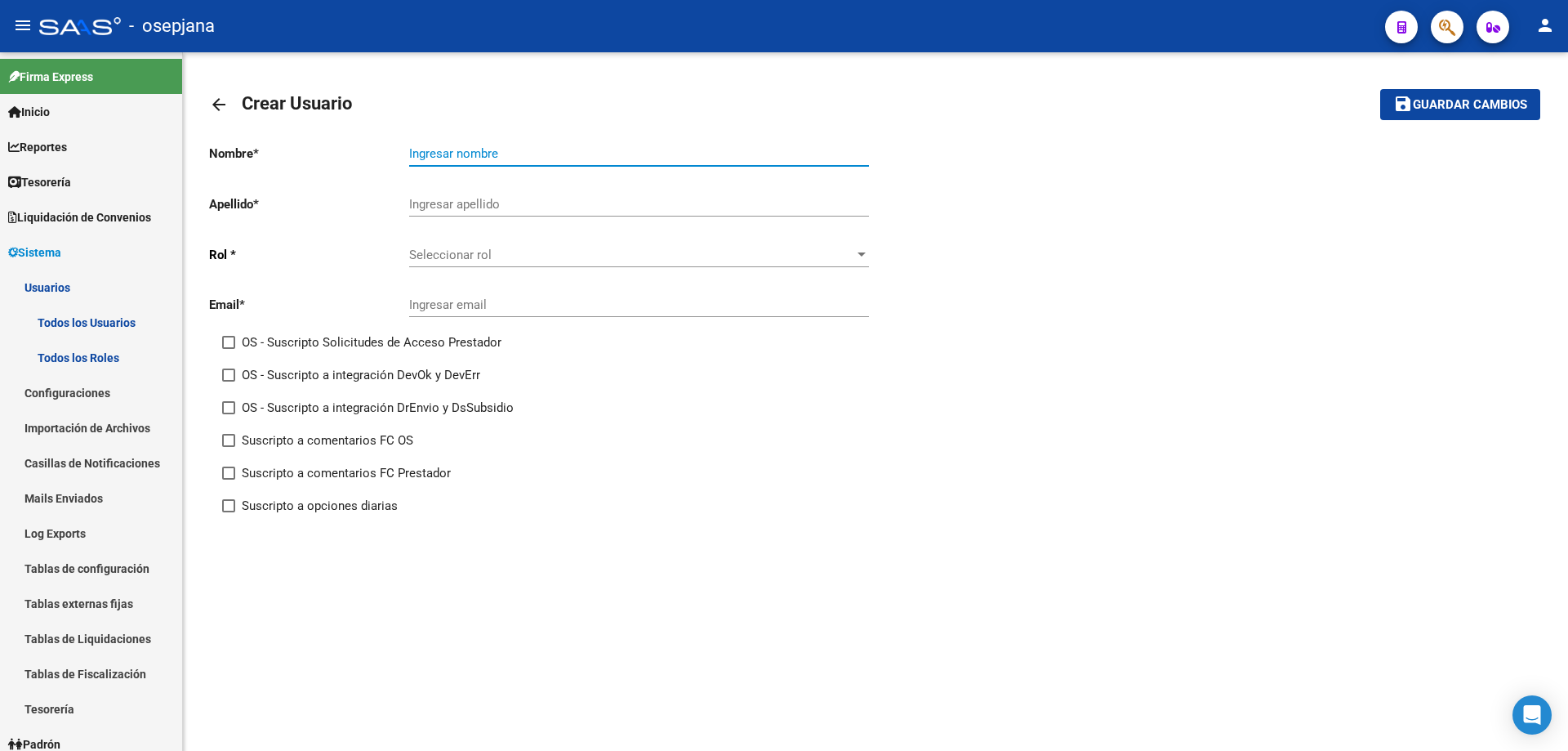
click at [483, 152] on input "Ingresar nombre" at bounding box center [639, 153] width 459 height 14
paste input "MUNICIPALIDAD [PERSON_NAME][GEOGRAPHIC_DATA]"
type input "MUNICIPALIDAD [PERSON_NAME][GEOGRAPHIC_DATA]"
click at [455, 205] on input "Ingresar apellido" at bounding box center [639, 204] width 459 height 14
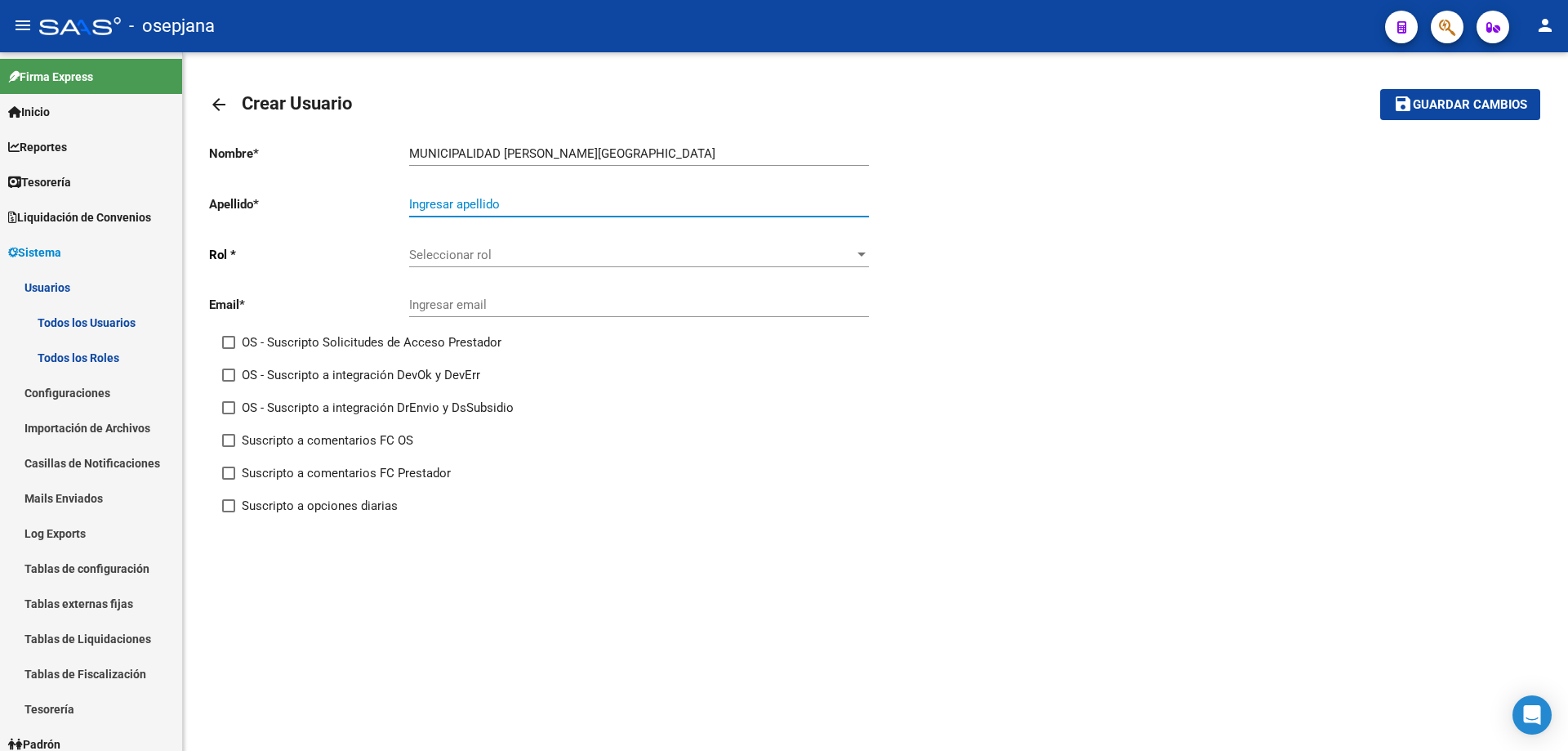
type input "."
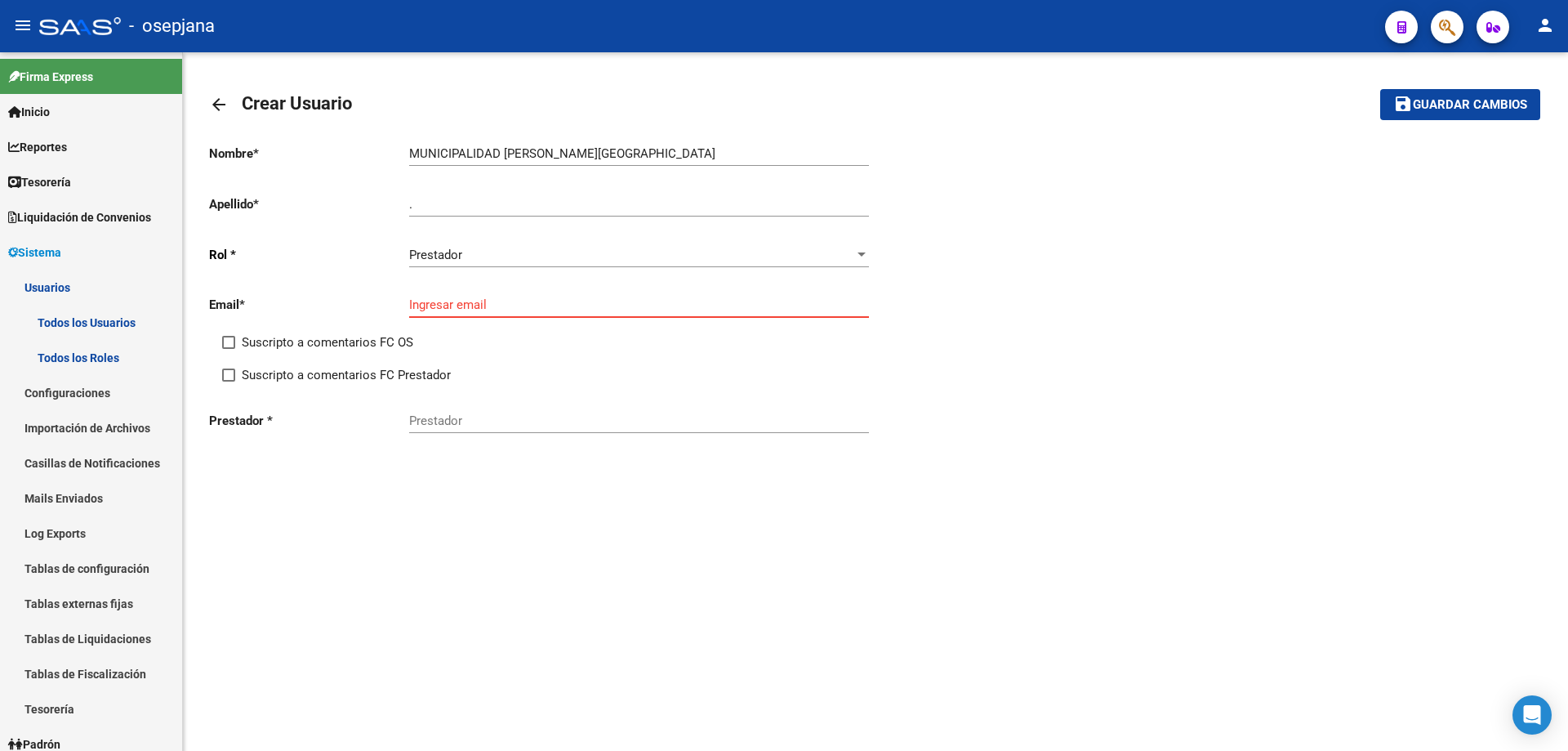
paste input "[EMAIL_ADDRESS][DOMAIN_NAME]"
type input "[EMAIL_ADDRESS][DOMAIN_NAME]"
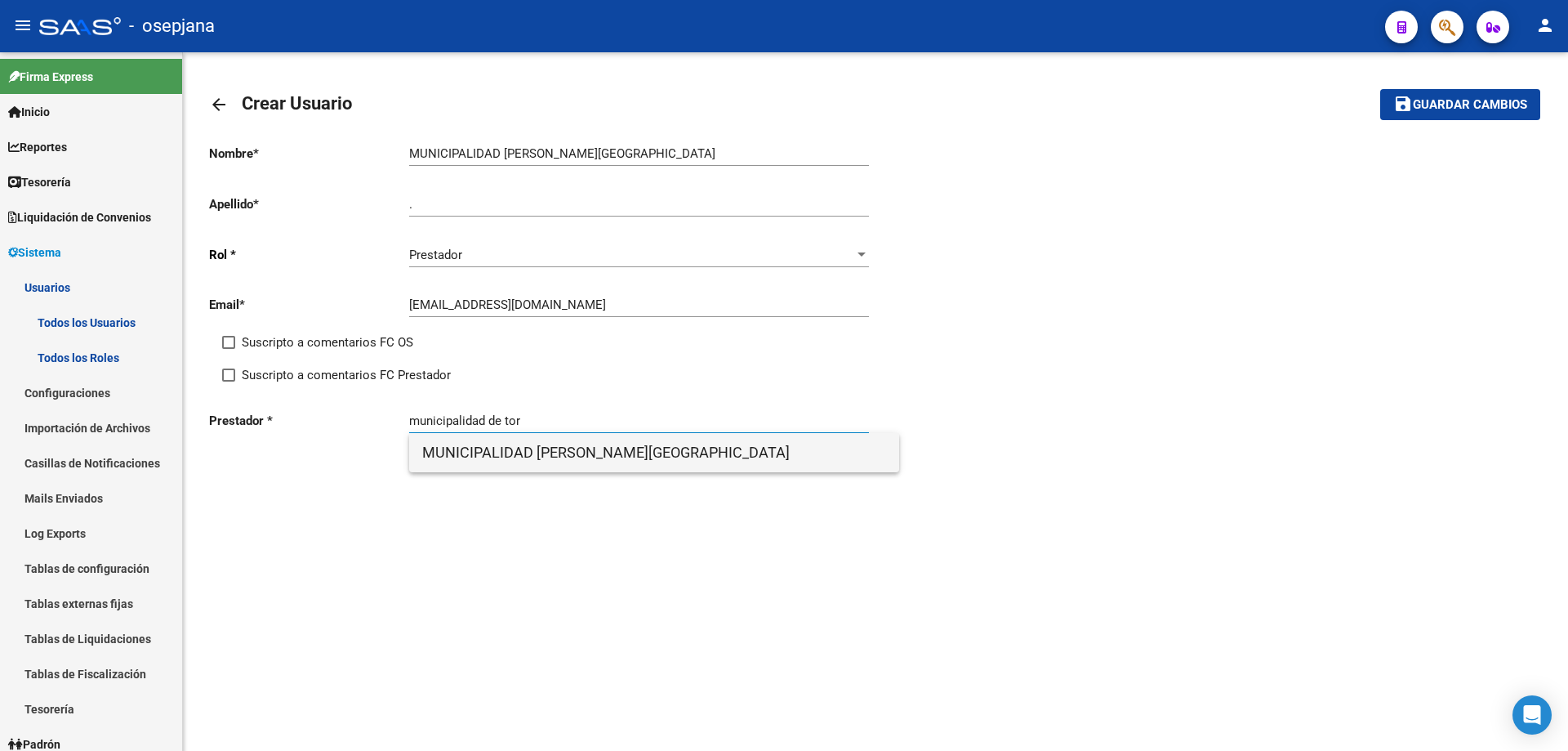
click at [635, 469] on span "MUNICIPALIDAD [PERSON_NAME][GEOGRAPHIC_DATA]" at bounding box center [654, 453] width 464 height 40
type input "MUNICIPALIDAD [PERSON_NAME][GEOGRAPHIC_DATA]"
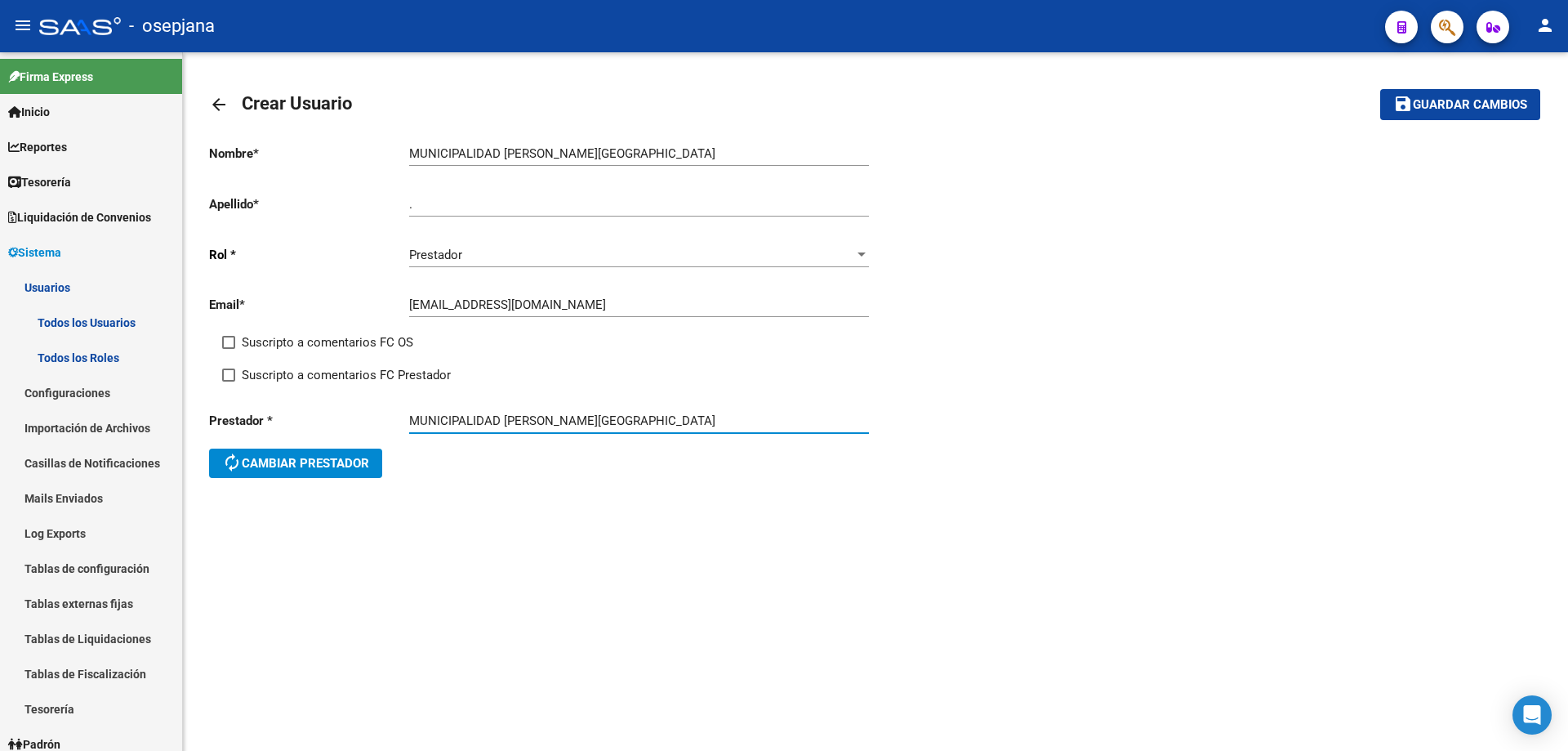
click at [1480, 106] on span "Guardar cambios" at bounding box center [1470, 105] width 114 height 14
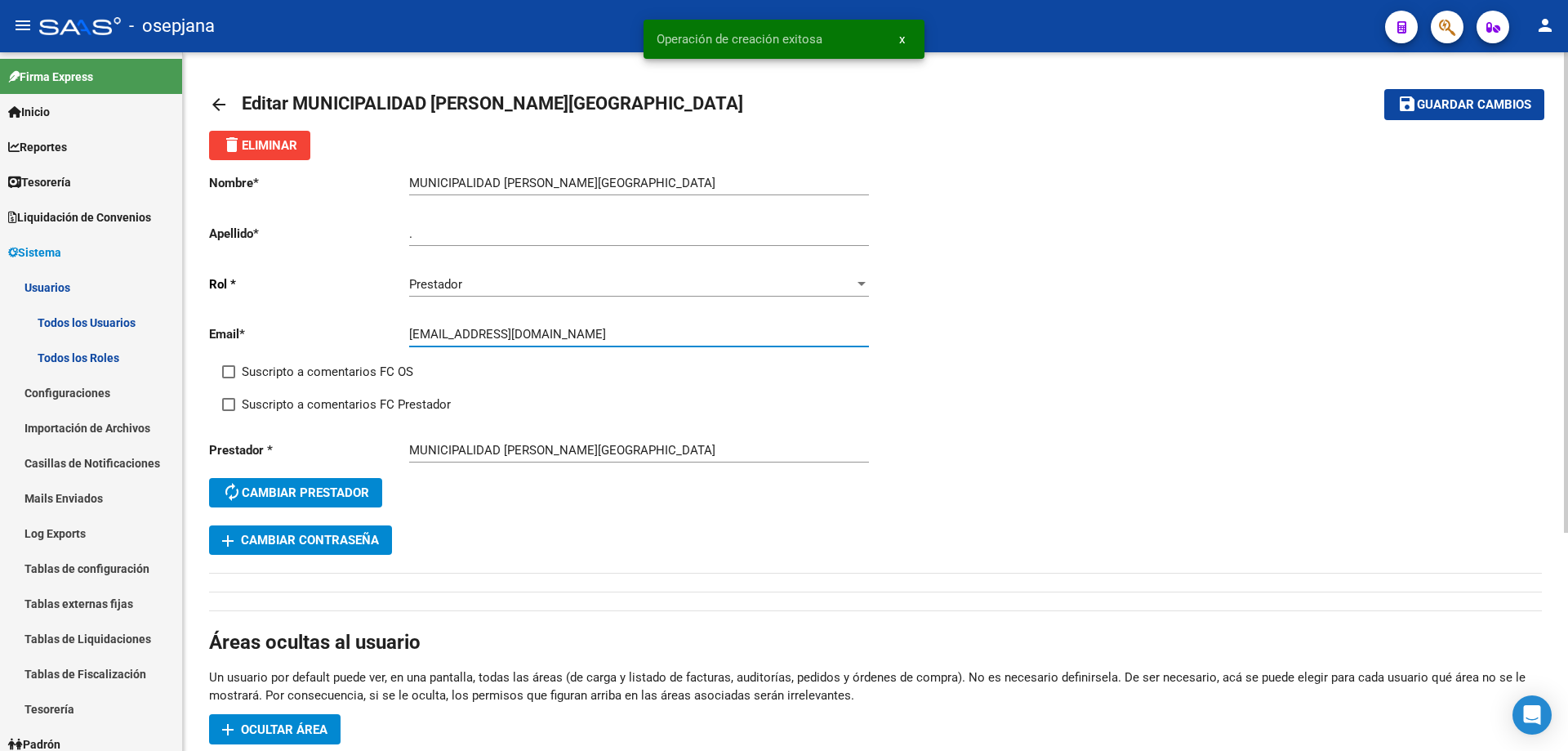
drag, startPoint x: 409, startPoint y: 335, endPoint x: 550, endPoint y: 332, distance: 141.0
click at [550, 332] on input "[EMAIL_ADDRESS][DOMAIN_NAME]" at bounding box center [639, 334] width 459 height 14
click at [382, 538] on button "add Cambiar Contraseña" at bounding box center [301, 540] width 183 height 29
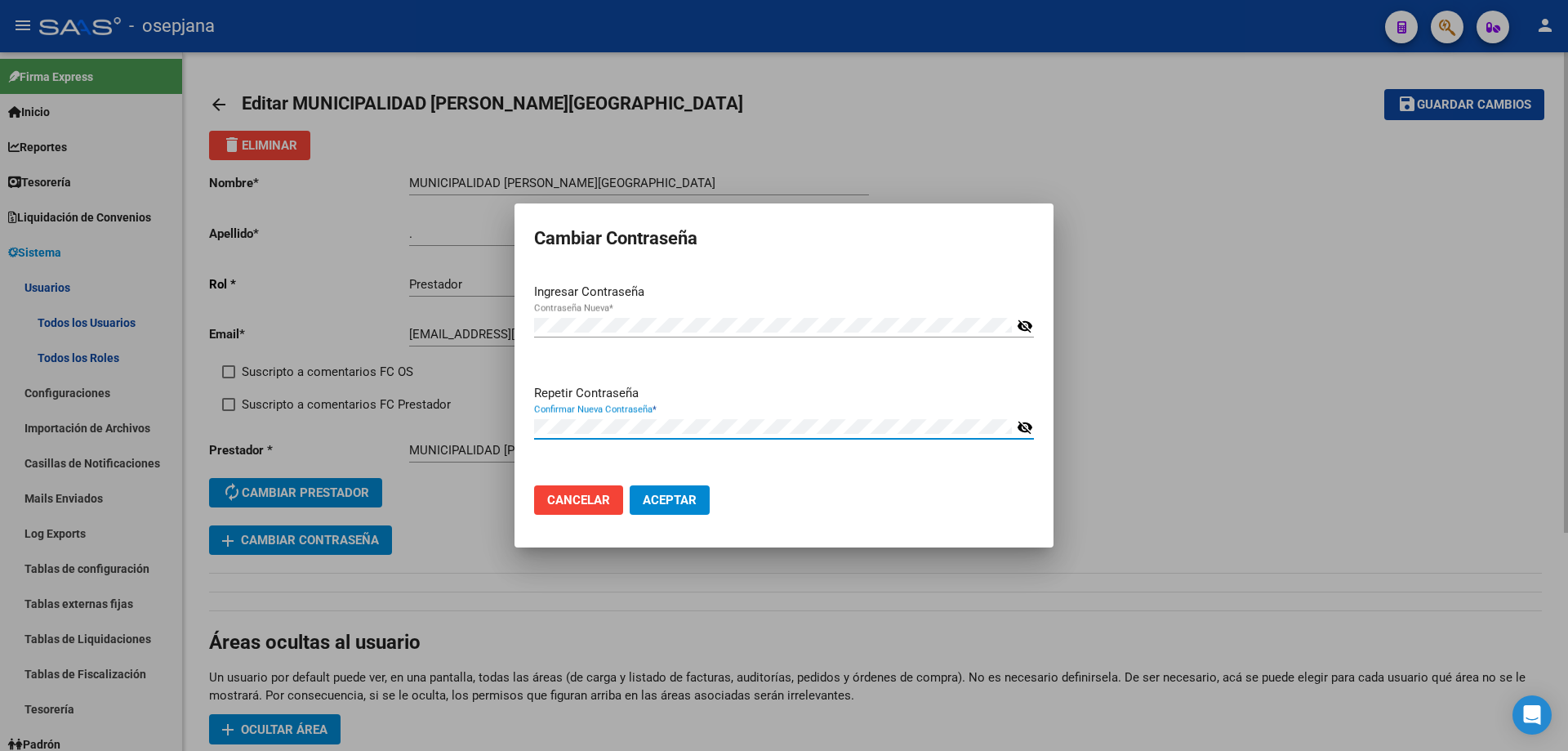
click at [630, 486] on button "Aceptar" at bounding box center [670, 500] width 80 height 29
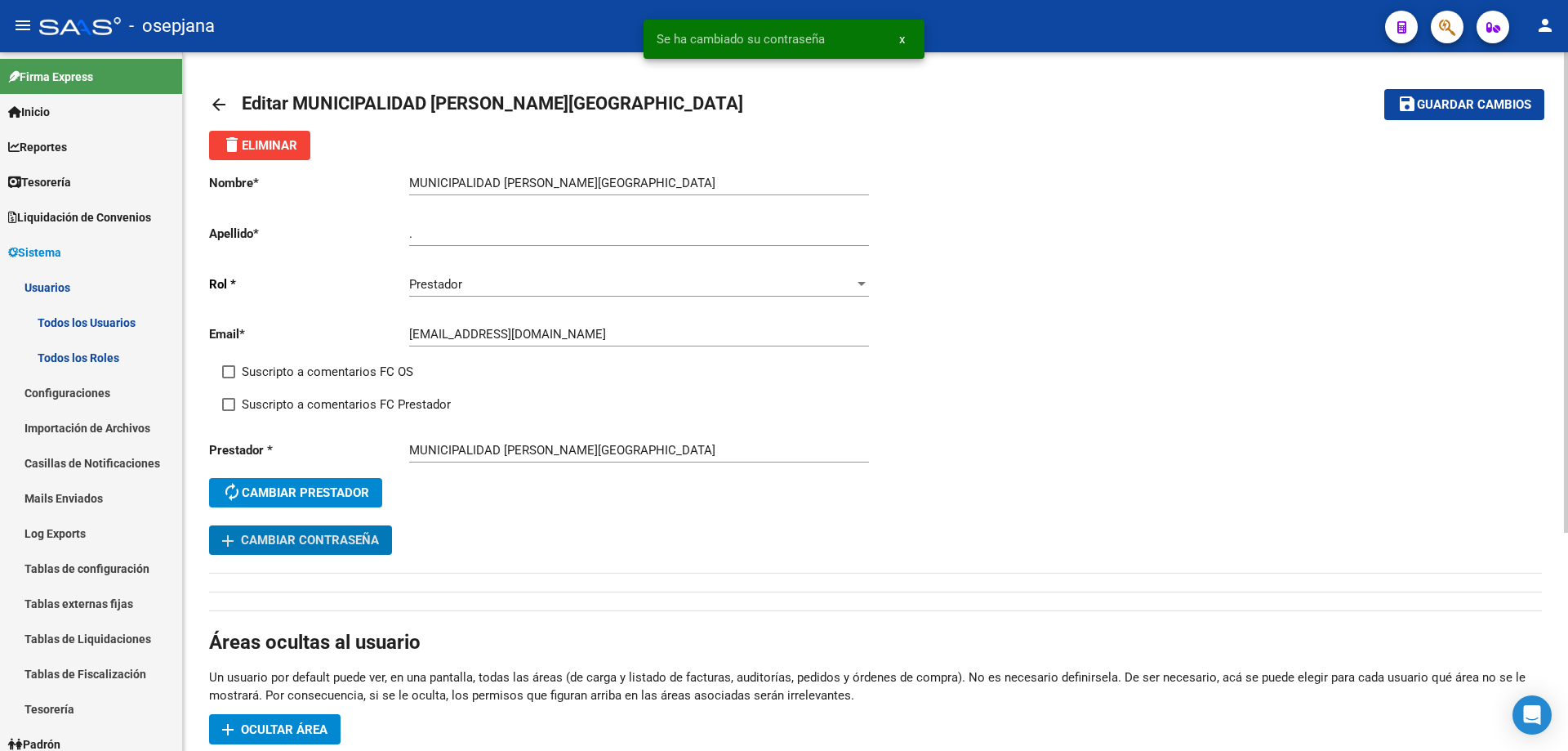
scroll to position [163, 0]
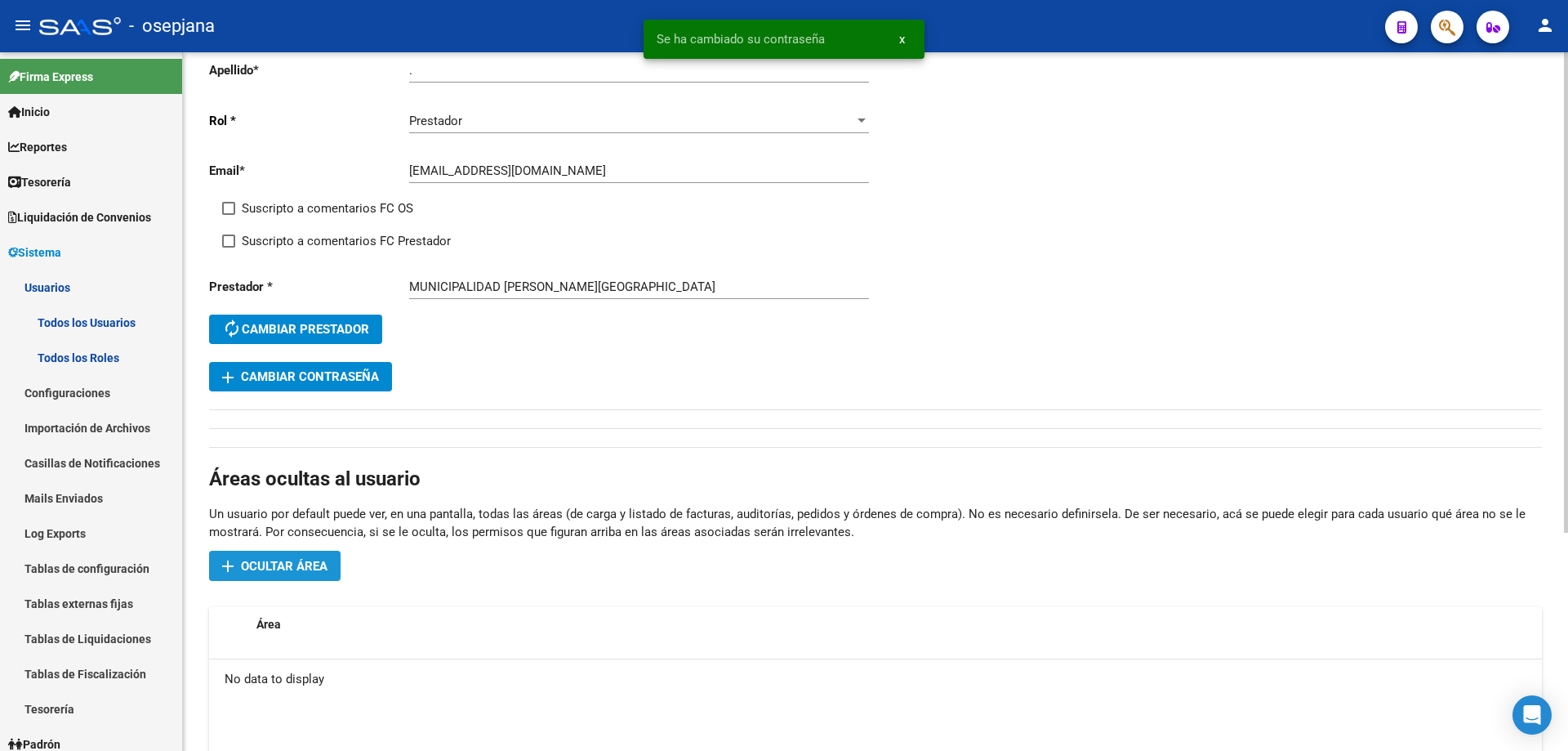
click at [304, 560] on span "Ocultar área" at bounding box center [285, 566] width 87 height 14
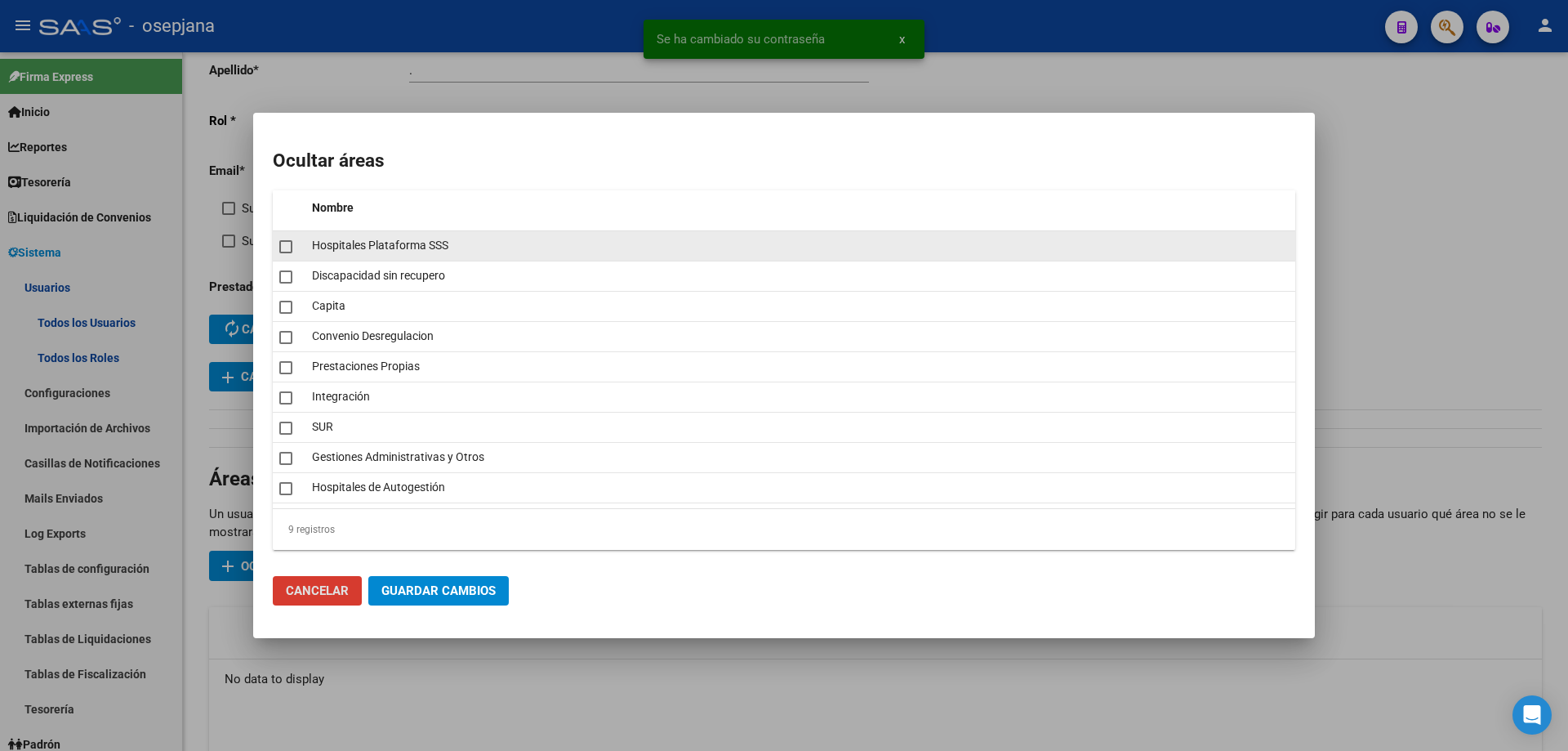
click at [287, 255] on mat-checkbox at bounding box center [286, 246] width 14 height 23
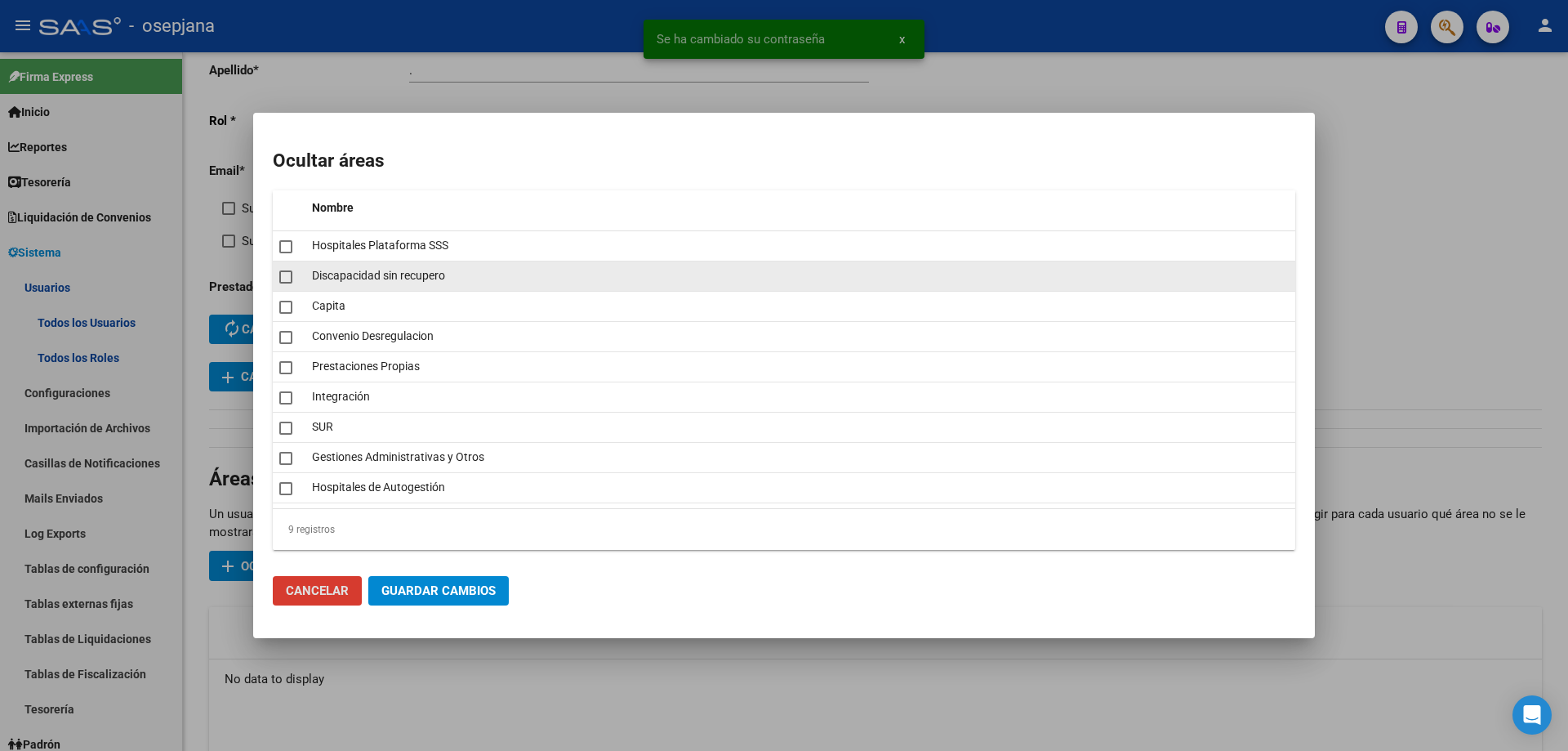
checkbox input "true"
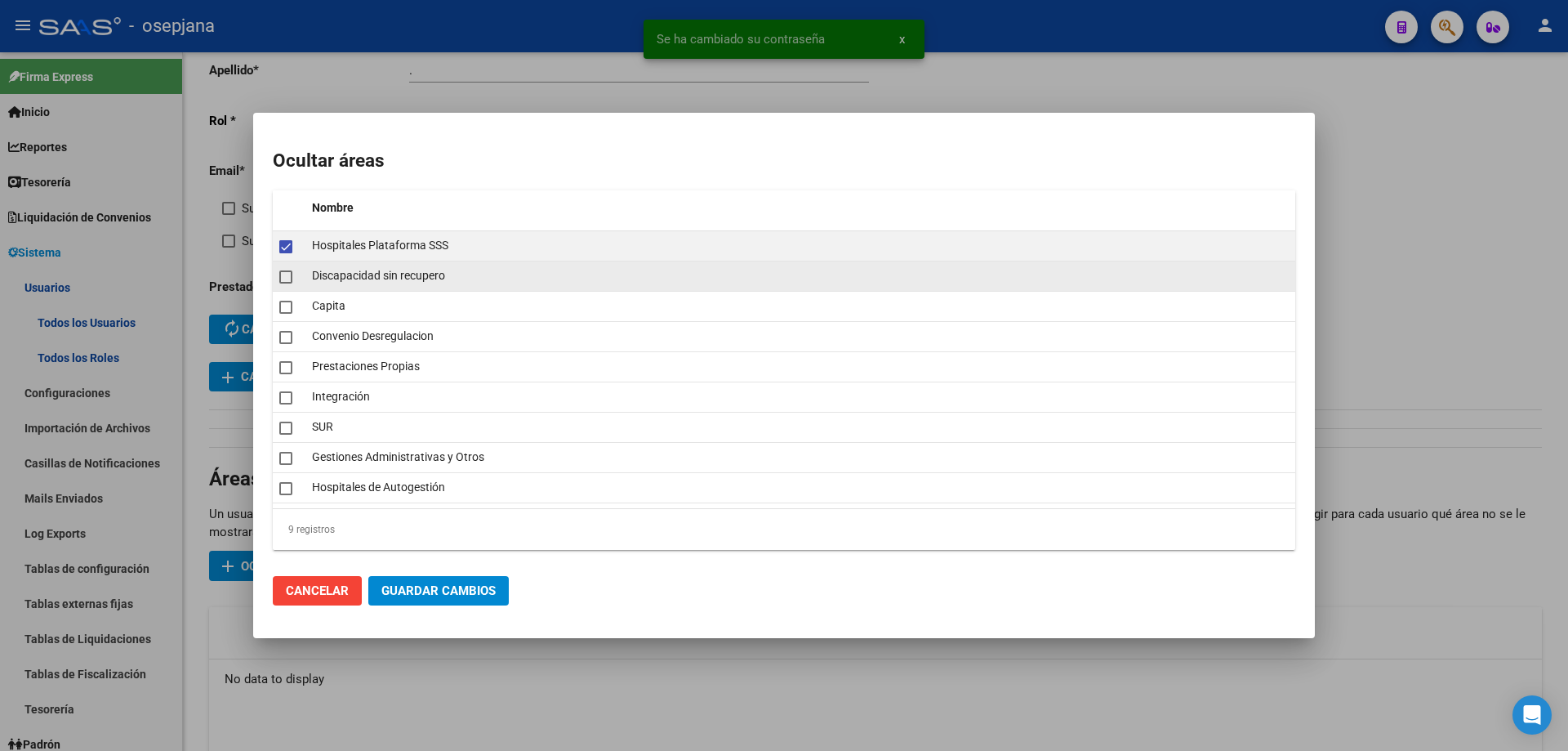
click at [287, 279] on span at bounding box center [286, 277] width 14 height 14
checkbox input "true"
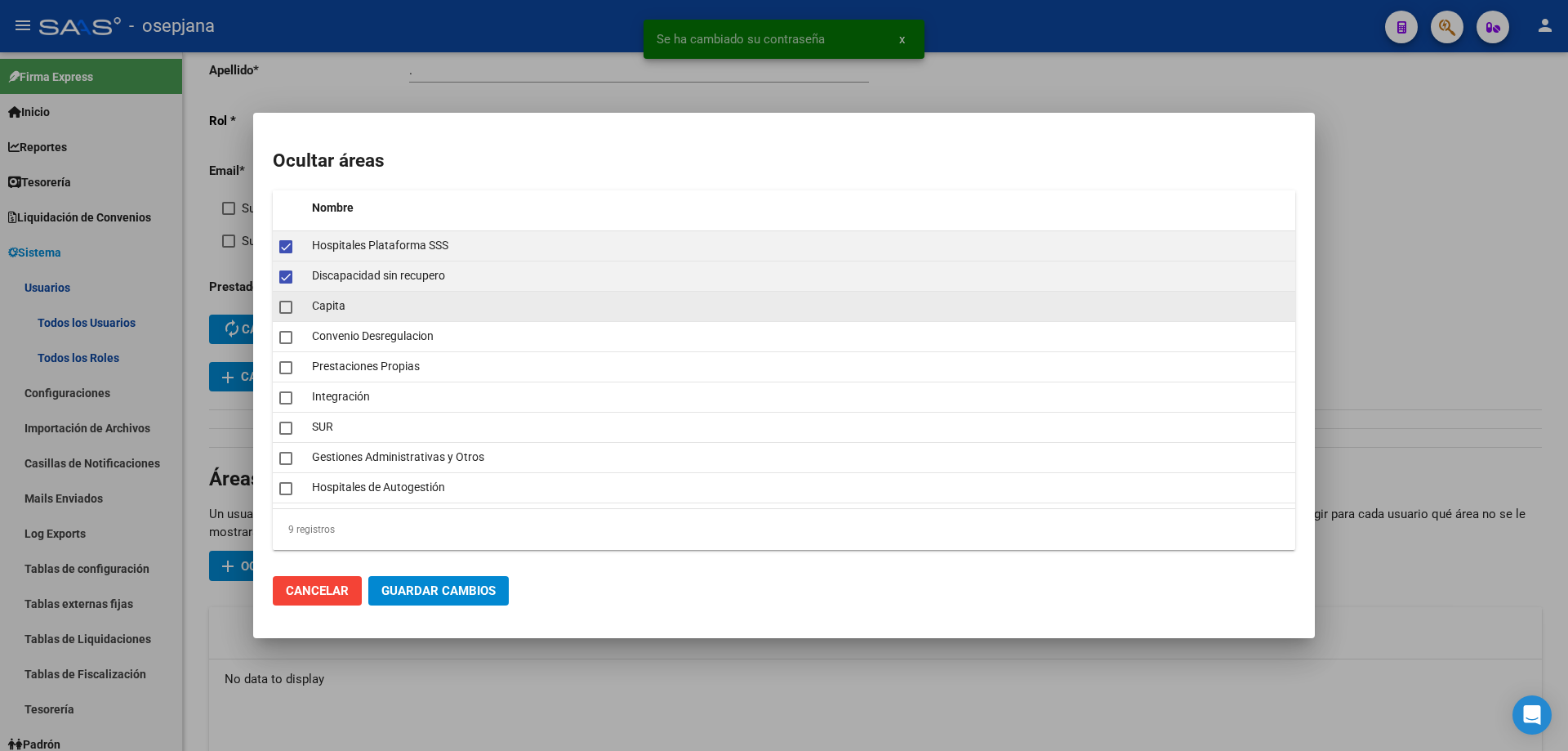
click at [287, 308] on span at bounding box center [286, 307] width 14 height 14
checkbox input "true"
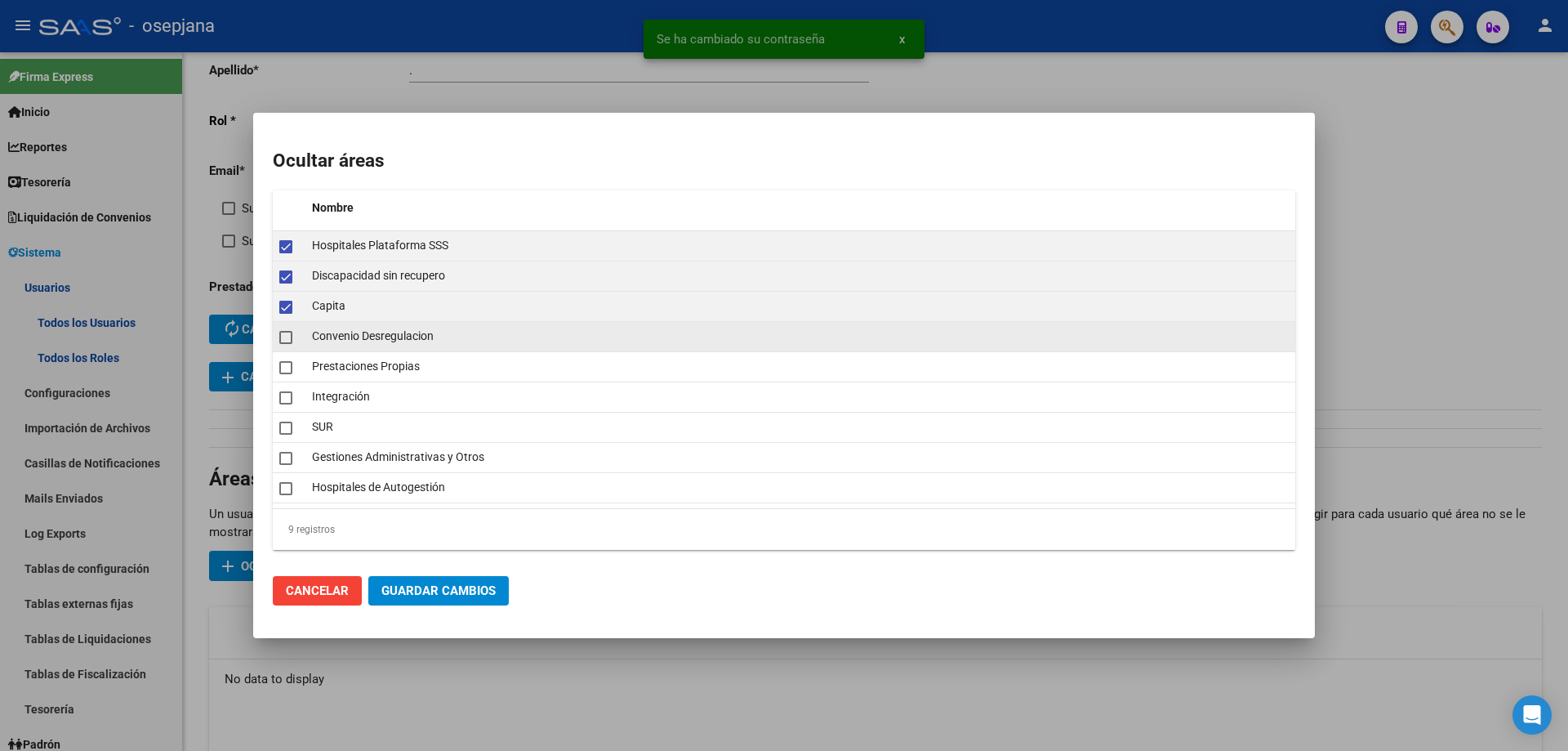
click at [287, 334] on span at bounding box center [286, 338] width 14 height 14
checkbox input "true"
click at [283, 370] on span at bounding box center [286, 368] width 14 height 14
checkbox input "true"
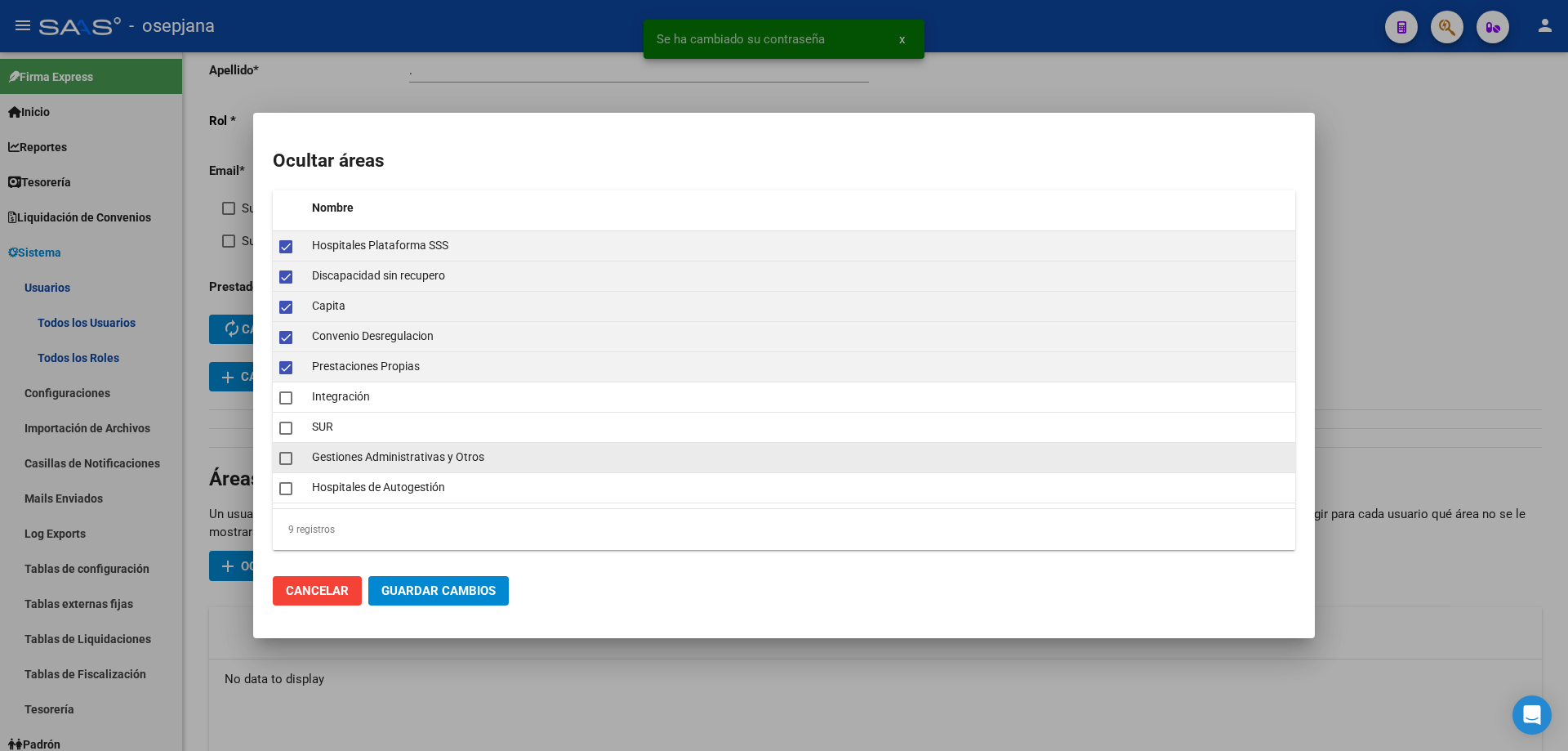
drag, startPoint x: 283, startPoint y: 428, endPoint x: 287, endPoint y: 453, distance: 25.3
click at [283, 430] on span at bounding box center [286, 429] width 14 height 14
checkbox input "true"
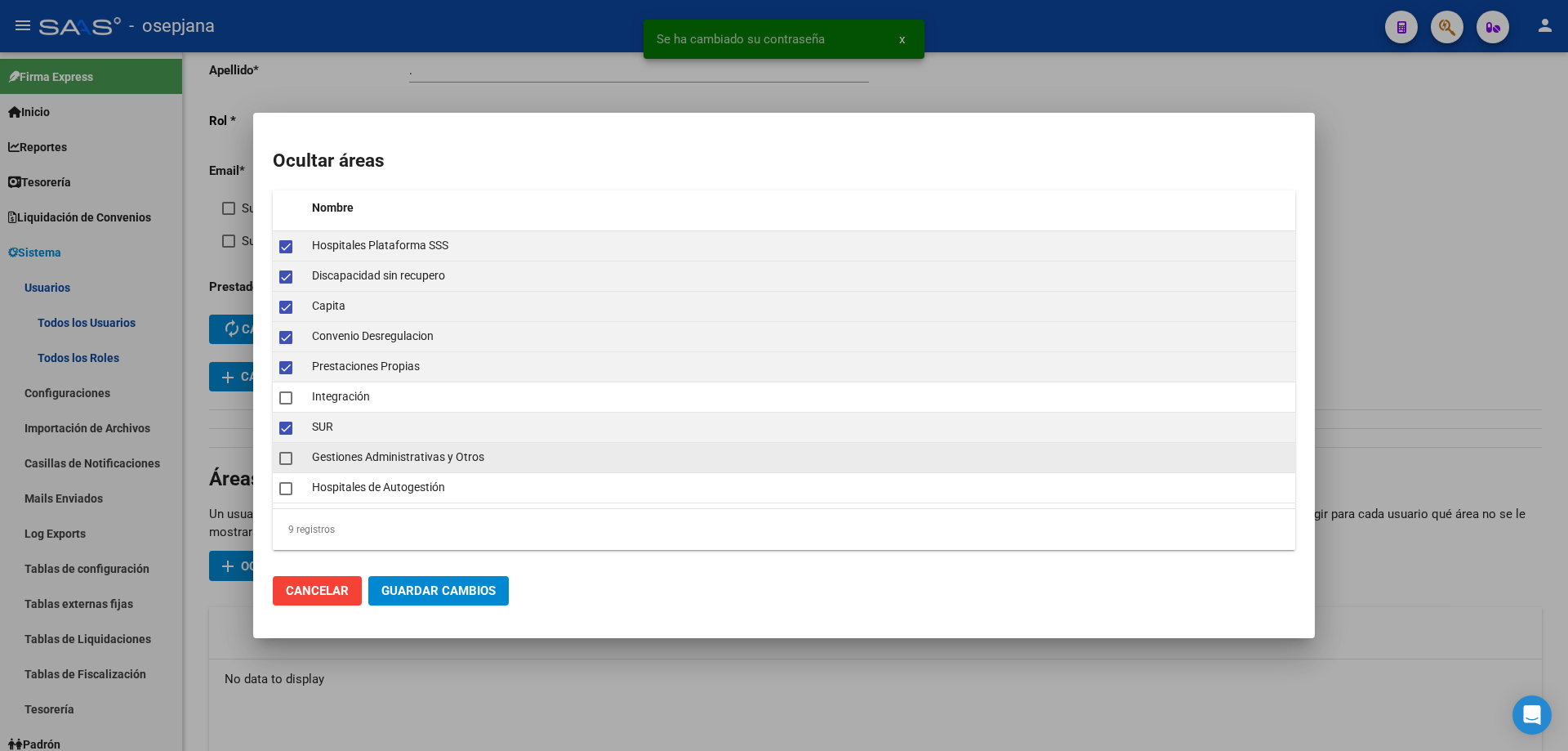
click at [287, 459] on span at bounding box center [286, 459] width 14 height 14
checkbox input "true"
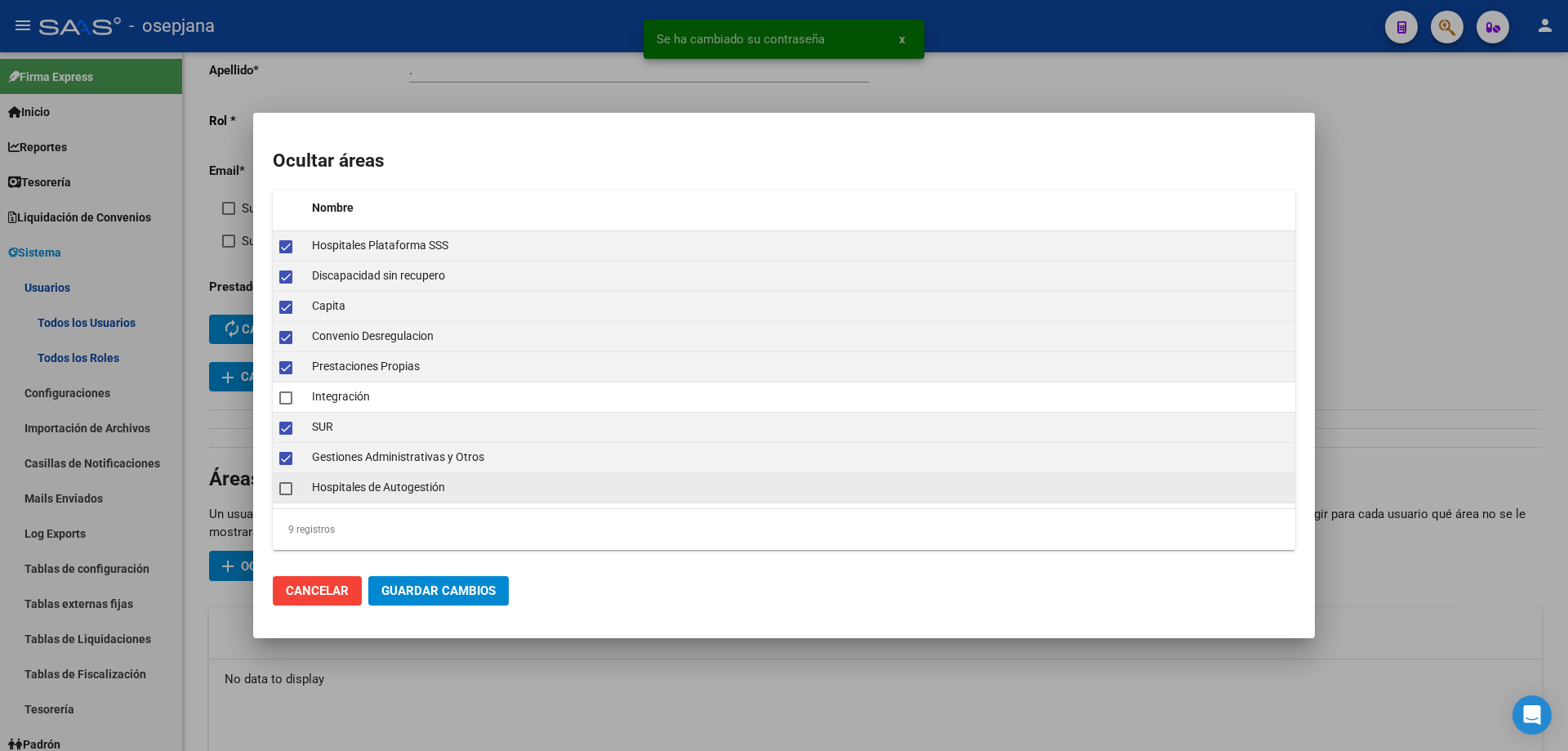
click at [282, 484] on mat-checkbox at bounding box center [286, 487] width 14 height 23
checkbox input "true"
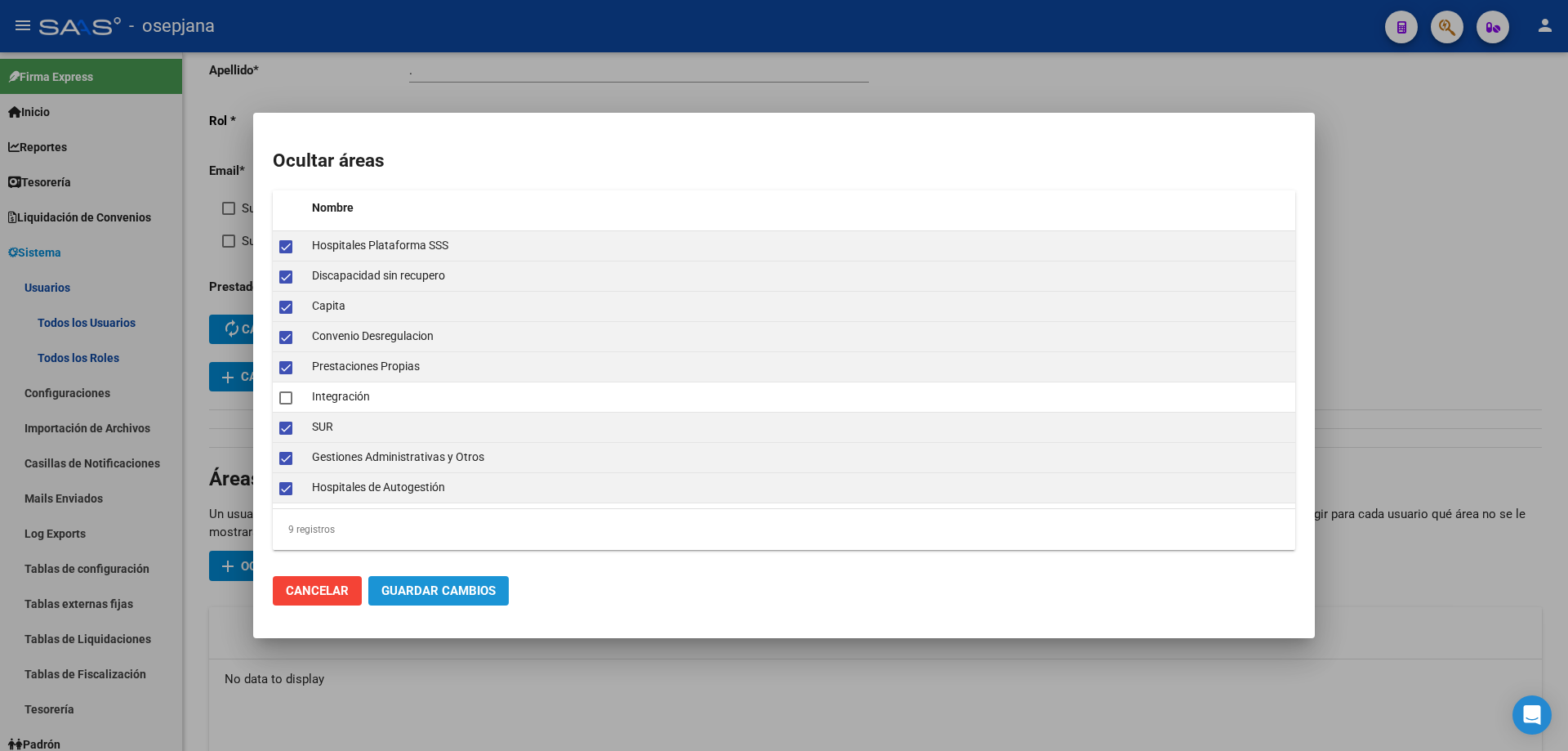
click at [425, 595] on span "Guardar Cambios" at bounding box center [438, 590] width 114 height 14
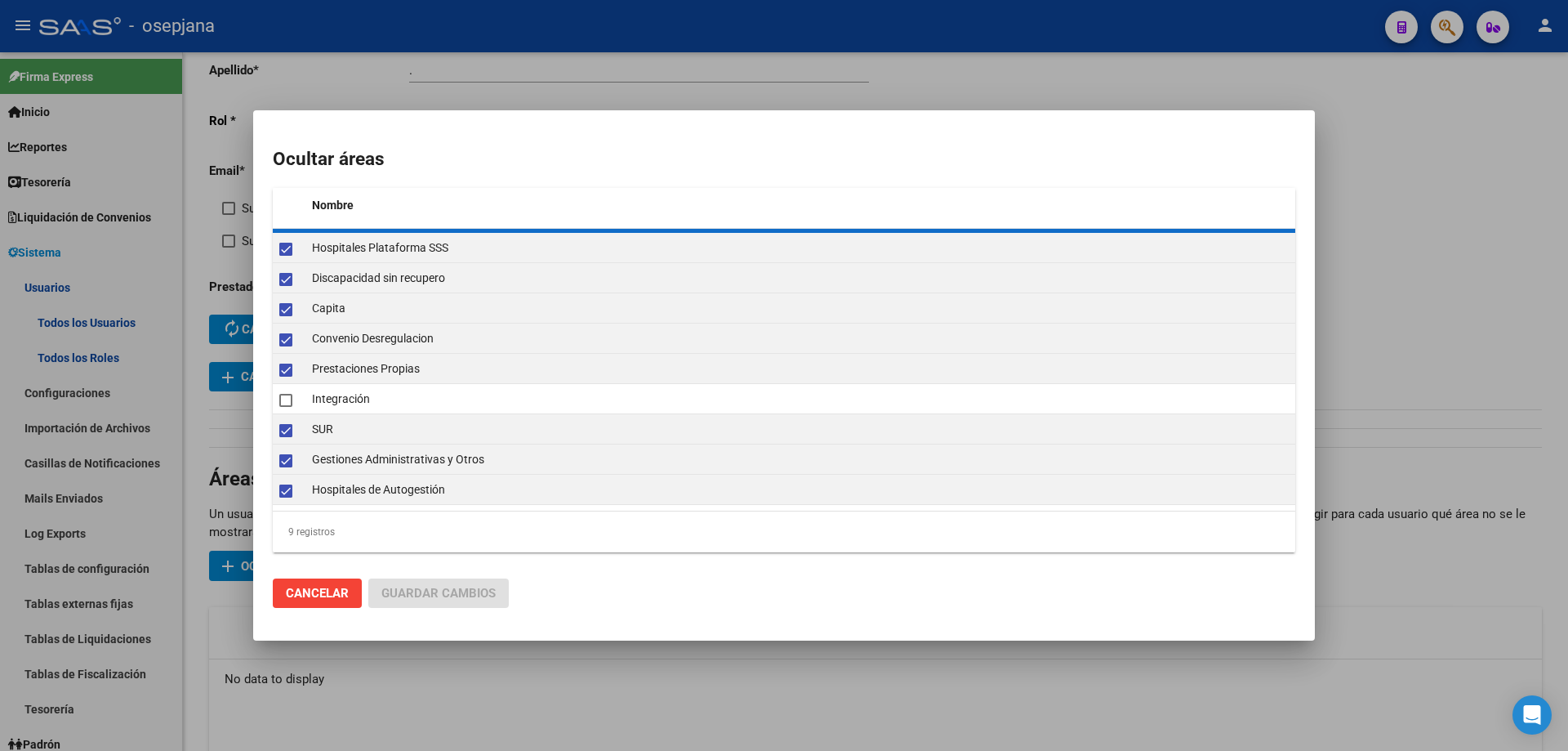
checkbox input "false"
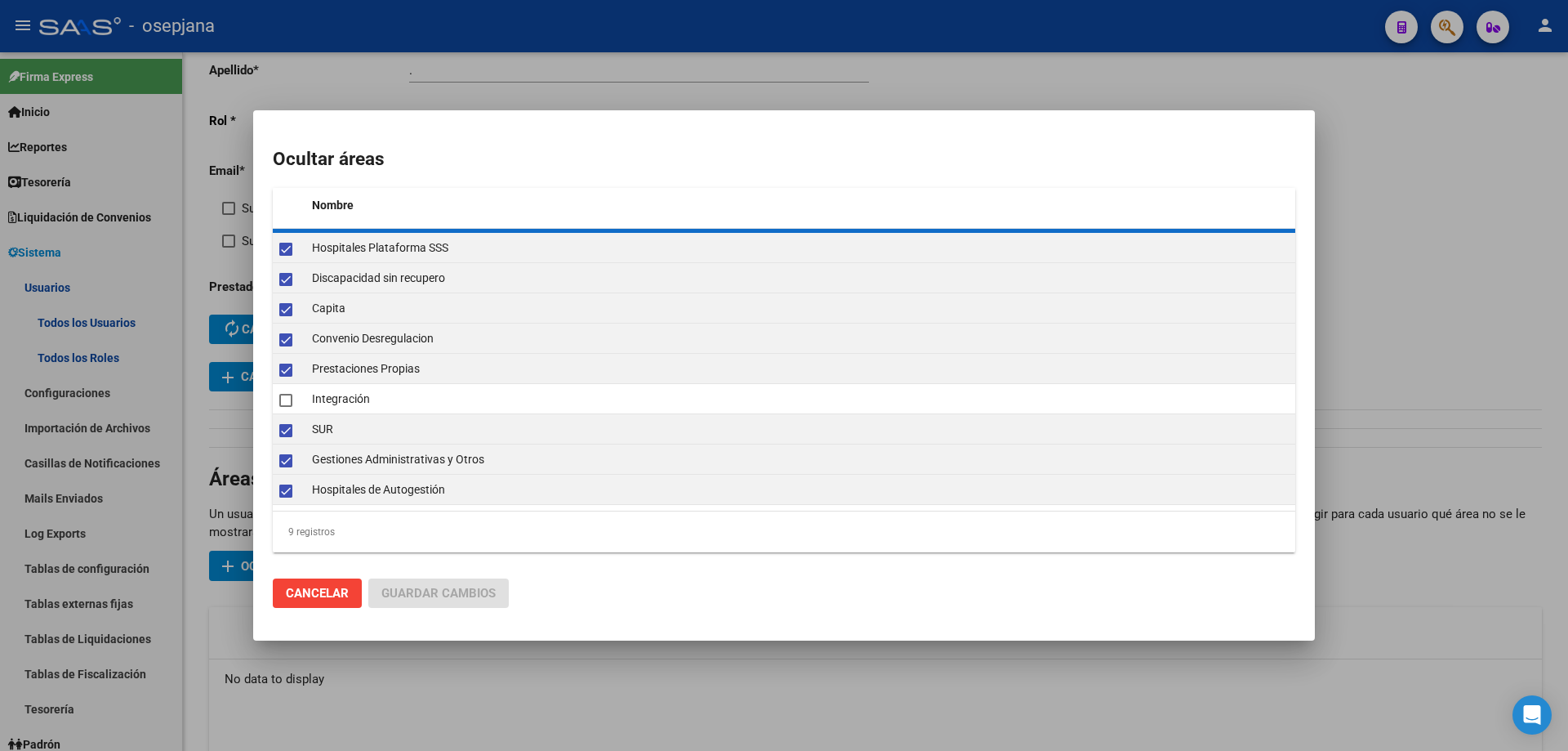
checkbox input "false"
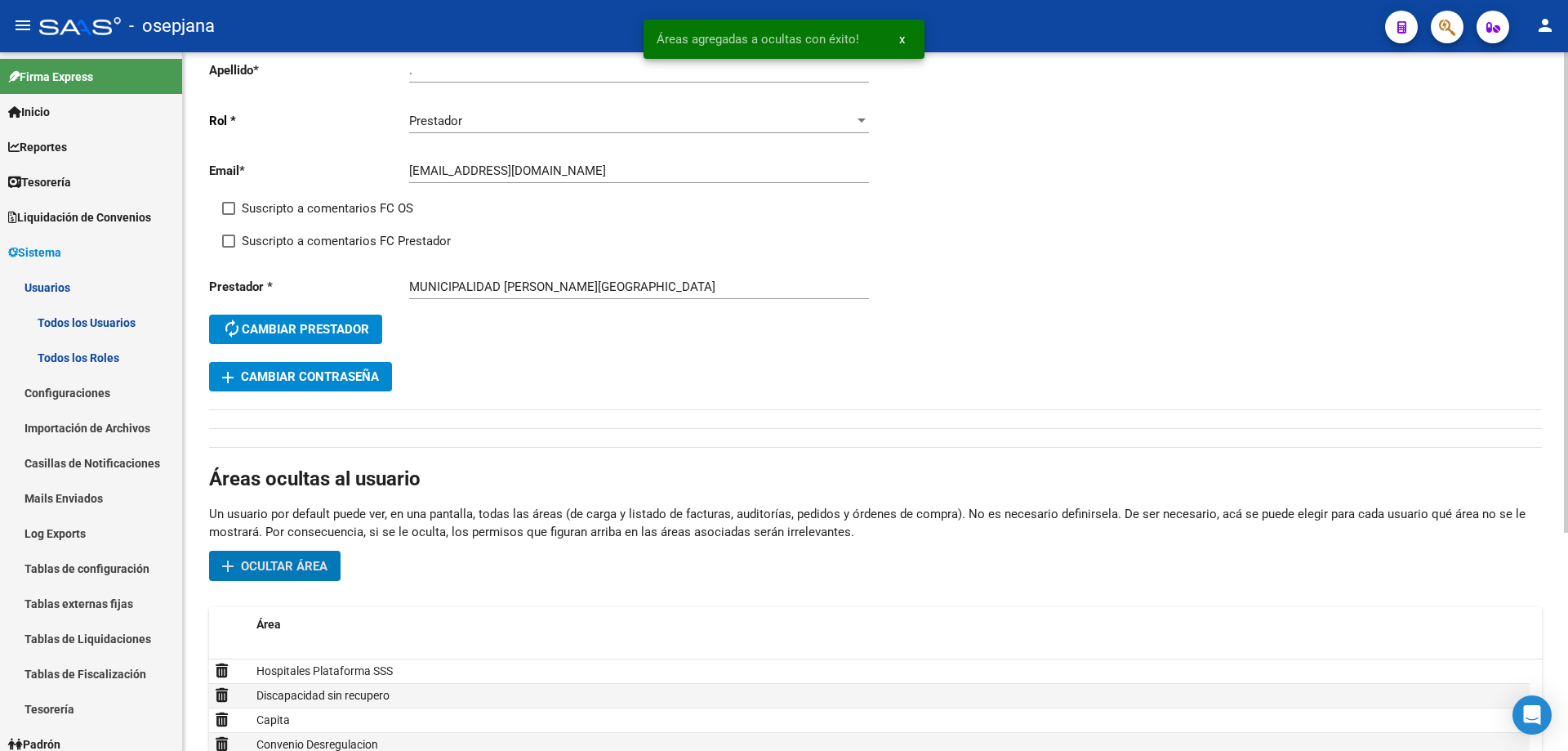
scroll to position [0, 0]
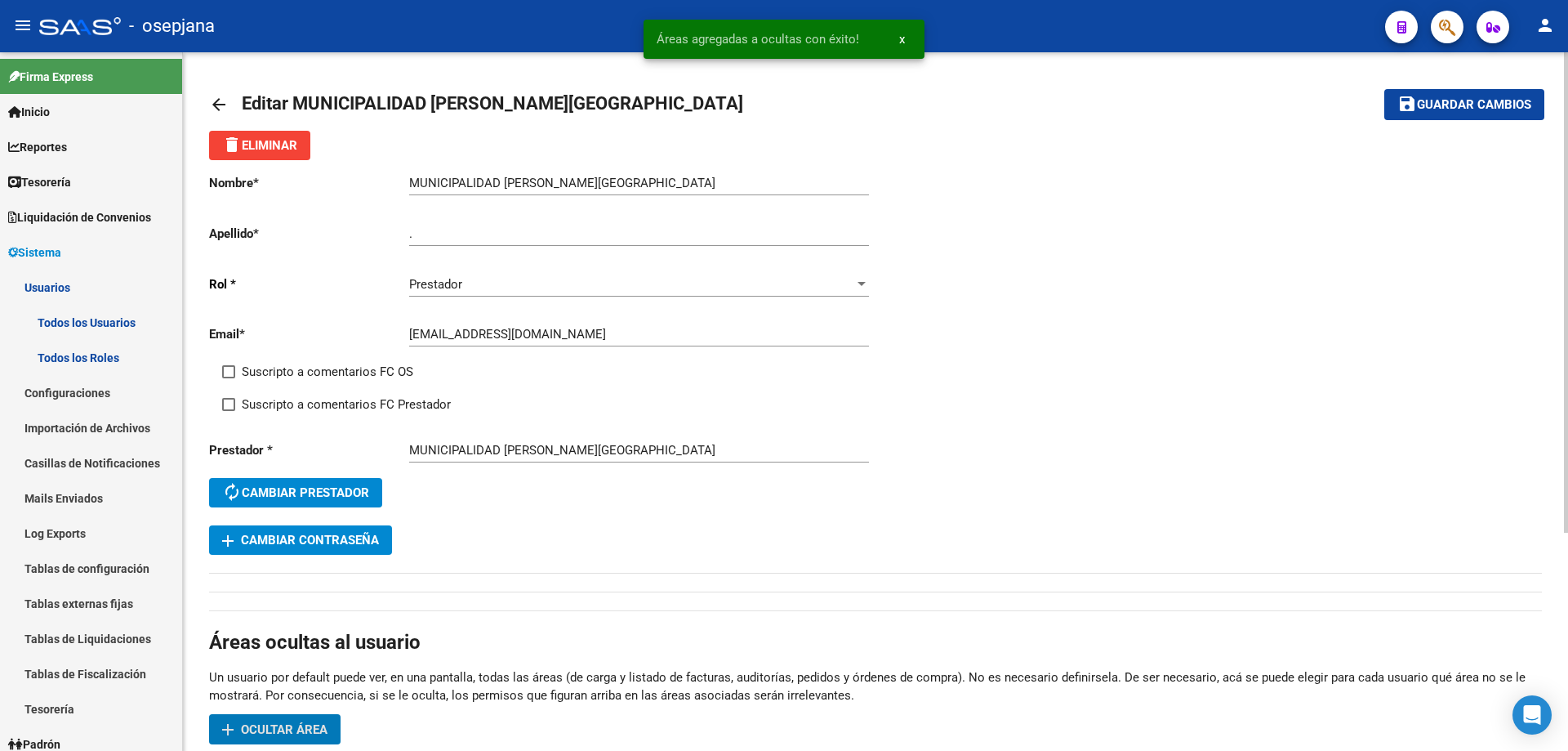
click at [1431, 98] on span "Guardar cambios" at bounding box center [1473, 105] width 114 height 14
